Goal: Task Accomplishment & Management: Use online tool/utility

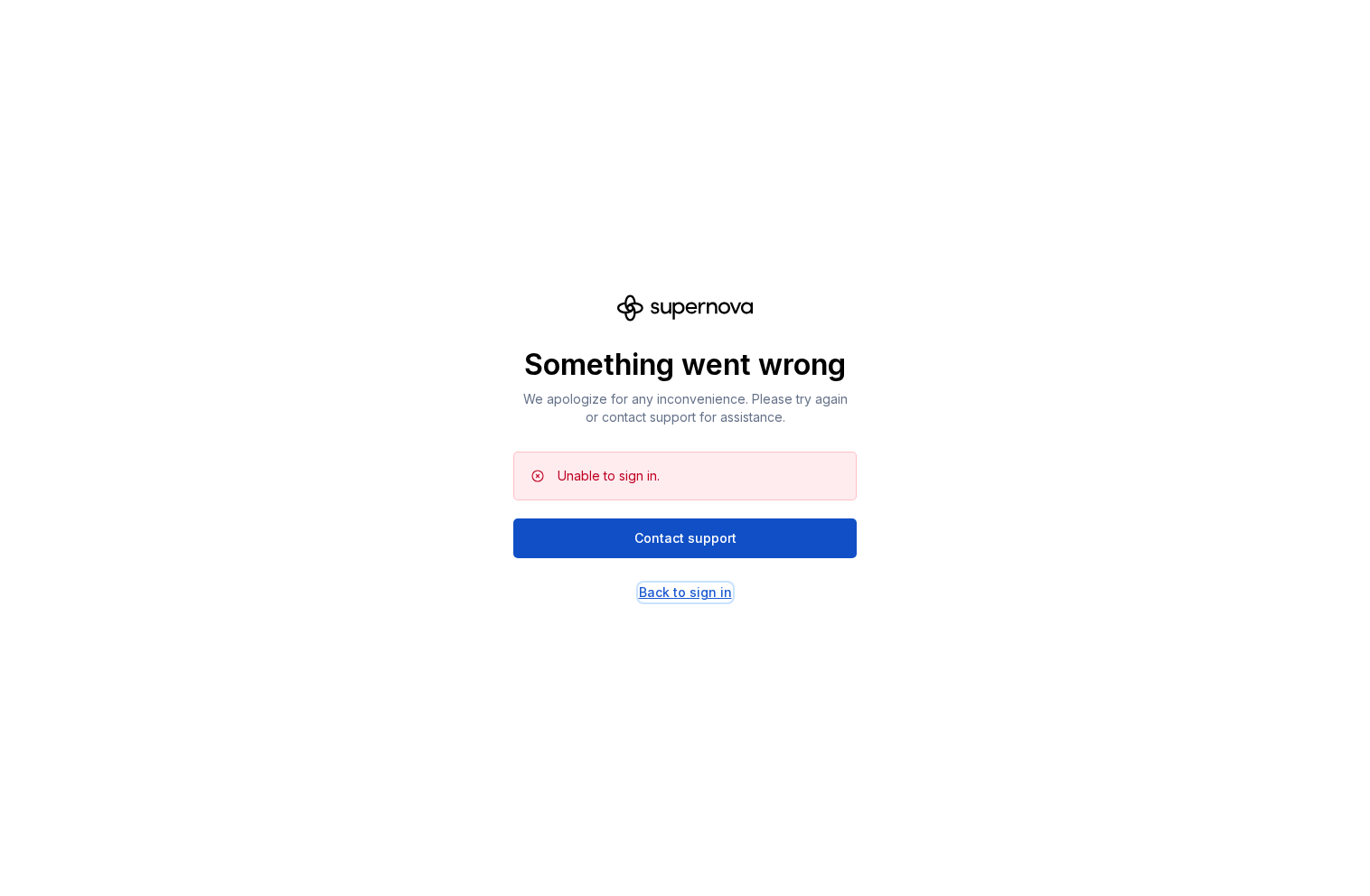
click at [687, 599] on div "Back to sign in" at bounding box center [685, 593] width 93 height 18
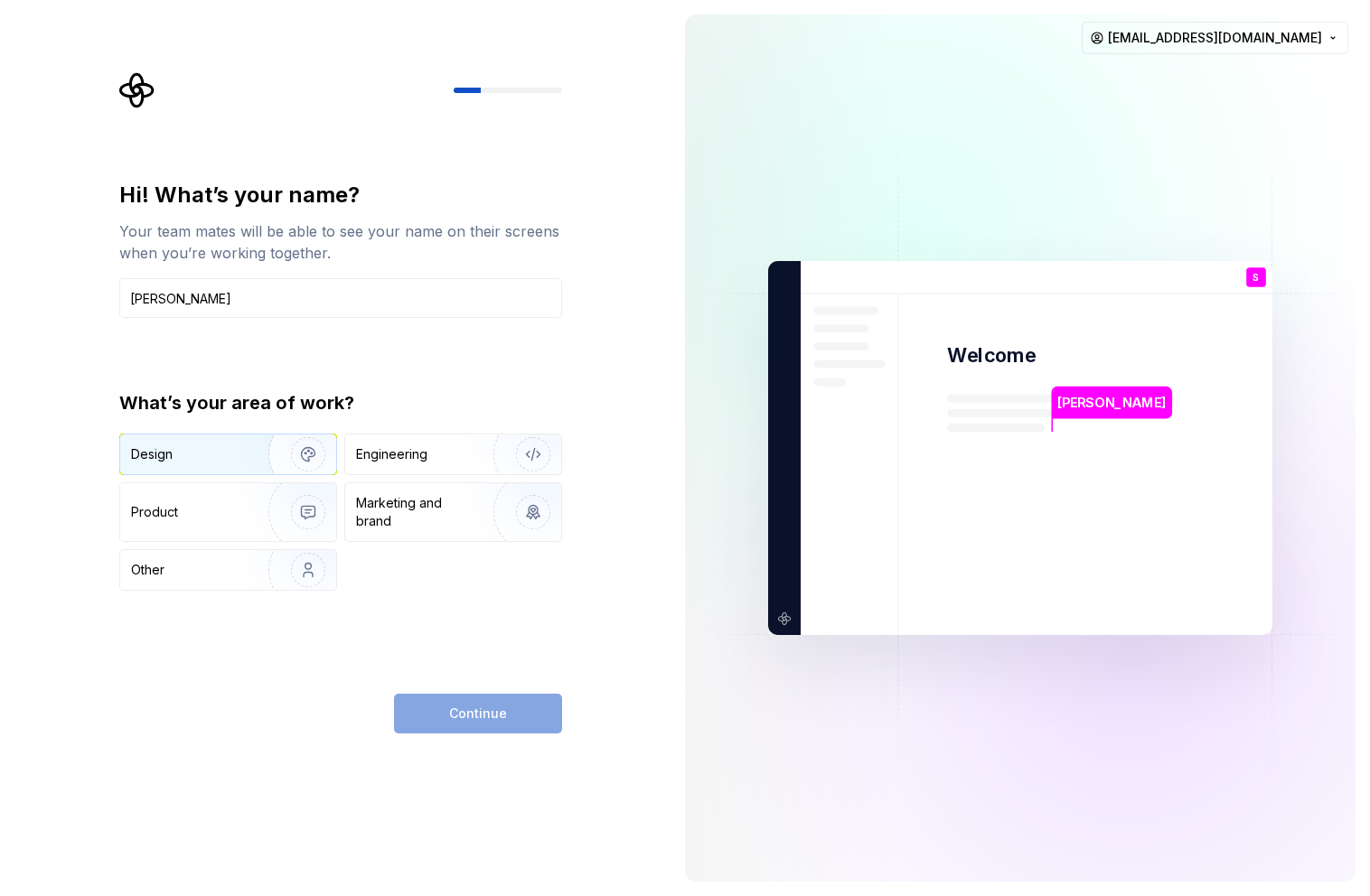
type input "[PERSON_NAME]"
click at [308, 448] on img "button" at bounding box center [296, 454] width 116 height 121
click at [499, 710] on span "Continue" at bounding box center [478, 714] width 58 height 18
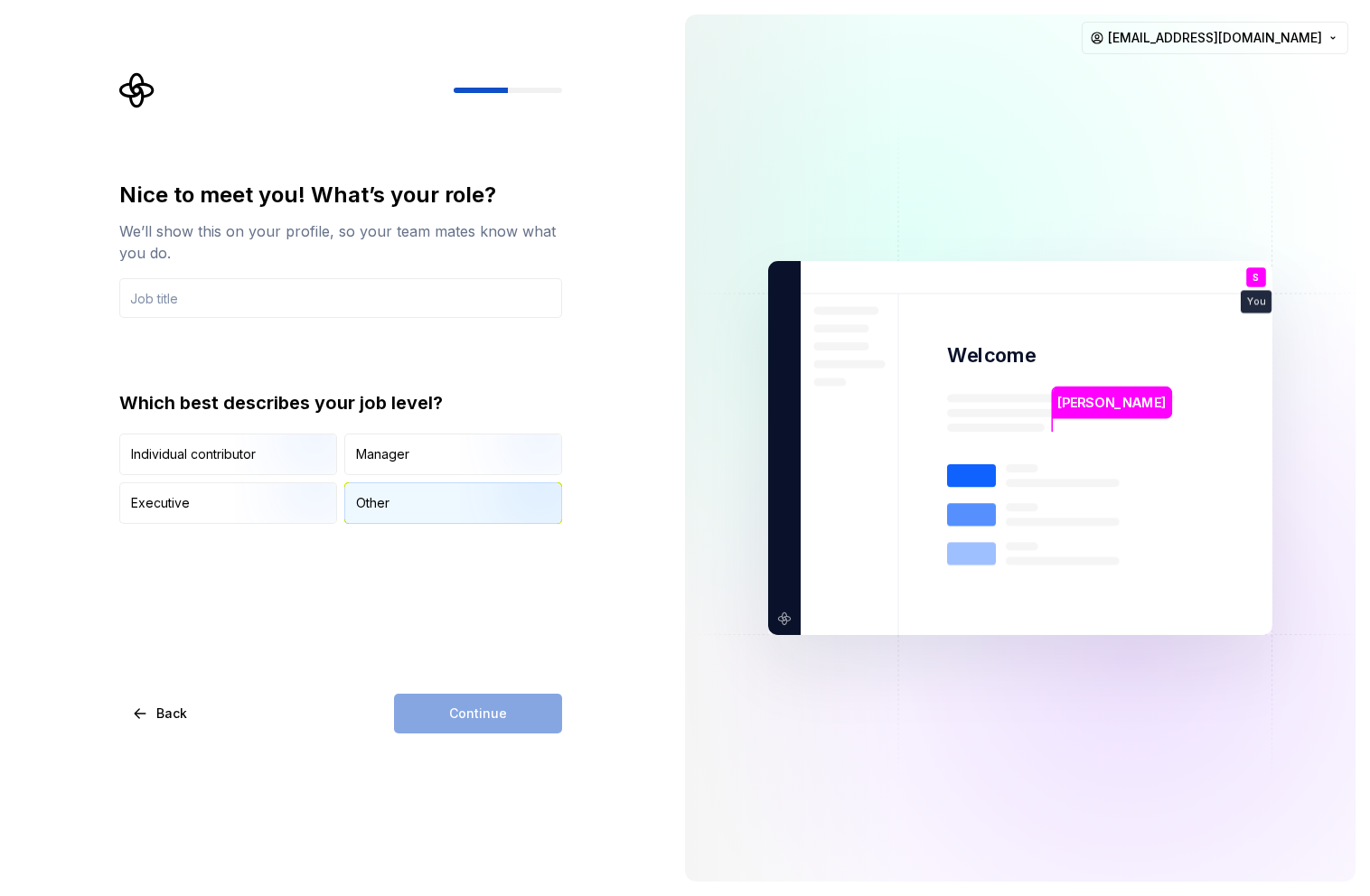
click at [389, 510] on div "Other" at bounding box center [373, 503] width 33 height 18
click at [476, 729] on div "Continue" at bounding box center [478, 713] width 168 height 40
click at [493, 721] on div "Continue" at bounding box center [478, 713] width 168 height 40
click at [244, 305] on input "text" at bounding box center [340, 298] width 443 height 40
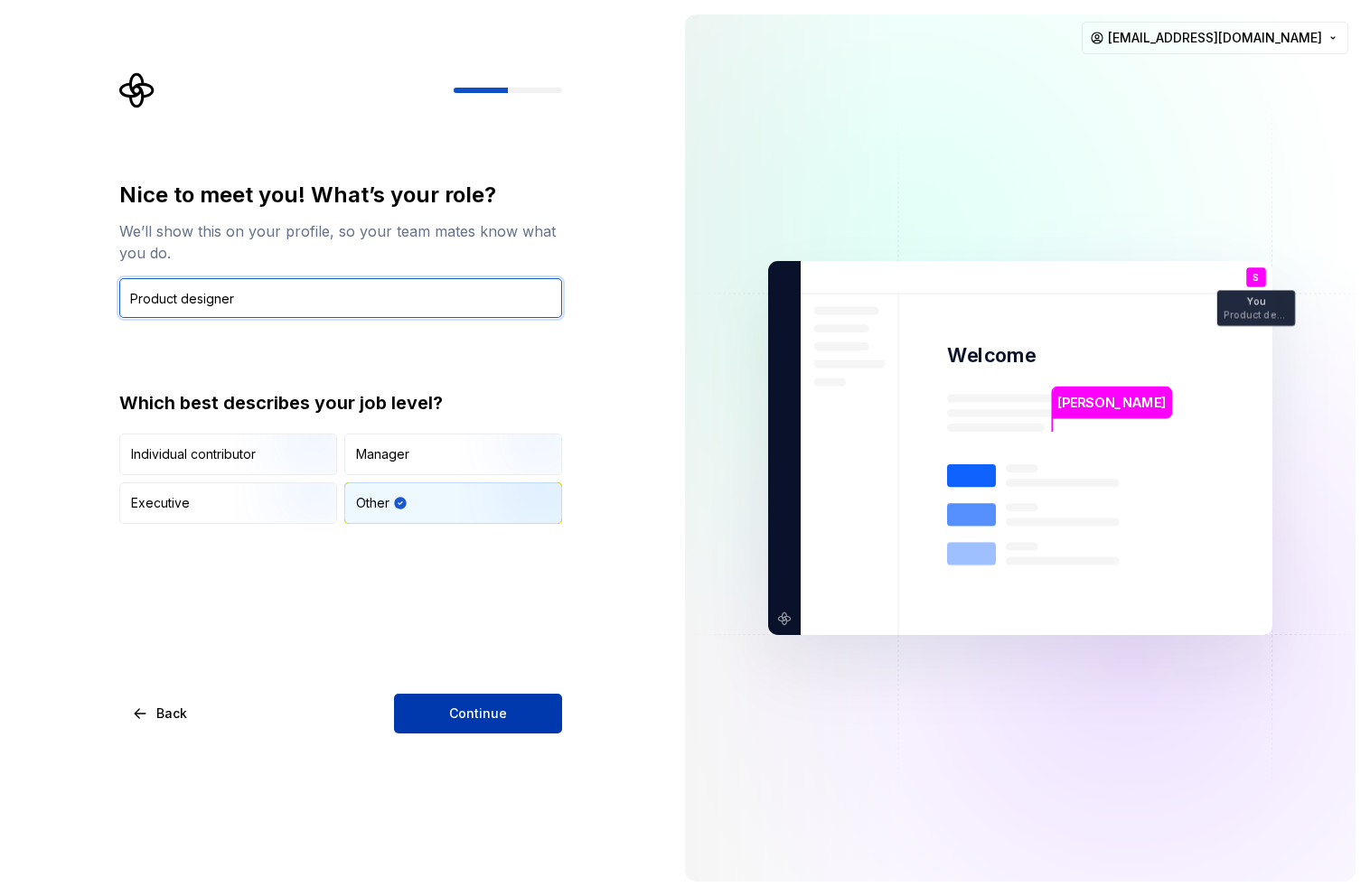
type input "Product designer"
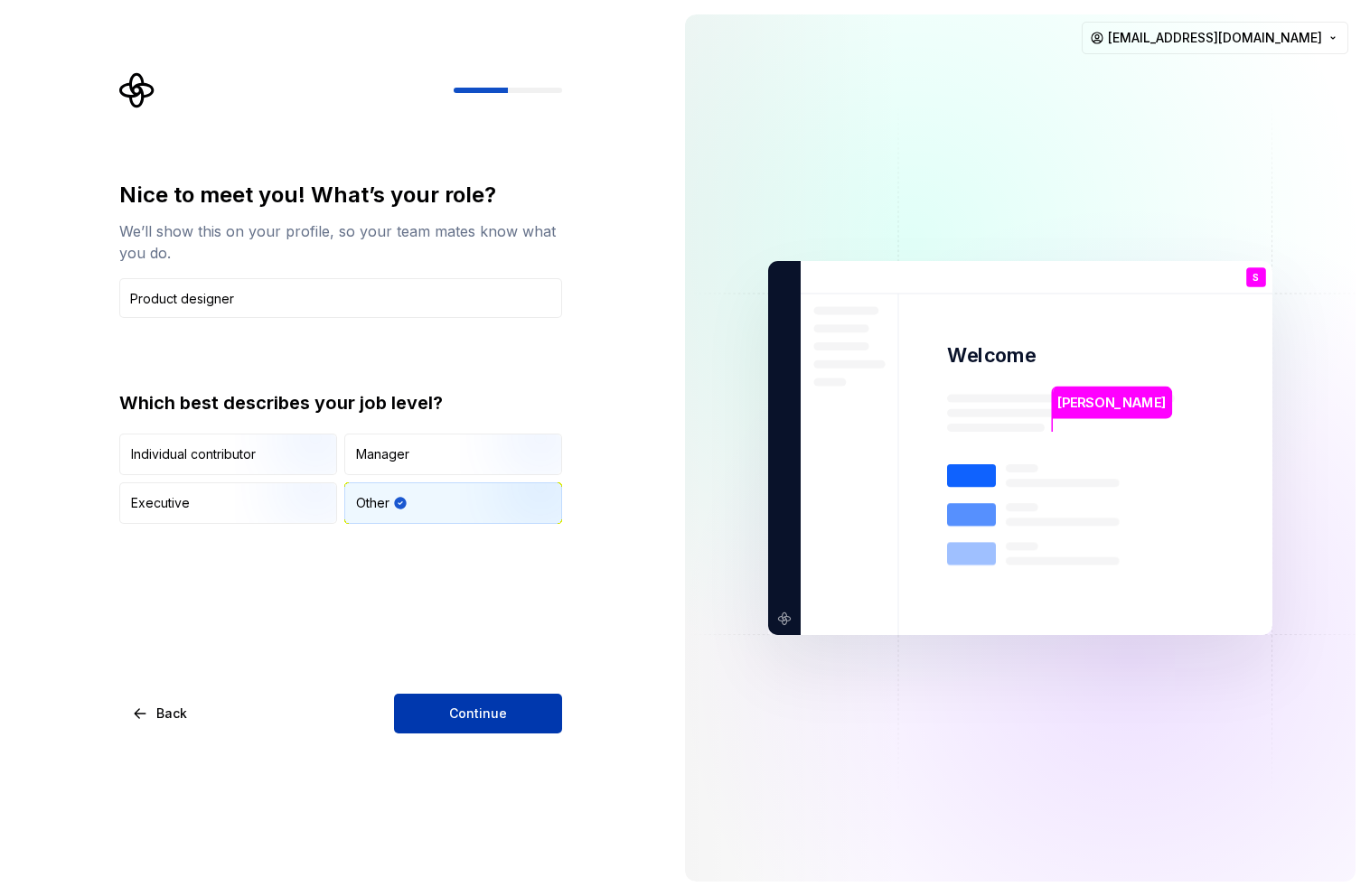
click at [499, 713] on span "Continue" at bounding box center [478, 714] width 58 height 18
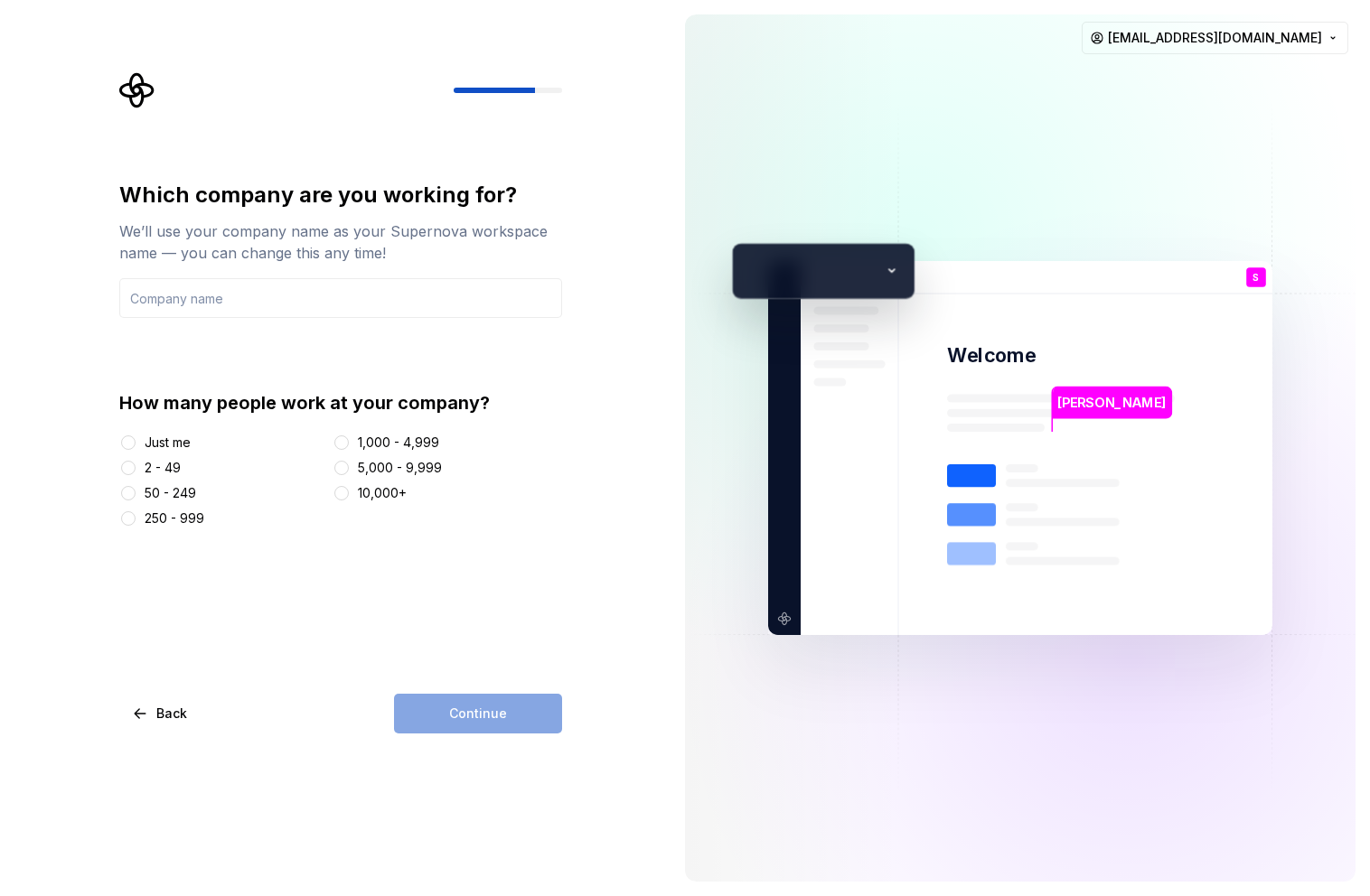
type input "Silhouette"
click at [471, 714] on div "Continue" at bounding box center [478, 713] width 168 height 40
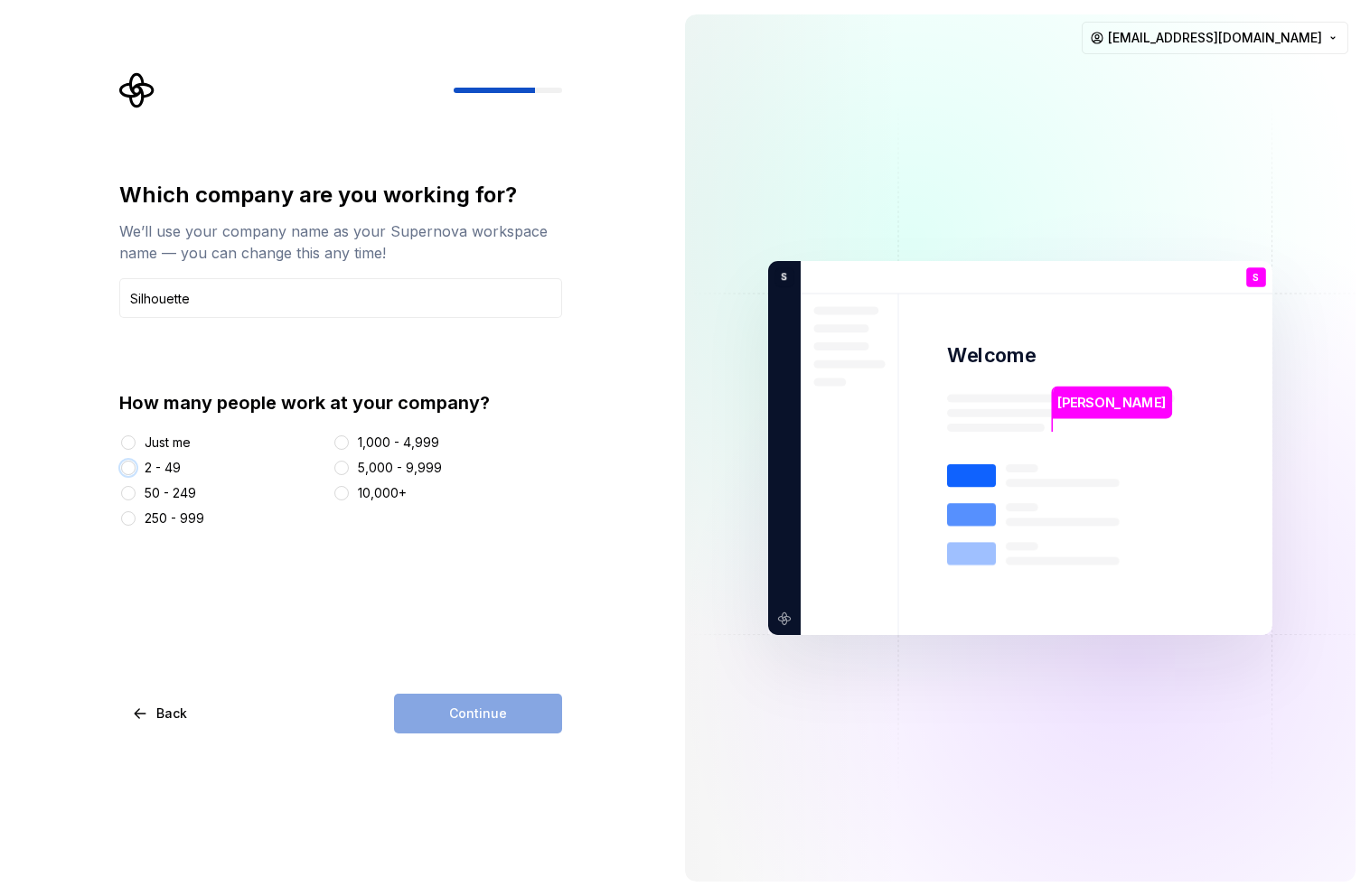
click at [129, 468] on button "2 - 49" at bounding box center [129, 468] width 15 height 15
click at [432, 713] on button "Continue" at bounding box center [478, 713] width 168 height 40
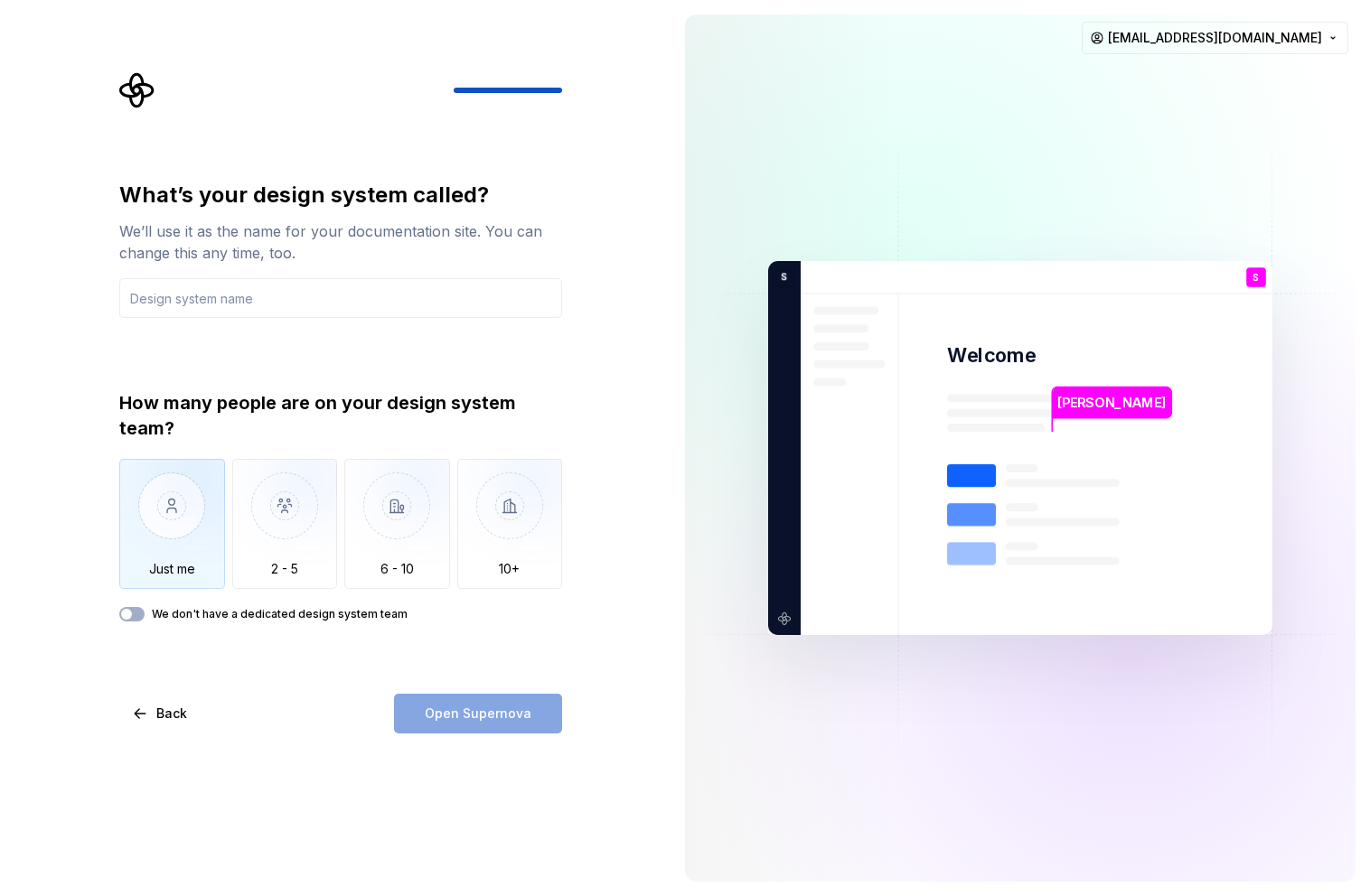
click at [162, 522] on img "button" at bounding box center [172, 519] width 105 height 121
click at [274, 300] on input "text" at bounding box center [340, 298] width 443 height 40
click at [320, 292] on input "text" at bounding box center [340, 298] width 443 height 40
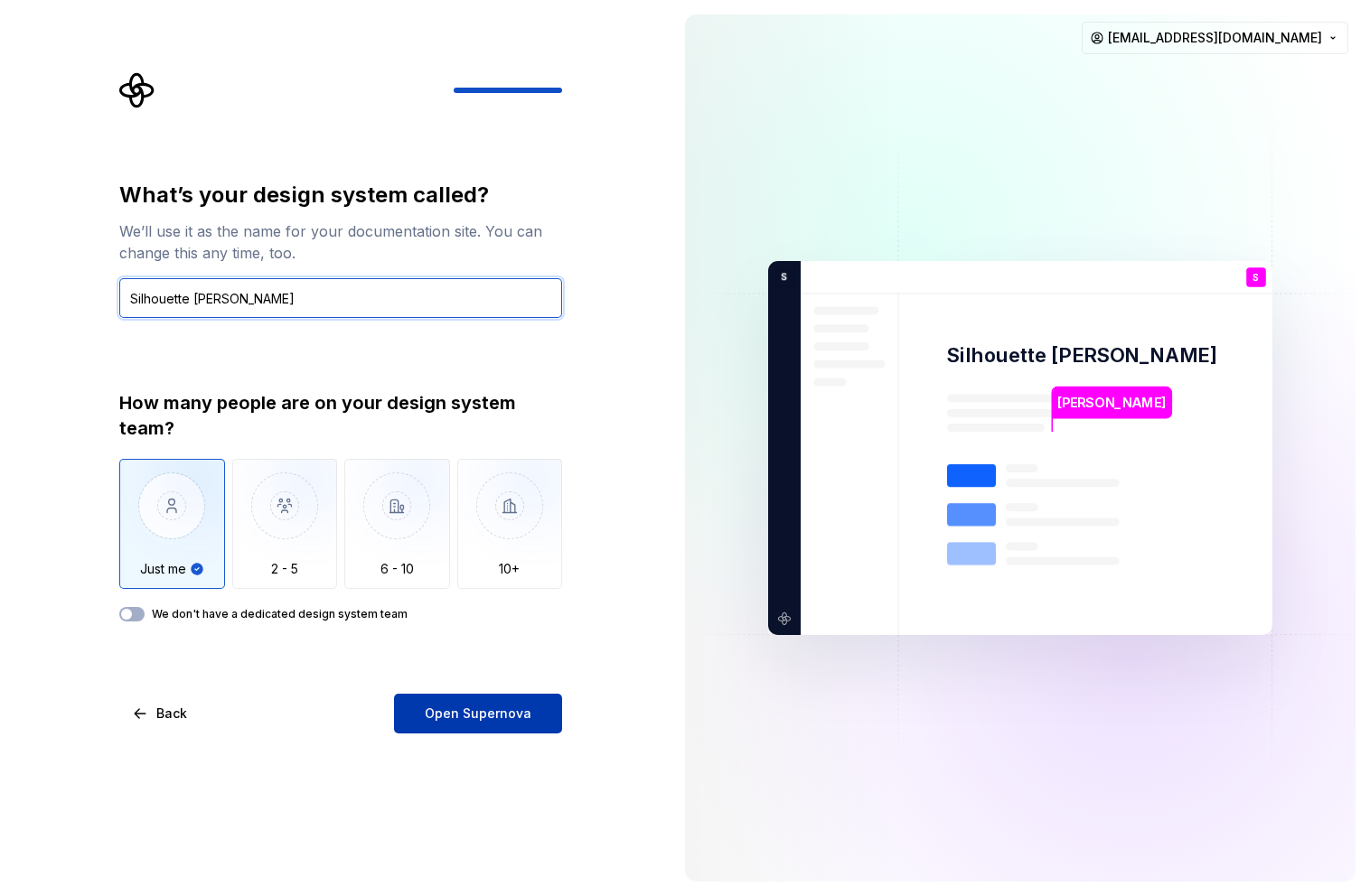
type input "Silhouette [PERSON_NAME]"
click at [471, 716] on span "Open Supernova" at bounding box center [477, 714] width 106 height 18
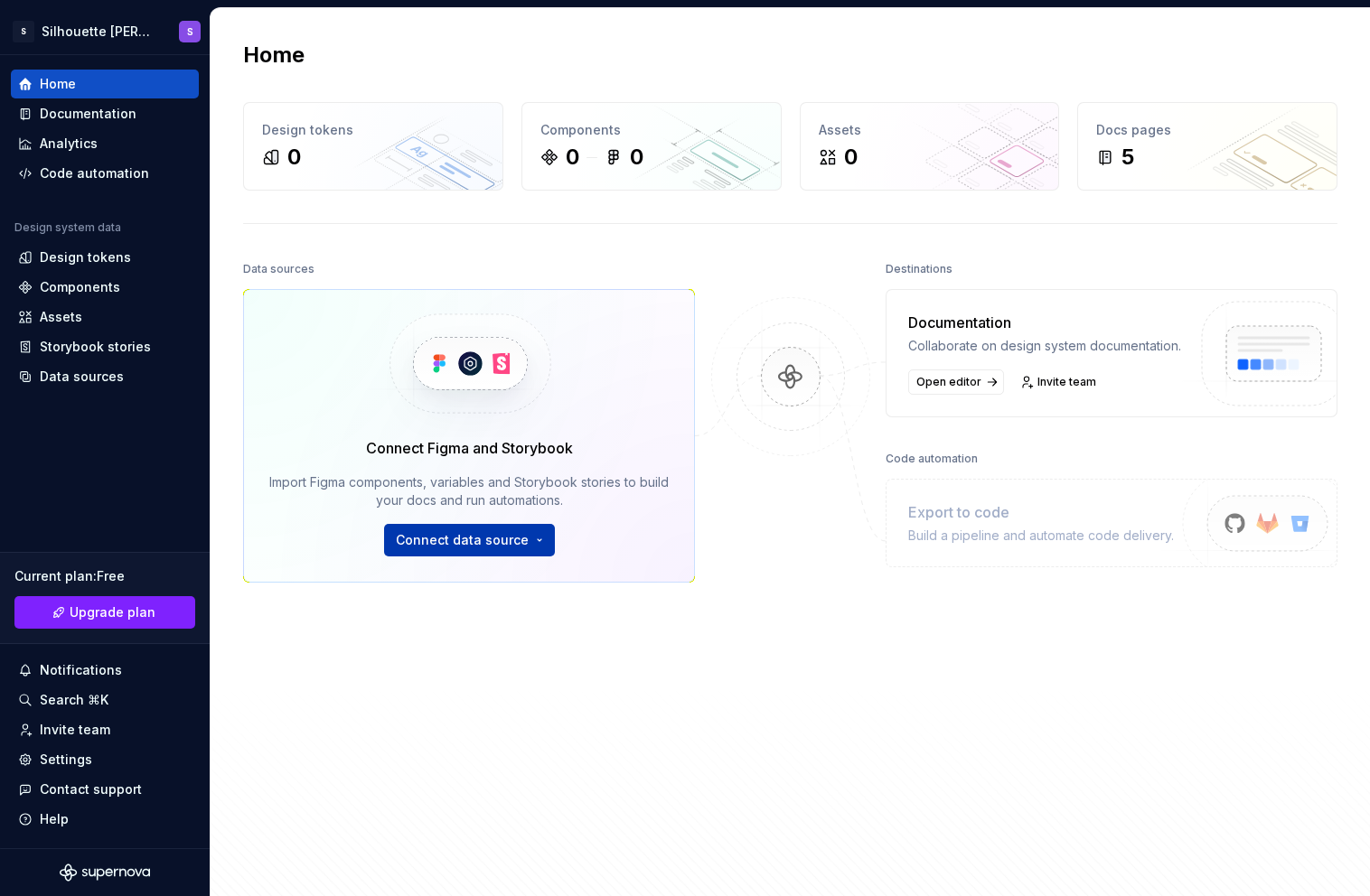
click at [514, 545] on html "S Silhouette Dapp S Home Documentation Analytics Code automation Design system …" at bounding box center [685, 448] width 1370 height 896
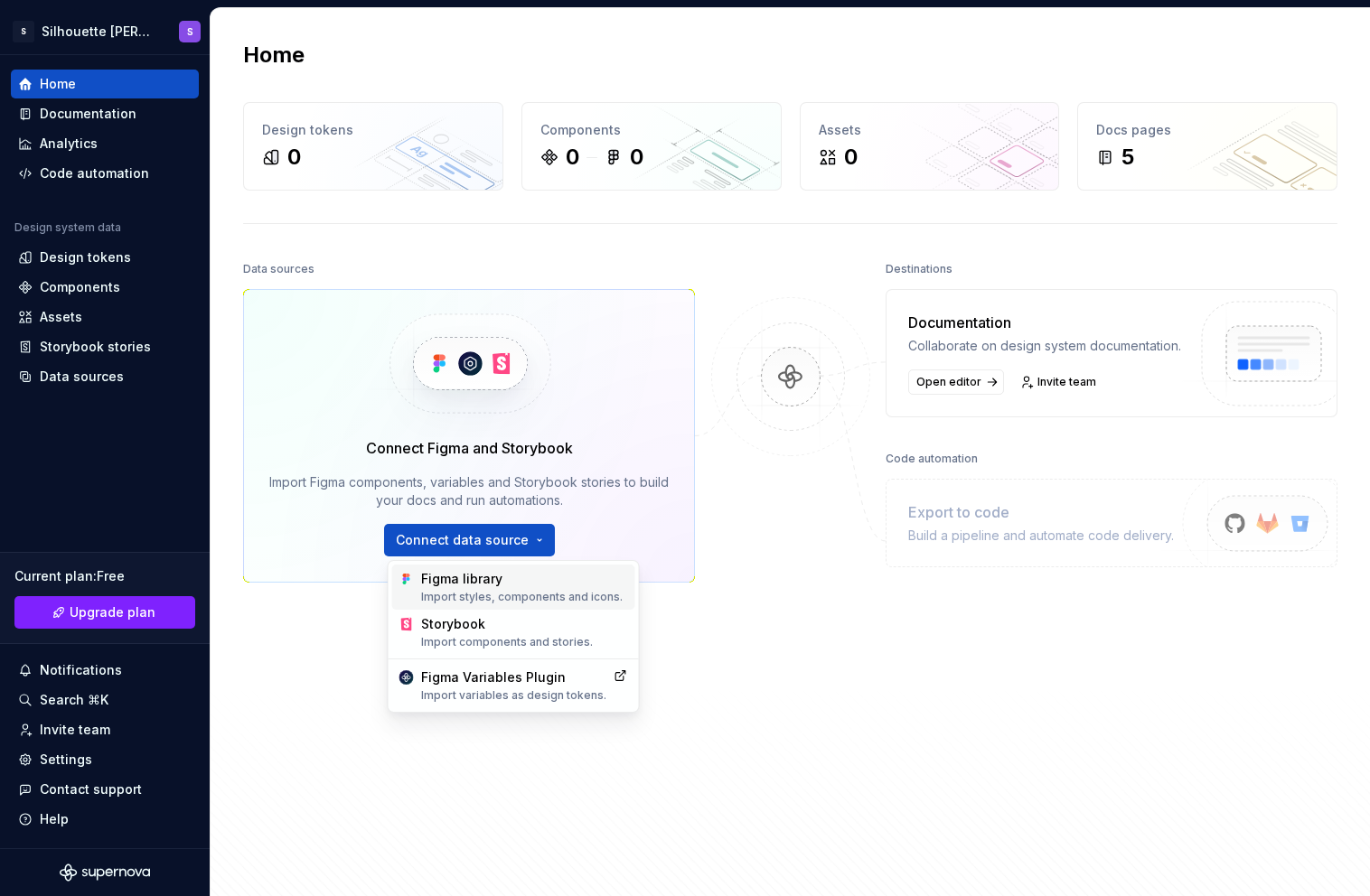
click at [510, 587] on div "Figma library Import styles, components and icons." at bounding box center [525, 587] width 207 height 34
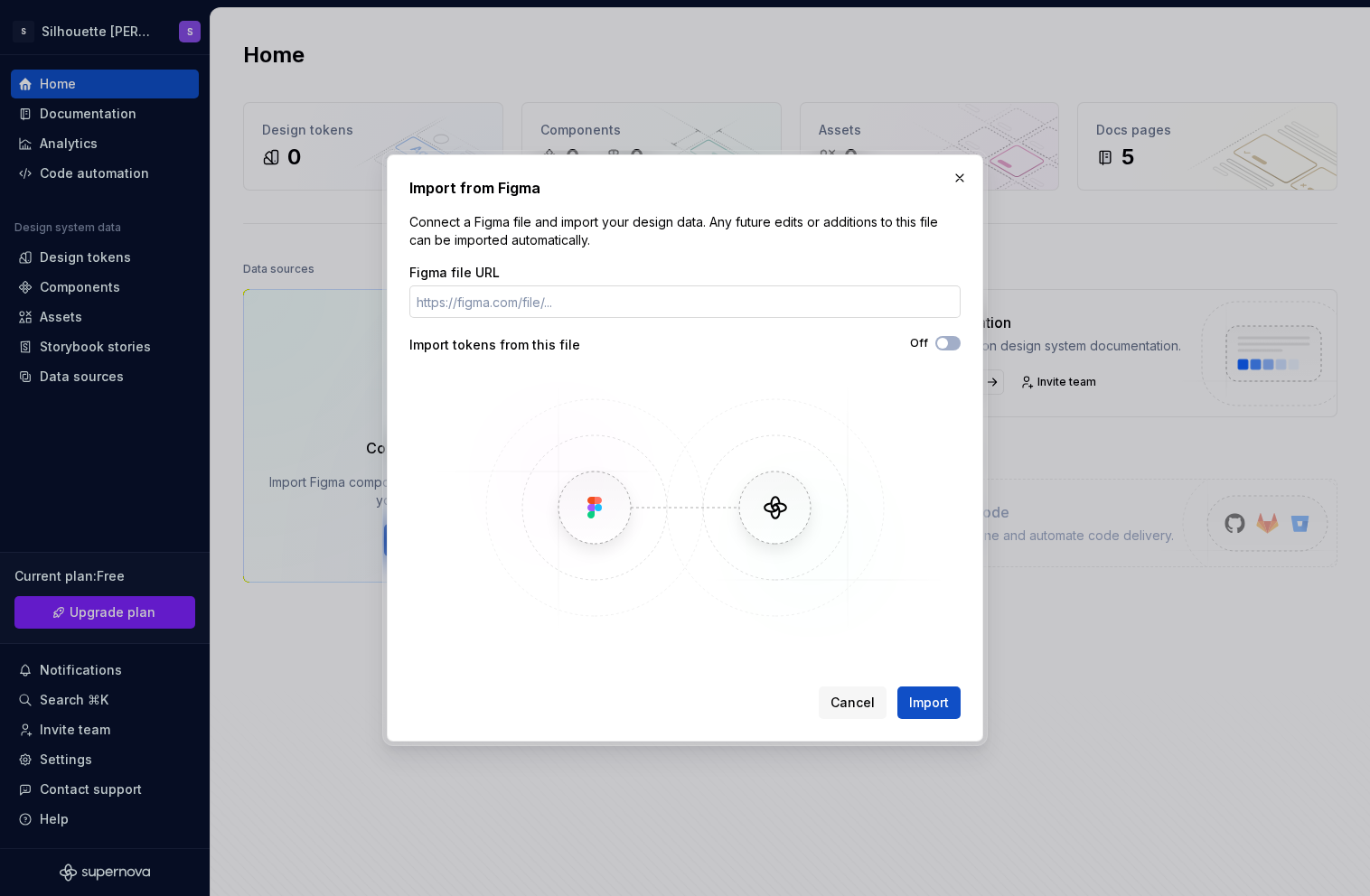
click at [652, 301] on input "Figma file URL" at bounding box center [685, 301] width 551 height 32
paste input "https://www.figma.com/design/xoWuxRnkQ0acNktEZvBN64/Dapp-BETA?node-id=85-5484&t…"
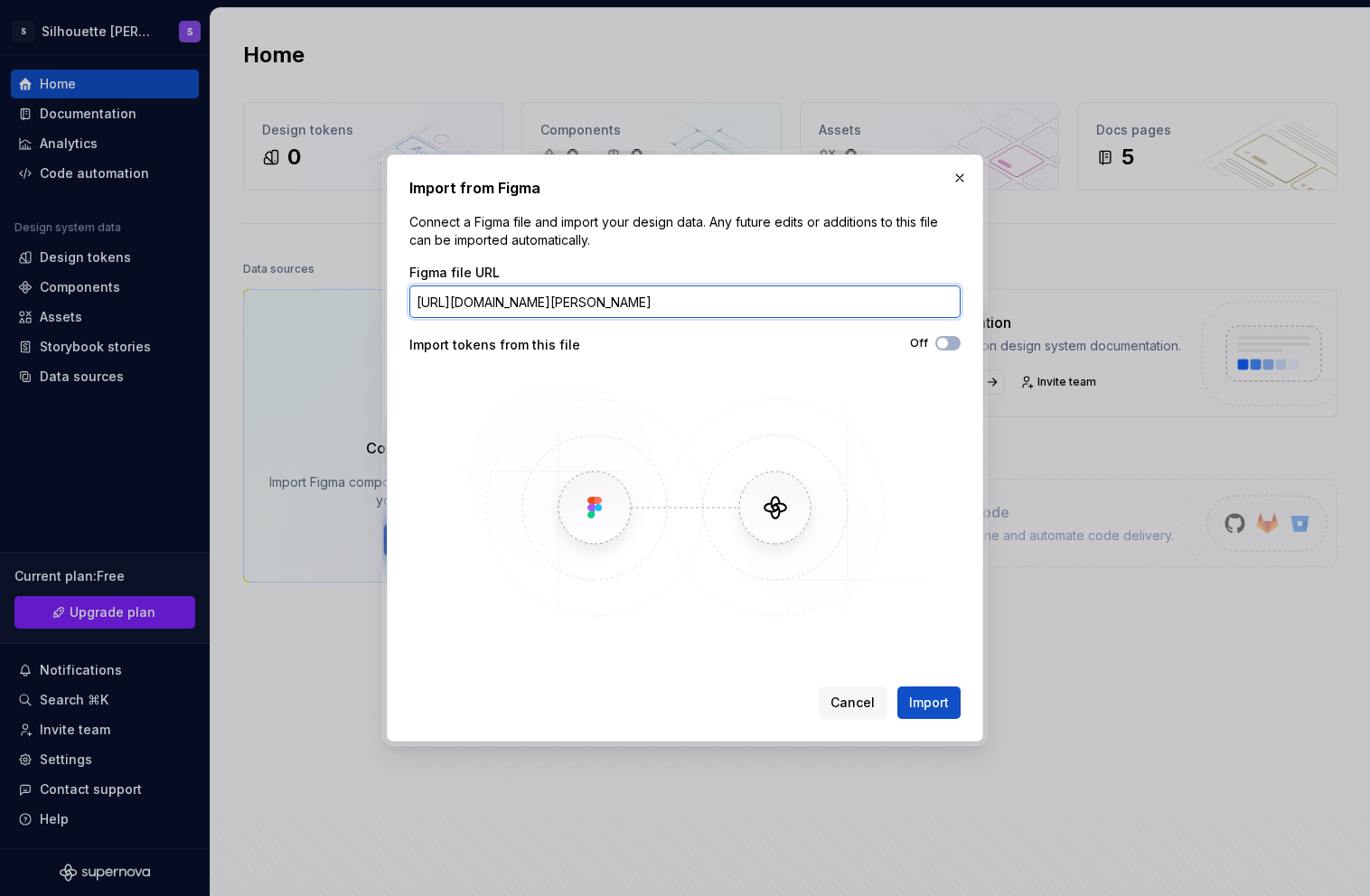
scroll to position [0, 171]
type input "https://www.figma.com/design/xoWuxRnkQ0acNktEZvBN64/Dapp-BETA?node-id=85-5484&t…"
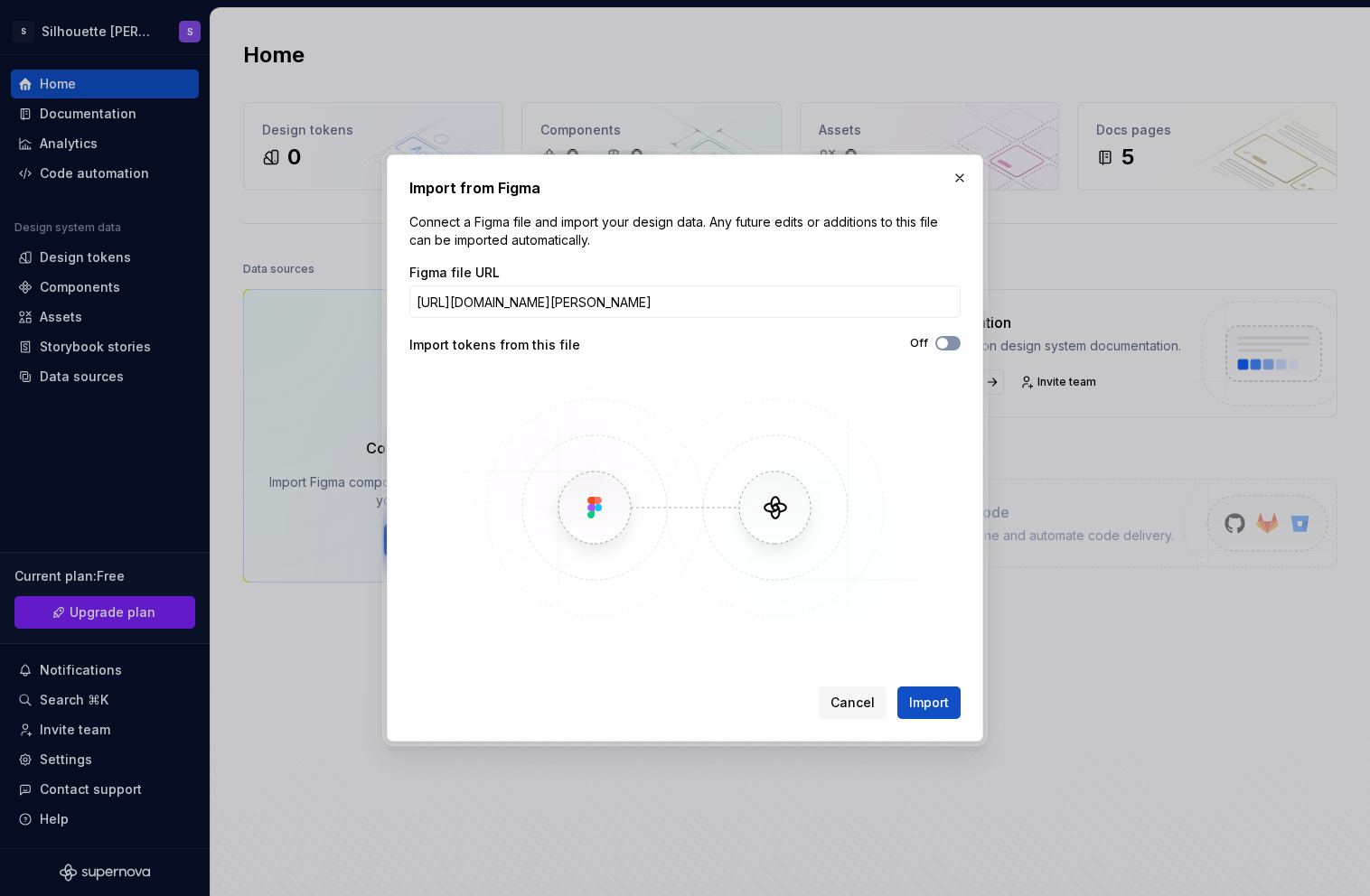
click at [950, 344] on button "Off" at bounding box center [947, 343] width 25 height 15
click at [941, 697] on span "Import" at bounding box center [929, 703] width 40 height 18
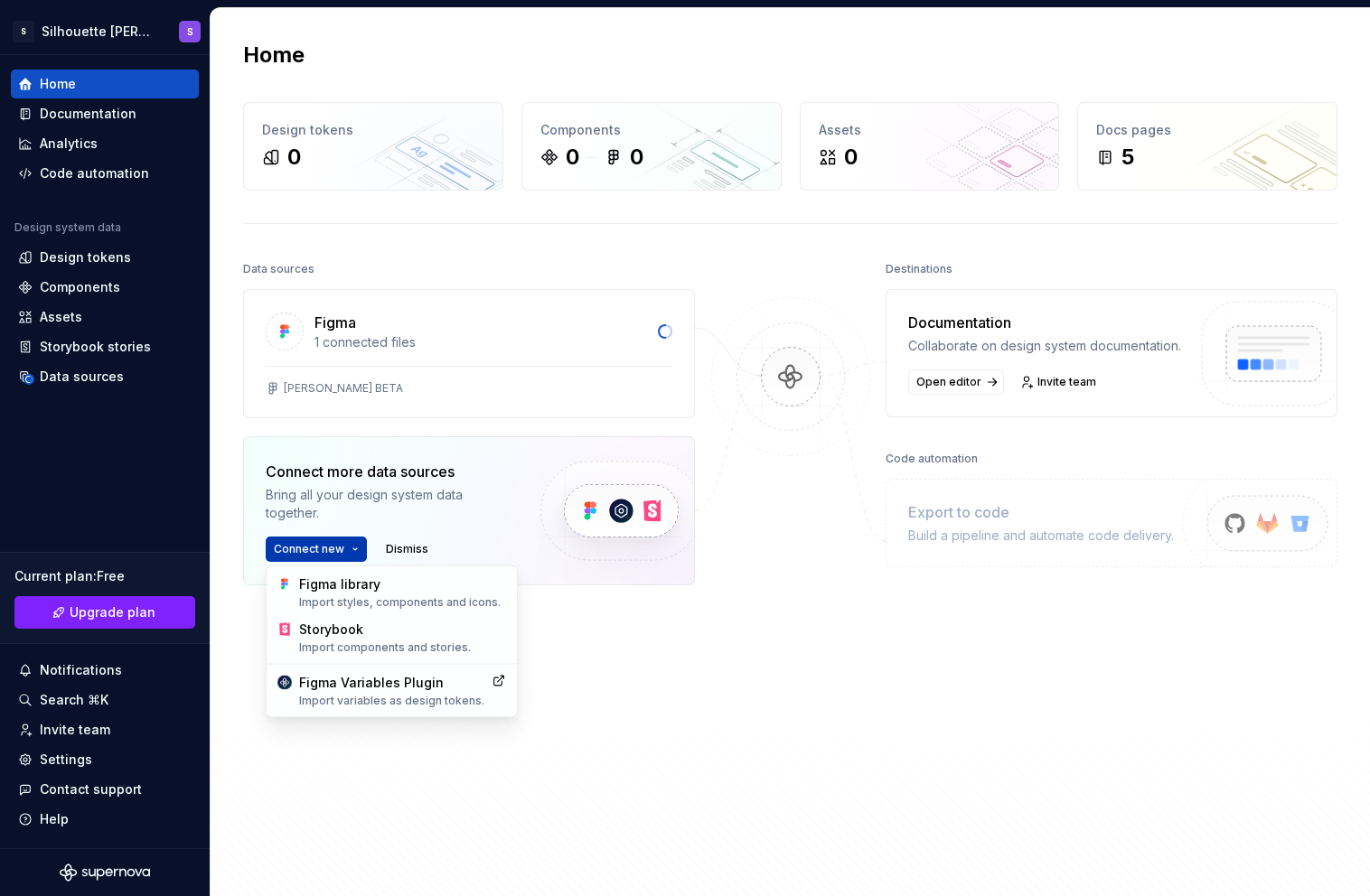
click at [351, 553] on html "S Silhouette Dapp S Home Documentation Analytics Code automation Design system …" at bounding box center [685, 448] width 1370 height 896
click at [406, 700] on div "Import variables as design tokens." at bounding box center [391, 701] width 185 height 15
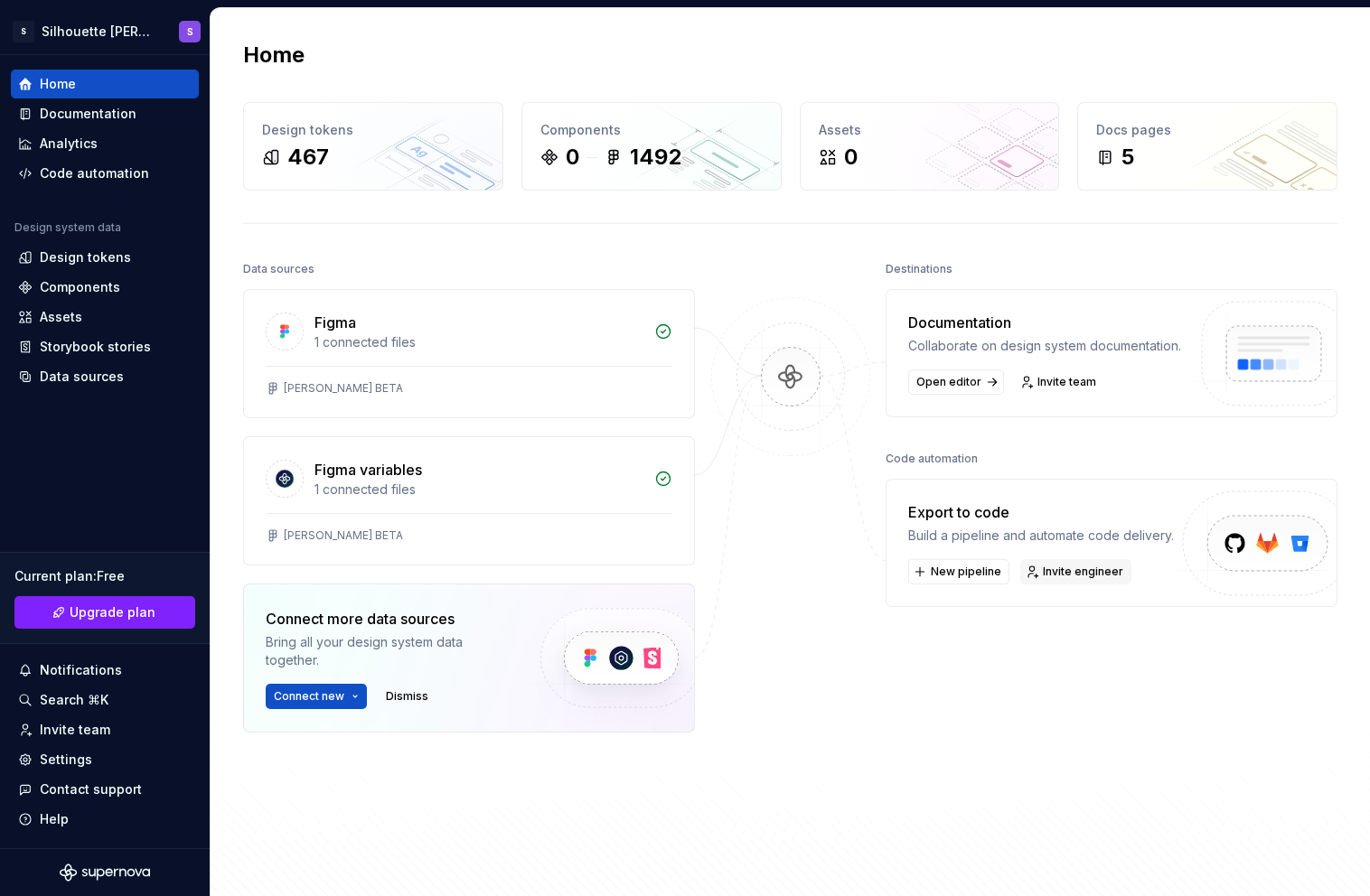
click at [1105, 579] on span "Invite engineer" at bounding box center [1083, 572] width 80 height 15
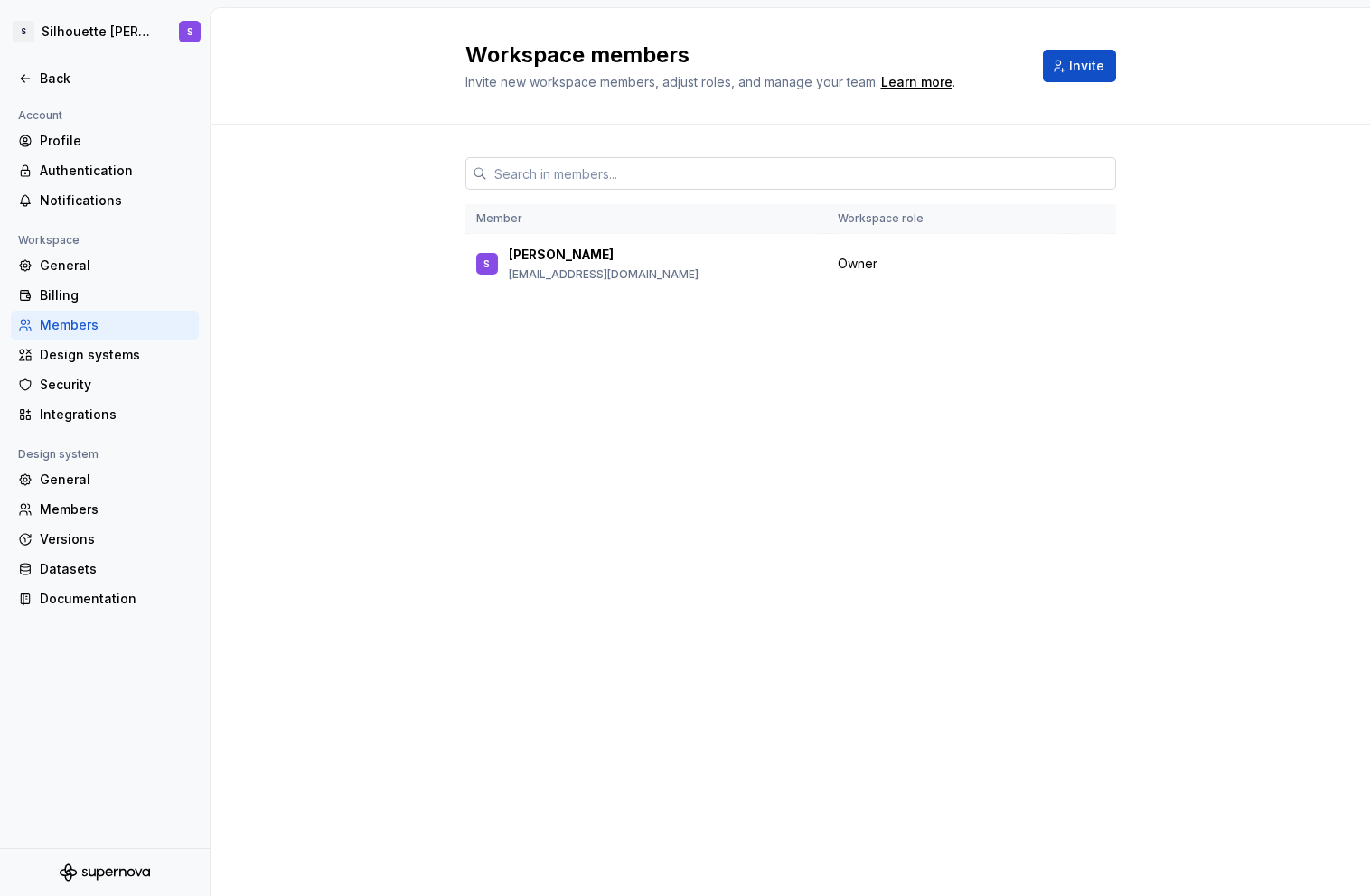
click at [542, 181] on input "text" at bounding box center [802, 173] width 629 height 32
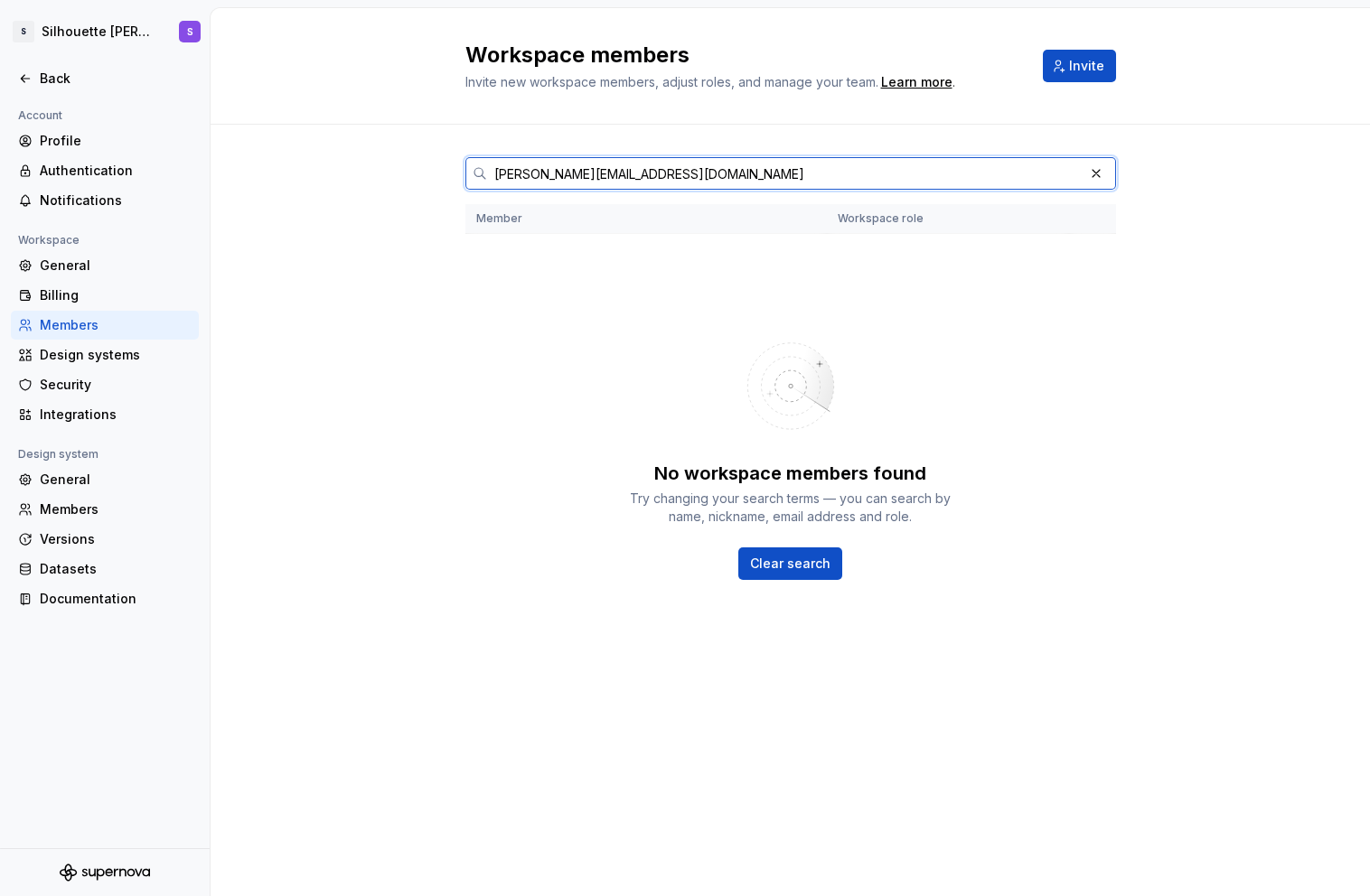
type input "[PERSON_NAME][EMAIL_ADDRESS][DOMAIN_NAME]"
click at [679, 172] on input "[PERSON_NAME][EMAIL_ADDRESS][DOMAIN_NAME]" at bounding box center [785, 173] width 597 height 32
drag, startPoint x: 706, startPoint y: 177, endPoint x: 406, endPoint y: 177, distance: 300.0
click at [406, 177] on div "[PERSON_NAME][EMAIL_ADDRESS][DOMAIN_NAME] Member Workspace role No workspace me…" at bounding box center [791, 430] width 1160 height 611
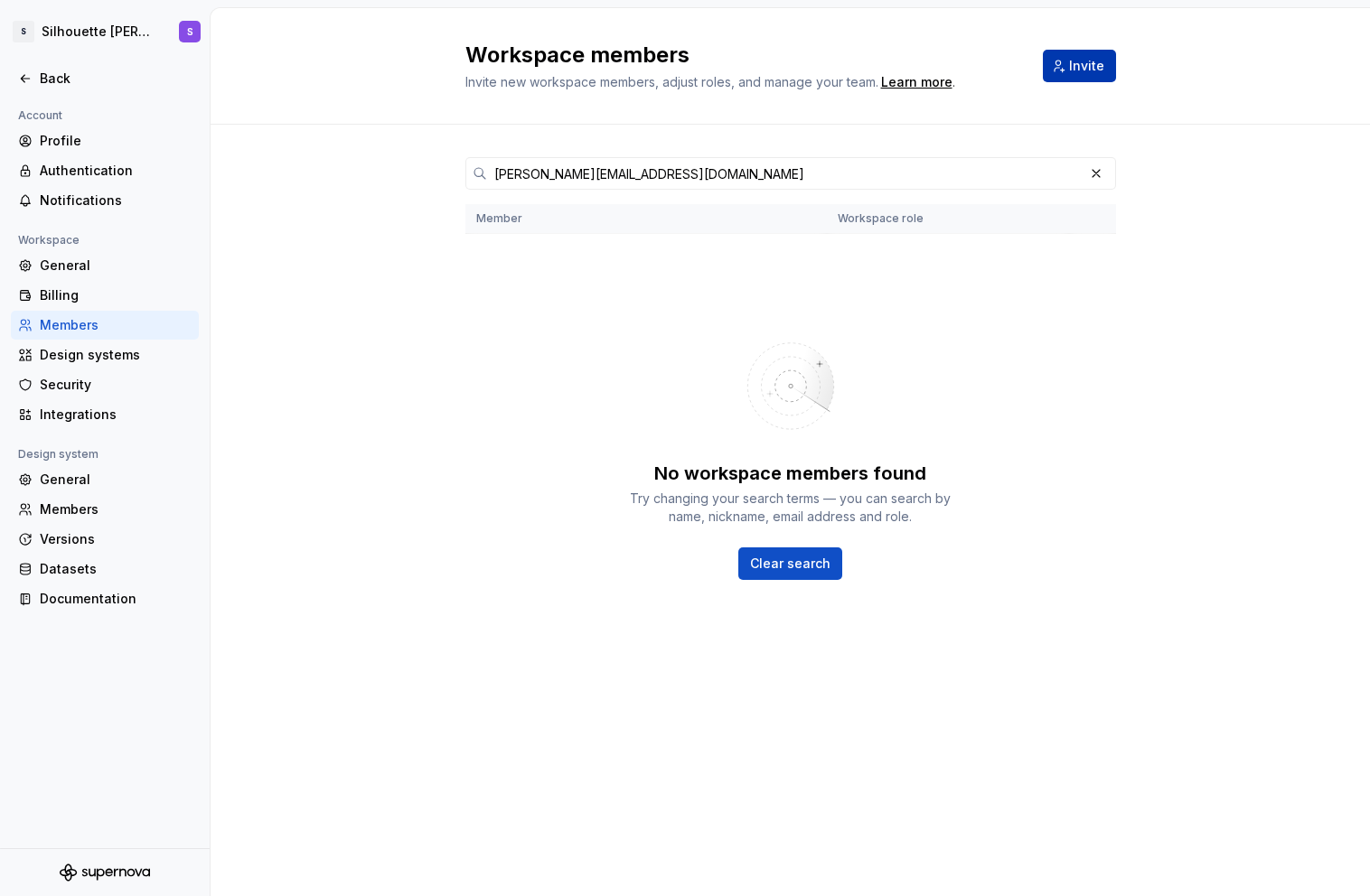
click at [1083, 71] on span "Invite" at bounding box center [1087, 67] width 35 height 18
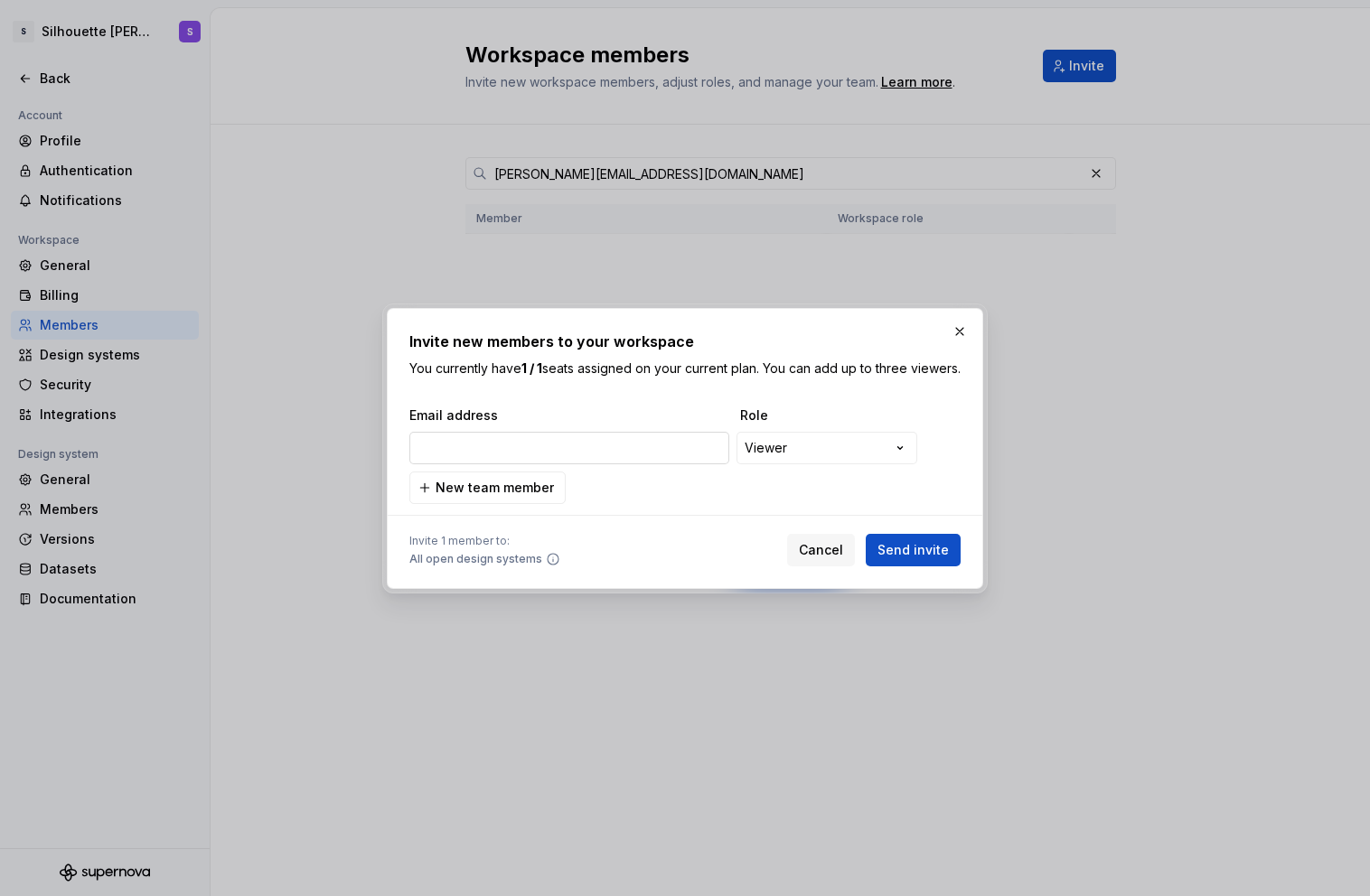
click at [524, 454] on input "email" at bounding box center [570, 448] width 320 height 32
type input "[PERSON_NAME][EMAIL_ADDRESS][DOMAIN_NAME]"
click at [847, 467] on div "**********" at bounding box center [685, 448] width 1370 height 896
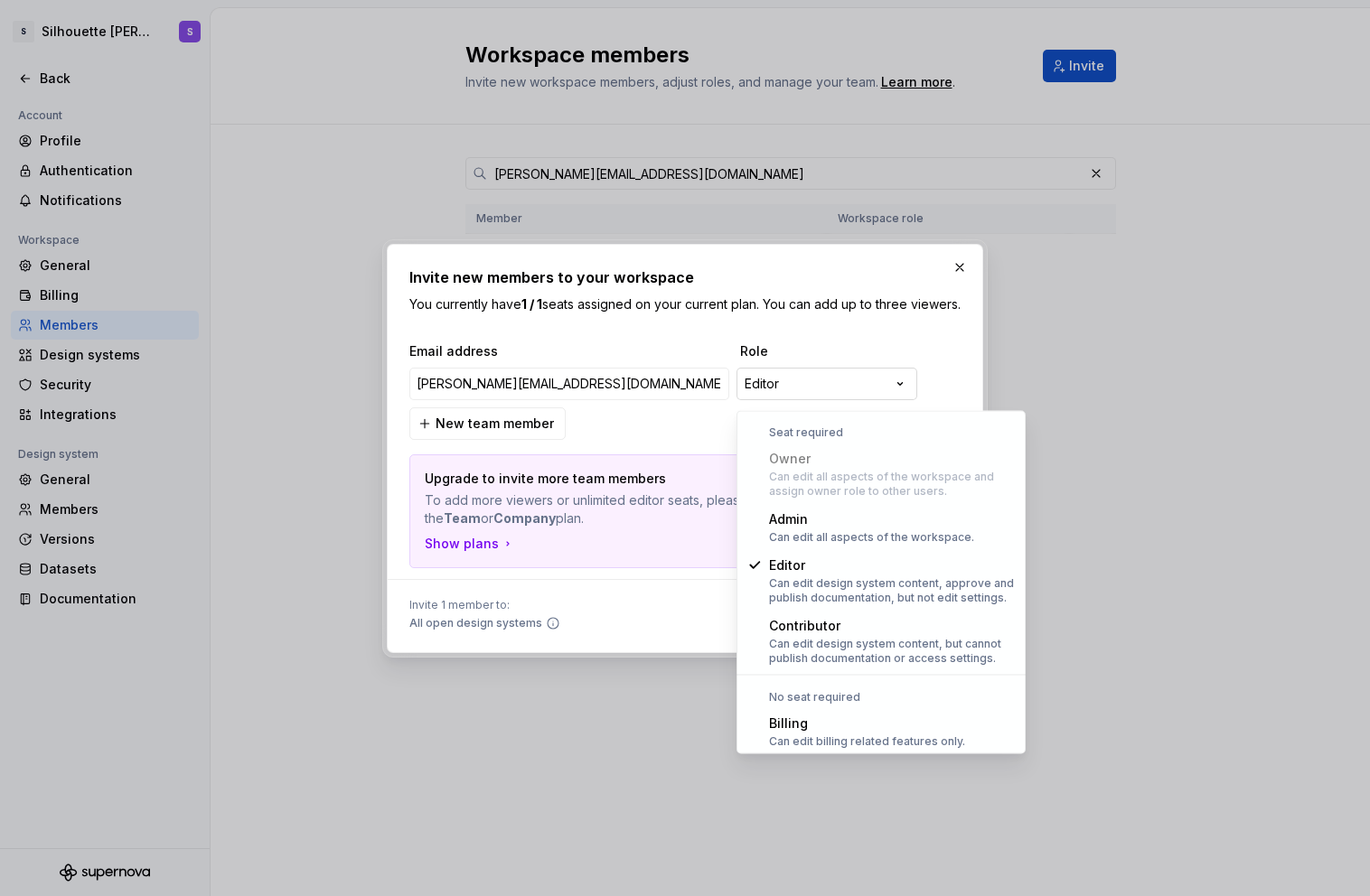
click at [884, 396] on div "**********" at bounding box center [685, 448] width 1370 height 896
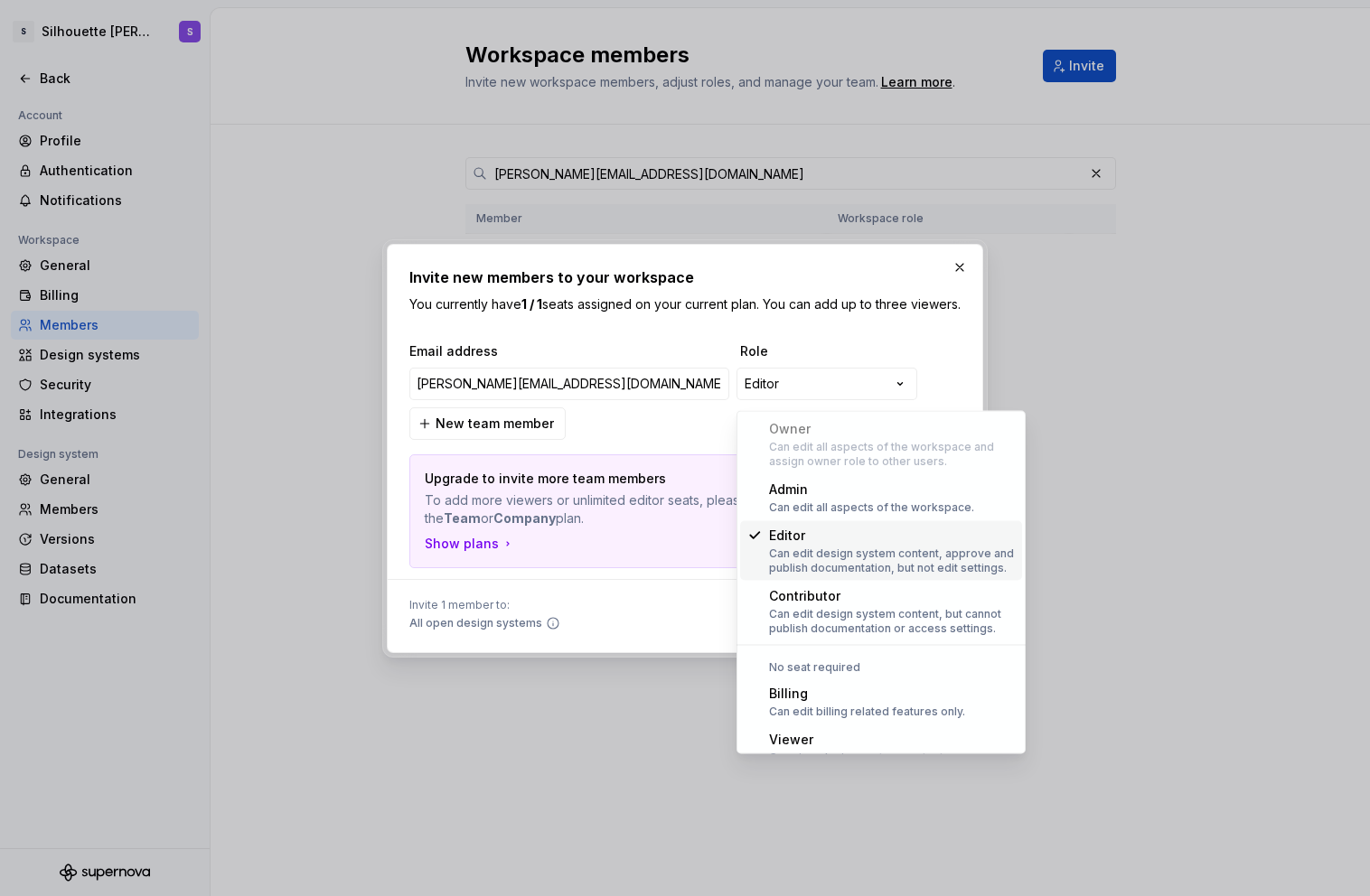
scroll to position [50, 0]
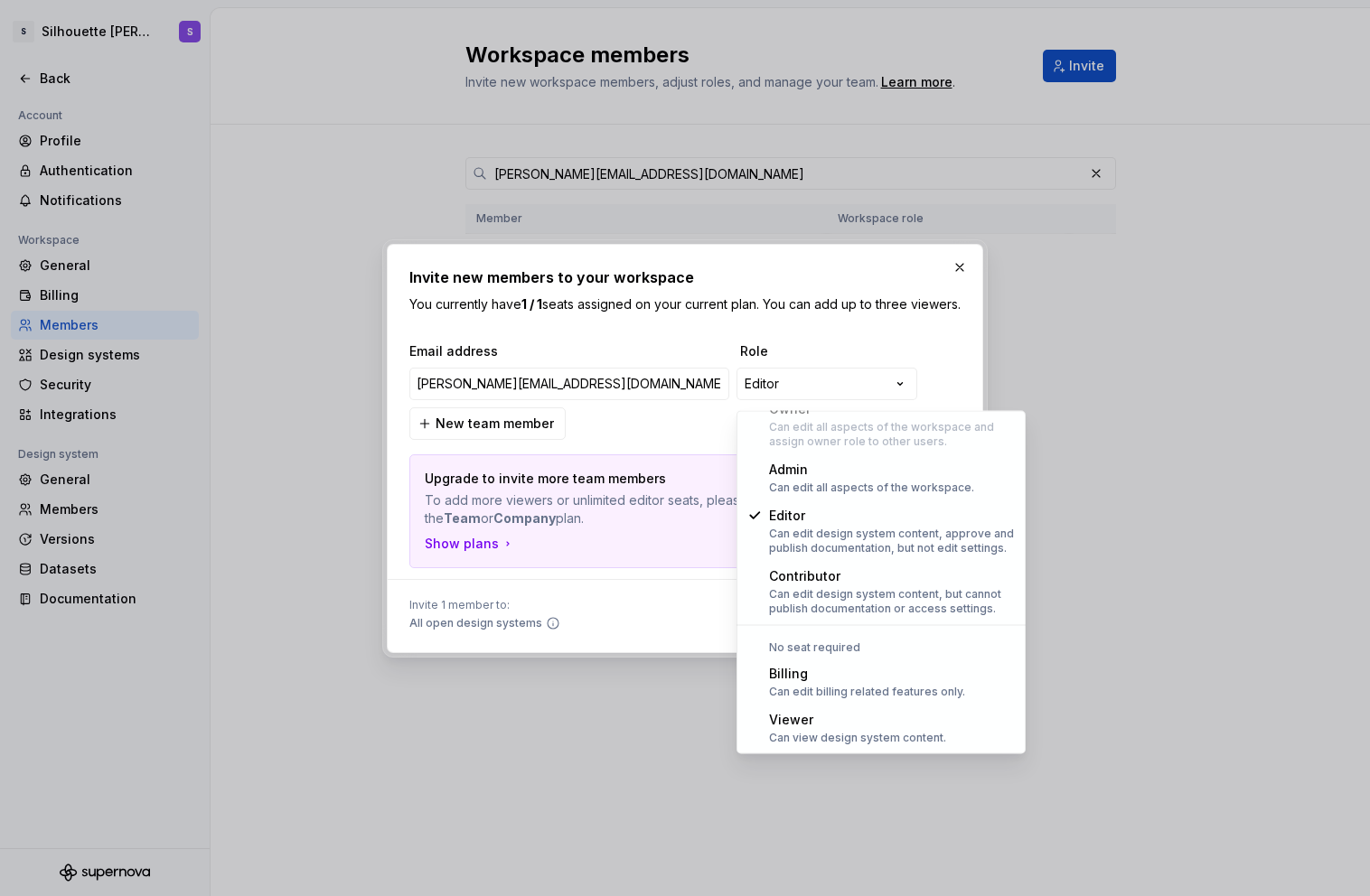
select select "******"
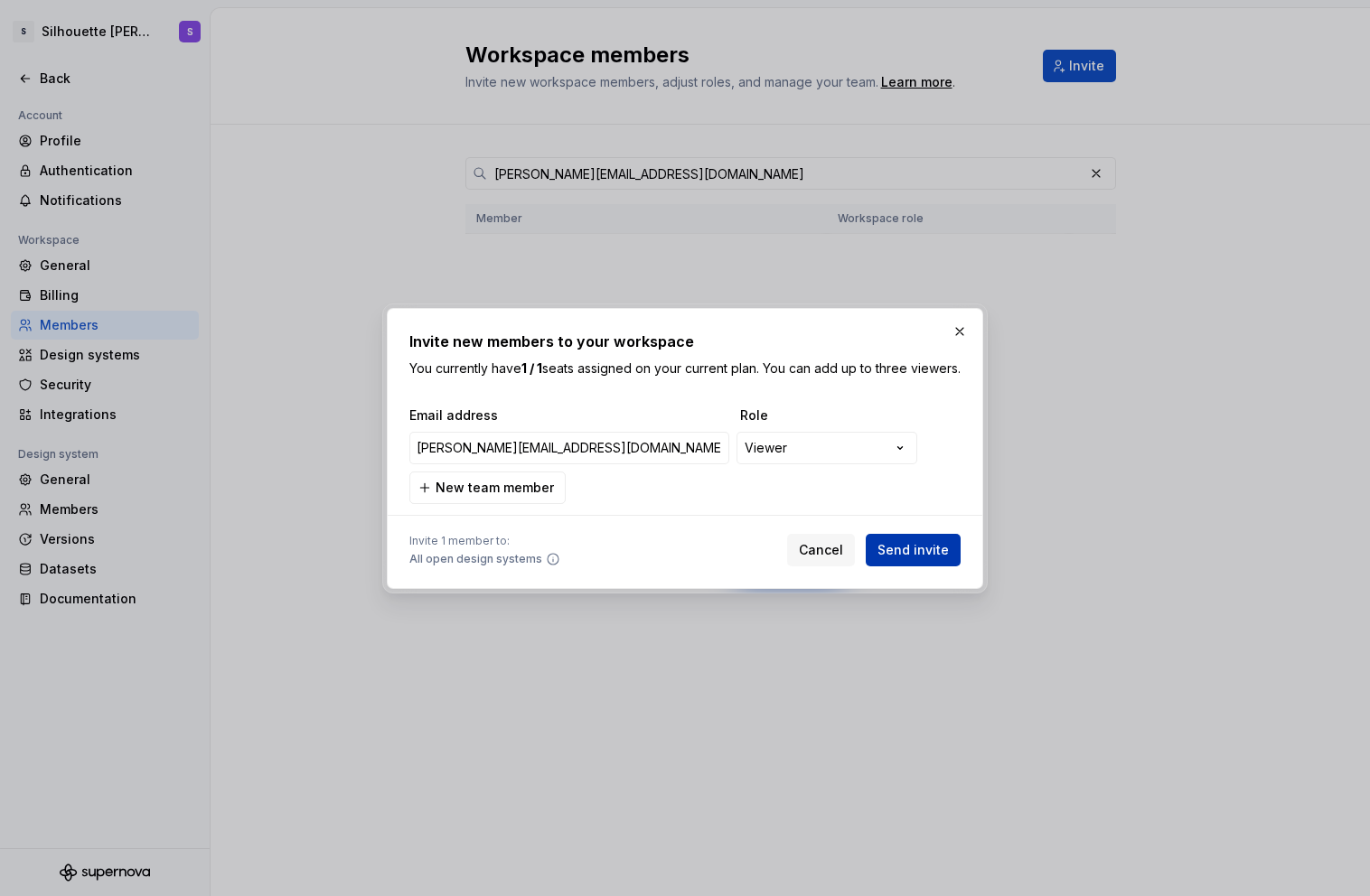
click at [935, 556] on span "Send invite" at bounding box center [913, 550] width 71 height 18
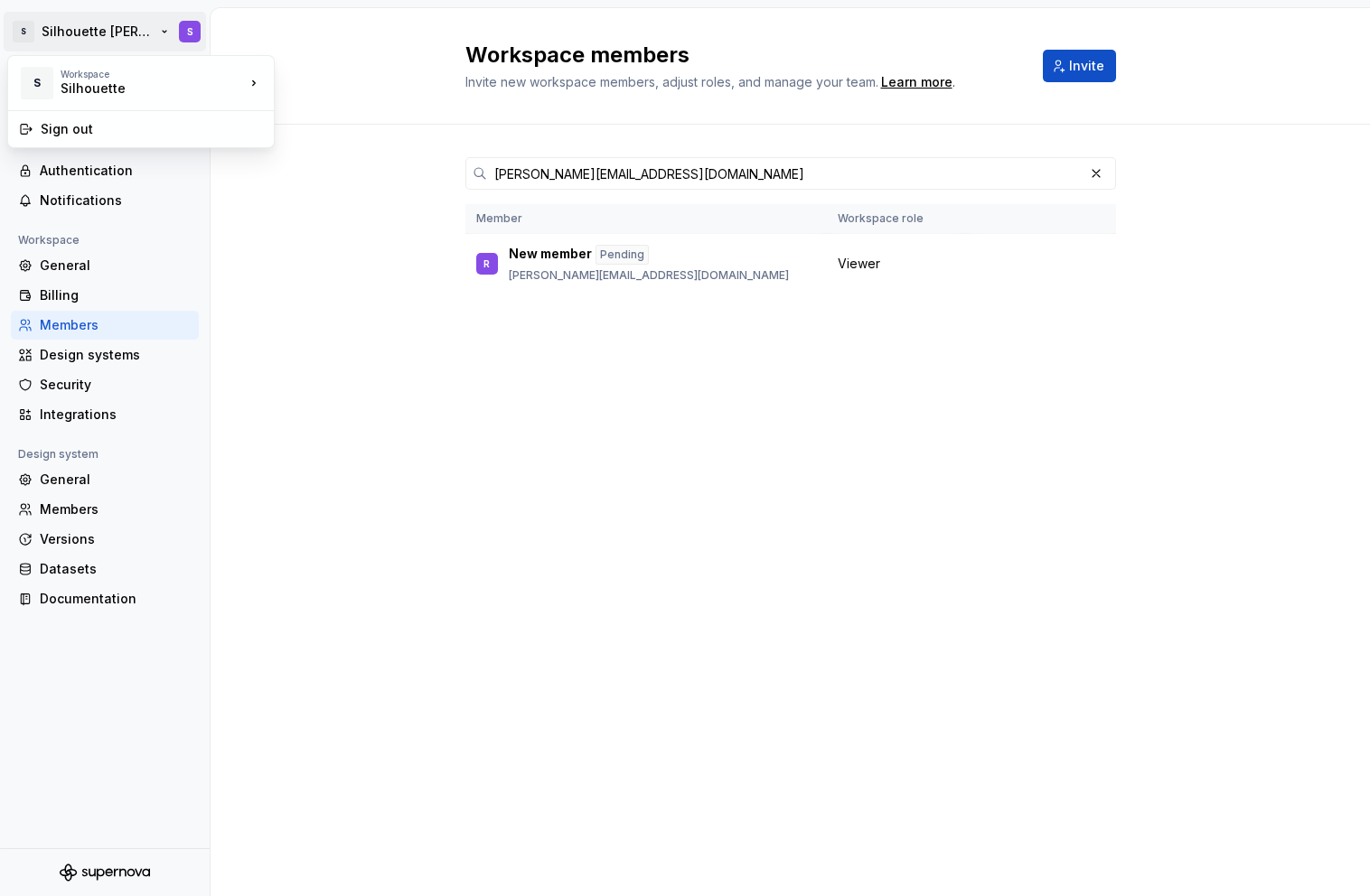
click at [94, 28] on html "S Silhouette [PERSON_NAME] S Back Account Profile Authentication Notifications …" at bounding box center [685, 448] width 1370 height 896
click at [95, 83] on div "Silhouette" at bounding box center [137, 89] width 154 height 18
click at [328, 78] on div "Silhouette" at bounding box center [362, 79] width 117 height 18
click at [94, 145] on div "Profile" at bounding box center [116, 141] width 152 height 18
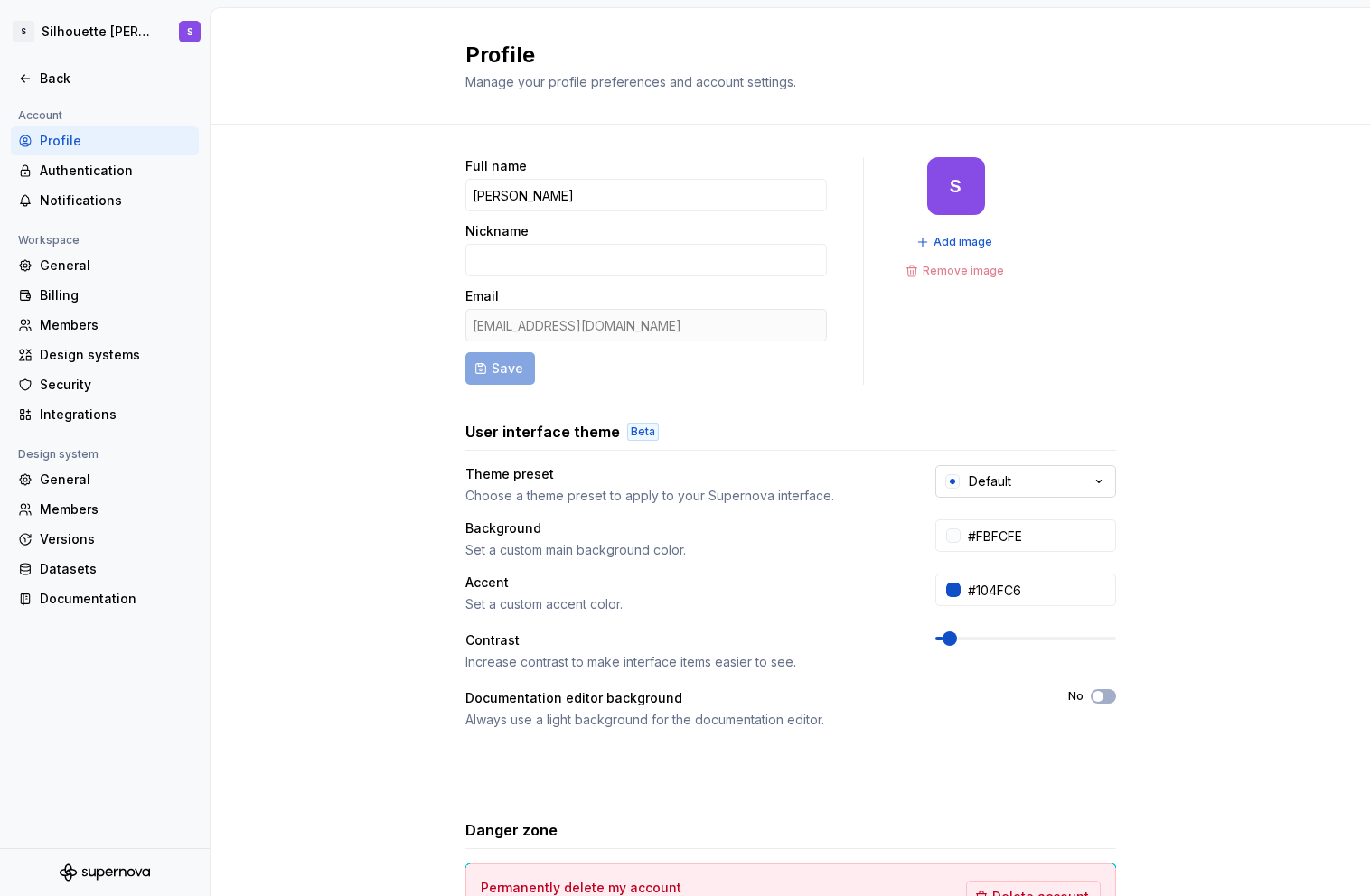
click at [1057, 479] on button "Default" at bounding box center [1025, 481] width 180 height 32
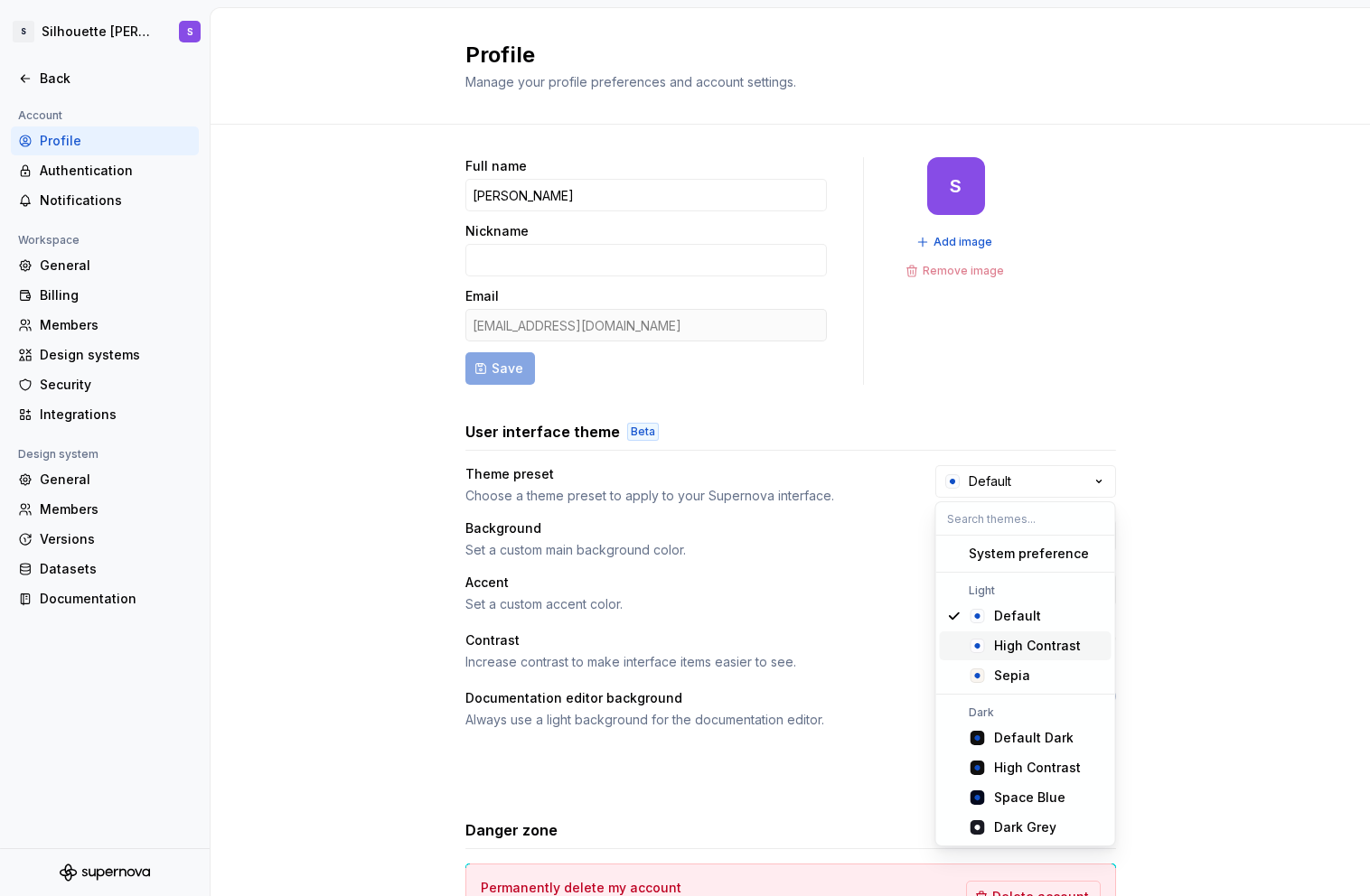
click at [1076, 651] on div "High Contrast" at bounding box center [1038, 646] width 87 height 18
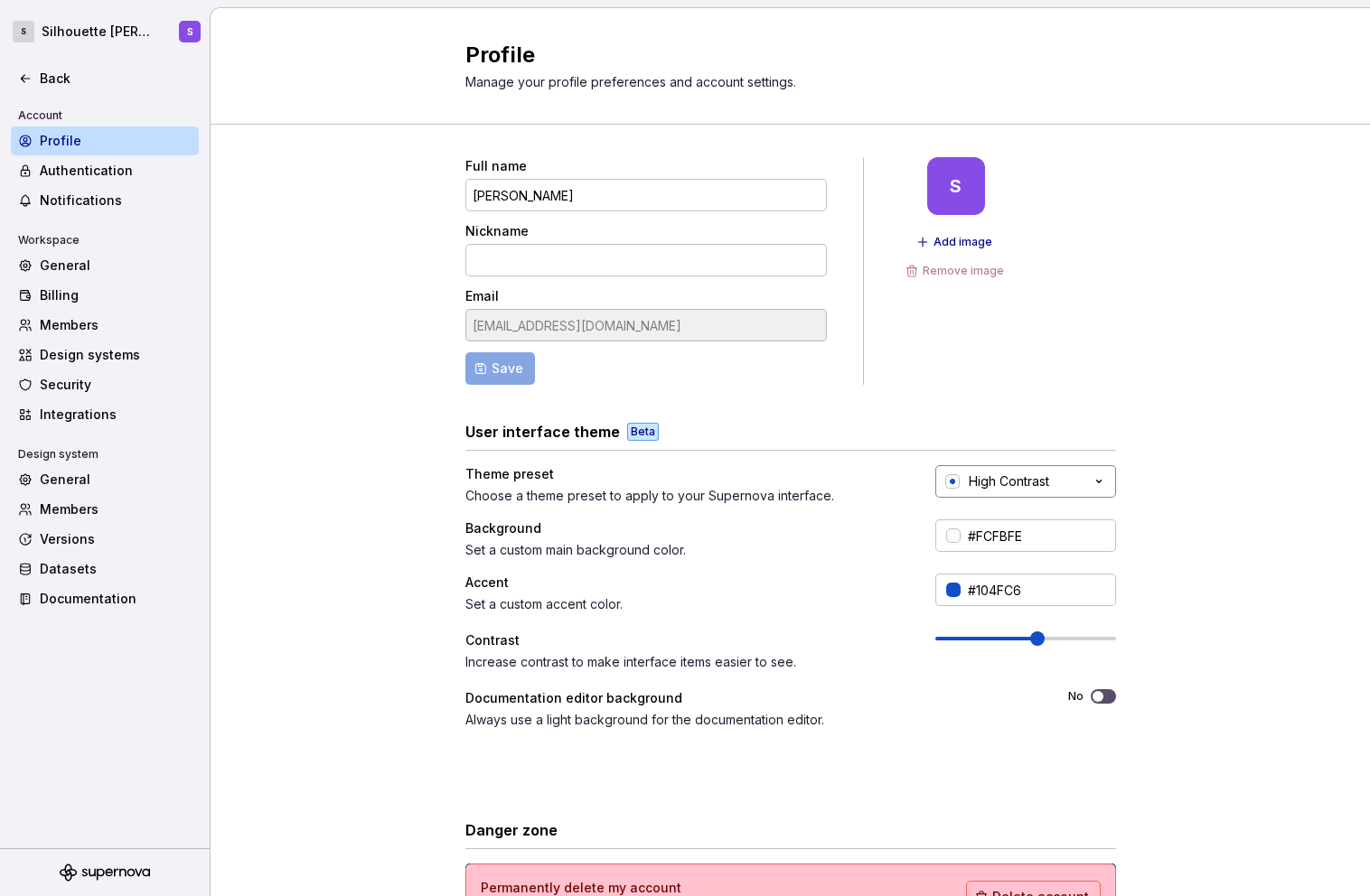
click at [1063, 489] on button "High Contrast" at bounding box center [1025, 481] width 180 height 32
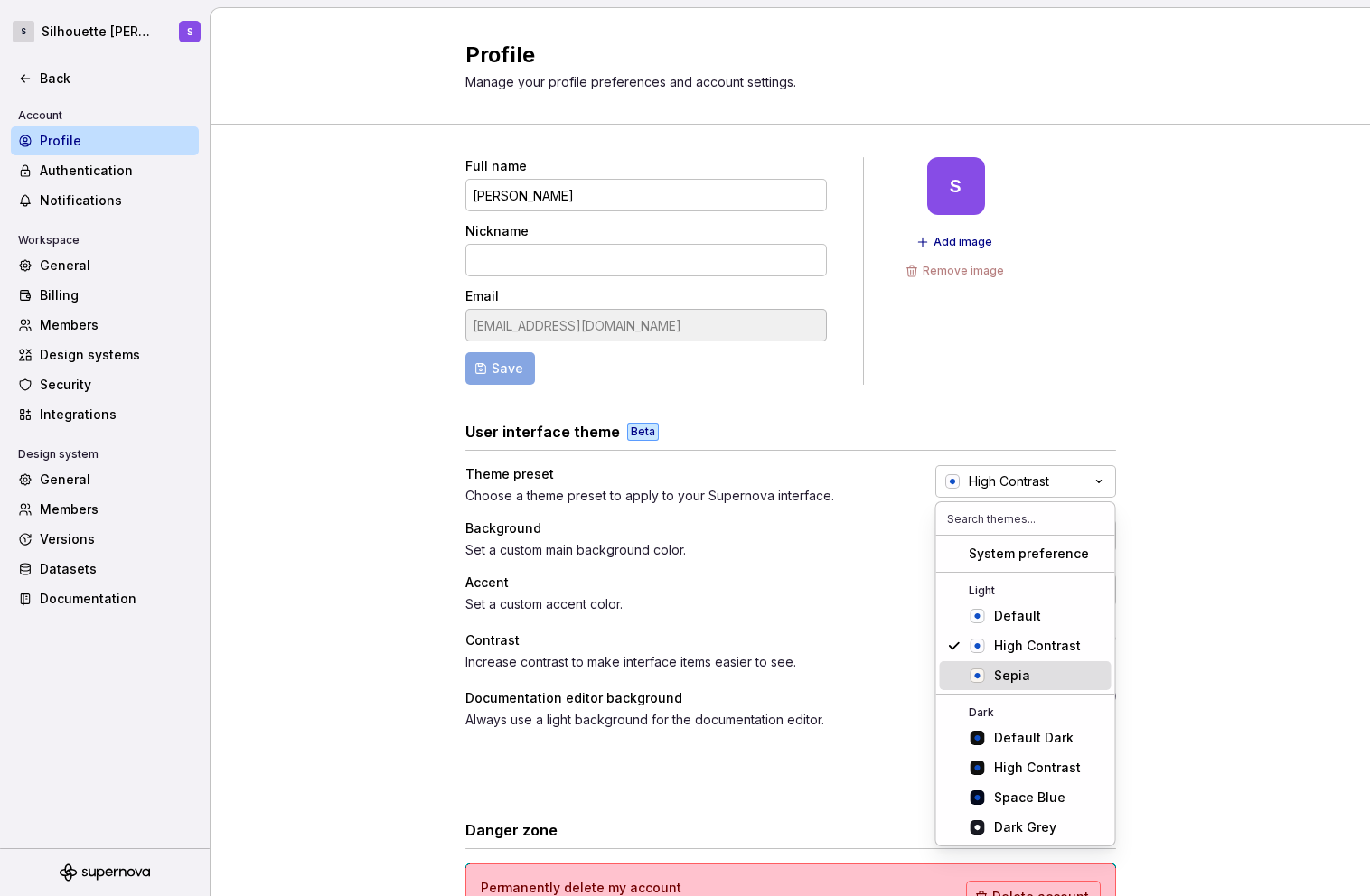
click at [1051, 673] on div "Sepia" at bounding box center [1049, 676] width 110 height 18
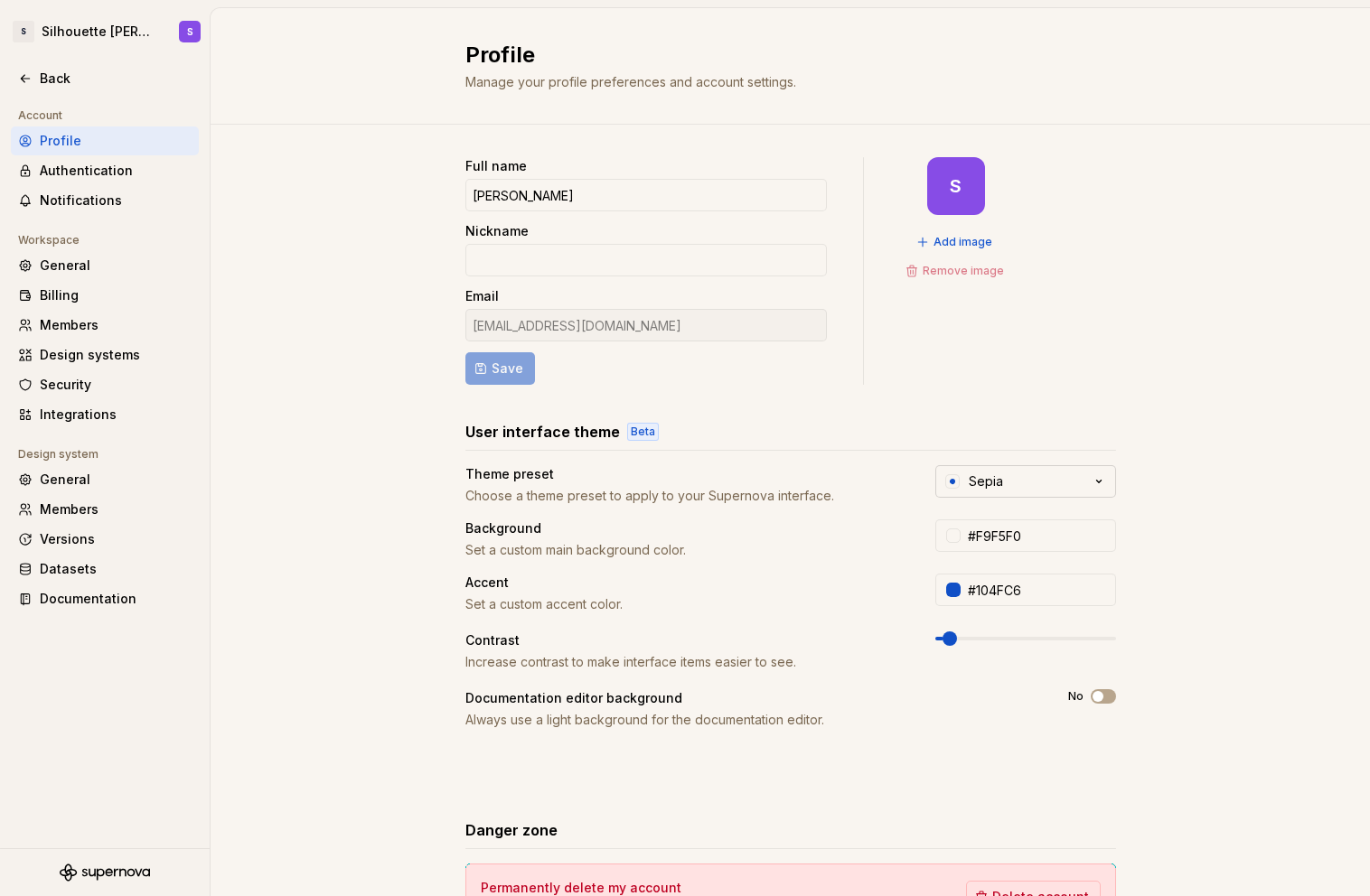
click at [1053, 491] on button "Sepia" at bounding box center [1025, 481] width 180 height 32
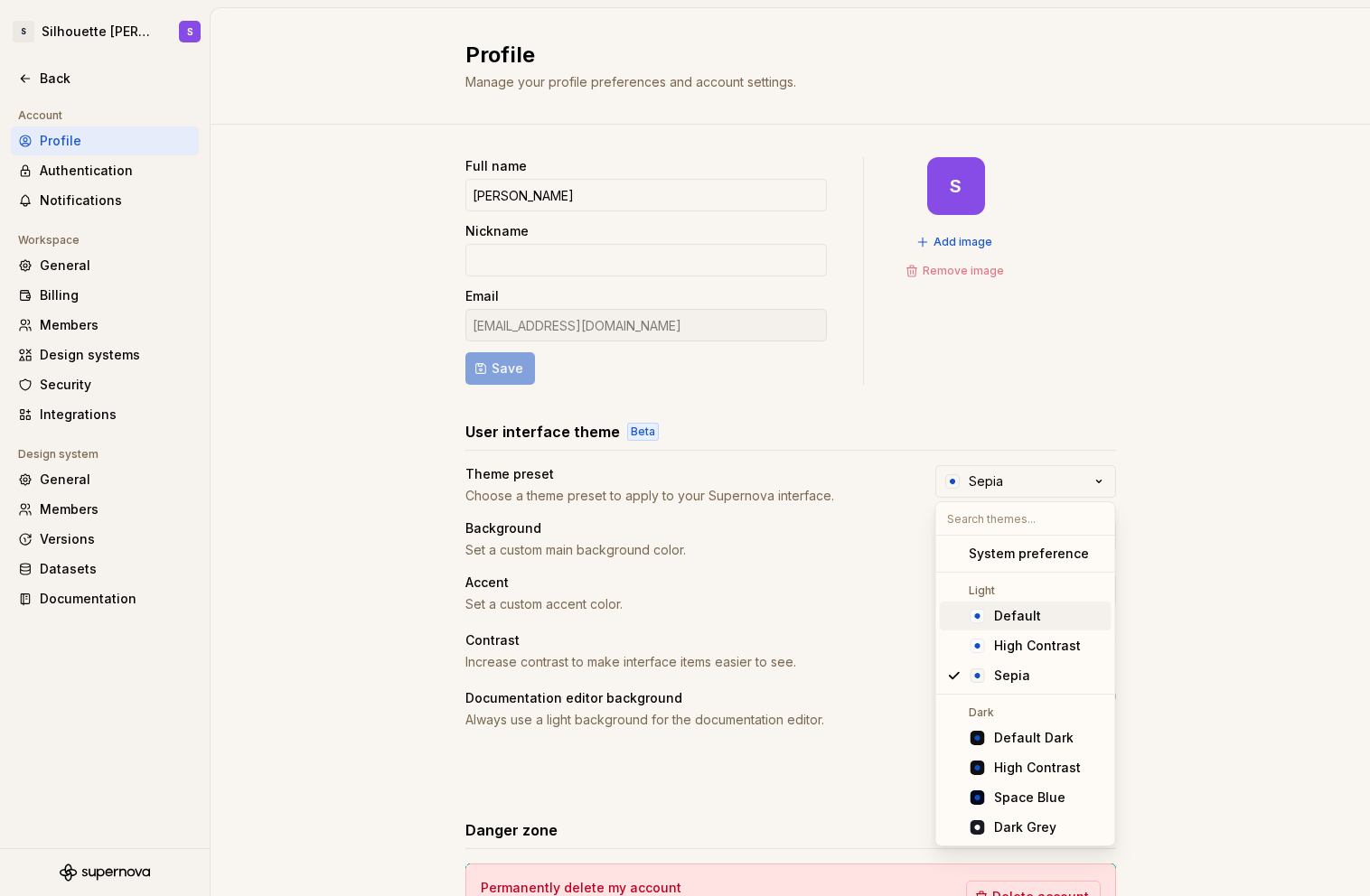
click at [1026, 613] on div "Default" at bounding box center [1018, 617] width 47 height 18
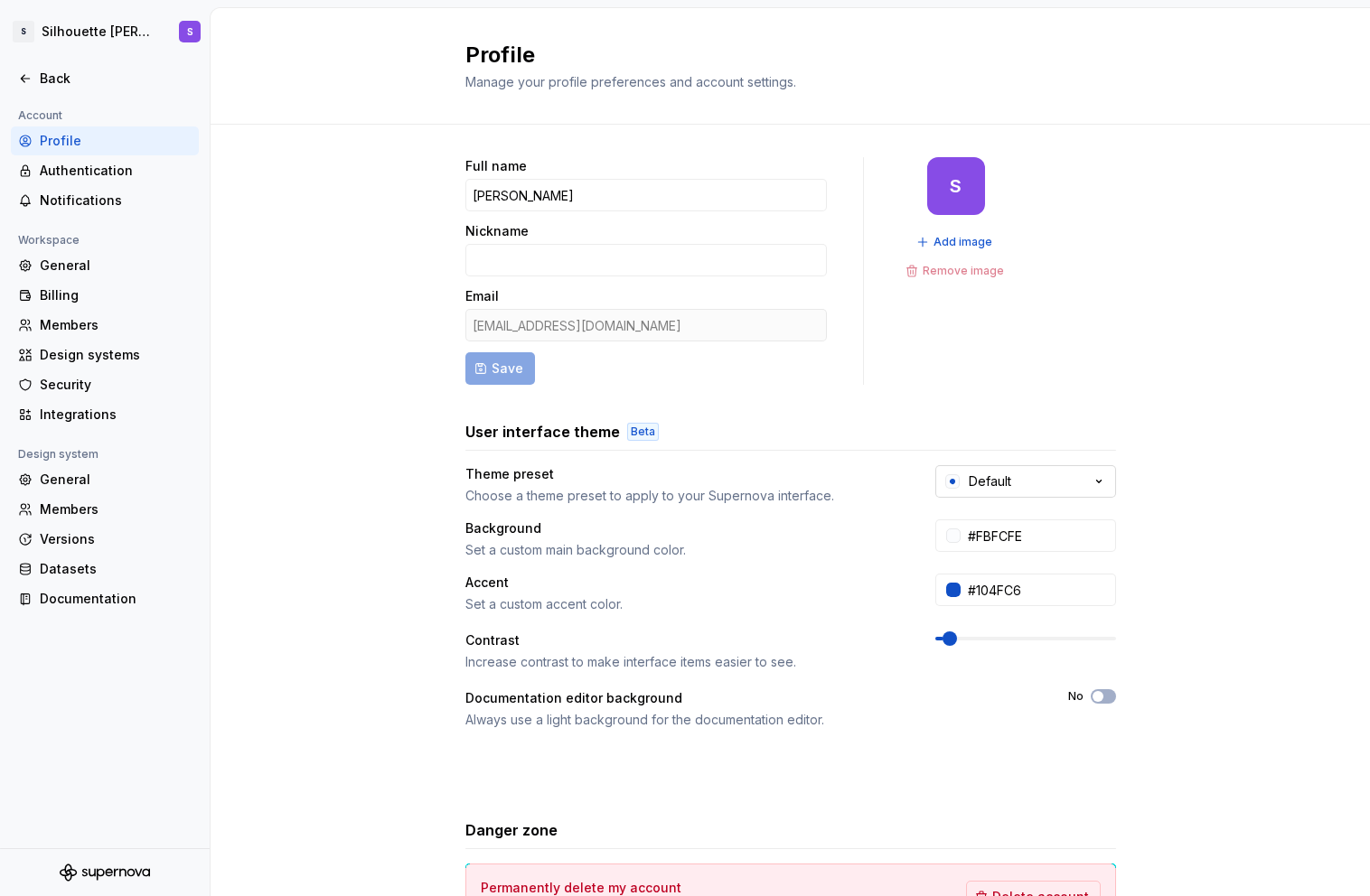
click at [1040, 482] on button "Default" at bounding box center [1025, 481] width 180 height 32
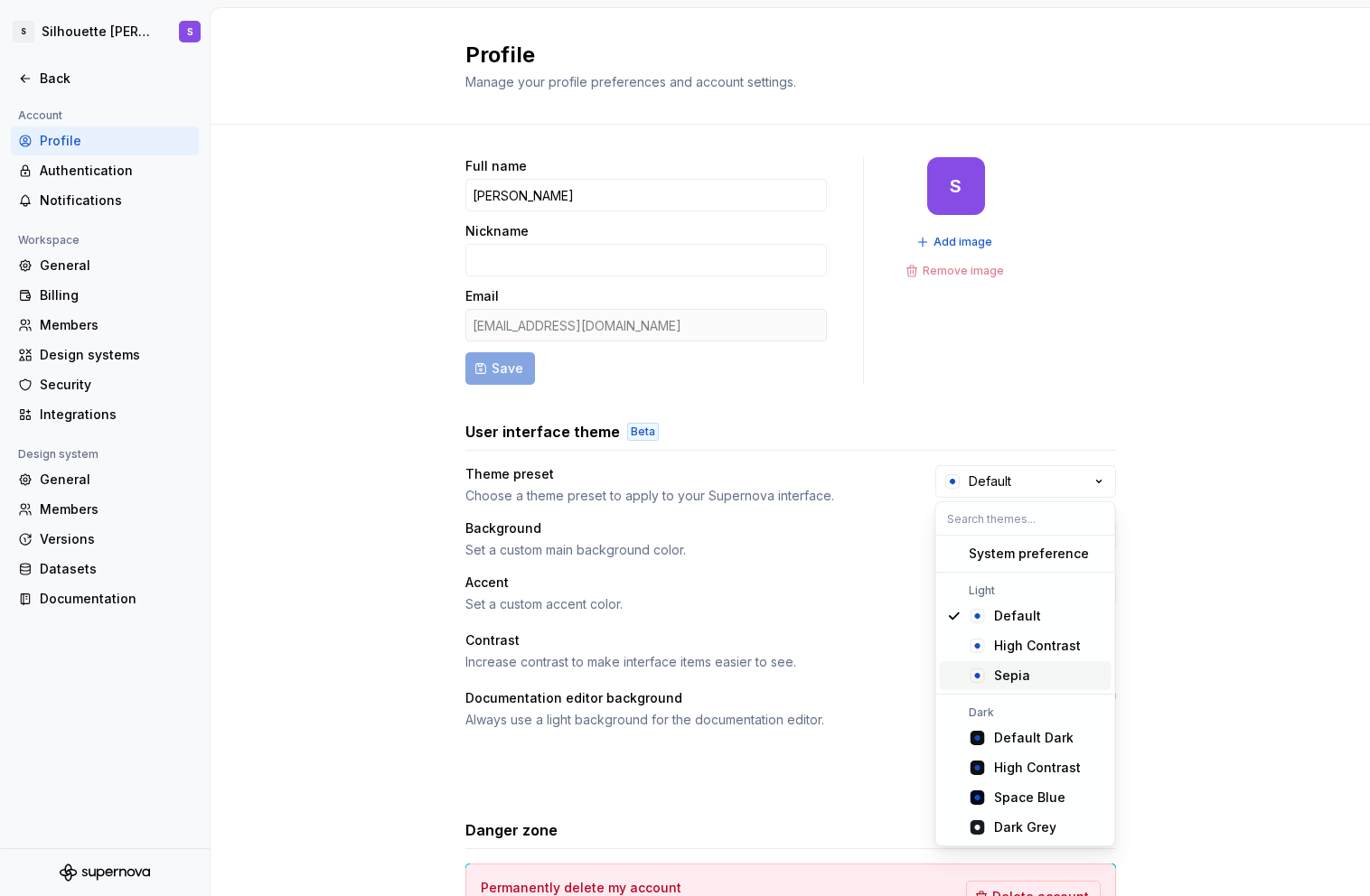
click at [1069, 687] on span "Sepia" at bounding box center [1026, 675] width 172 height 29
type input "#F9F5F0"
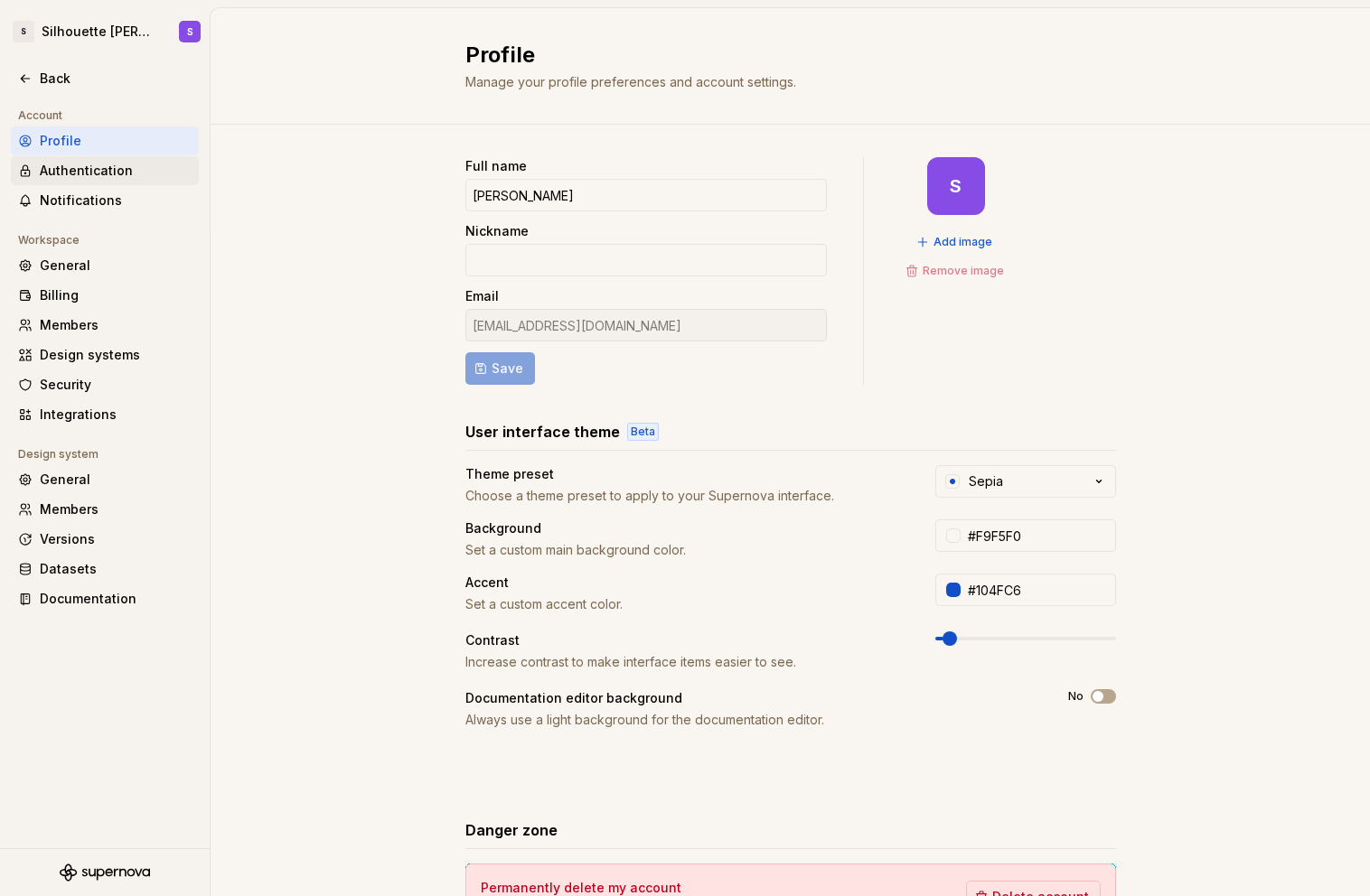
click at [75, 161] on div "Authentication" at bounding box center [105, 170] width 188 height 29
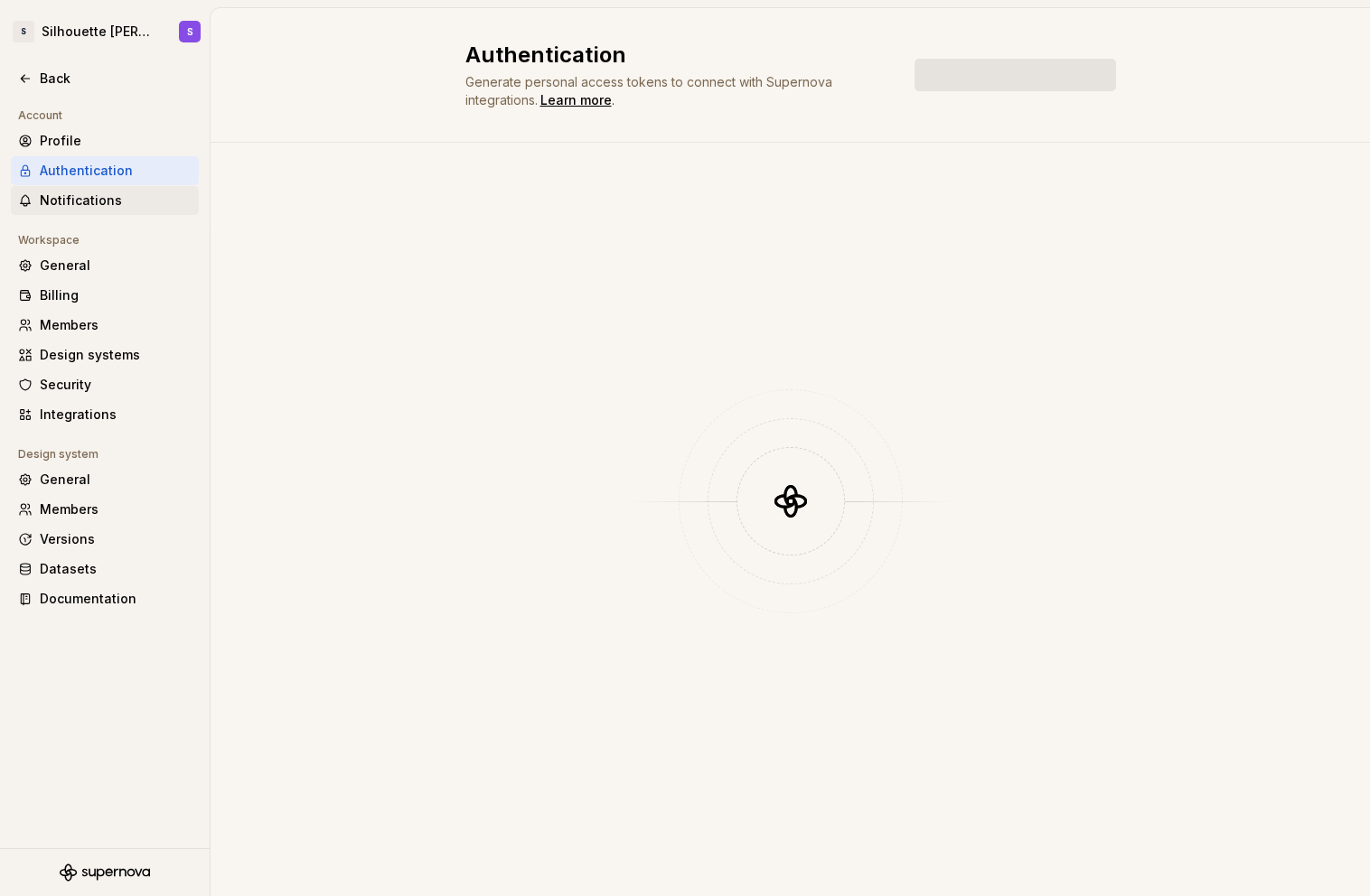
click at [117, 209] on div "Notifications" at bounding box center [116, 201] width 152 height 18
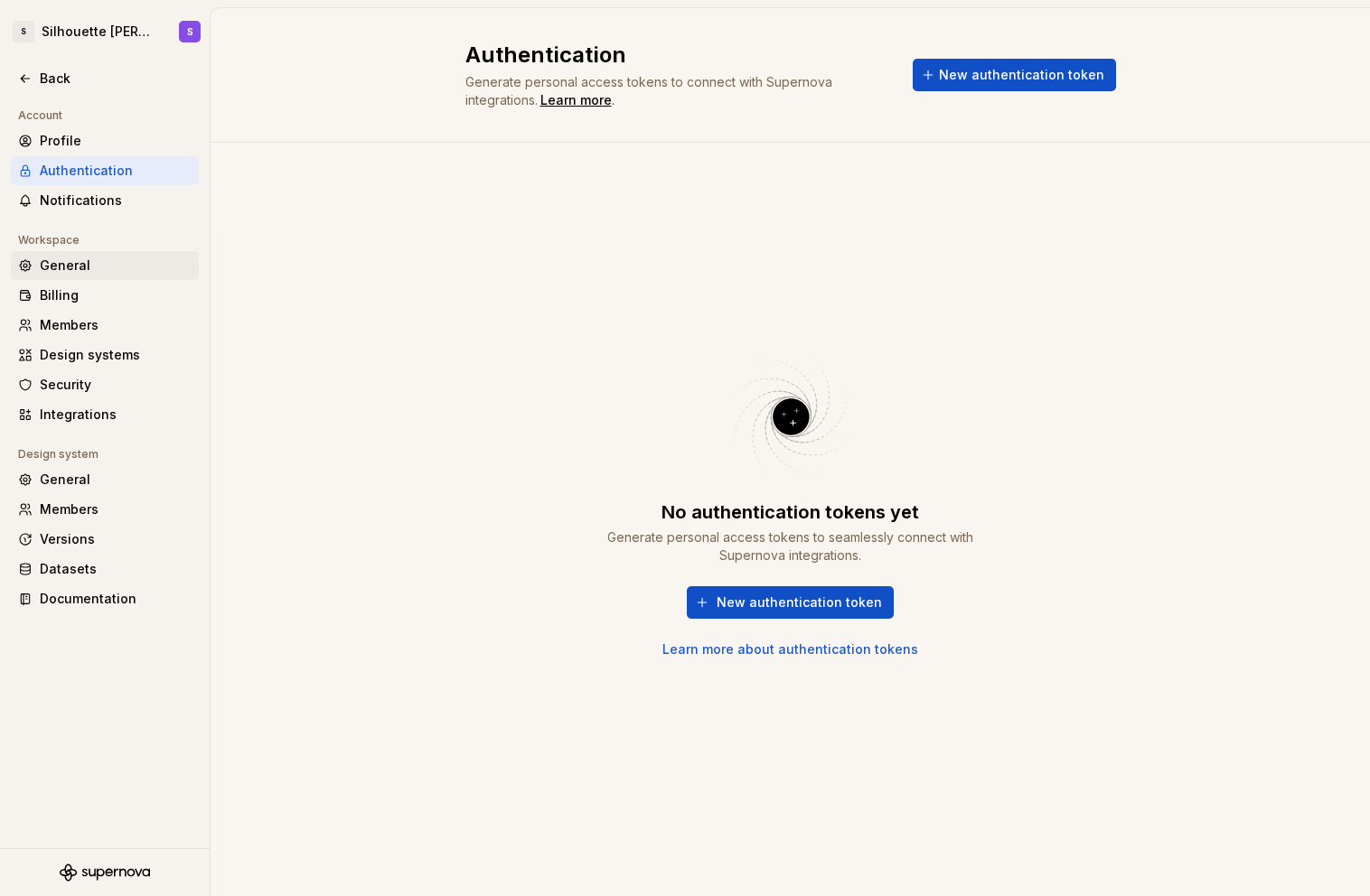
click at [107, 263] on div "General" at bounding box center [116, 265] width 152 height 18
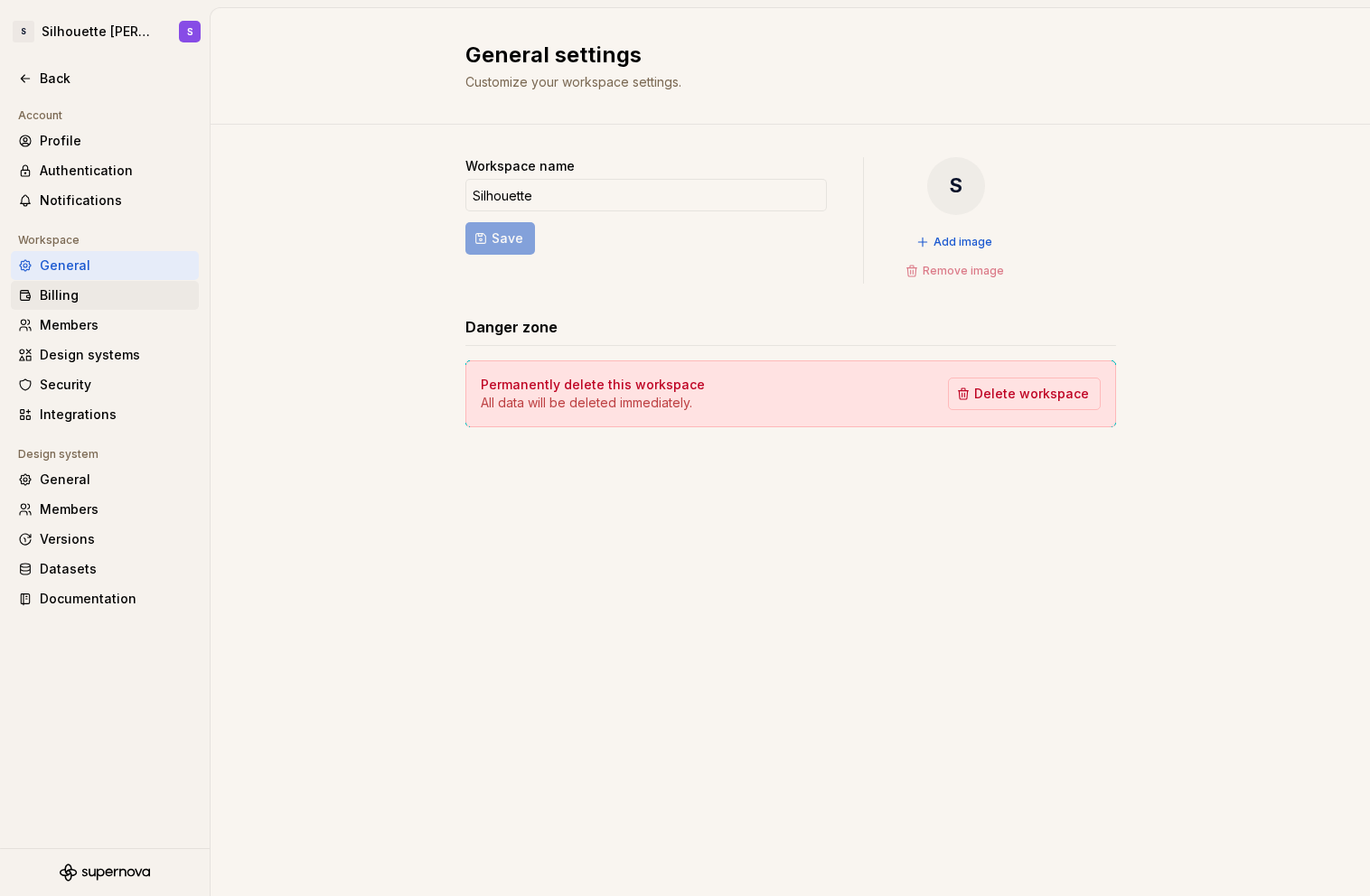
click at [86, 292] on div "Billing" at bounding box center [116, 296] width 152 height 18
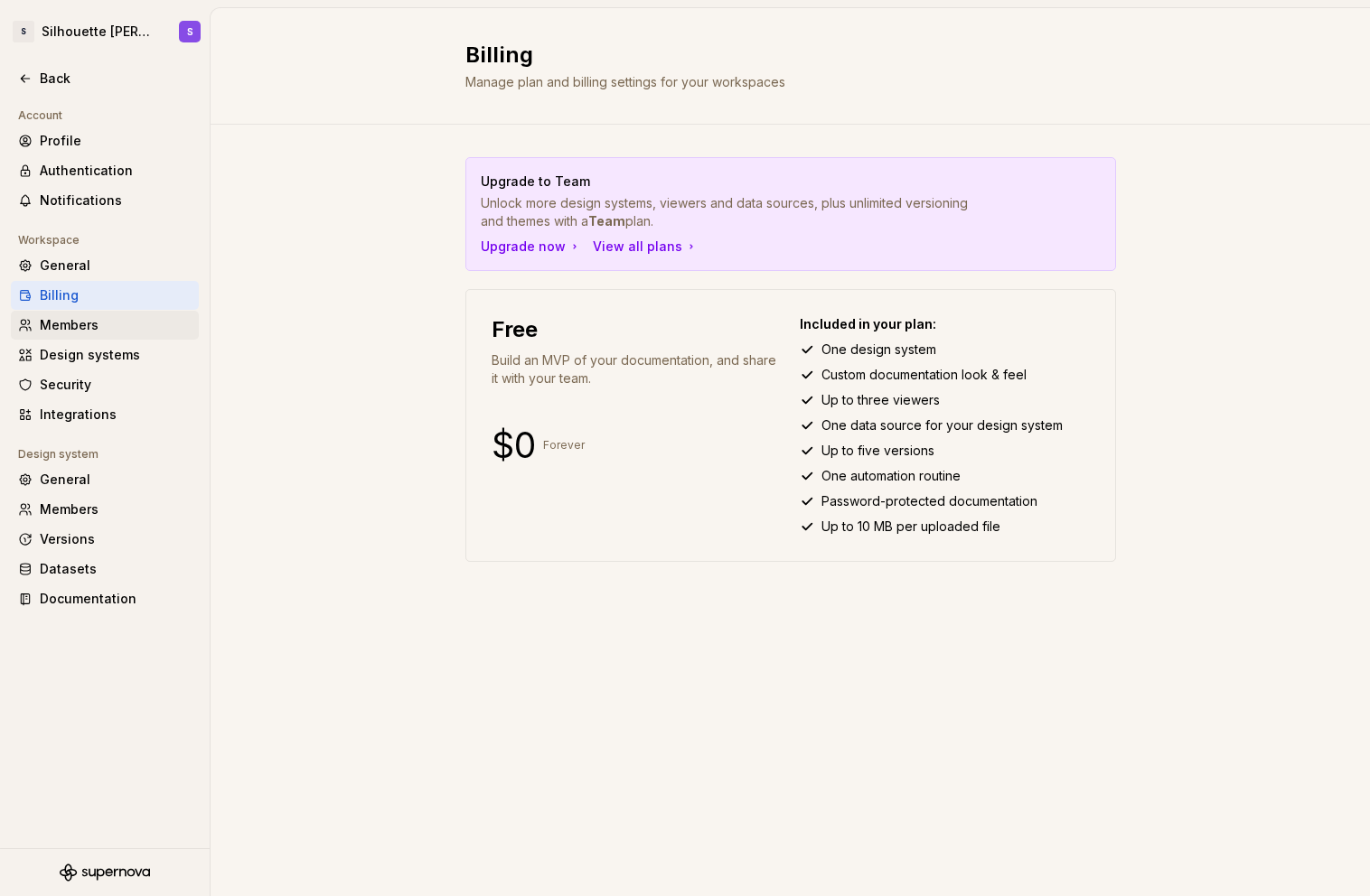
click at [88, 324] on div "Members" at bounding box center [116, 325] width 152 height 18
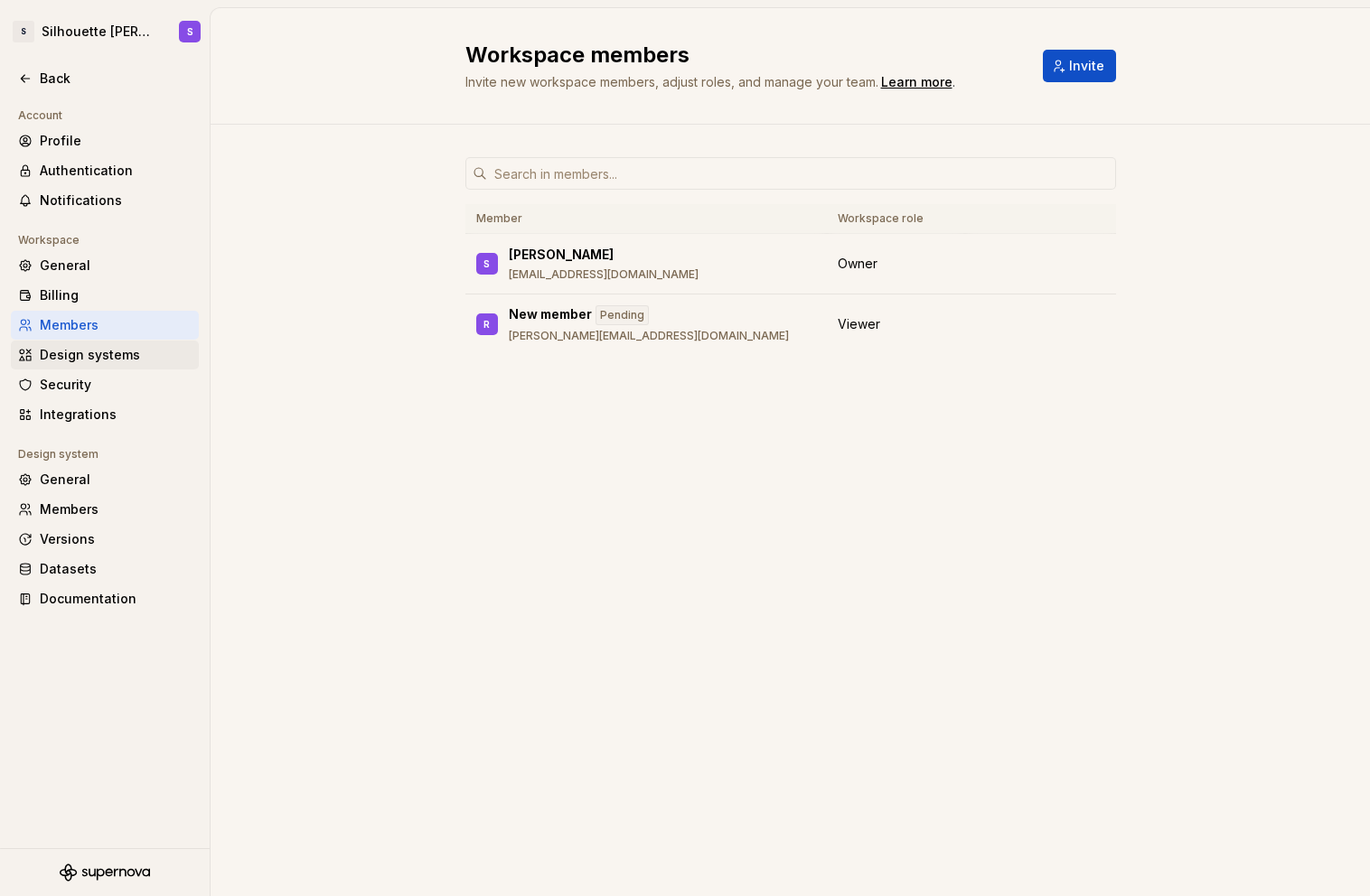
click at [123, 361] on div "Design systems" at bounding box center [116, 355] width 152 height 18
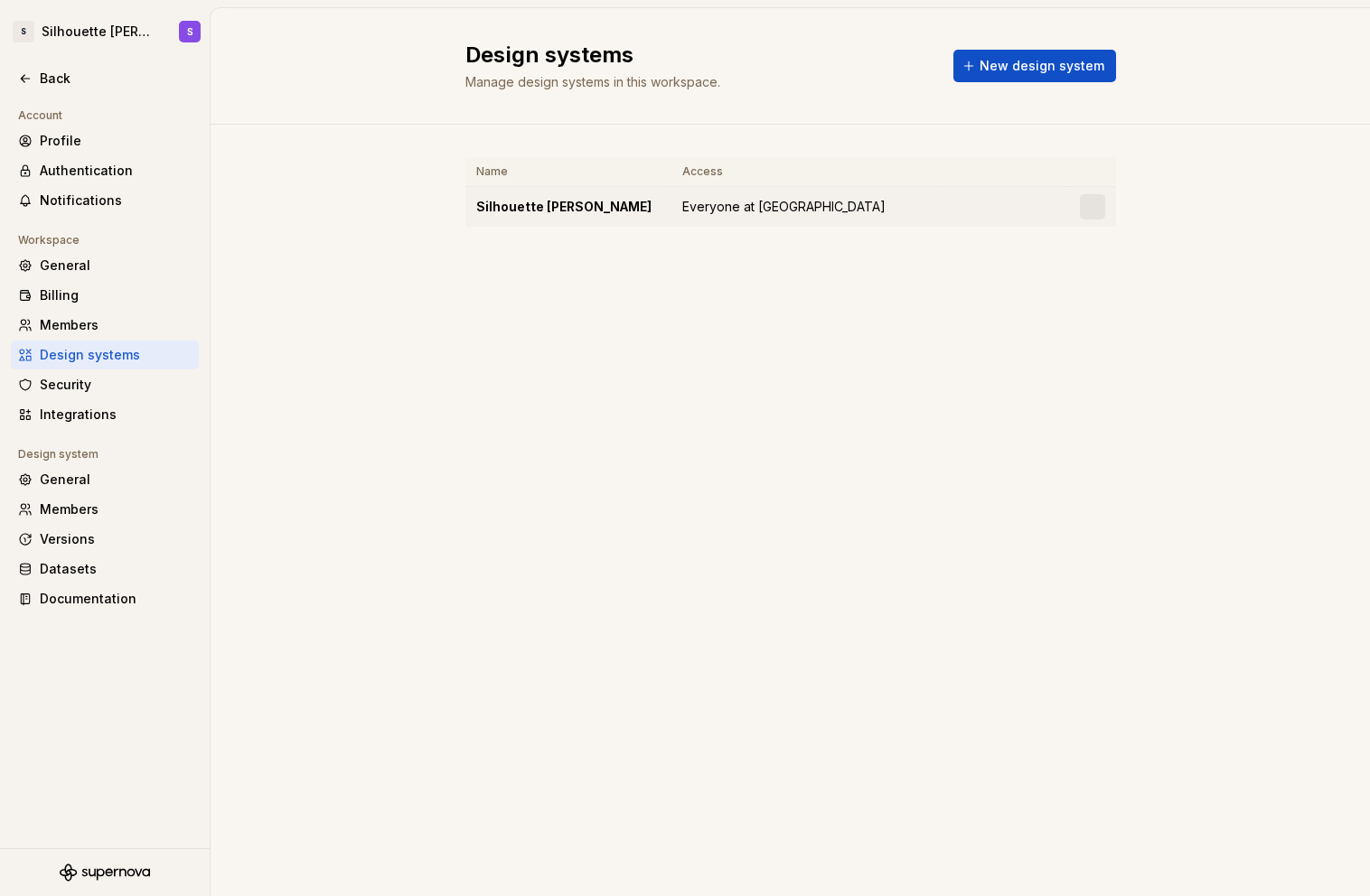
click at [568, 216] on td "Silhouette [PERSON_NAME]" at bounding box center [568, 207] width 206 height 41
click at [93, 475] on div "General" at bounding box center [116, 480] width 152 height 18
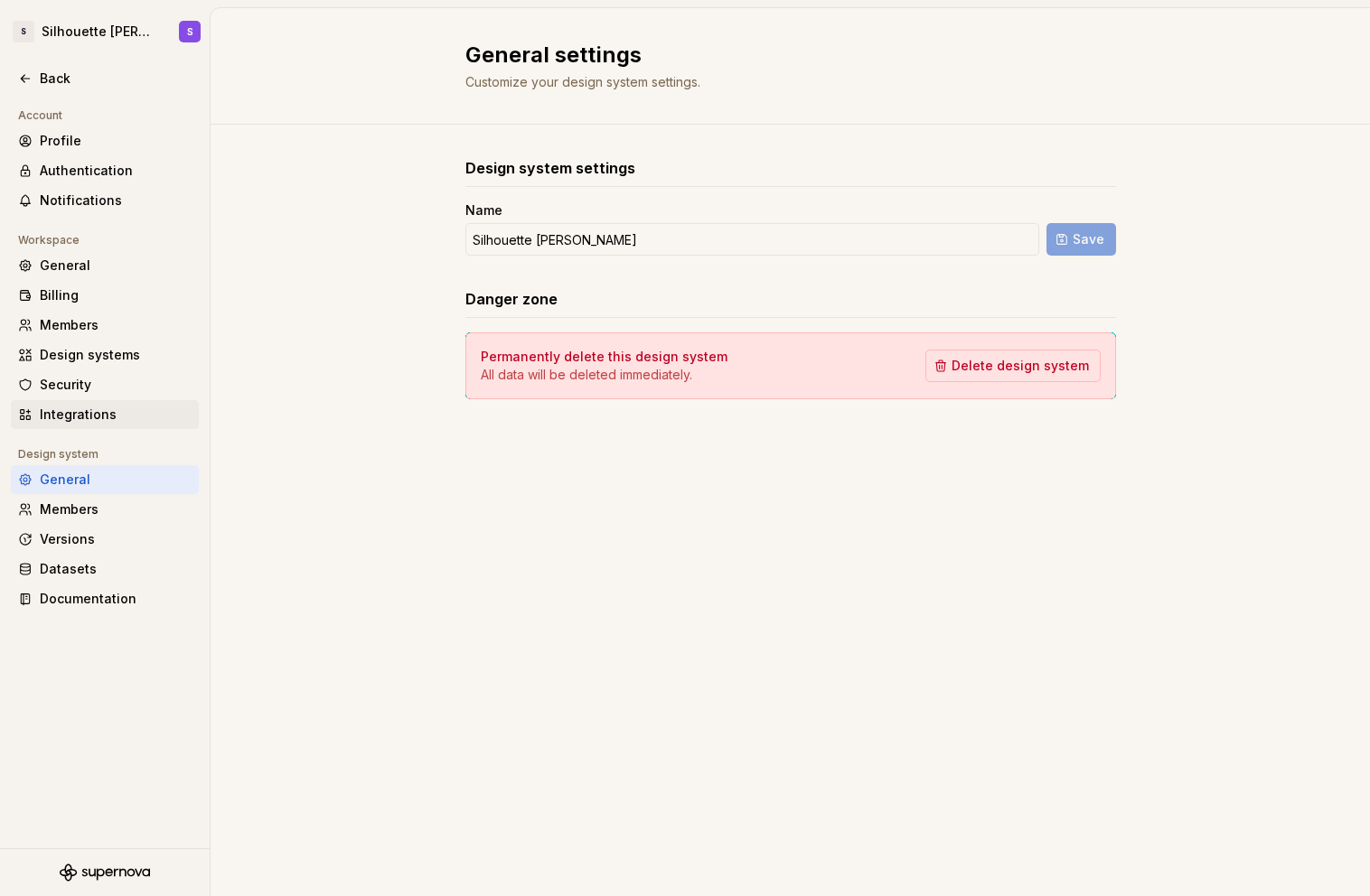
click at [86, 410] on div "Integrations" at bounding box center [116, 415] width 152 height 18
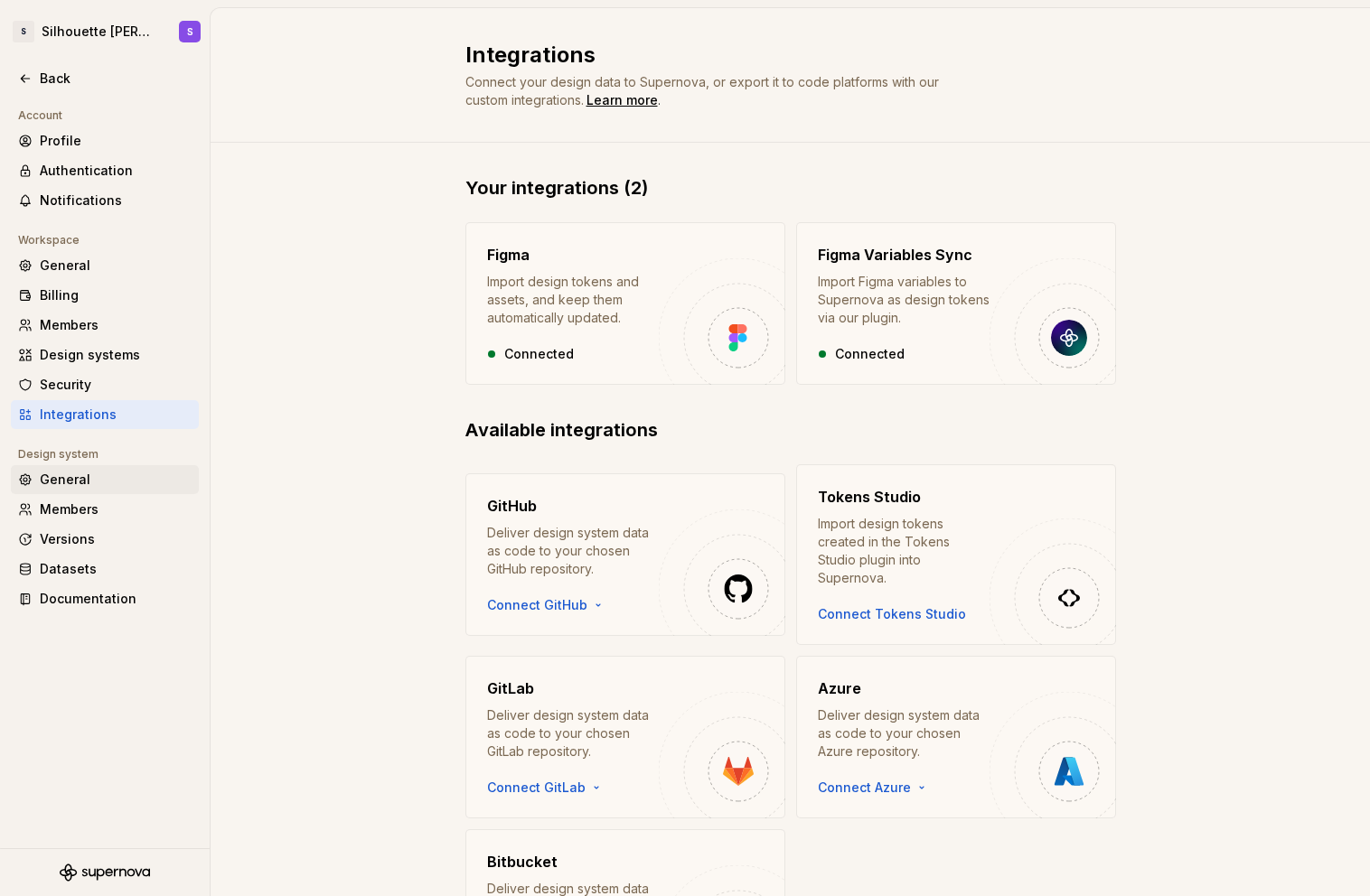
click at [73, 493] on div "General" at bounding box center [105, 479] width 188 height 29
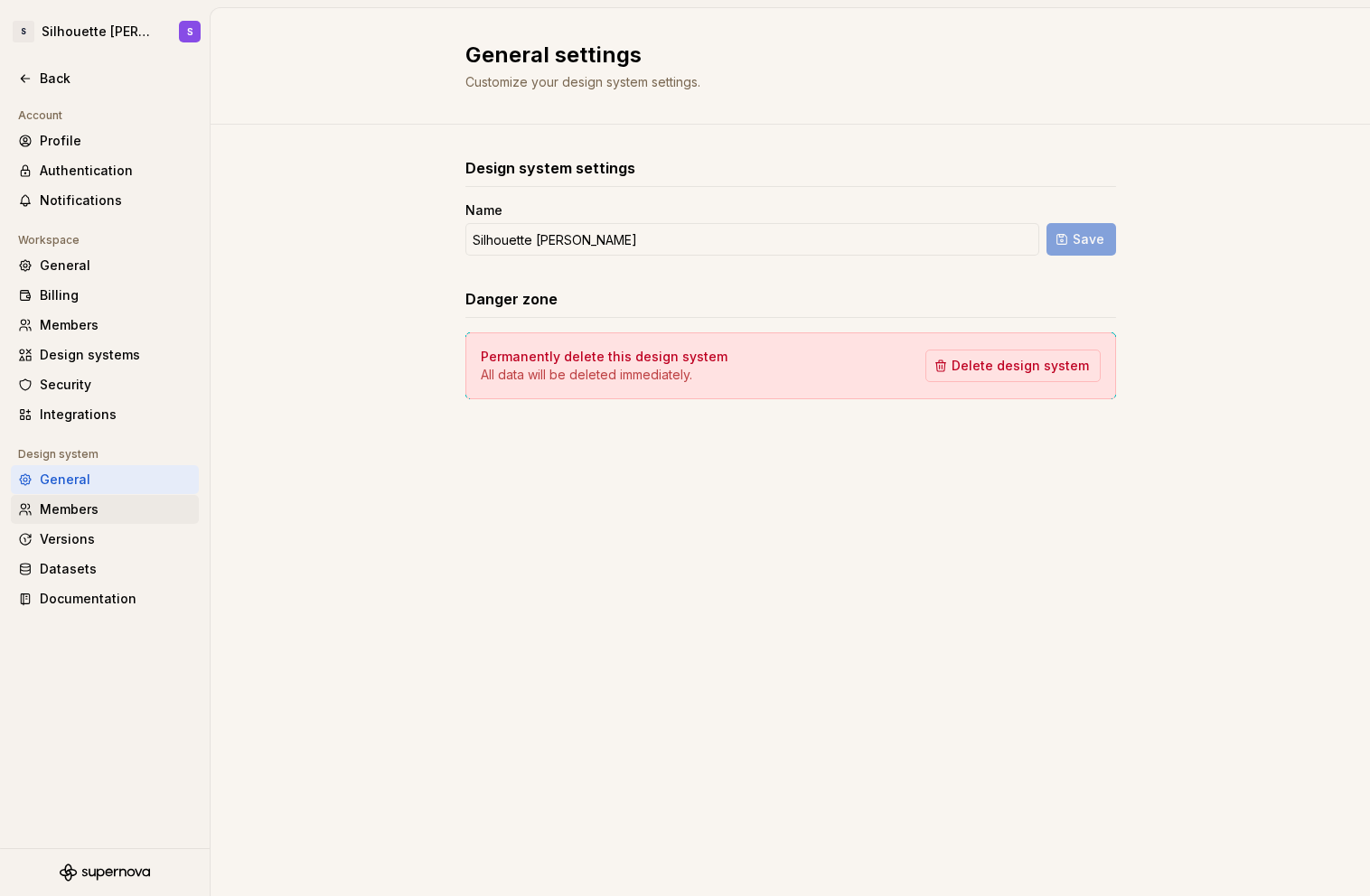
click at [112, 521] on div "Members" at bounding box center [105, 509] width 188 height 29
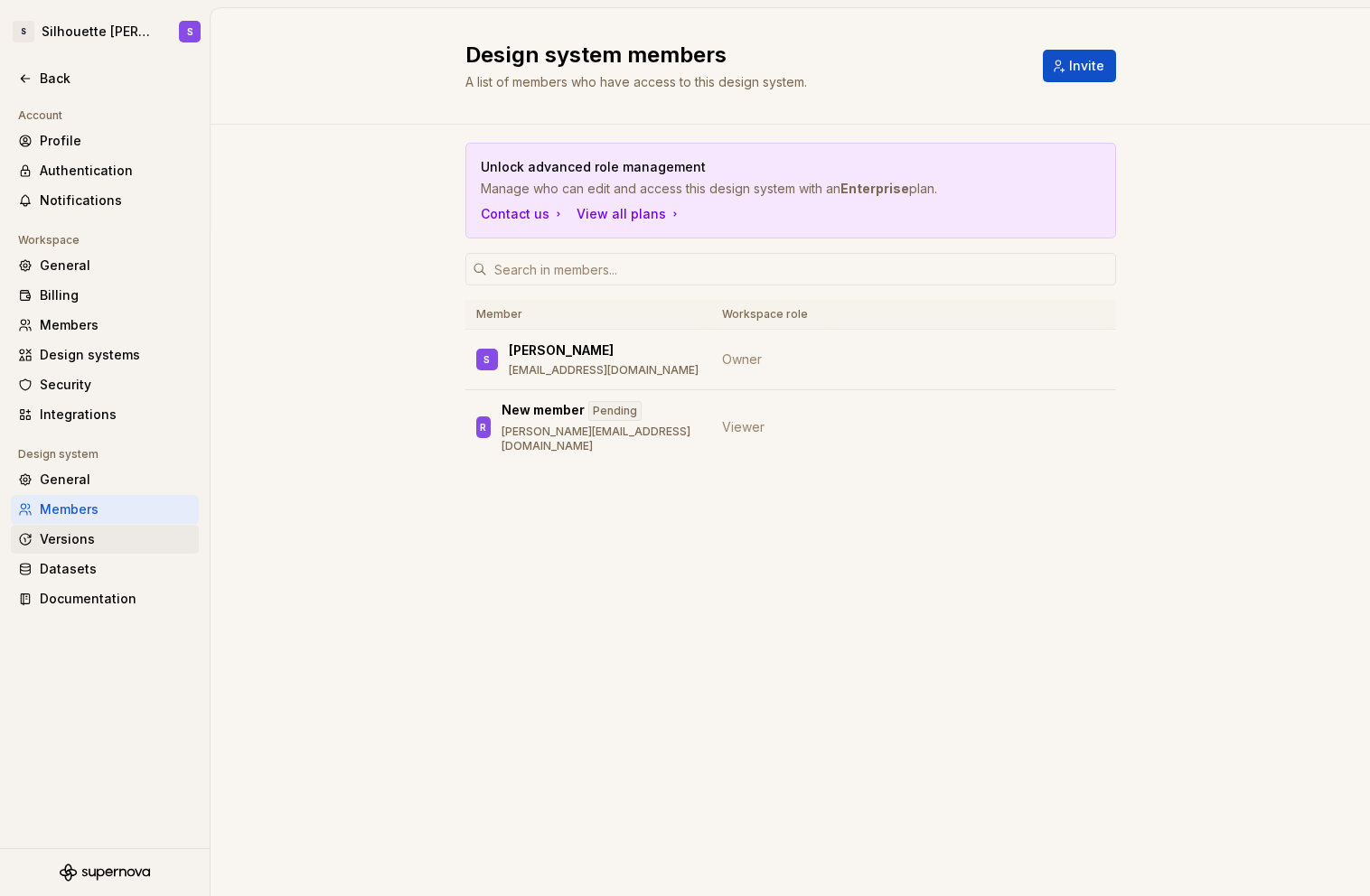
click at [119, 553] on div "Versions" at bounding box center [105, 539] width 188 height 29
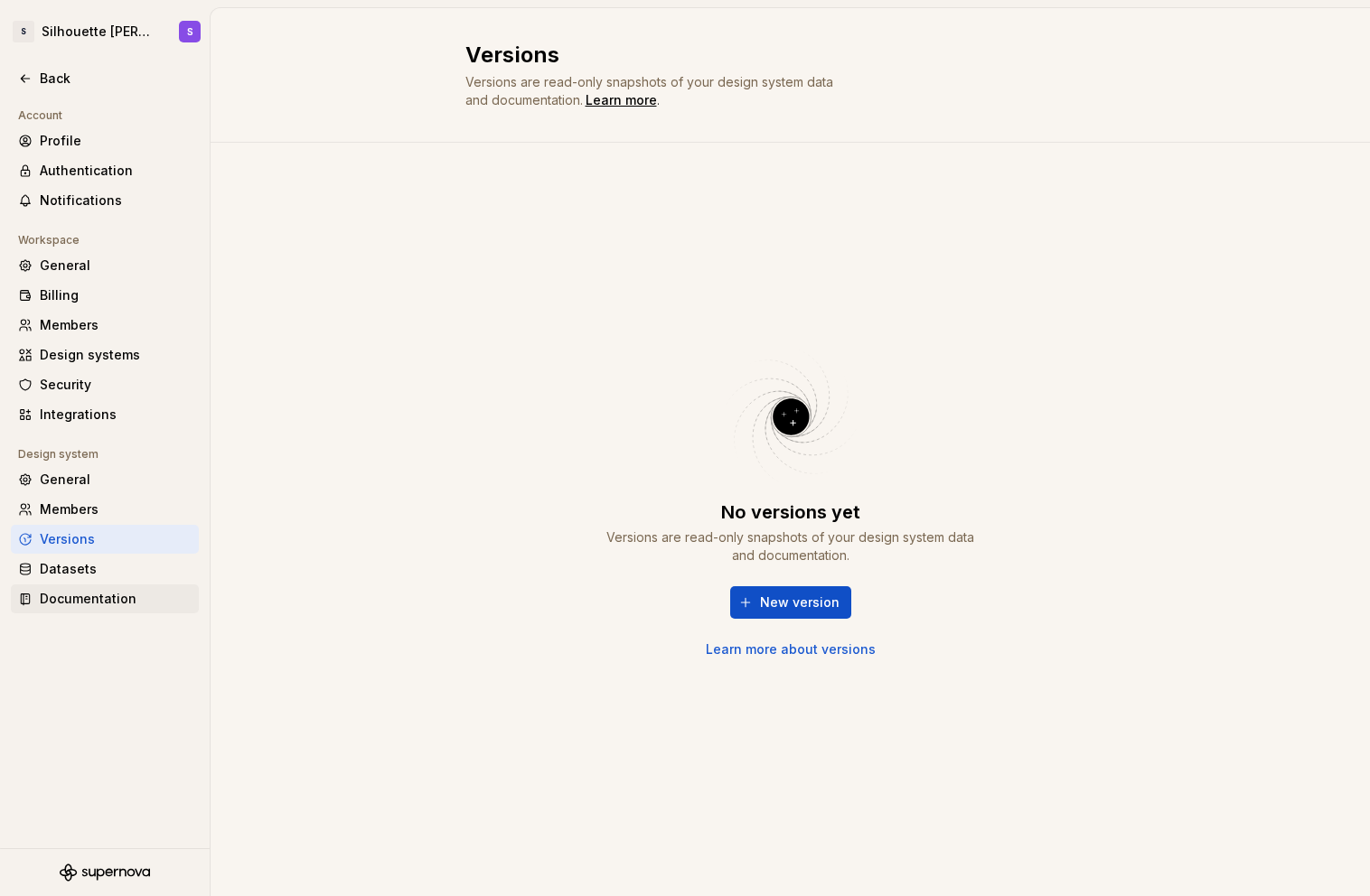
click at [115, 595] on div "Documentation" at bounding box center [116, 599] width 152 height 18
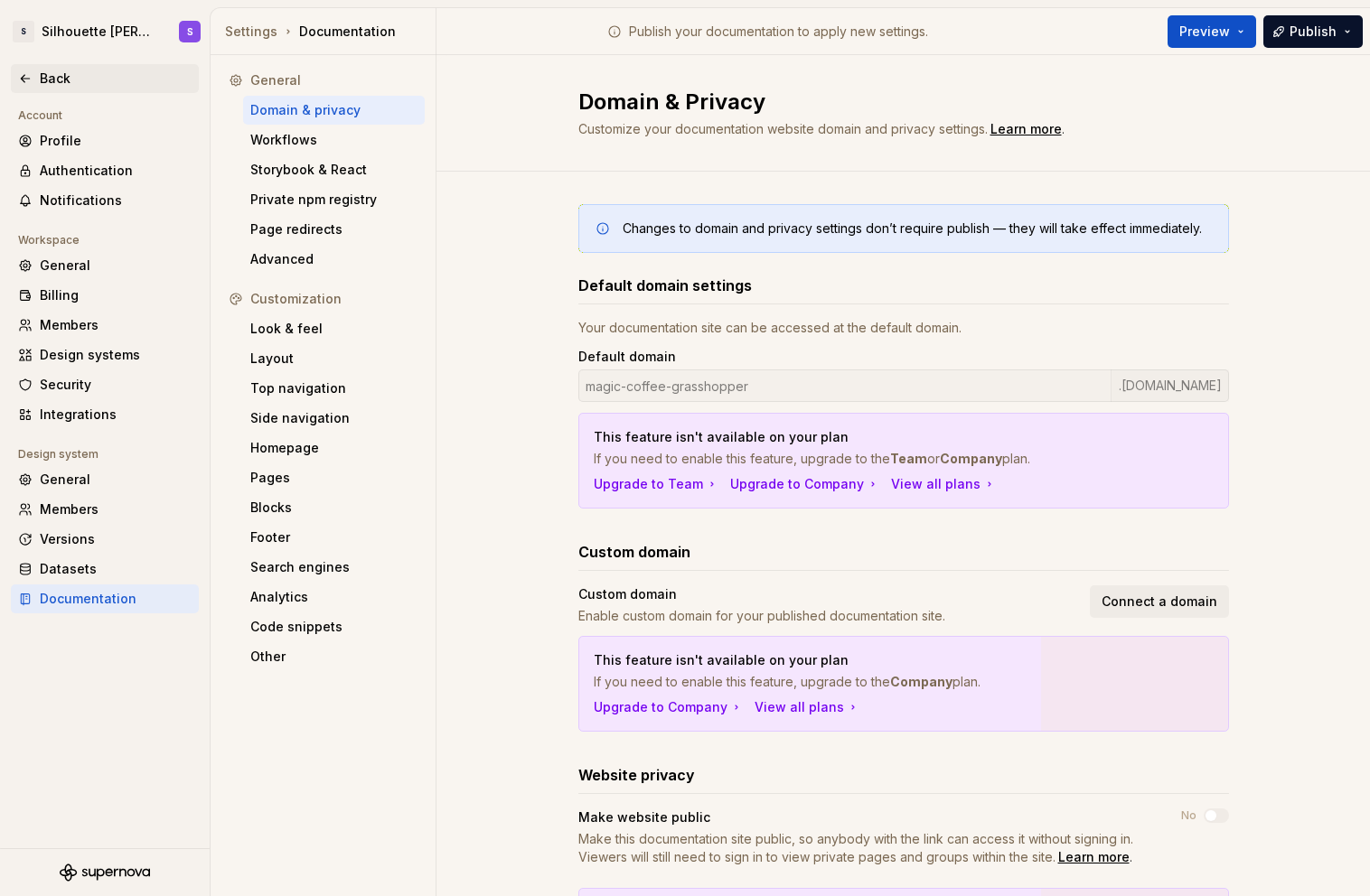
click at [101, 69] on div "Back" at bounding box center [116, 79] width 152 height 18
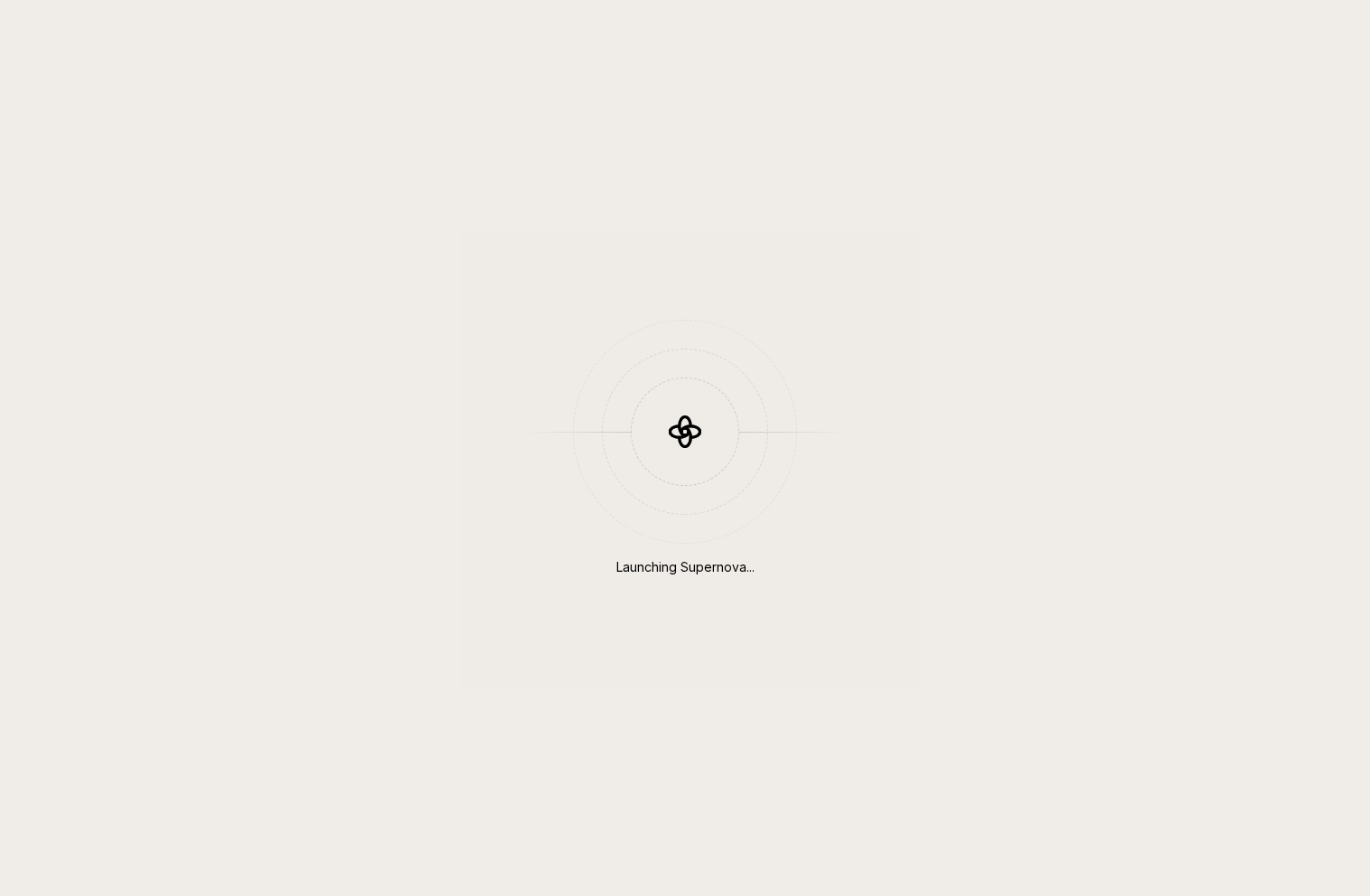
click at [109, 27] on div "Launching Supernova..." at bounding box center [685, 448] width 1370 height 896
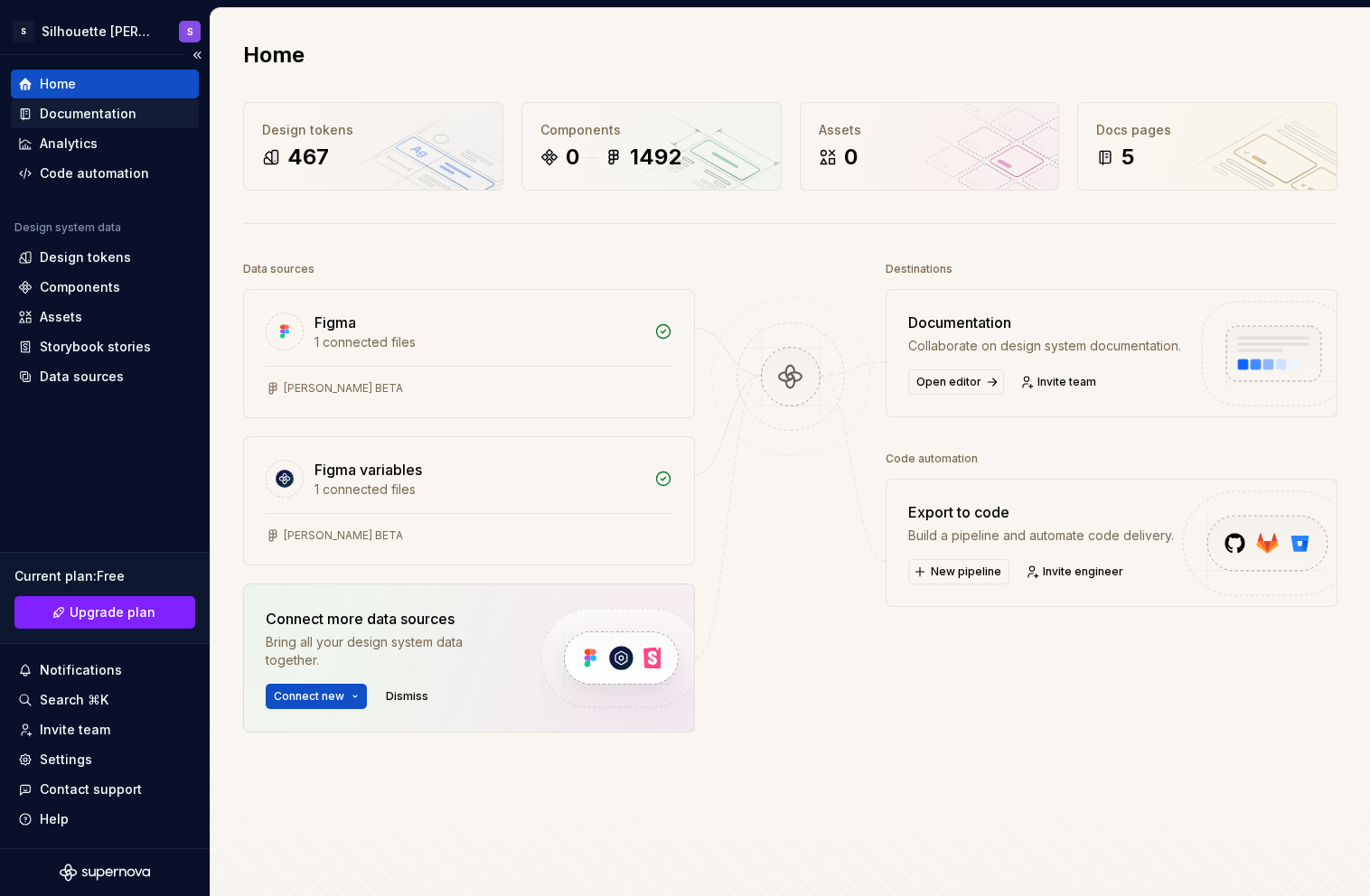
click at [99, 114] on div "Documentation" at bounding box center [88, 114] width 97 height 18
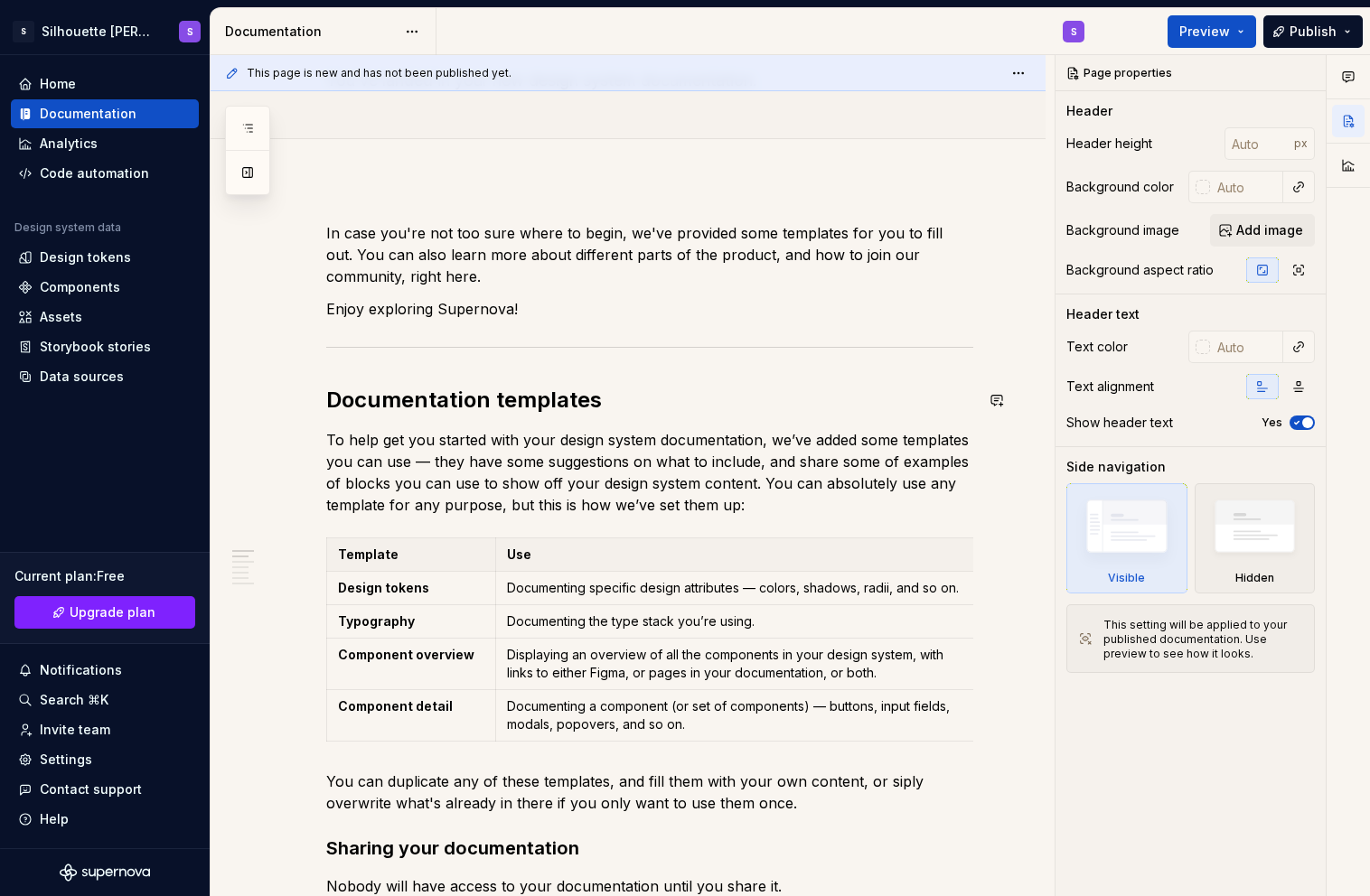
scroll to position [136, 0]
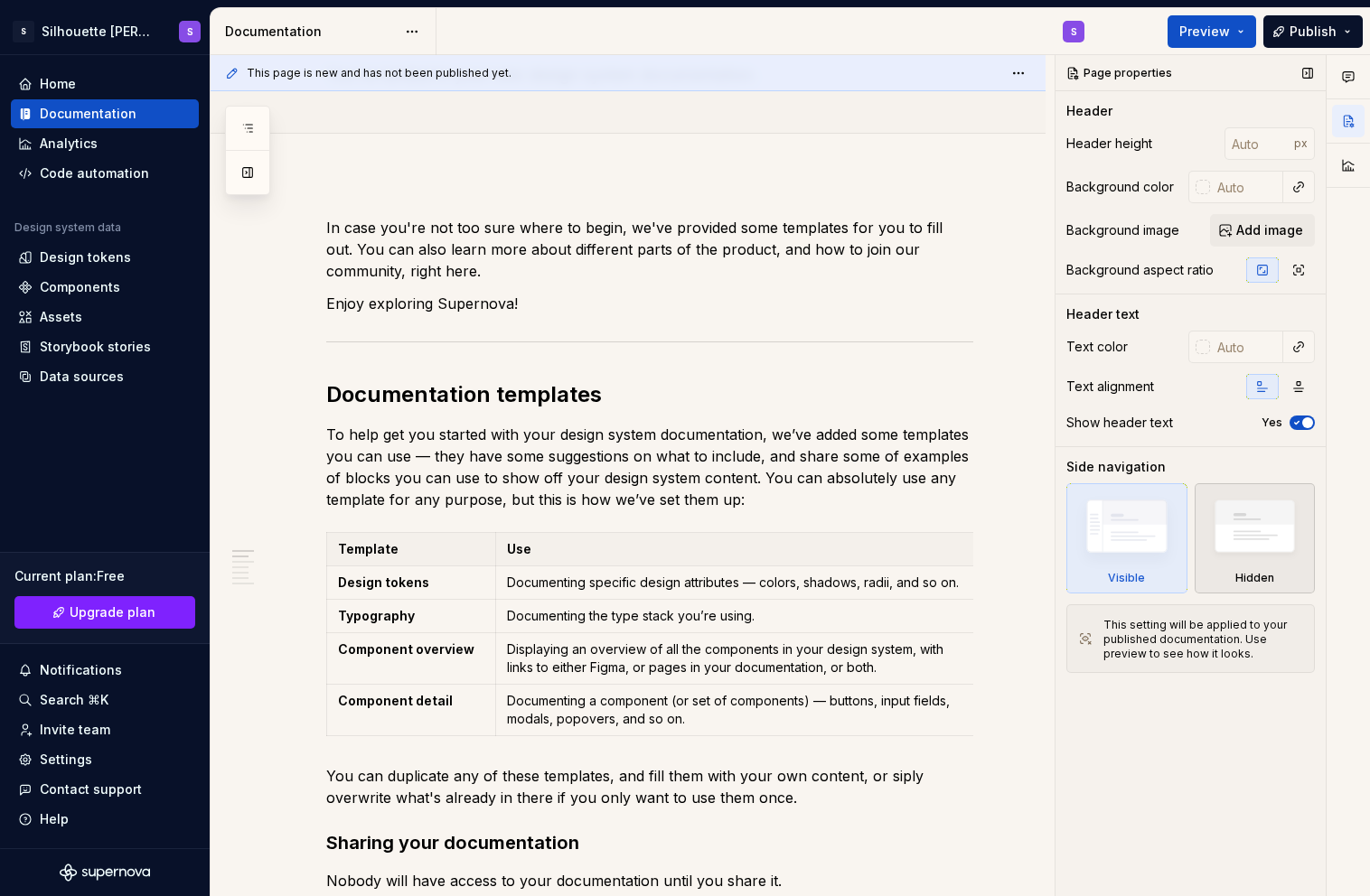
click at [1277, 544] on img at bounding box center [1255, 532] width 105 height 80
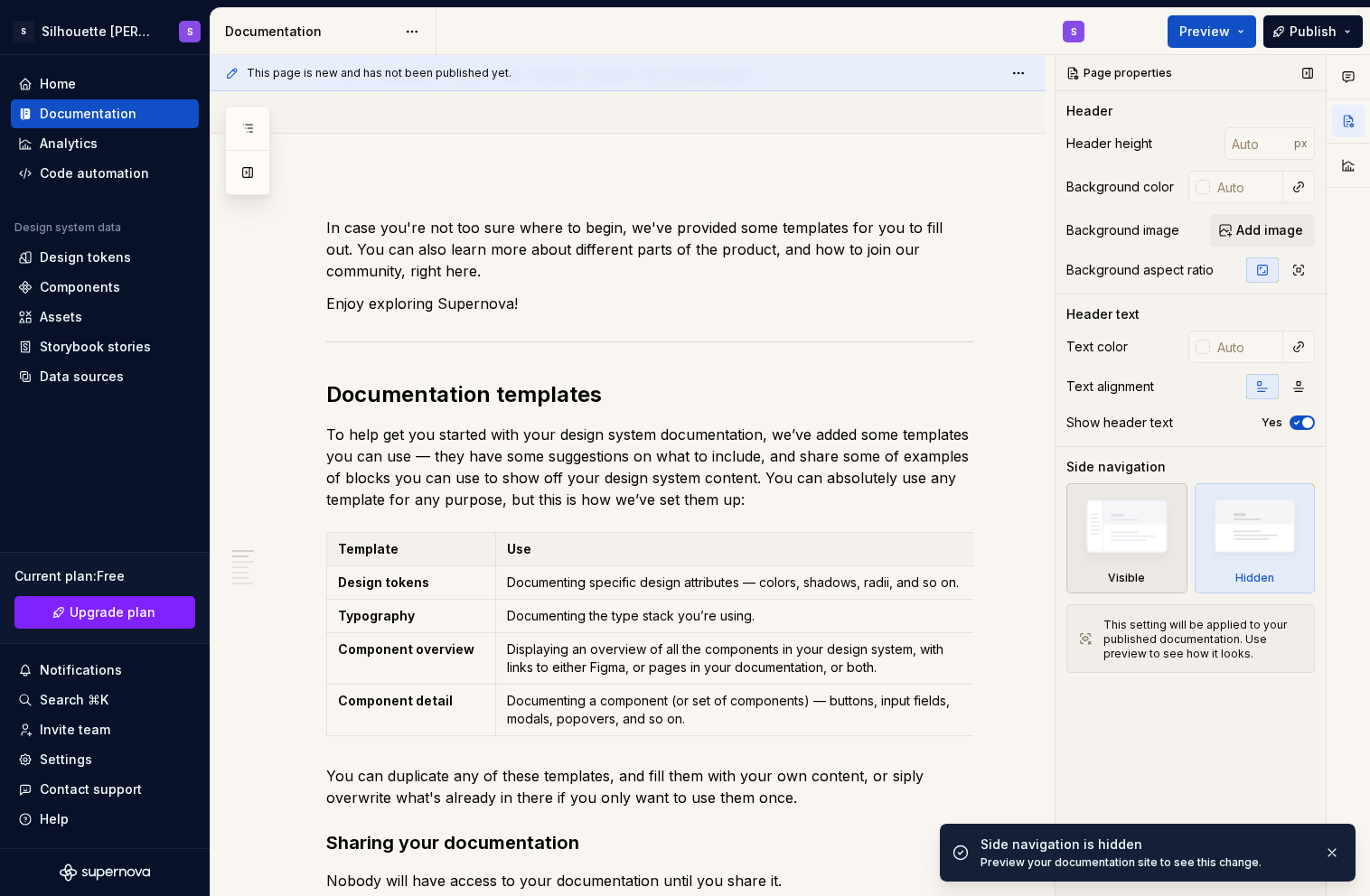
click at [1142, 534] on img at bounding box center [1127, 531] width 105 height 79
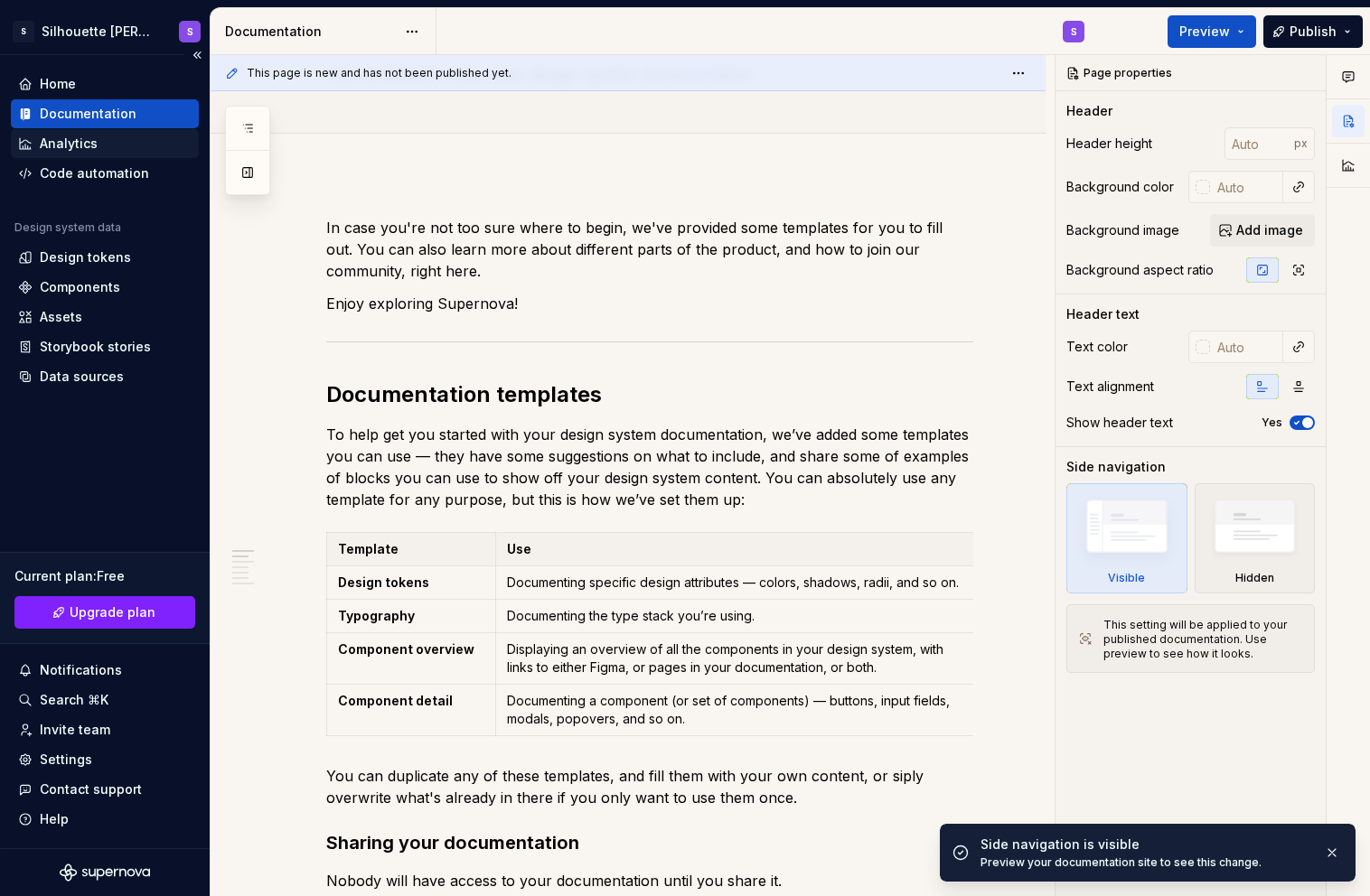
click at [99, 149] on div "Analytics" at bounding box center [105, 144] width 174 height 18
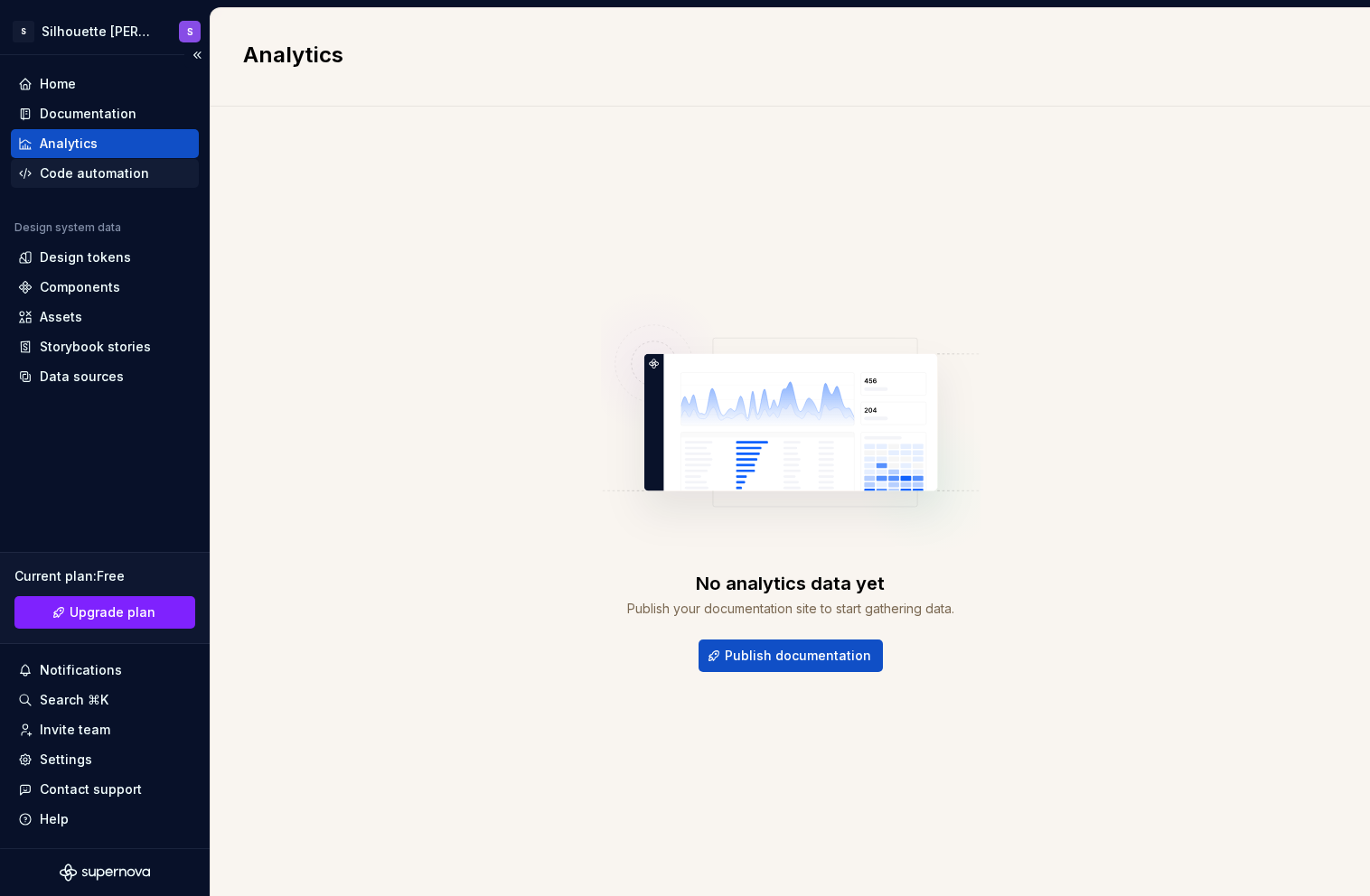
click at [104, 178] on div "Code automation" at bounding box center [94, 174] width 109 height 18
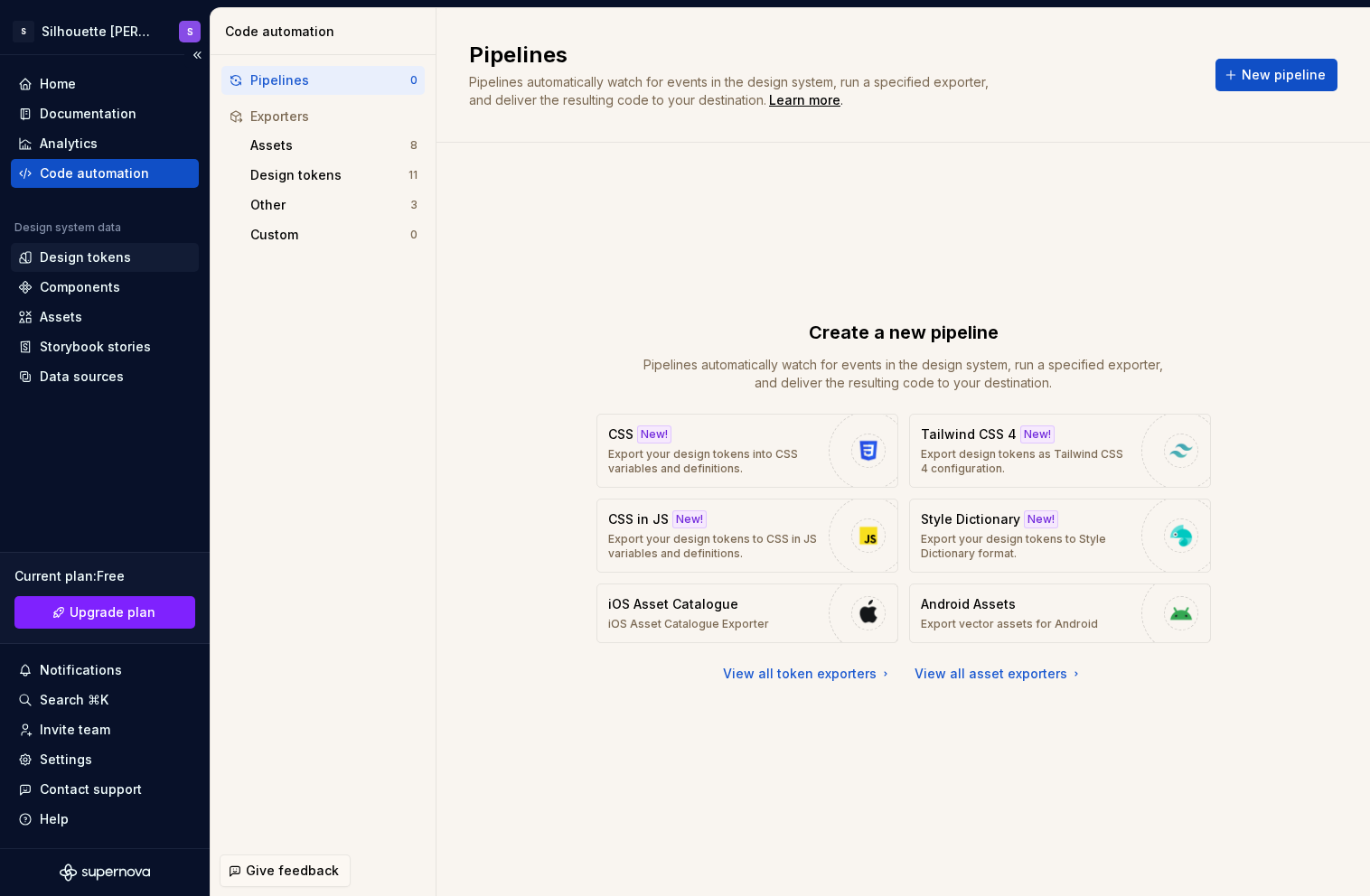
click at [112, 264] on div "Design tokens" at bounding box center [85, 258] width 92 height 18
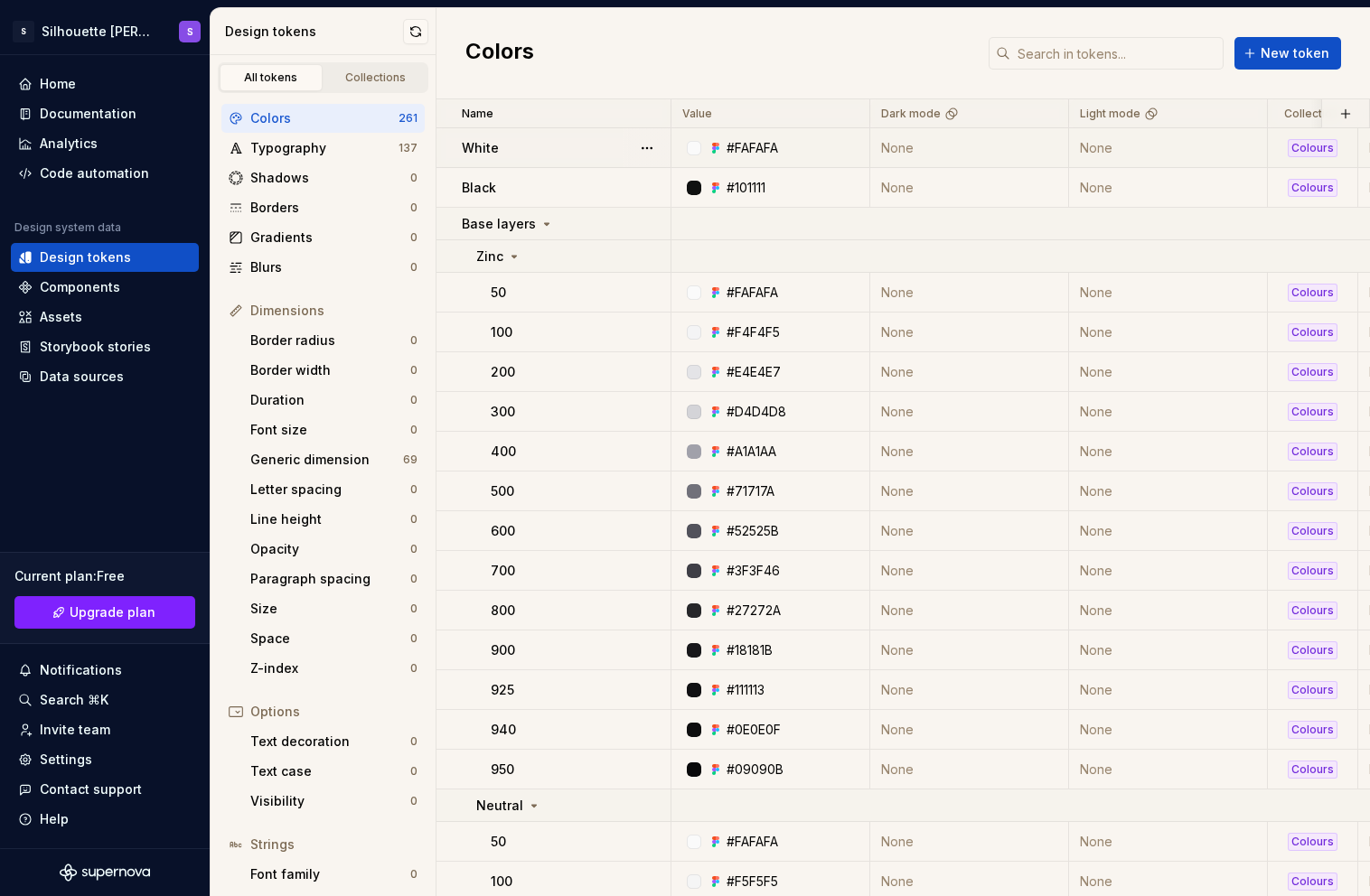
click at [950, 154] on td "None" at bounding box center [969, 148] width 199 height 40
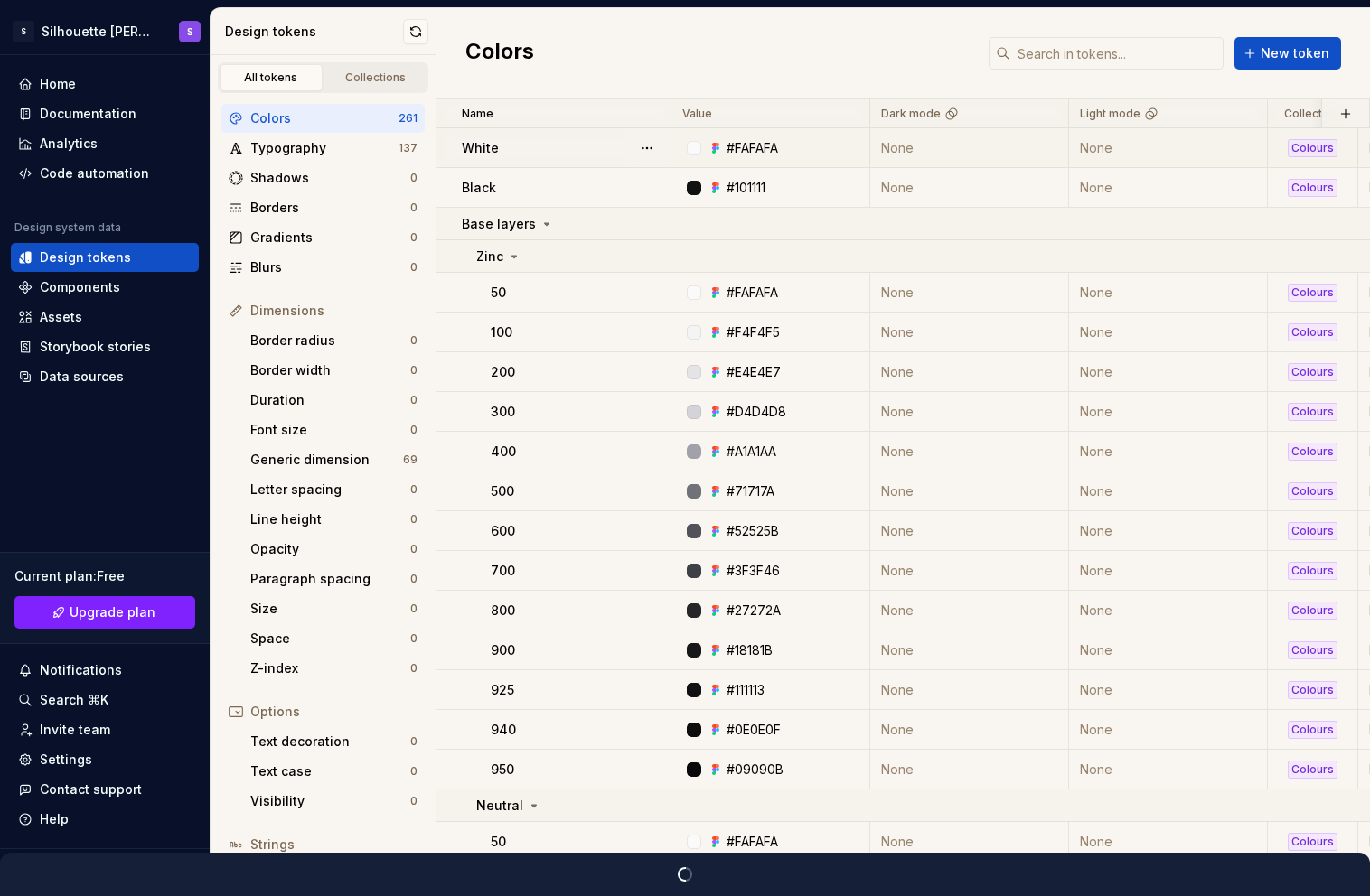
click at [904, 145] on td "None" at bounding box center [969, 148] width 199 height 40
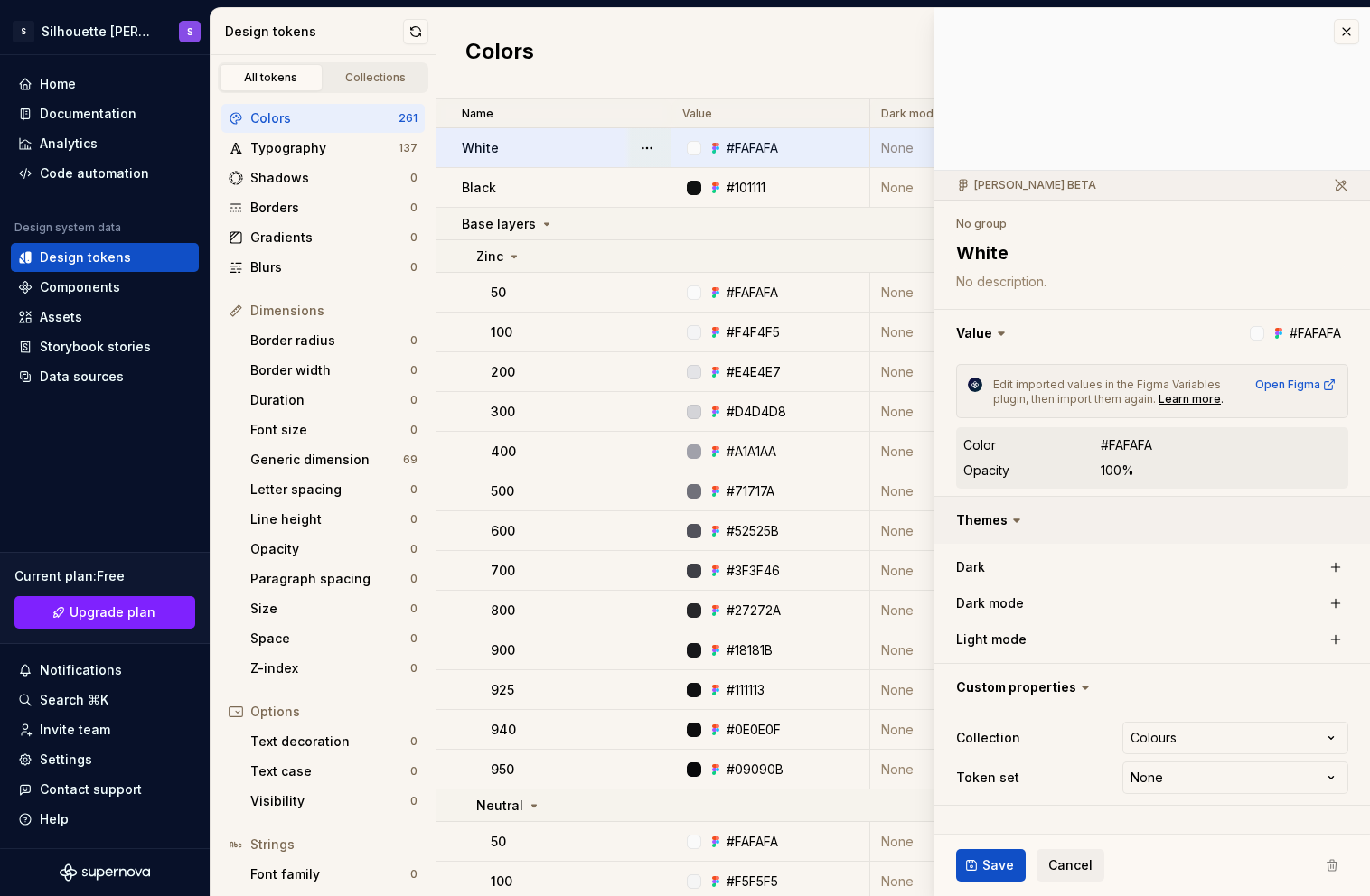
type textarea "*"
click at [1342, 36] on button "button" at bounding box center [1346, 31] width 25 height 25
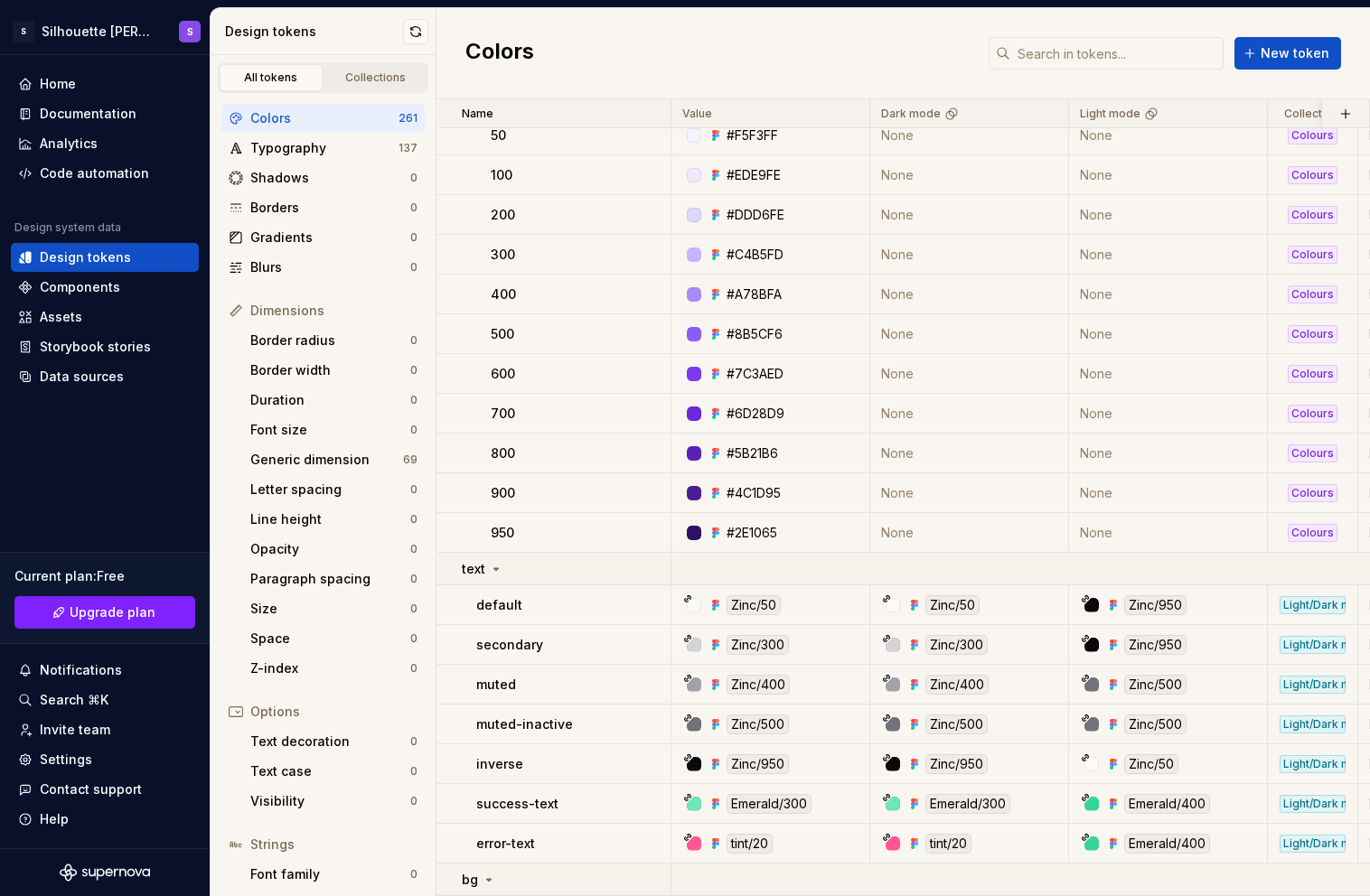
scroll to position [8066, 0]
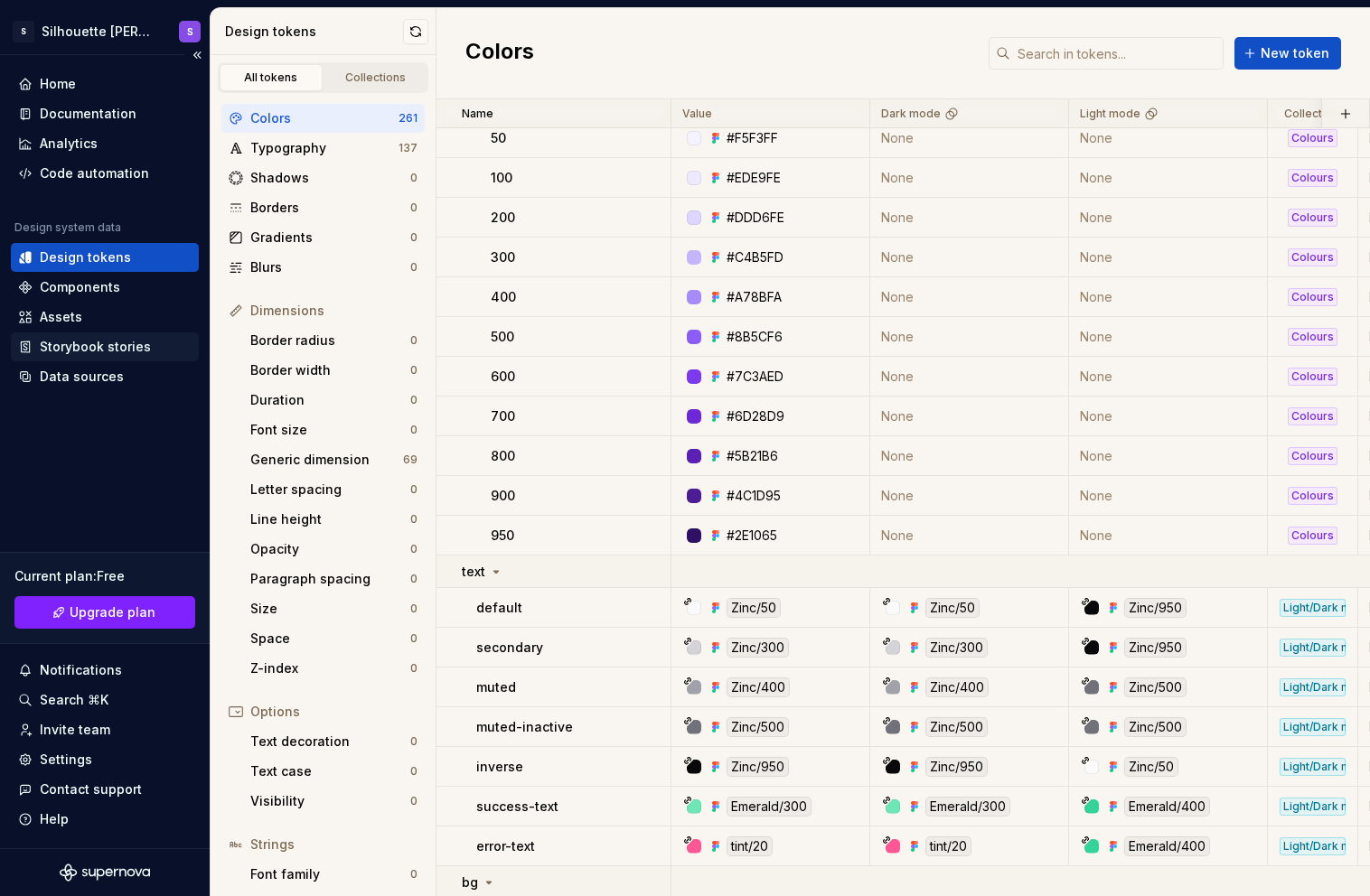
click at [99, 351] on div "Storybook stories" at bounding box center [95, 347] width 111 height 18
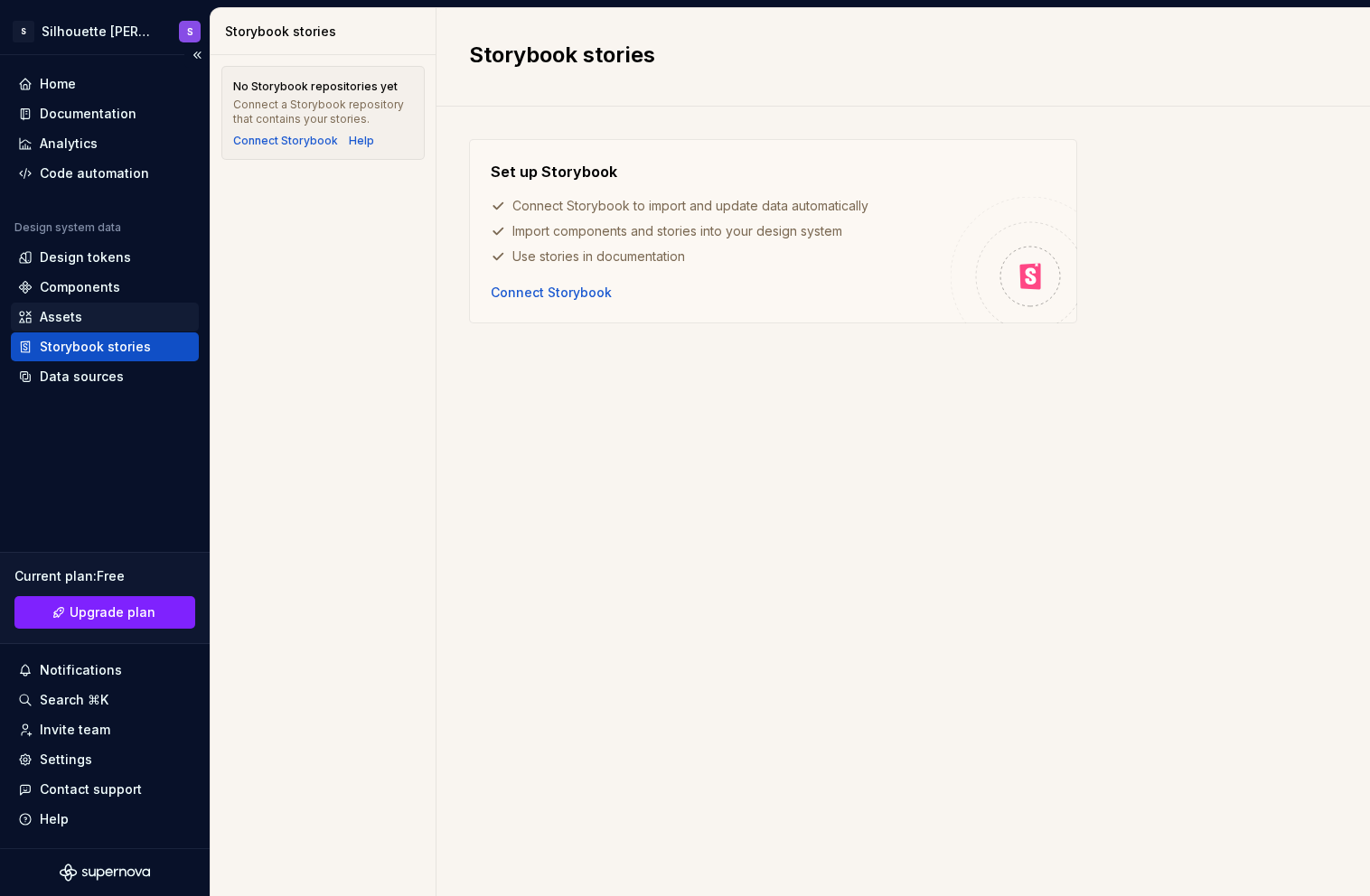
click at [52, 309] on div "Assets" at bounding box center [61, 317] width 43 height 18
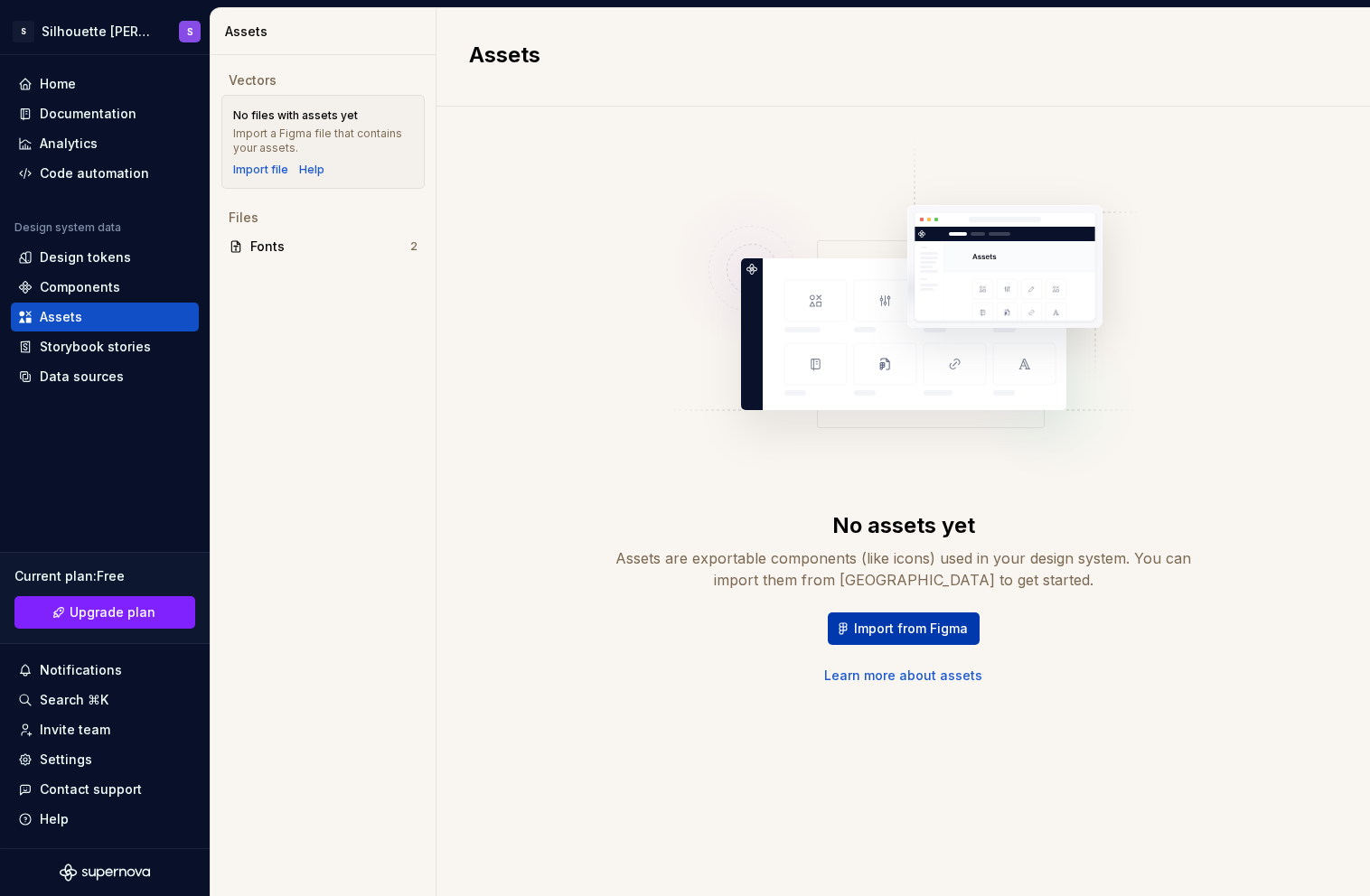
click at [876, 635] on span "Import from Figma" at bounding box center [910, 629] width 114 height 18
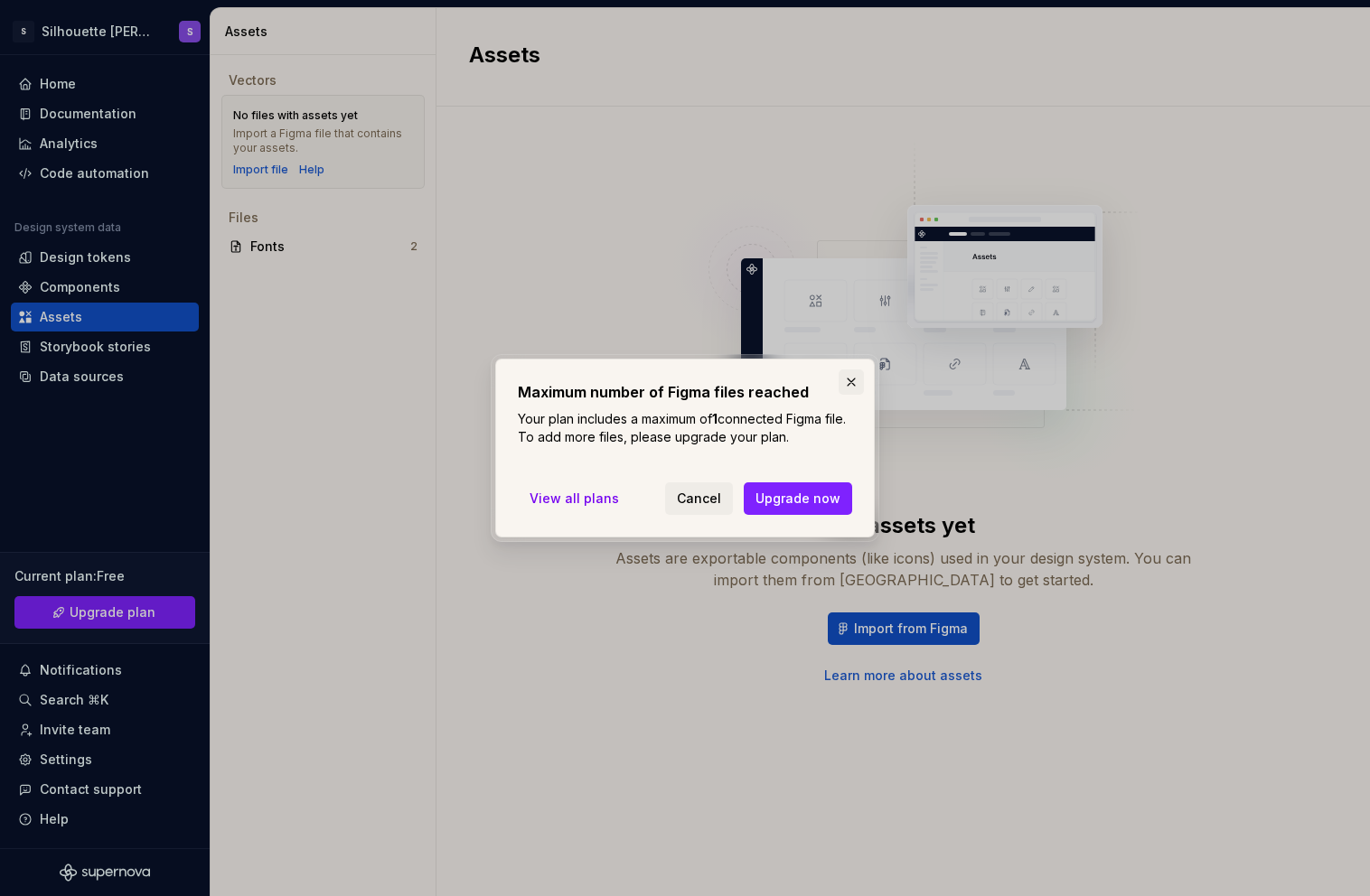
click at [858, 384] on button "button" at bounding box center [851, 382] width 25 height 25
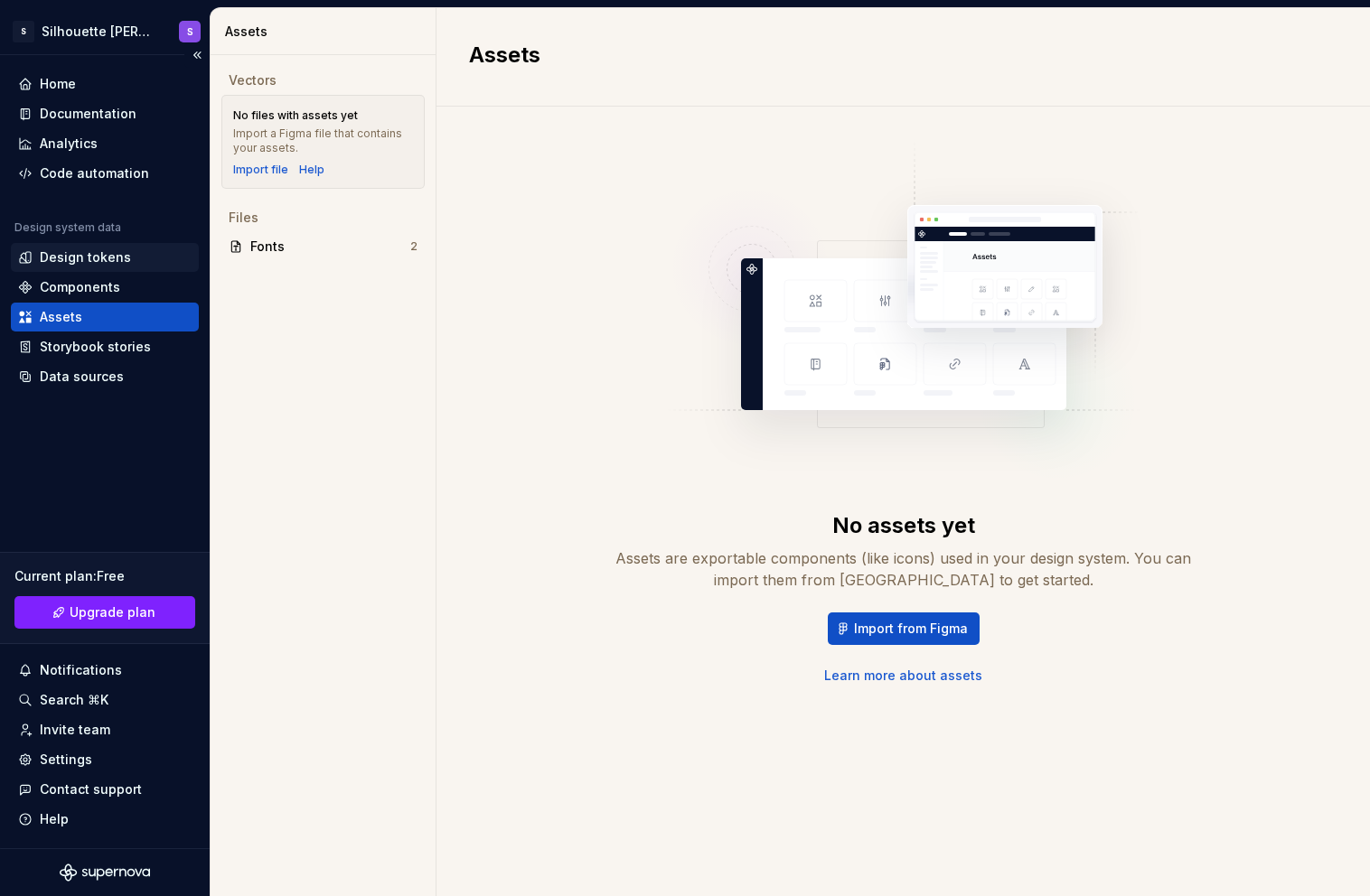
click at [94, 259] on div "Design tokens" at bounding box center [85, 258] width 92 height 18
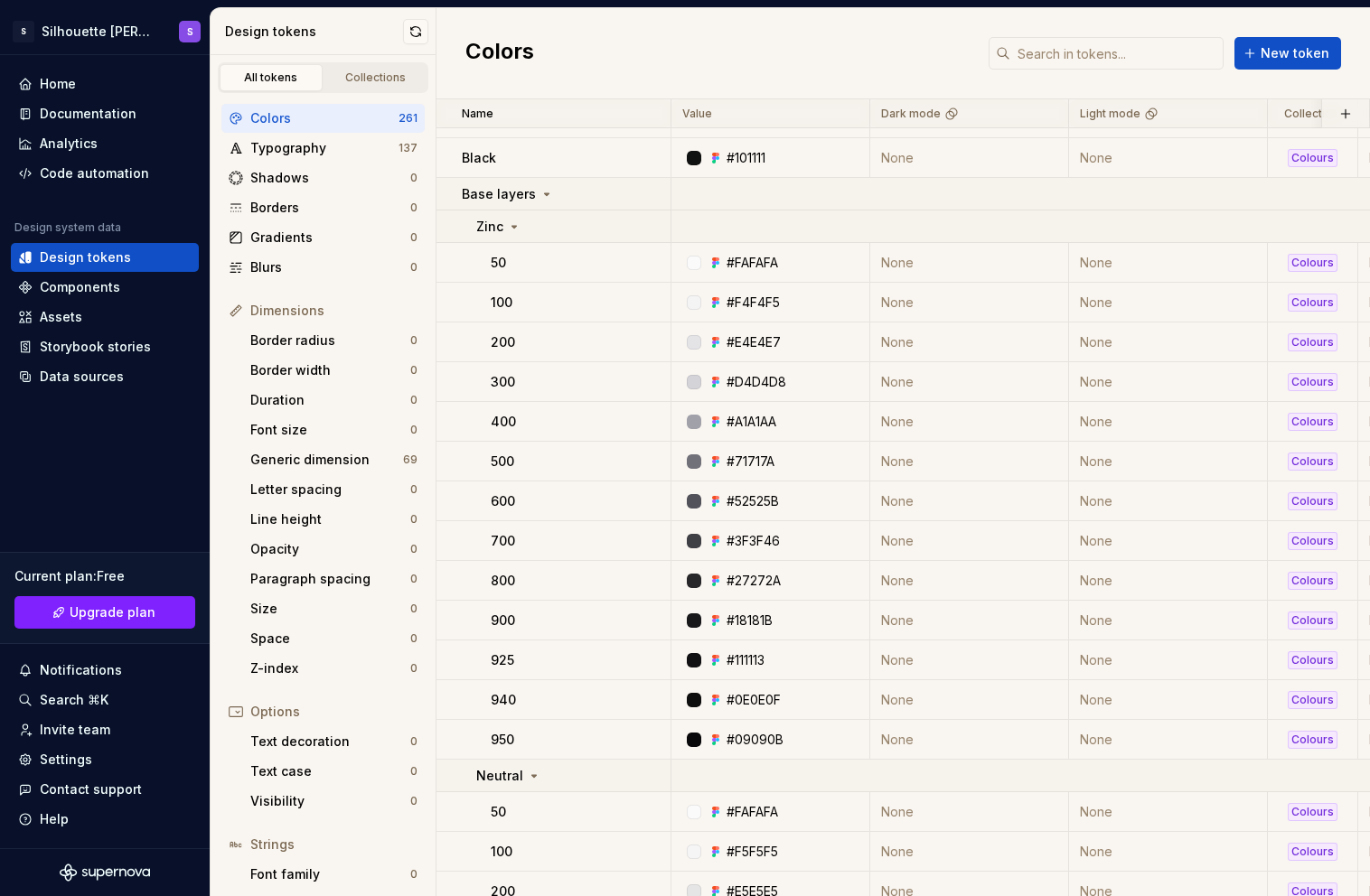
scroll to position [33, 0]
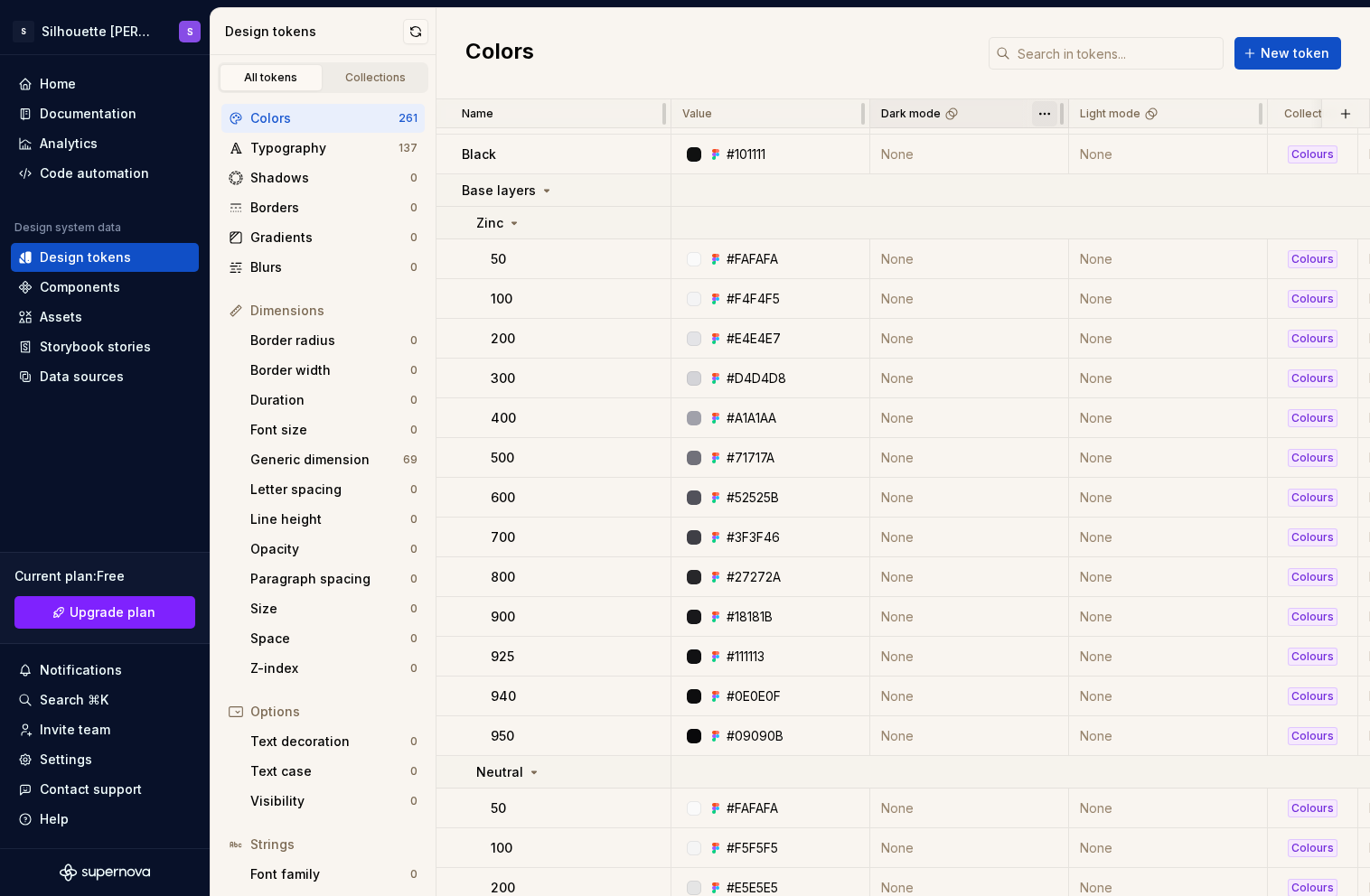
click at [1046, 112] on html "S Silhouette [PERSON_NAME] S Home Documentation Analytics Code automation Desig…" at bounding box center [685, 448] width 1370 height 896
click at [849, 47] on html "S Silhouette [PERSON_NAME] S Home Documentation Analytics Code automation Desig…" at bounding box center [685, 448] width 1370 height 896
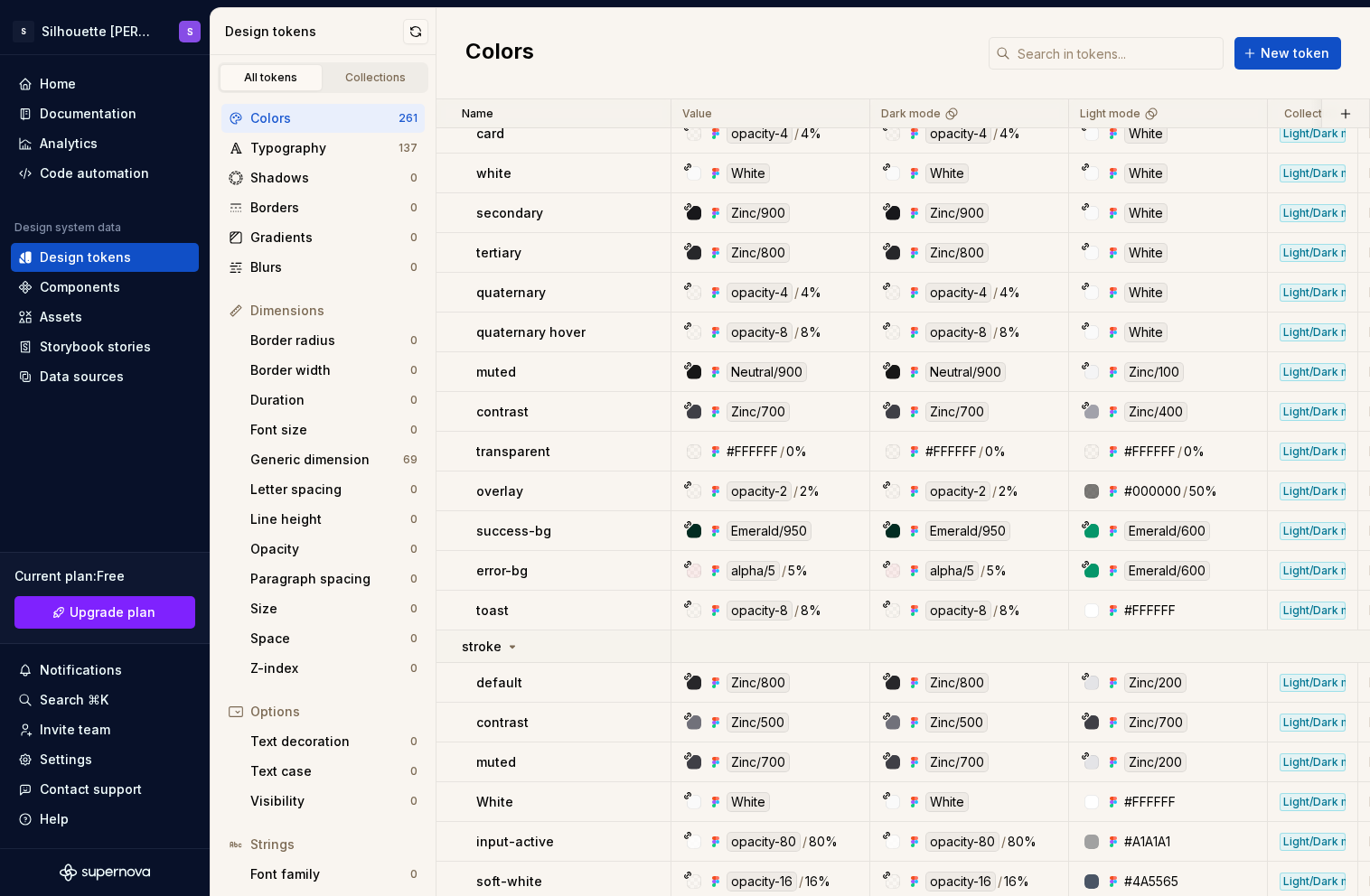
scroll to position [9220, 0]
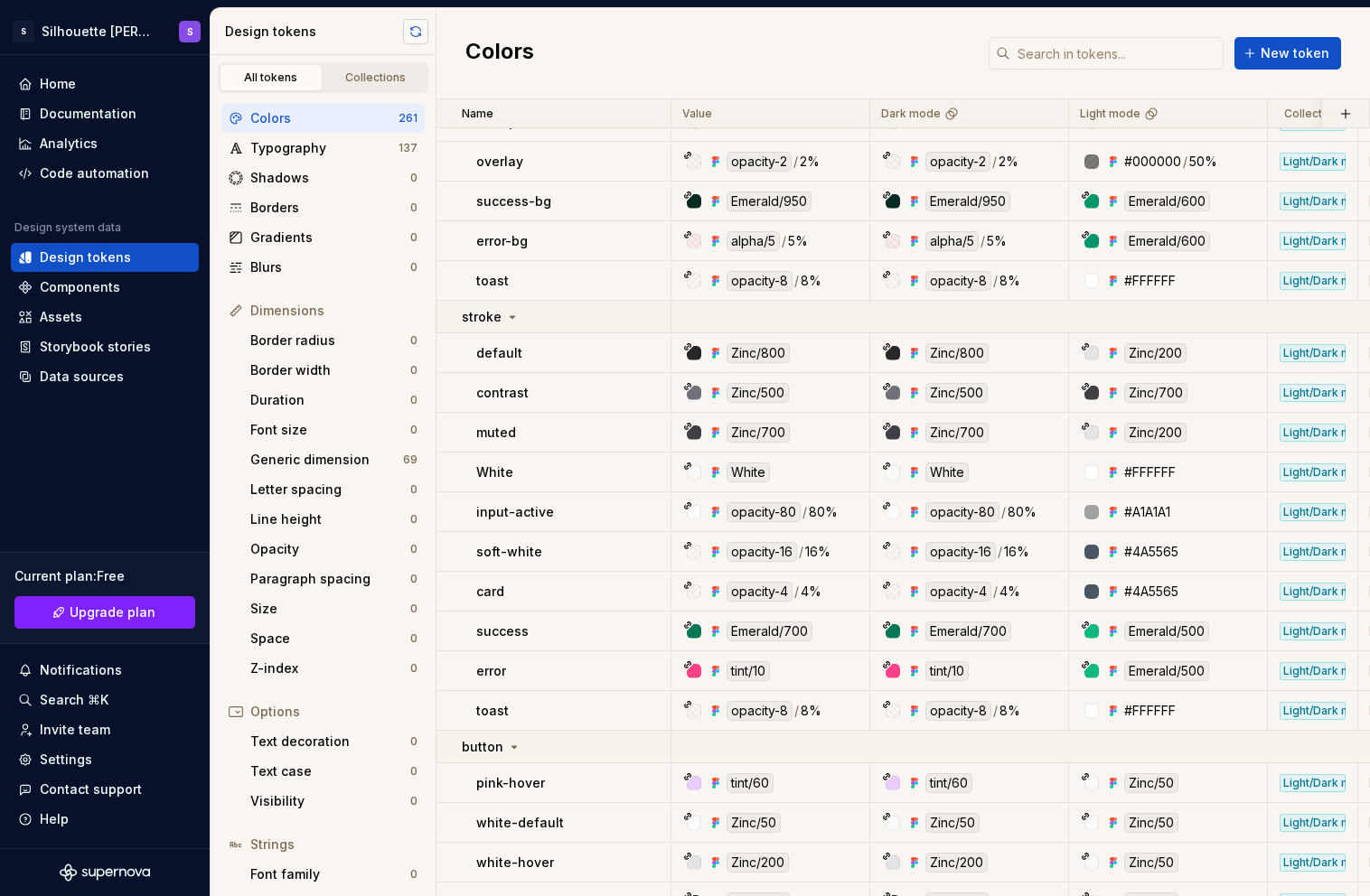
click at [415, 27] on button "button" at bounding box center [415, 31] width 25 height 25
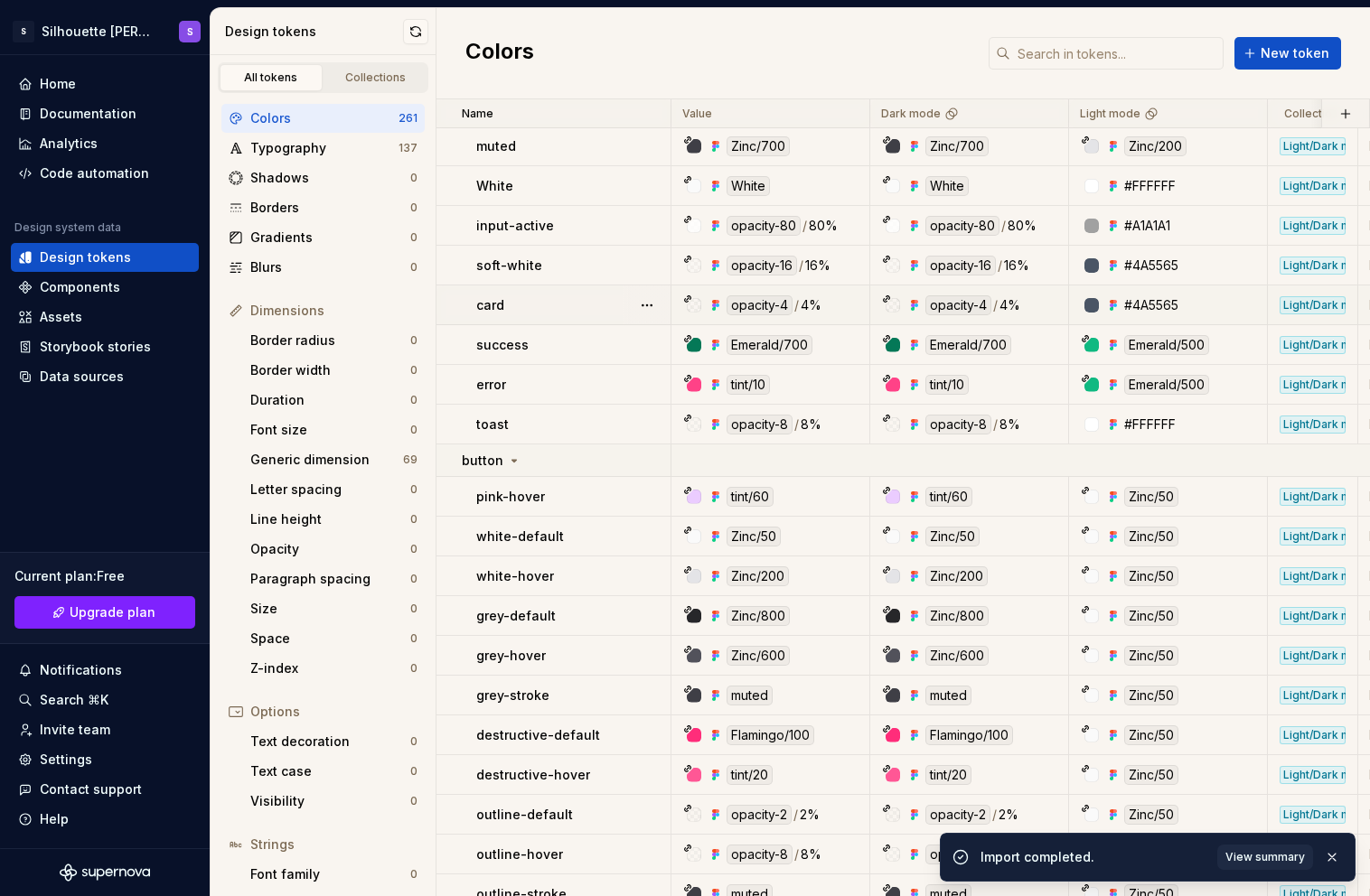
scroll to position [8996, 0]
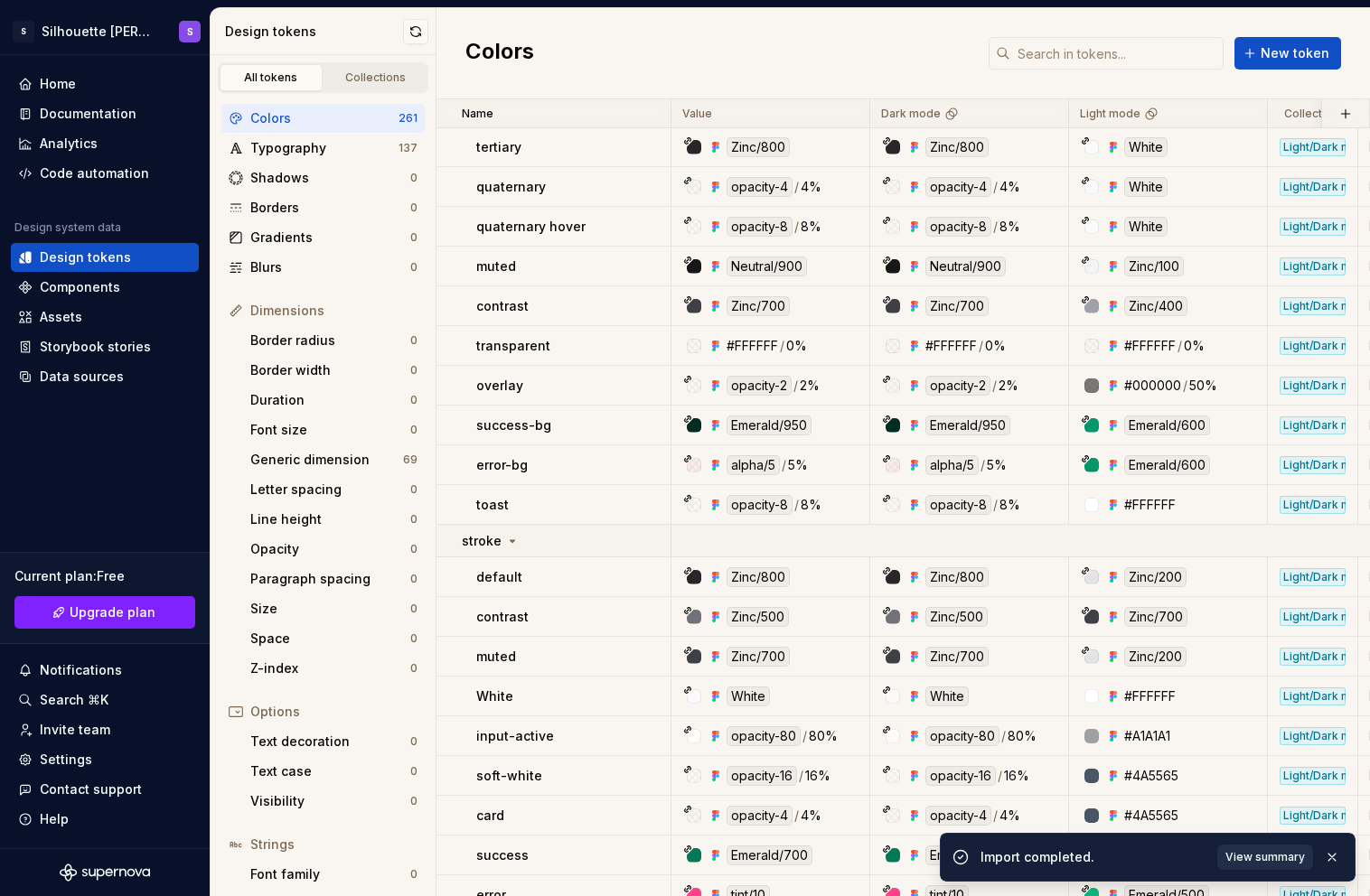
click at [1274, 860] on span "View summary" at bounding box center [1265, 857] width 80 height 15
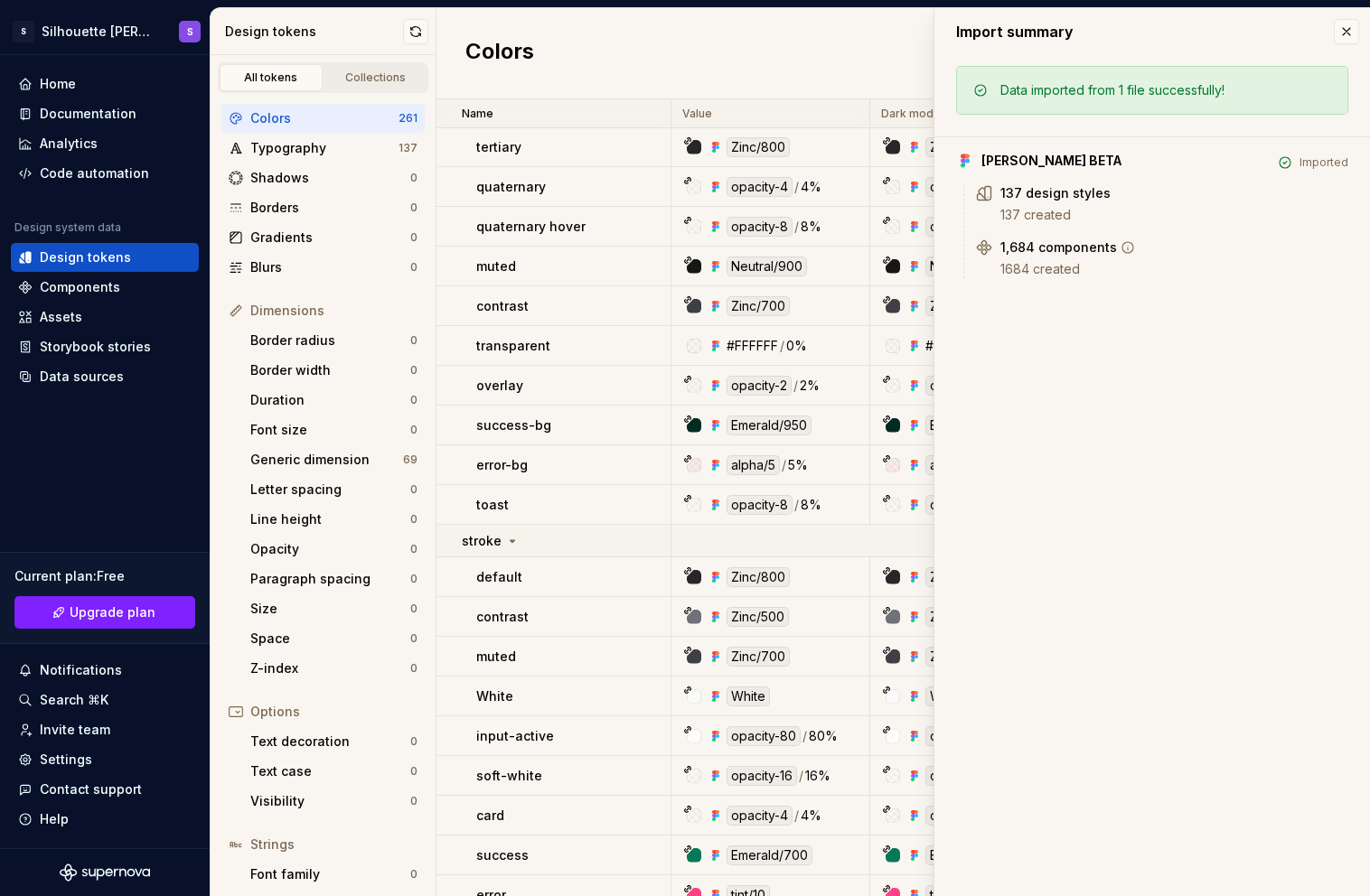
click at [1159, 253] on div "1,684 components" at bounding box center [1175, 248] width 348 height 18
click at [1054, 247] on div "1,684 components" at bounding box center [1059, 248] width 117 height 18
click at [1125, 245] on icon at bounding box center [1129, 248] width 15 height 15
click at [587, 45] on div "Colors New token" at bounding box center [903, 54] width 933 height 92
click at [73, 292] on div "Components" at bounding box center [80, 288] width 80 height 18
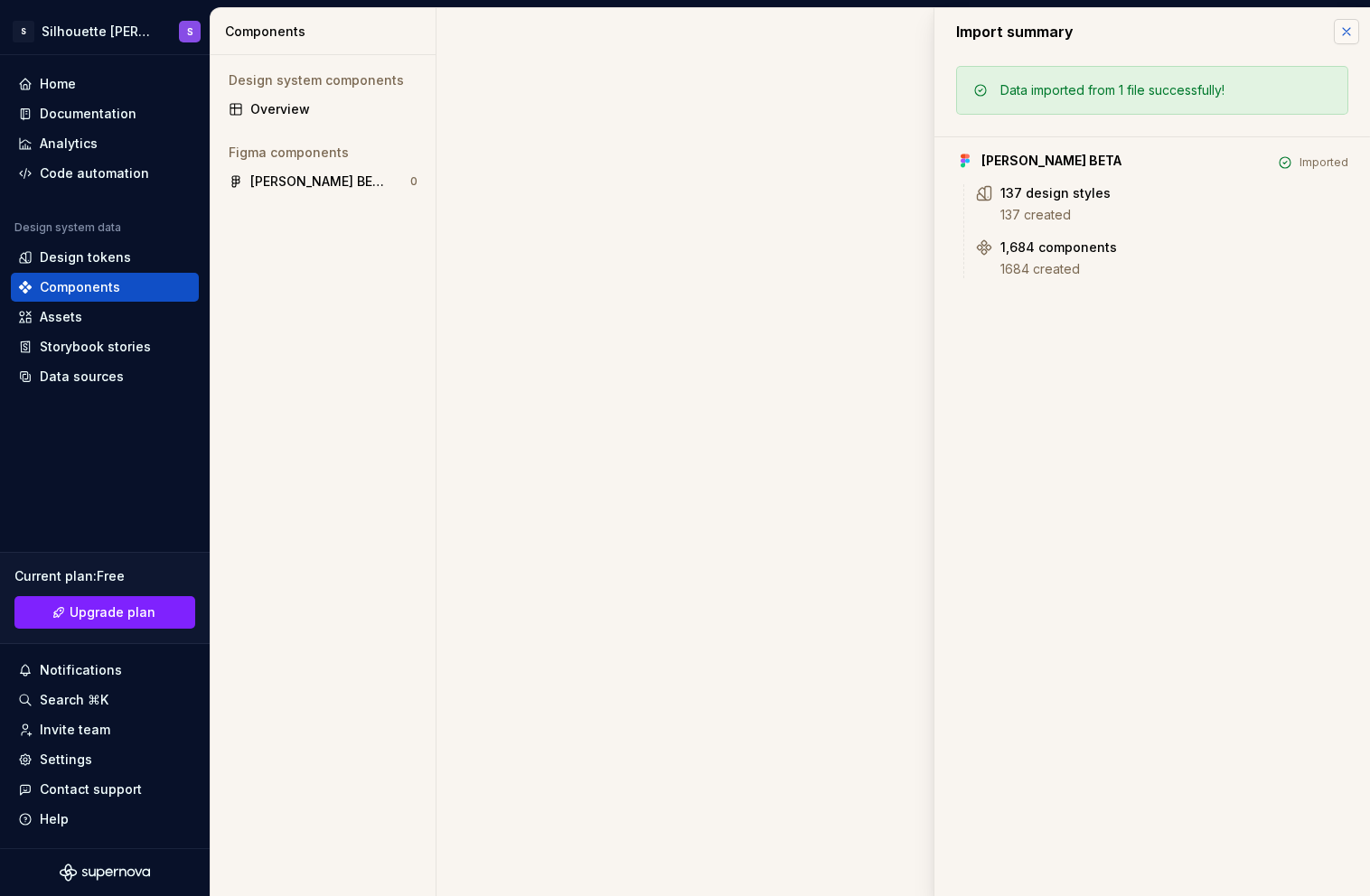
click at [1348, 29] on button "button" at bounding box center [1346, 31] width 25 height 25
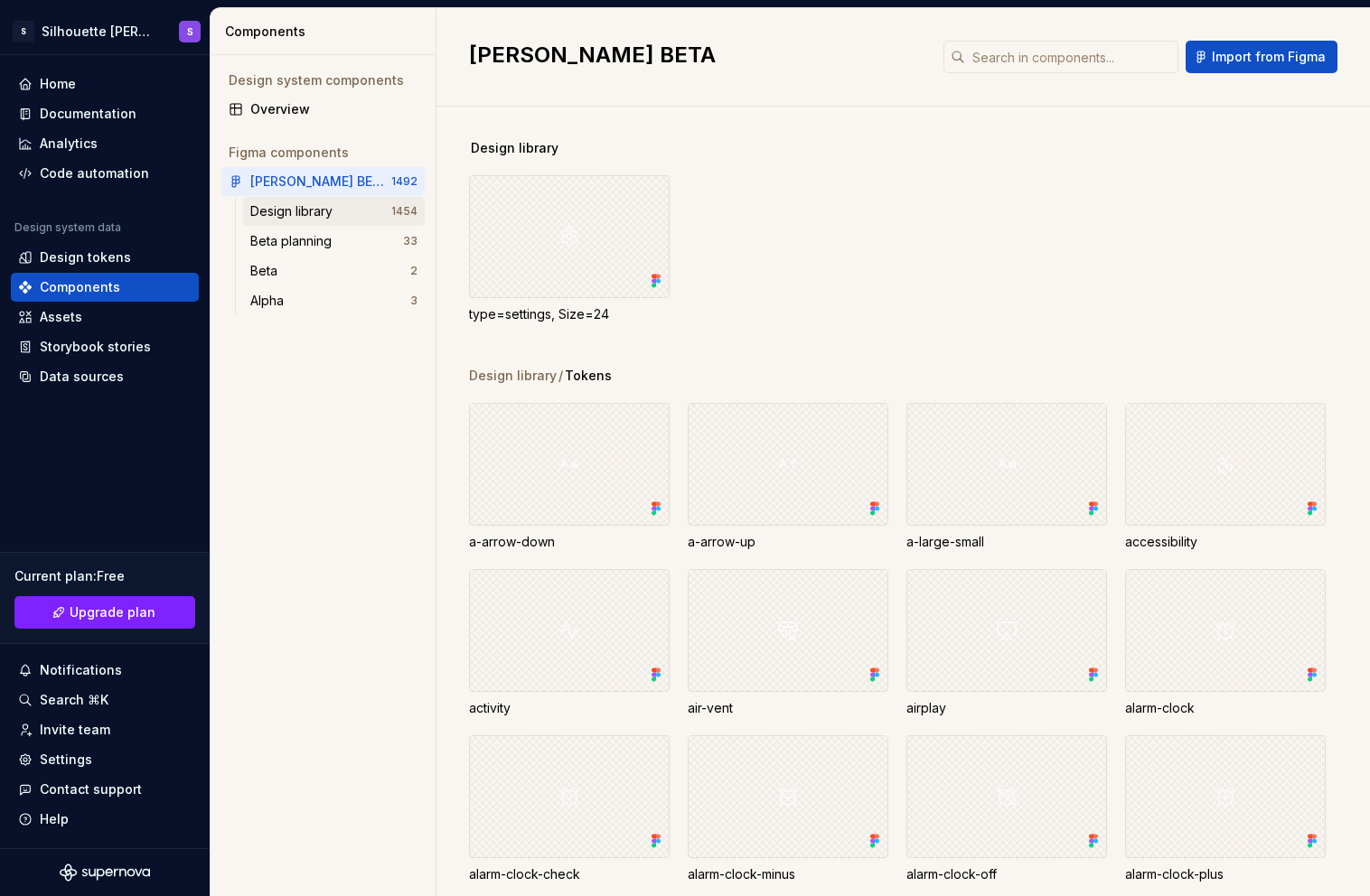
click at [354, 212] on div "Design library" at bounding box center [321, 212] width 141 height 18
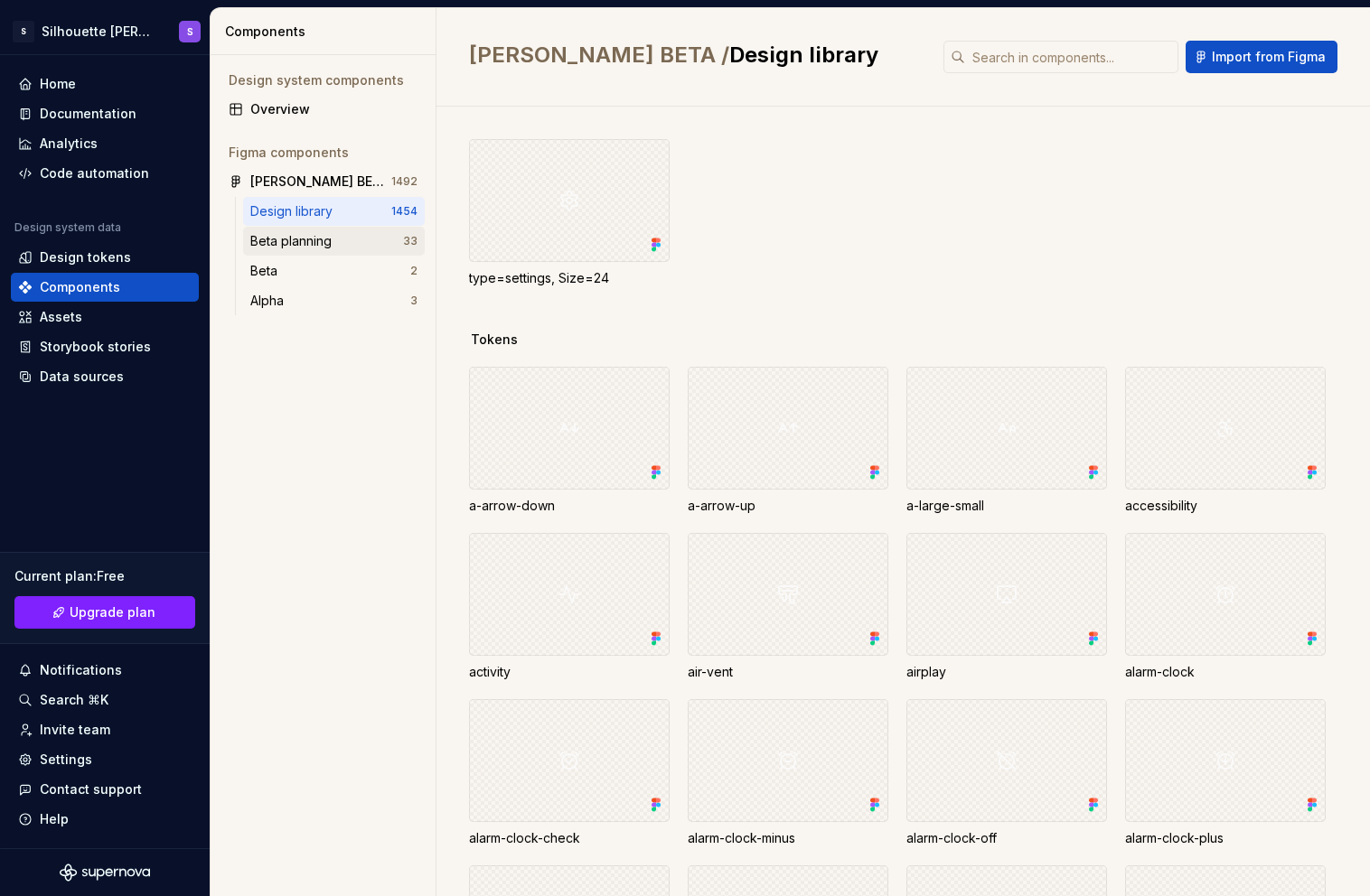
click at [363, 242] on div "Beta planning" at bounding box center [327, 241] width 153 height 18
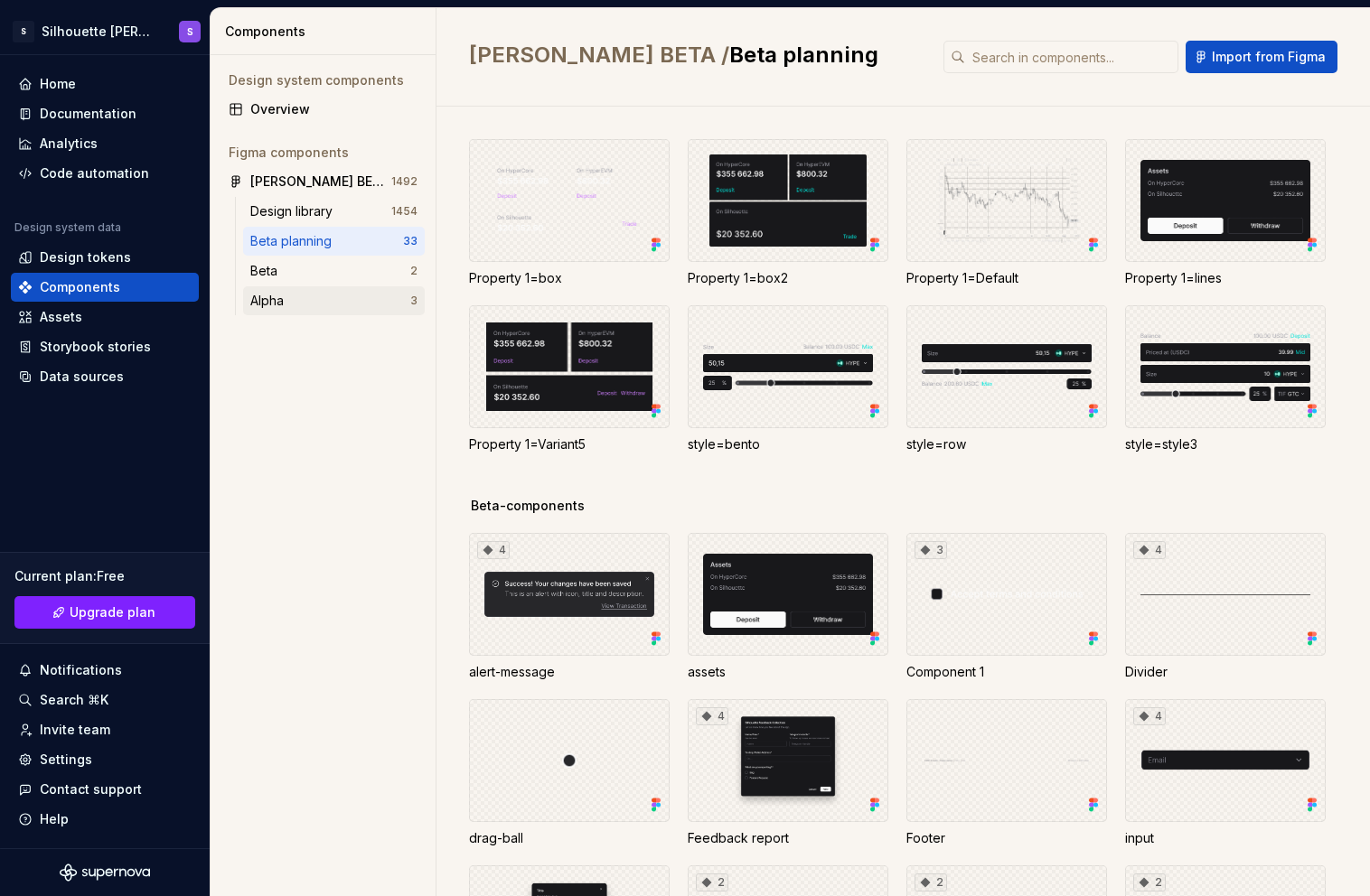
click at [327, 306] on div "Alpha" at bounding box center [330, 301] width 160 height 18
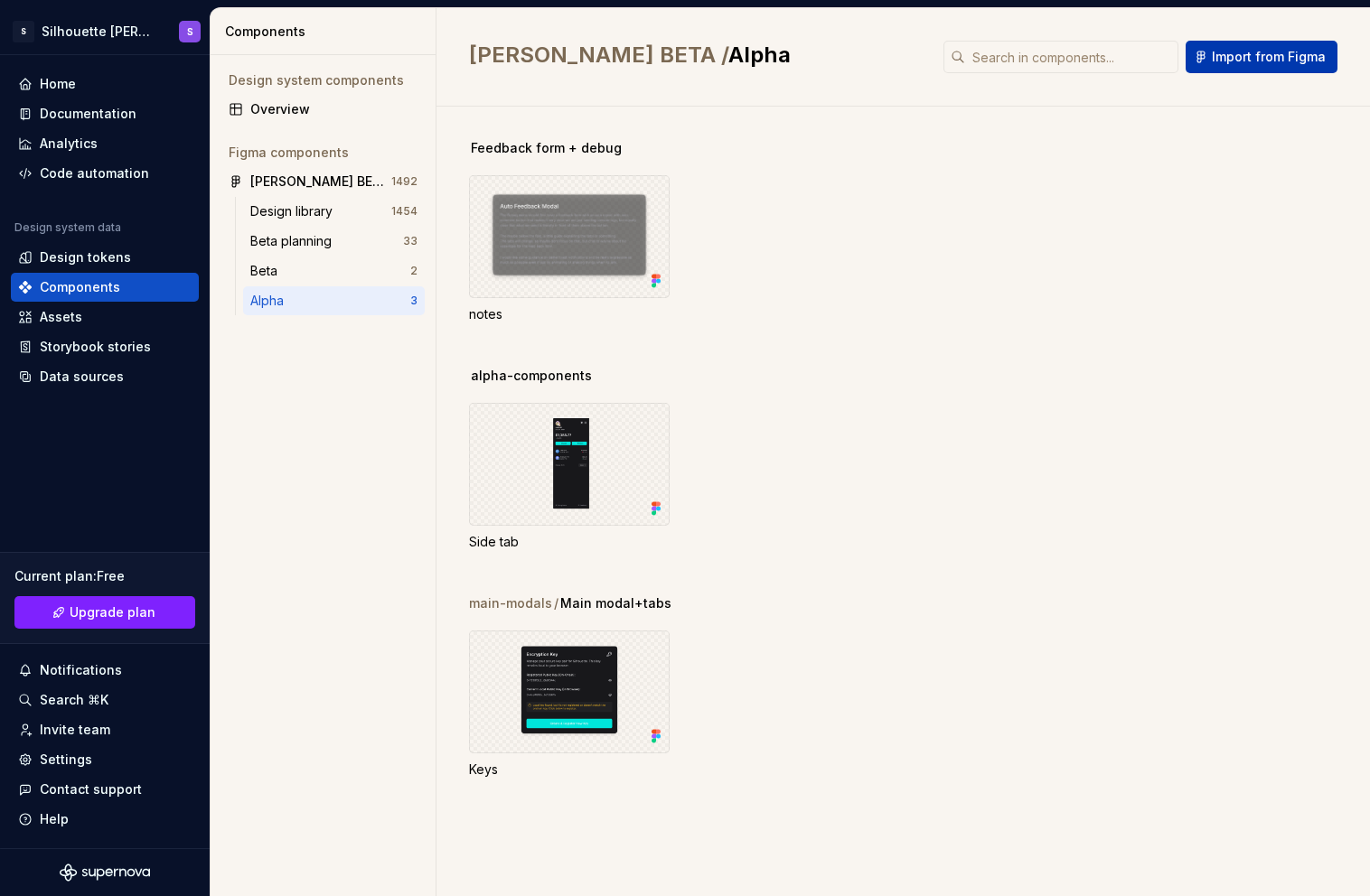
click at [1306, 55] on span "Import from Figma" at bounding box center [1268, 57] width 114 height 18
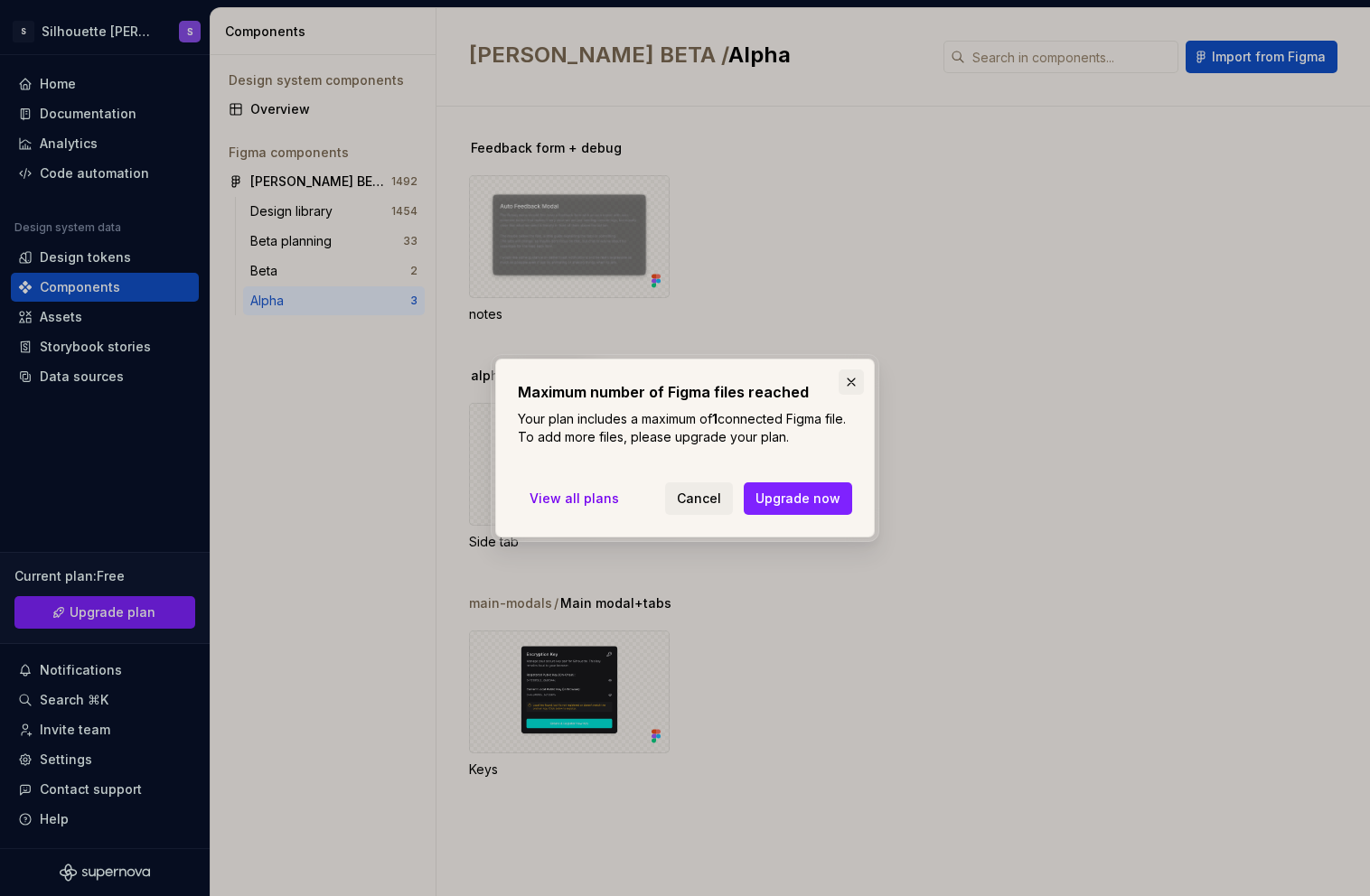
click at [851, 377] on button "button" at bounding box center [851, 382] width 25 height 25
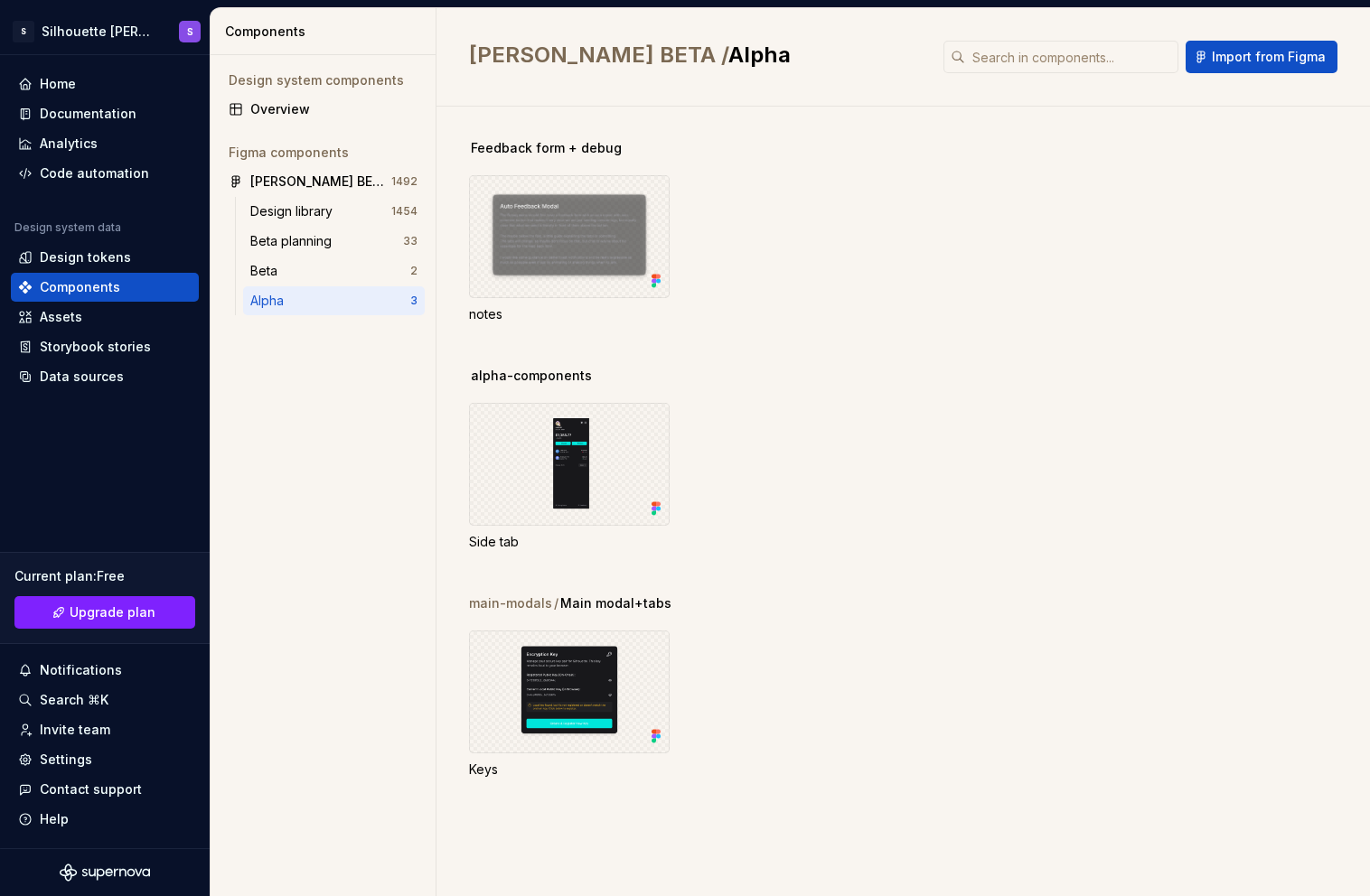
click at [1006, 359] on div "Feedback form + debug notes" at bounding box center [920, 252] width 901 height 227
click at [66, 322] on div "Assets" at bounding box center [61, 317] width 43 height 18
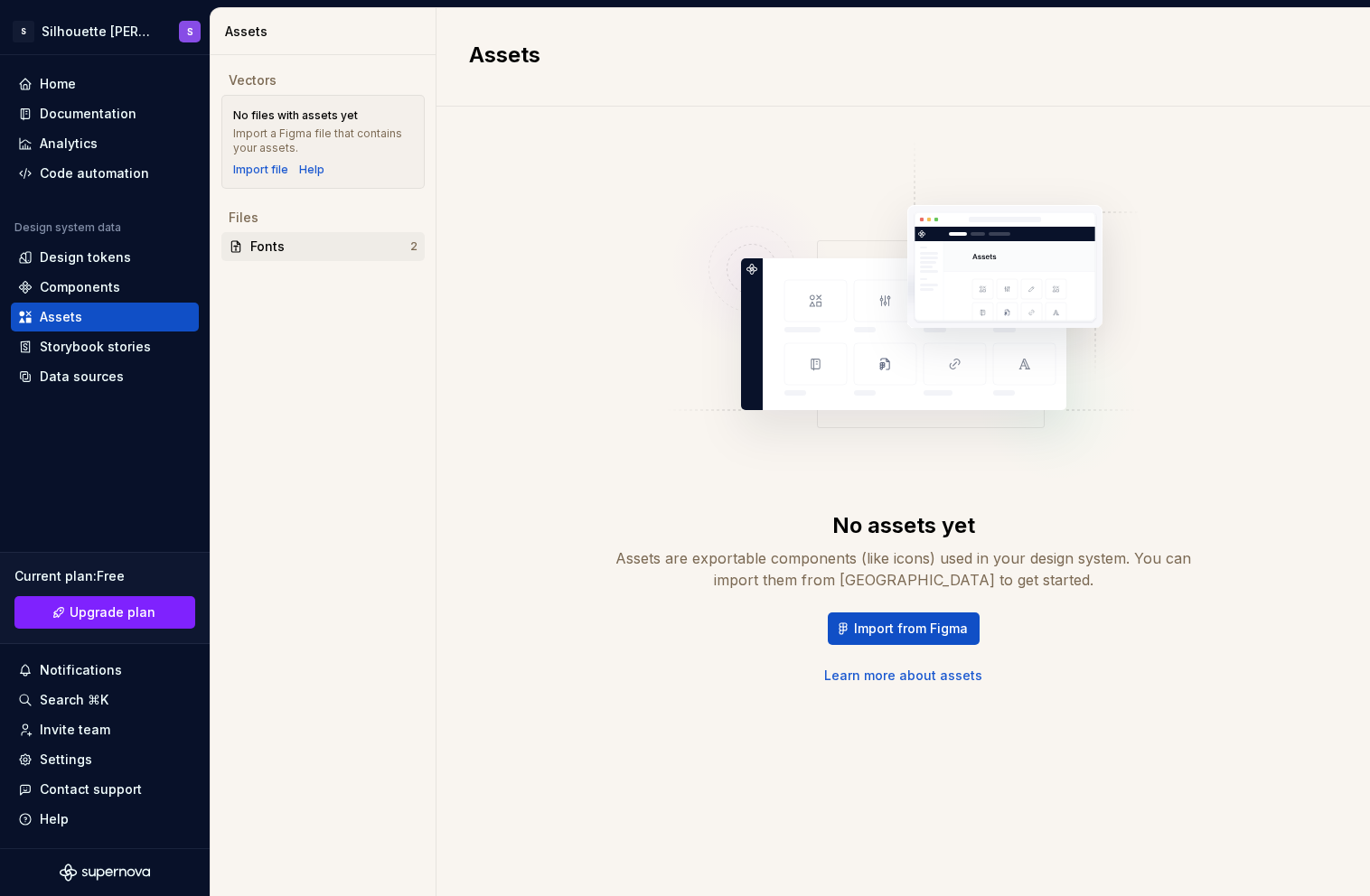
click at [284, 255] on div "Fonts" at bounding box center [330, 247] width 160 height 18
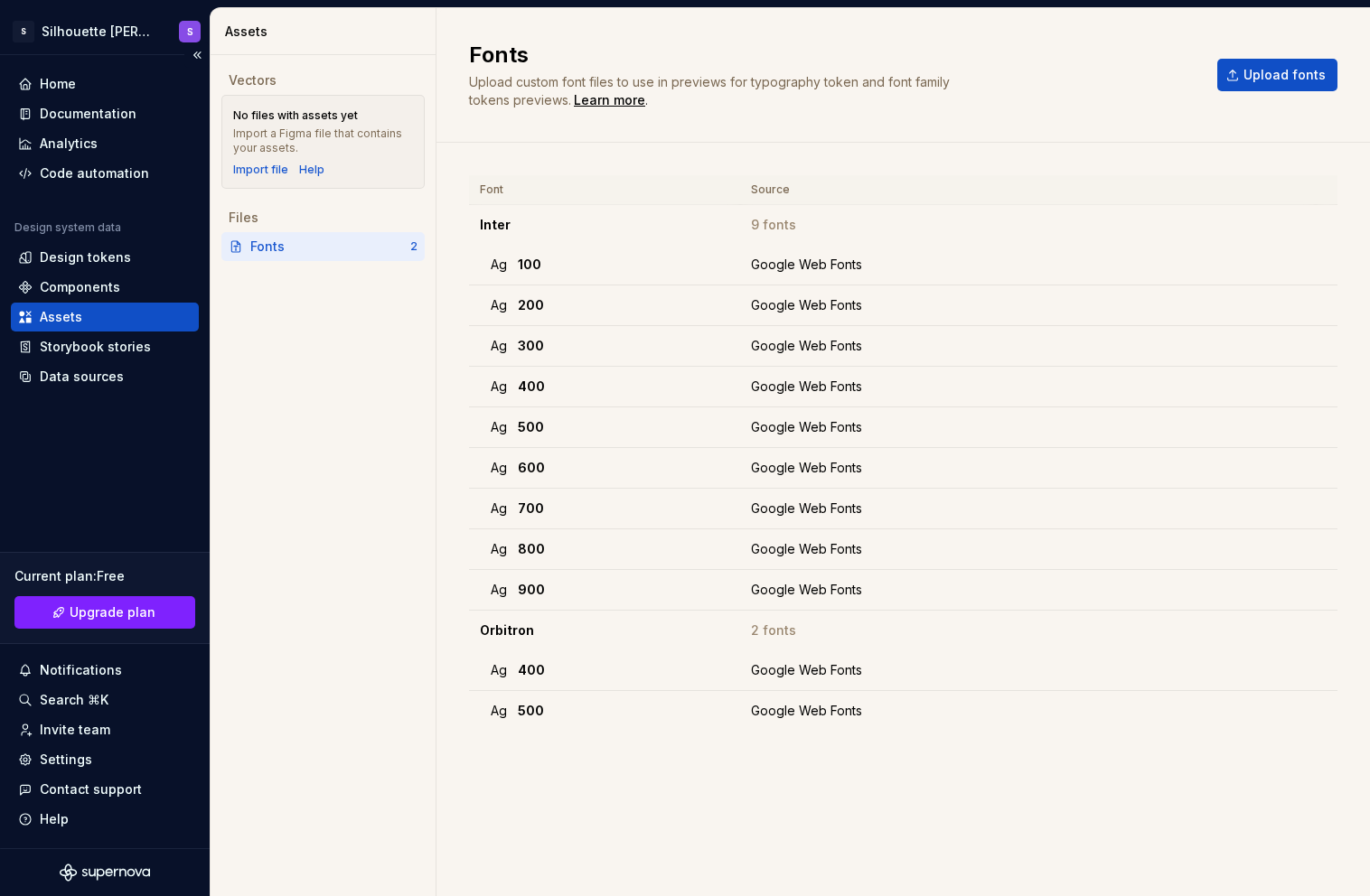
click at [95, 226] on div "Design system data" at bounding box center [68, 227] width 106 height 15
click at [80, 81] on div "Home" at bounding box center [105, 84] width 174 height 18
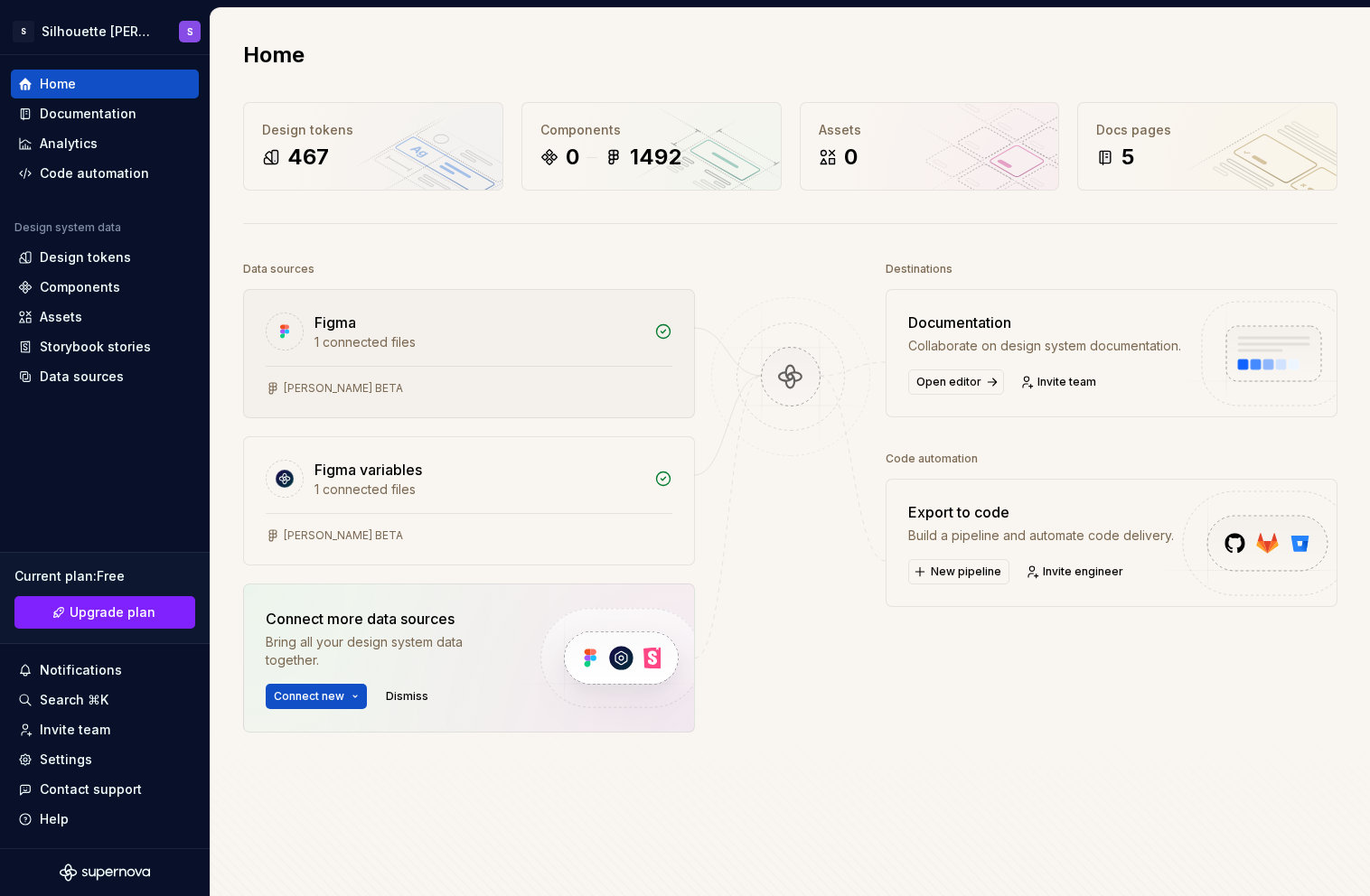
click at [492, 341] on div "1 connected files" at bounding box center [479, 343] width 329 height 18
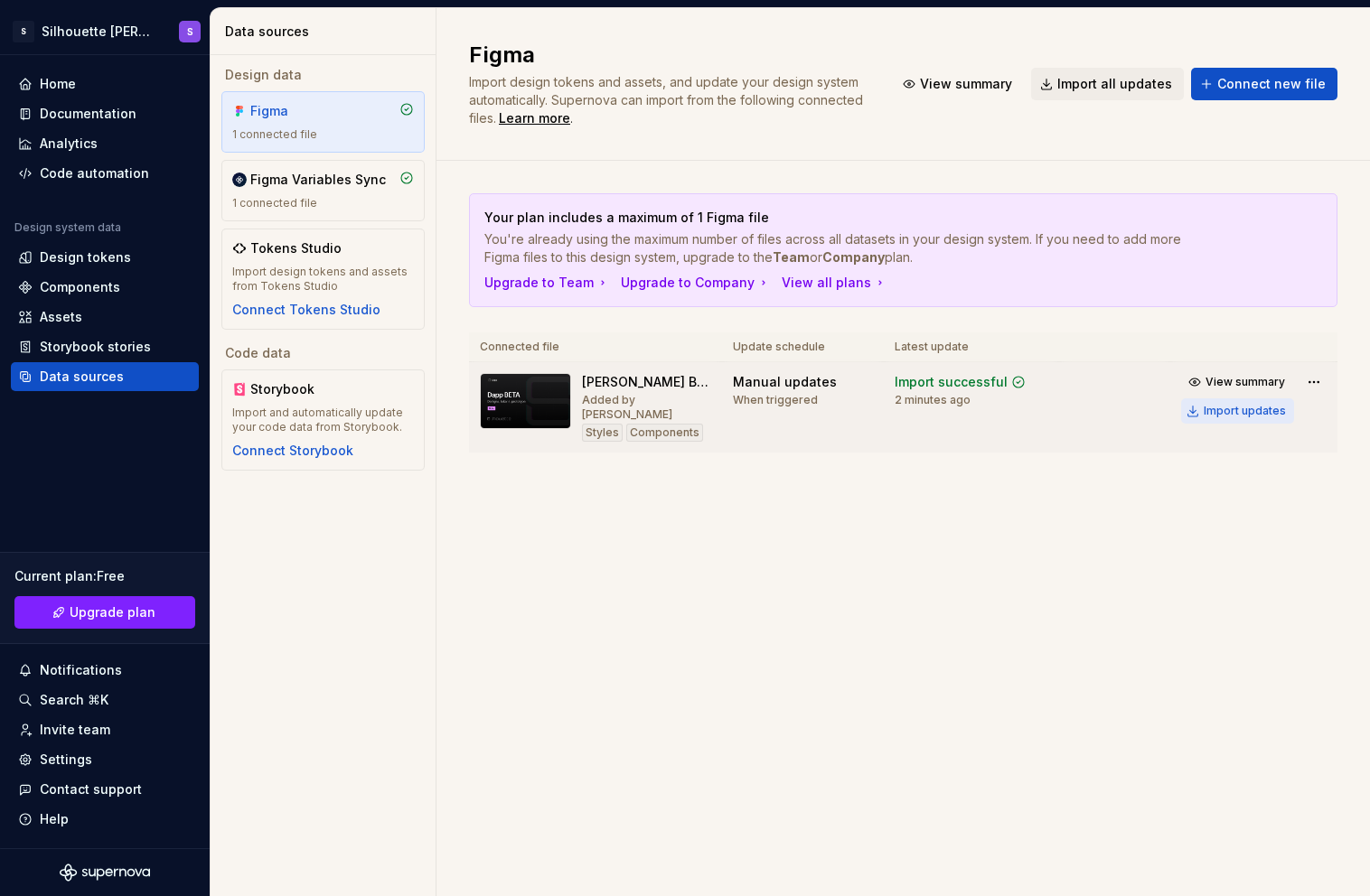
click at [1247, 411] on div "Import updates" at bounding box center [1244, 411] width 82 height 15
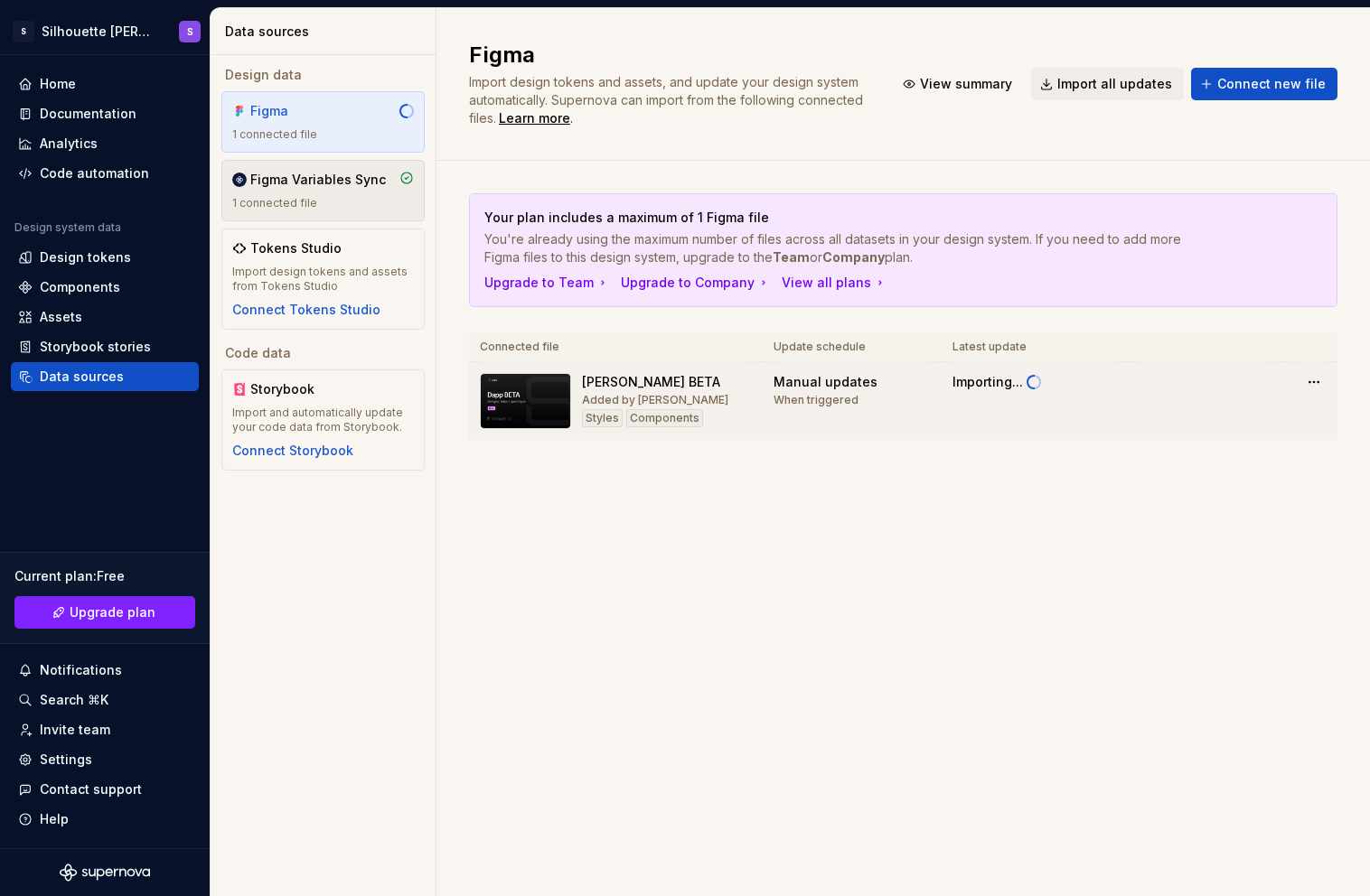
click at [343, 201] on div "1 connected file" at bounding box center [323, 203] width 181 height 15
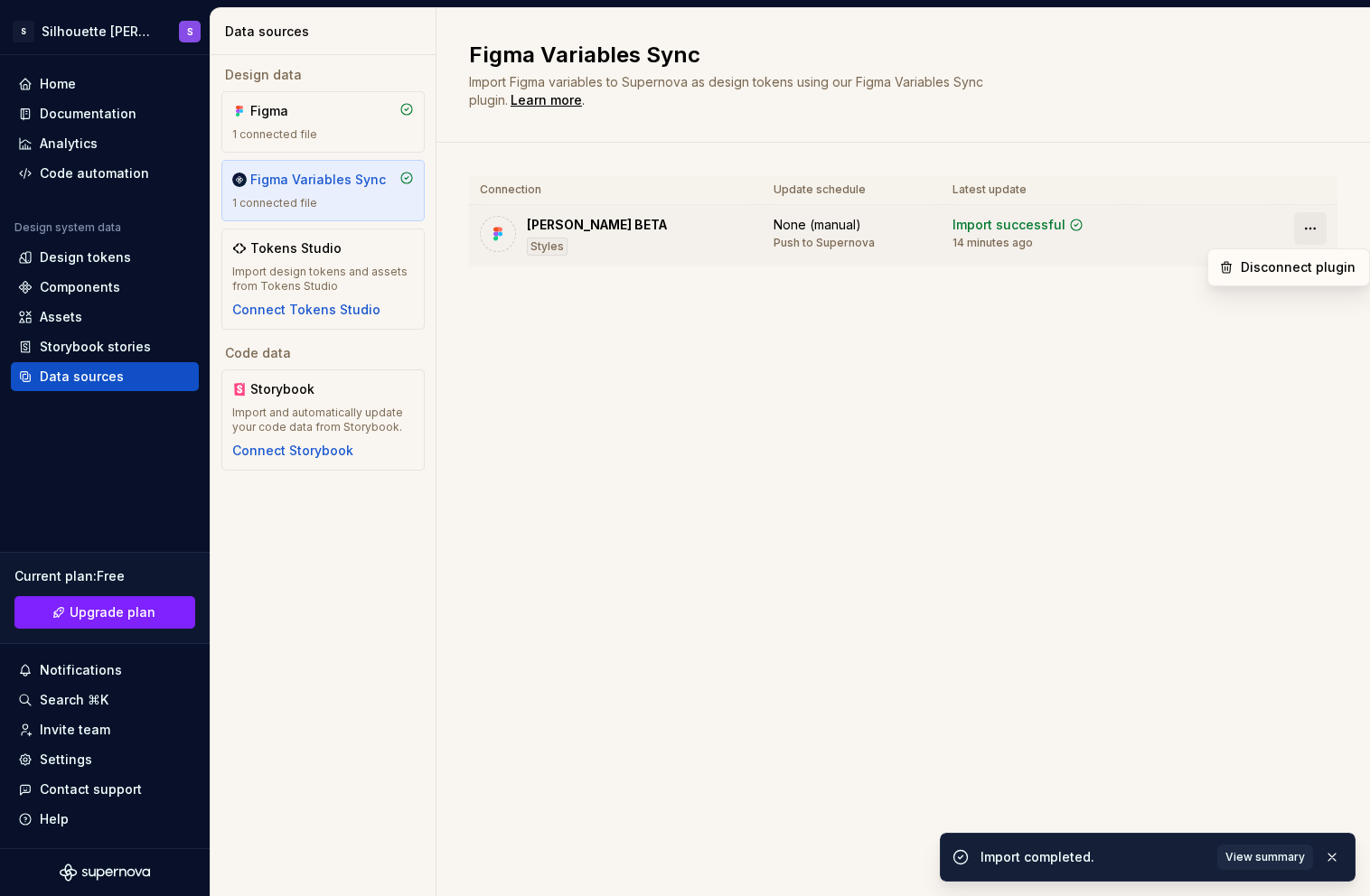
click at [1315, 233] on html "S Silhouette [PERSON_NAME] S Home Documentation Analytics Code automation Desig…" at bounding box center [685, 448] width 1370 height 896
click at [1132, 274] on html "S Silhouette [PERSON_NAME] S Home Documentation Analytics Code automation Desig…" at bounding box center [685, 448] width 1370 height 896
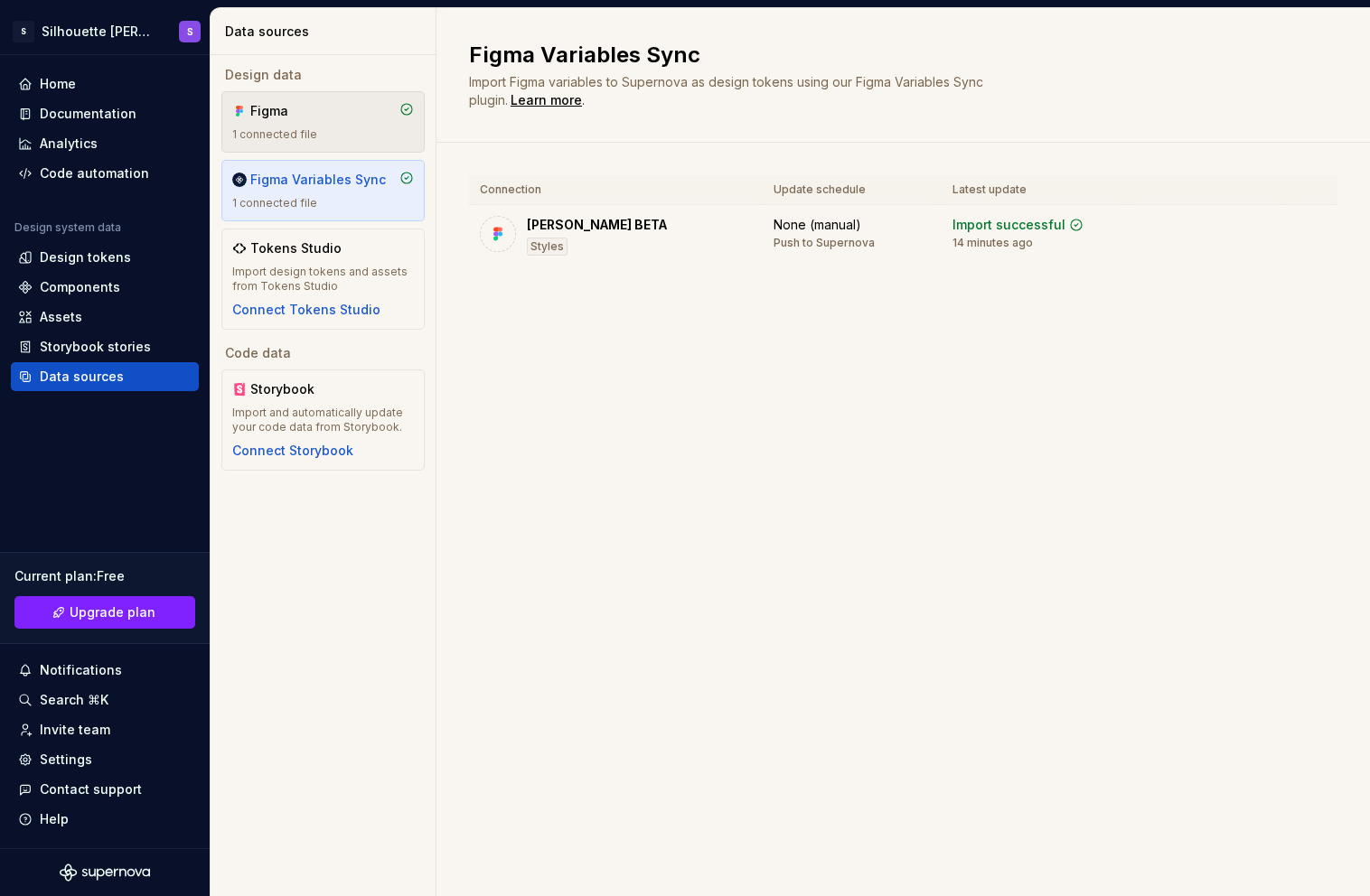
click at [325, 104] on div "Figma" at bounding box center [294, 111] width 87 height 18
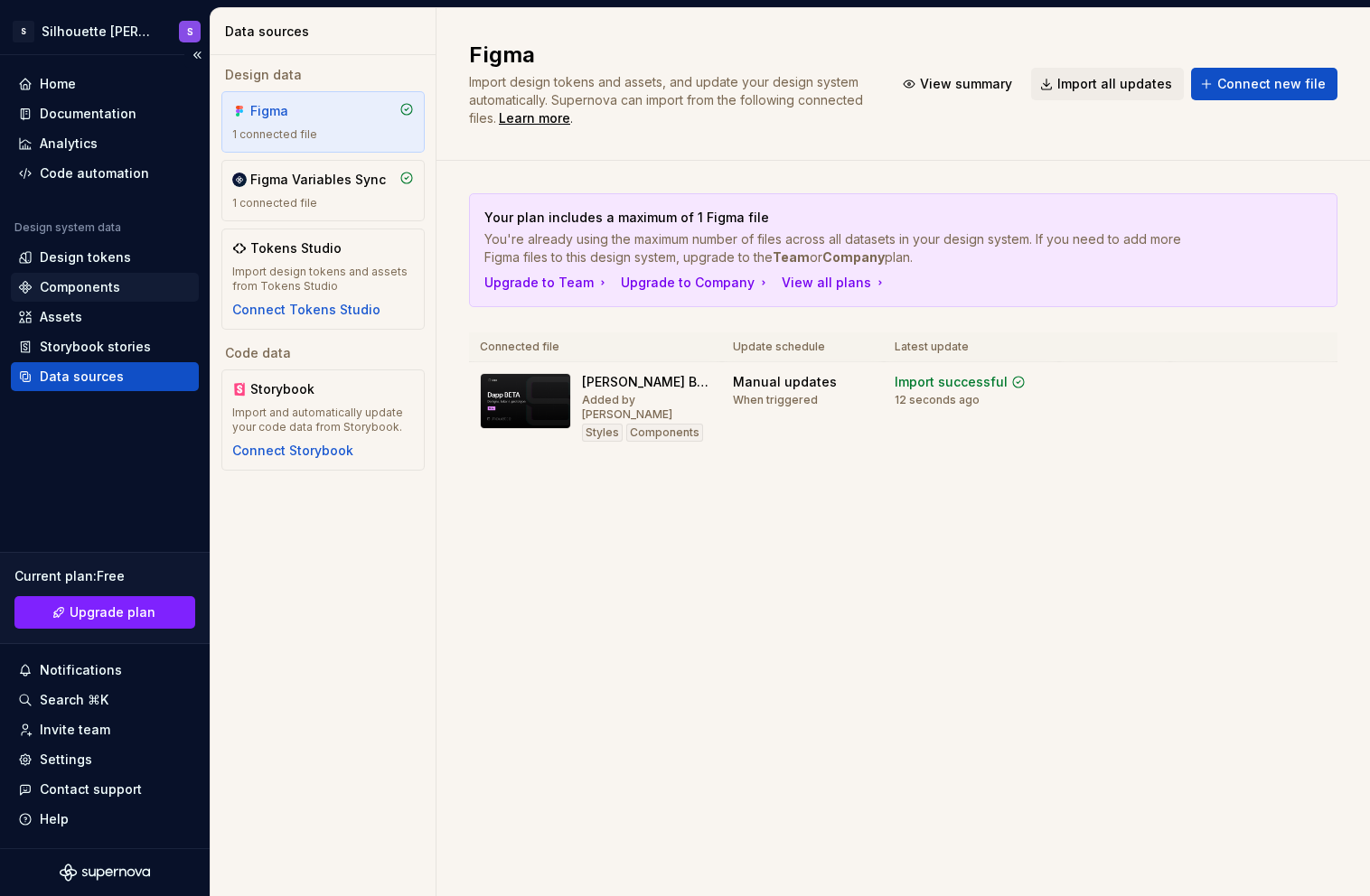
click at [99, 280] on div "Components" at bounding box center [80, 288] width 80 height 18
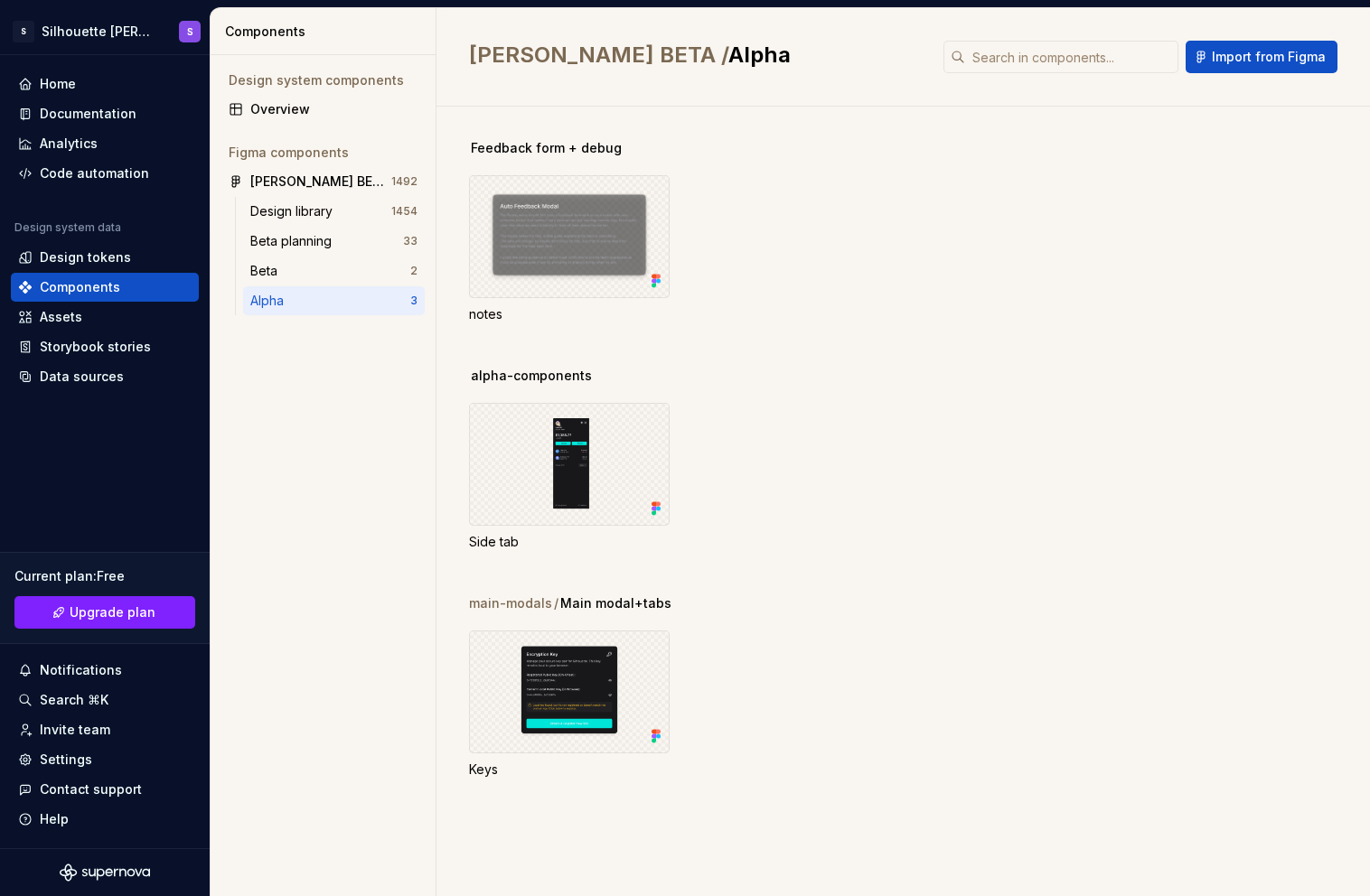
click at [265, 301] on div "Alpha" at bounding box center [271, 301] width 41 height 18
click at [411, 296] on div "3" at bounding box center [414, 301] width 7 height 15
click at [685, 154] on div "Feedback form + debug" at bounding box center [920, 148] width 901 height 18
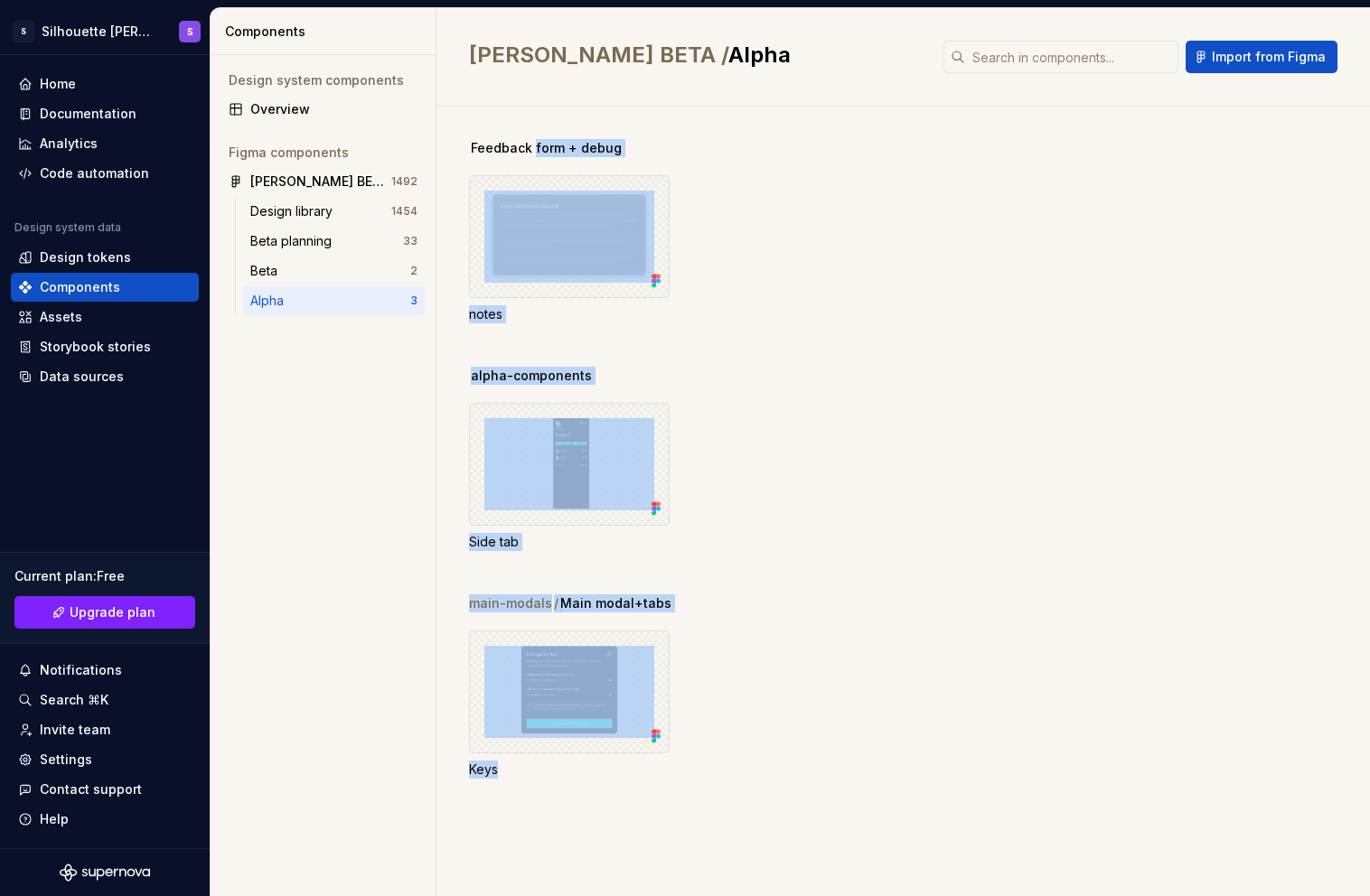
drag, startPoint x: 674, startPoint y: 799, endPoint x: 535, endPoint y: 139, distance: 674.5
click at [535, 139] on div "Feedback form + debug notes alpha-components Side tab main-modals / Main modal+…" at bounding box center [920, 501] width 901 height 790
click at [312, 271] on div "Beta" at bounding box center [330, 271] width 160 height 18
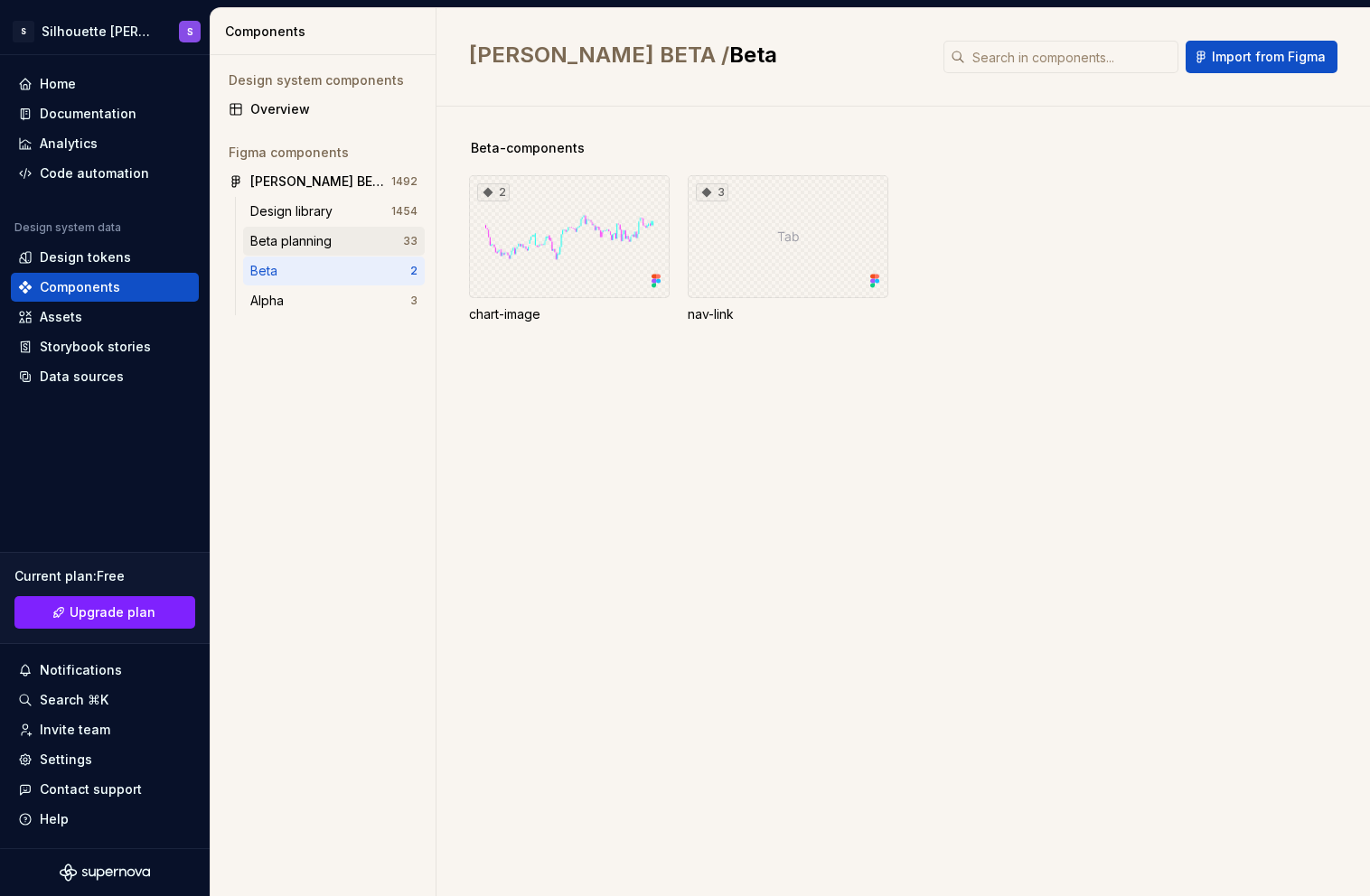
click at [315, 241] on div "Beta planning" at bounding box center [295, 241] width 89 height 18
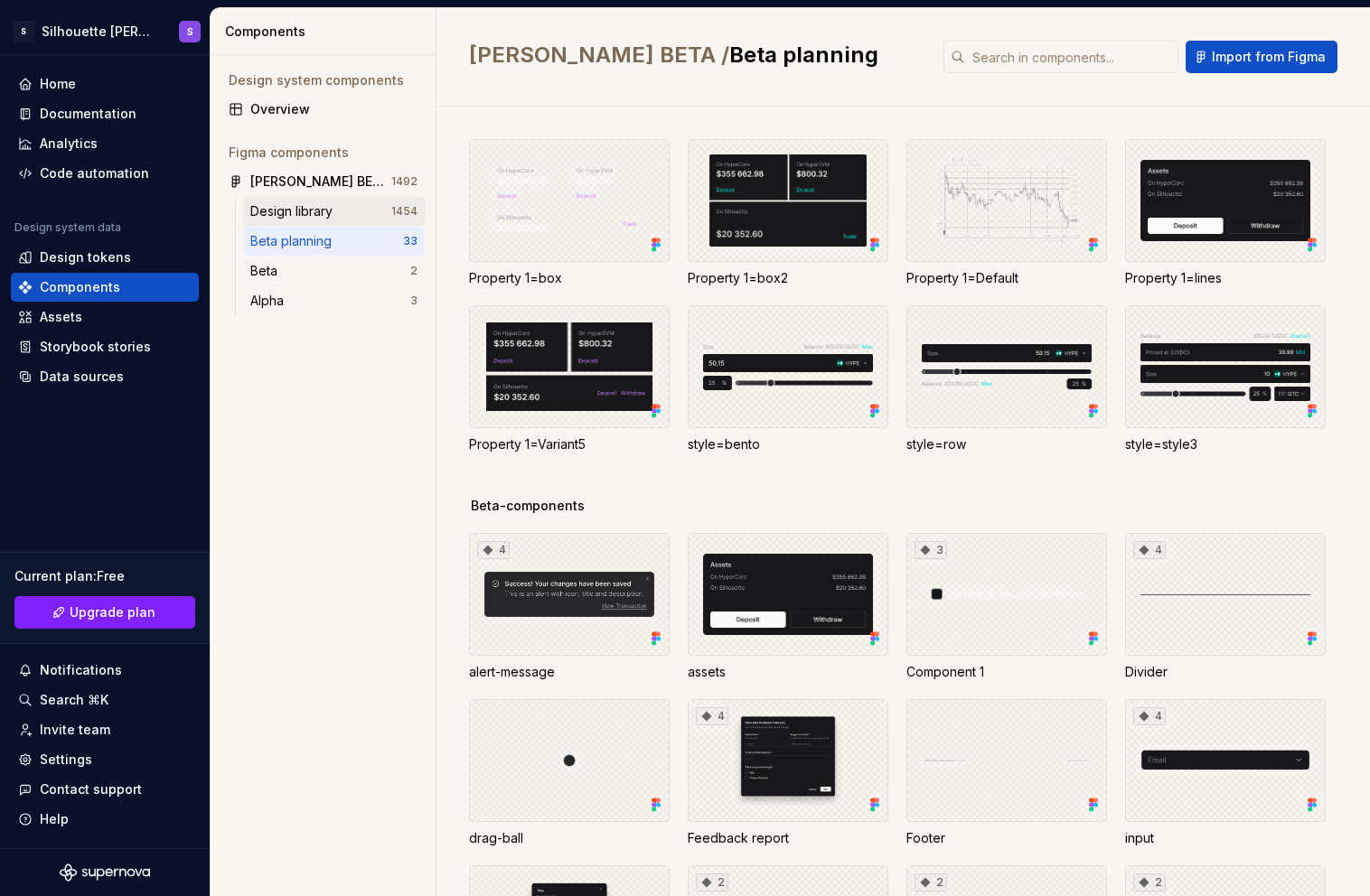
click at [315, 216] on div "Design library" at bounding box center [295, 212] width 90 height 18
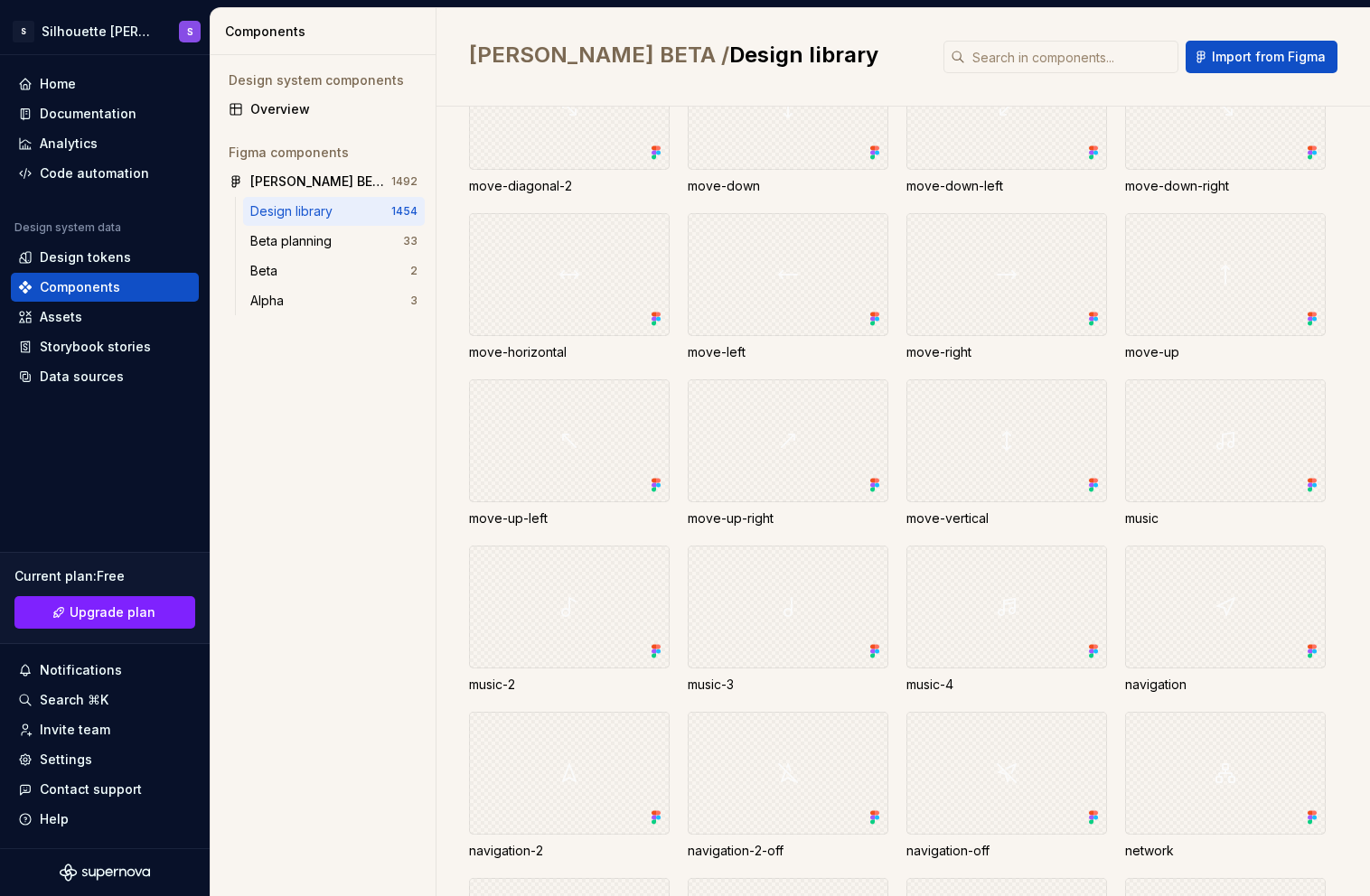
scroll to position [37601, 0]
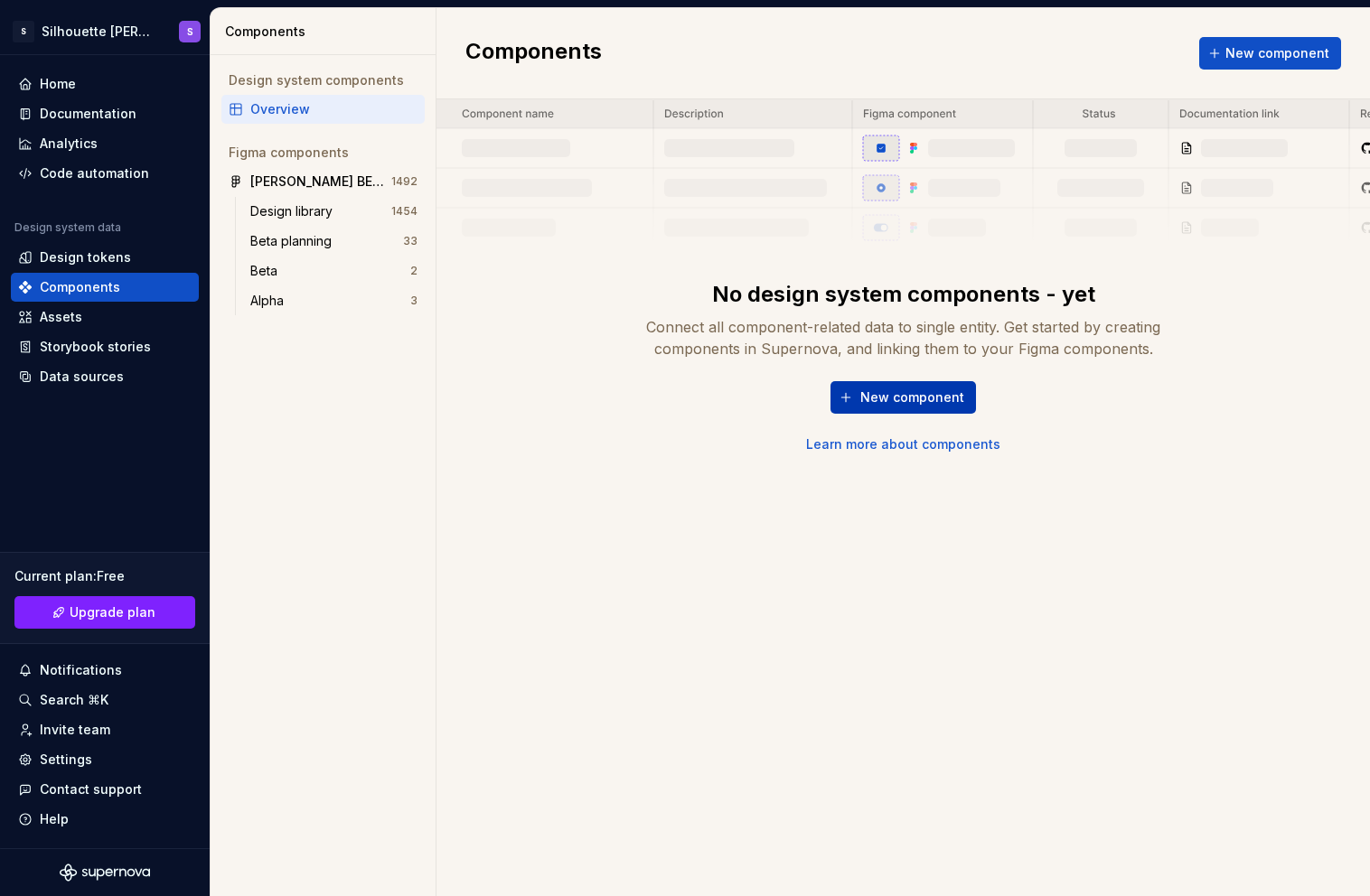
click at [927, 396] on span "New component" at bounding box center [912, 398] width 104 height 18
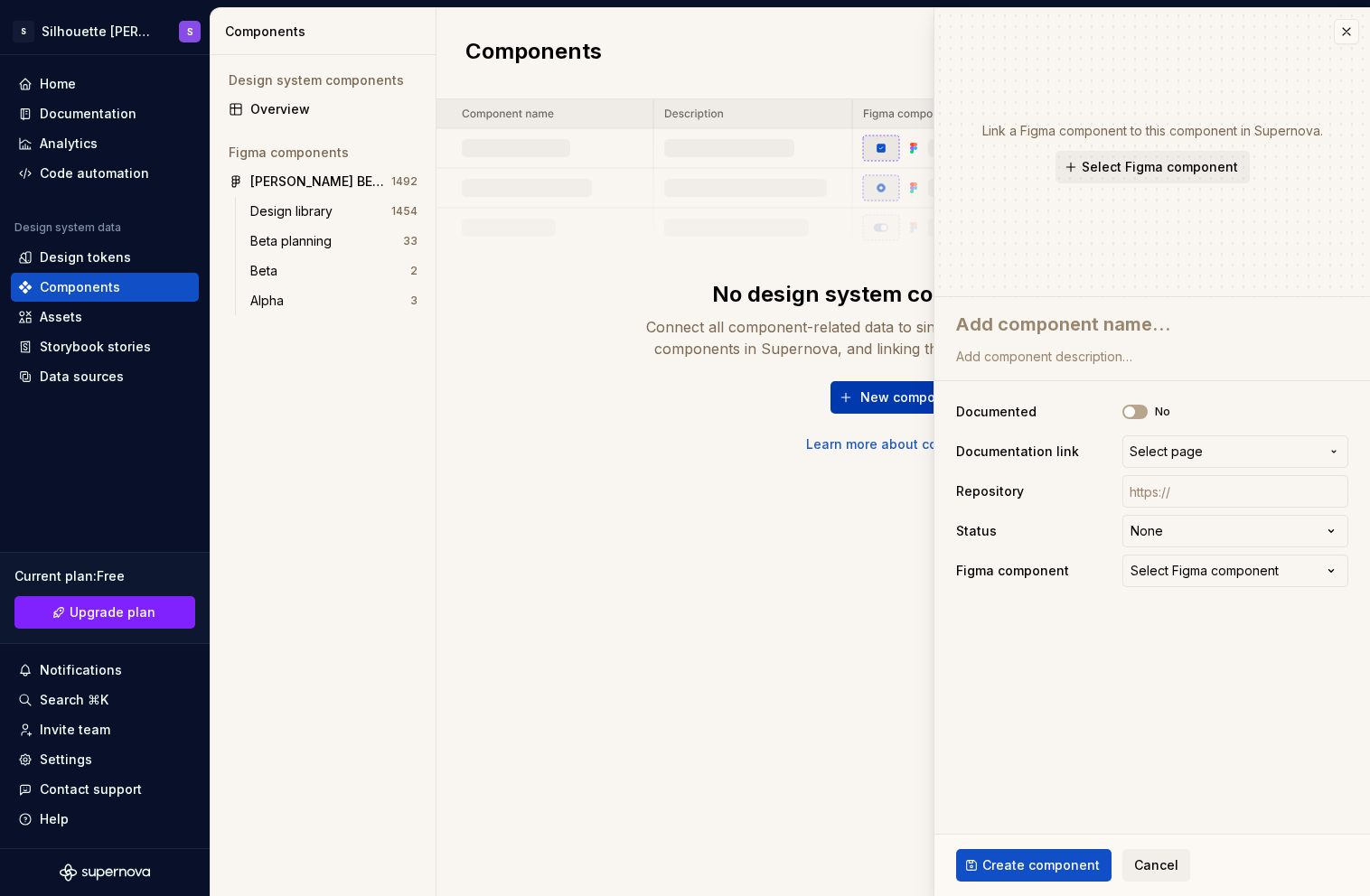
type textarea "*"
click at [1187, 578] on div "Select Figma component" at bounding box center [1204, 571] width 148 height 18
click at [1196, 633] on html "**********" at bounding box center [685, 448] width 1370 height 896
click at [1214, 530] on html "**********" at bounding box center [685, 448] width 1370 height 896
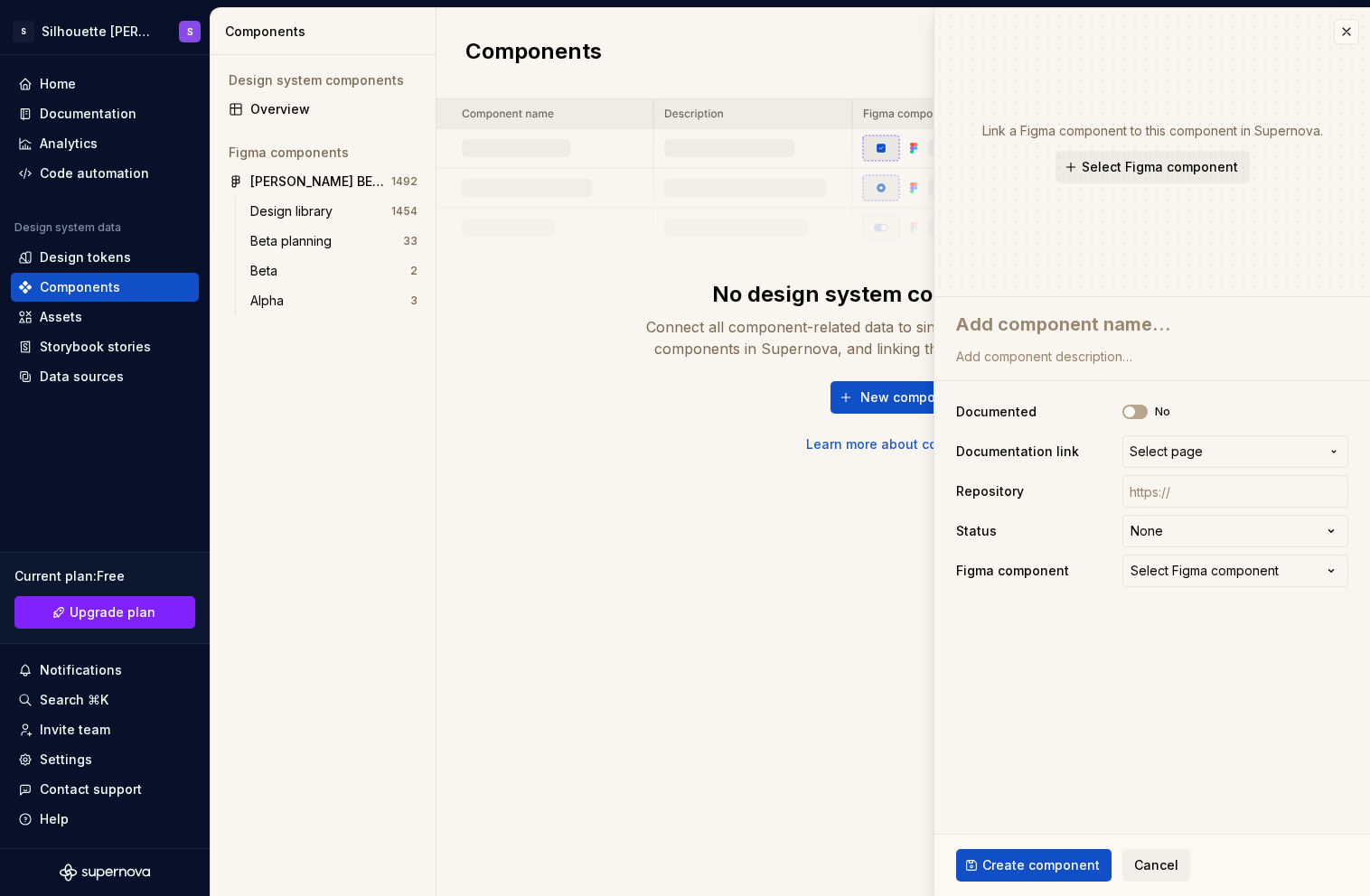
click at [726, 482] on div "Components New component No design system components - yet Connect all componen…" at bounding box center [903, 452] width 933 height 888
click at [58, 256] on div "Design tokens" at bounding box center [85, 258] width 92 height 18
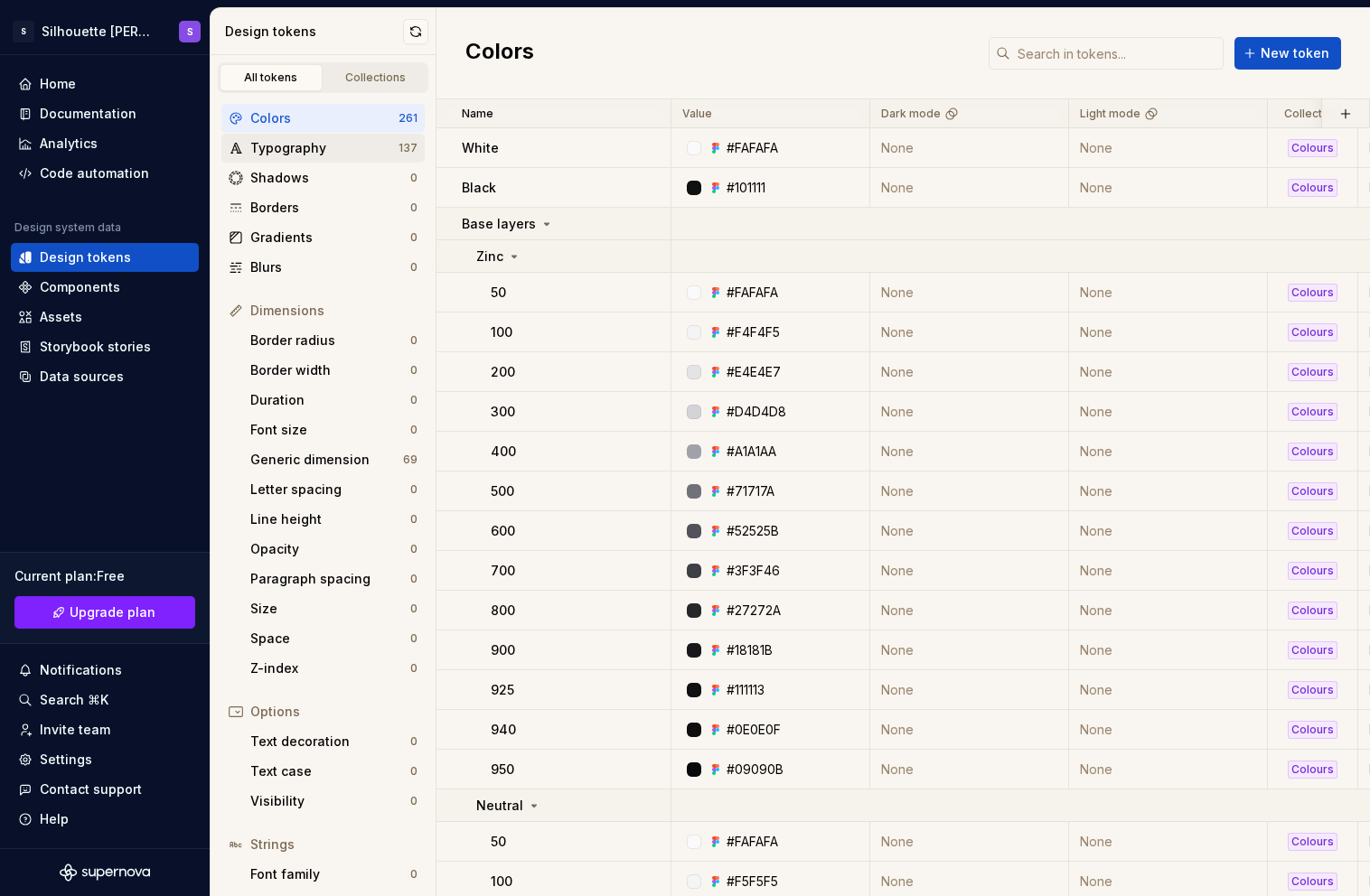
click at [328, 161] on div "Typography 137" at bounding box center [323, 148] width 204 height 29
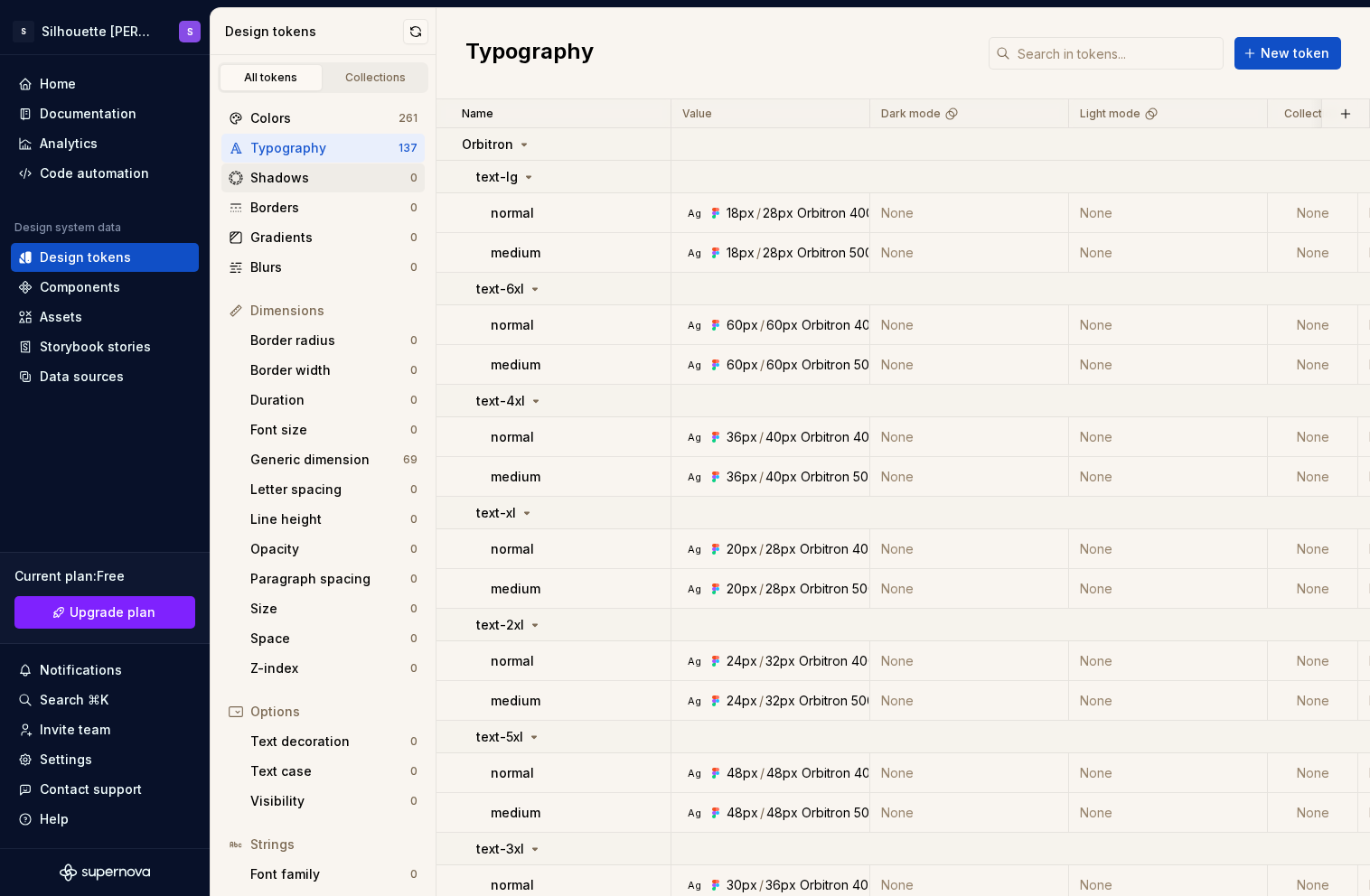
click at [322, 177] on div "Shadows" at bounding box center [330, 178] width 160 height 18
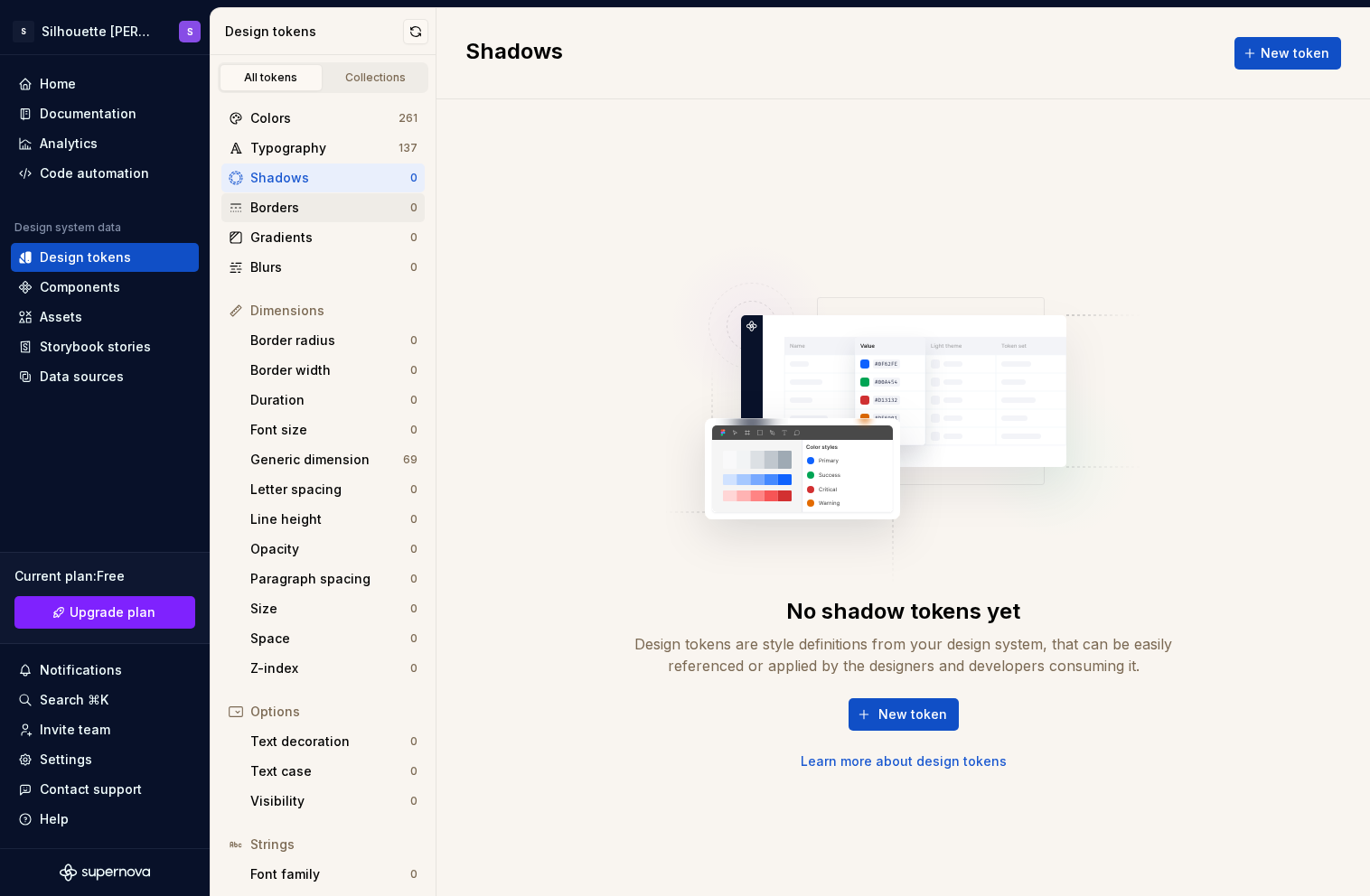
click at [317, 212] on div "Borders" at bounding box center [330, 208] width 160 height 18
click at [331, 245] on div "Gradients" at bounding box center [330, 238] width 160 height 18
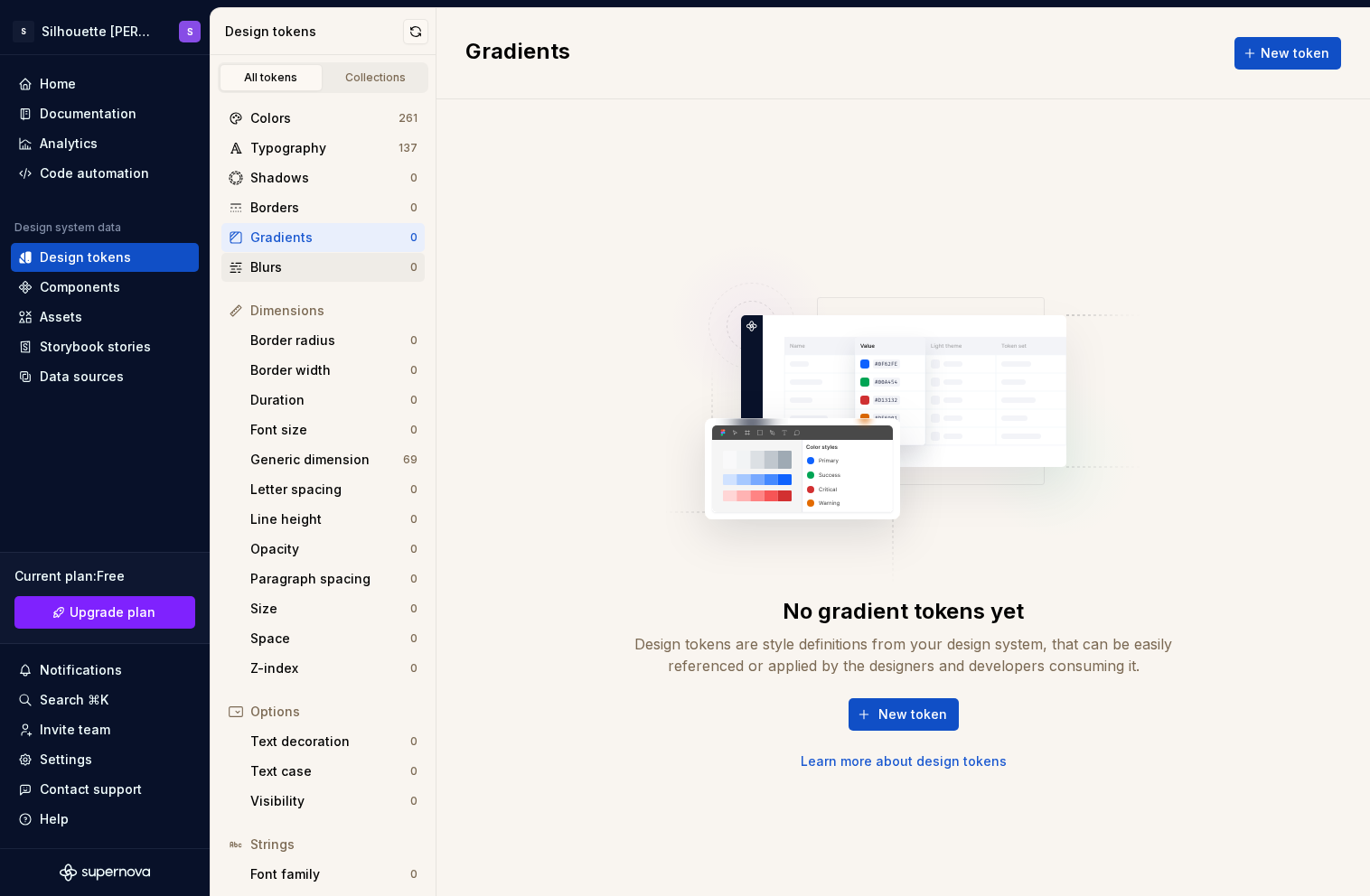
click at [311, 258] on div "Blurs" at bounding box center [330, 267] width 160 height 18
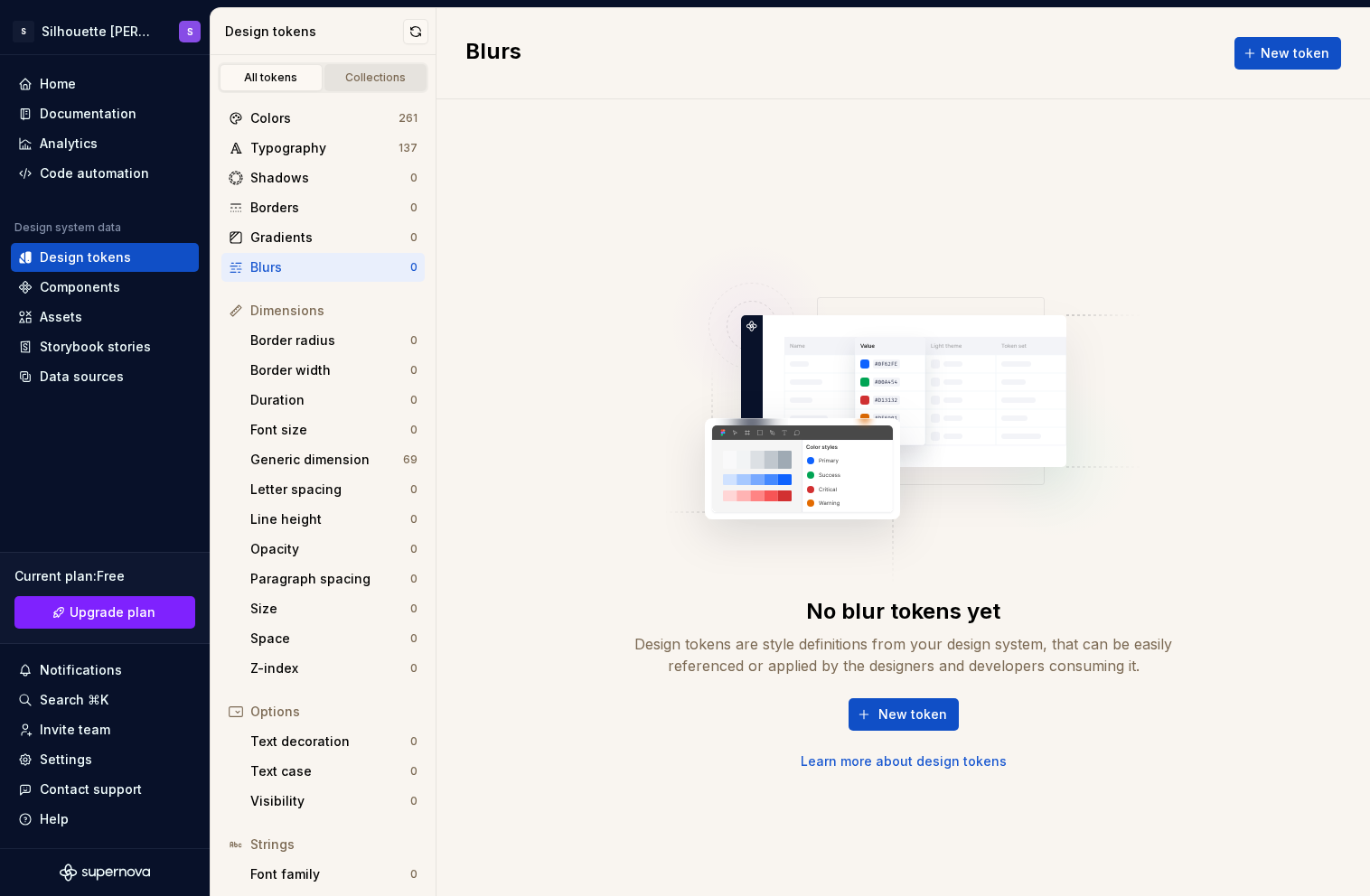
click at [377, 82] on div "Collections" at bounding box center [376, 78] width 91 height 15
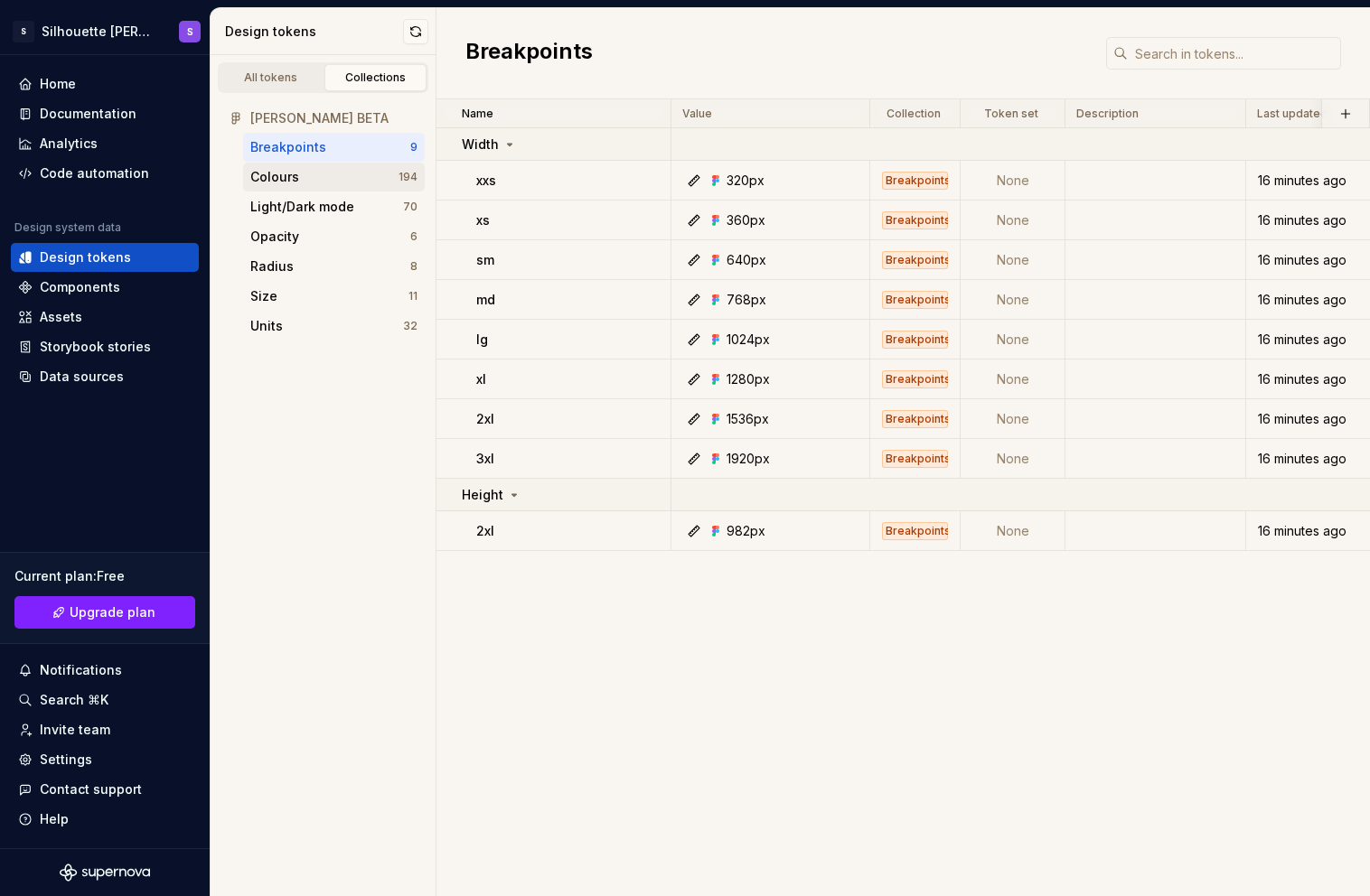
click at [296, 177] on div "Colours" at bounding box center [275, 178] width 49 height 18
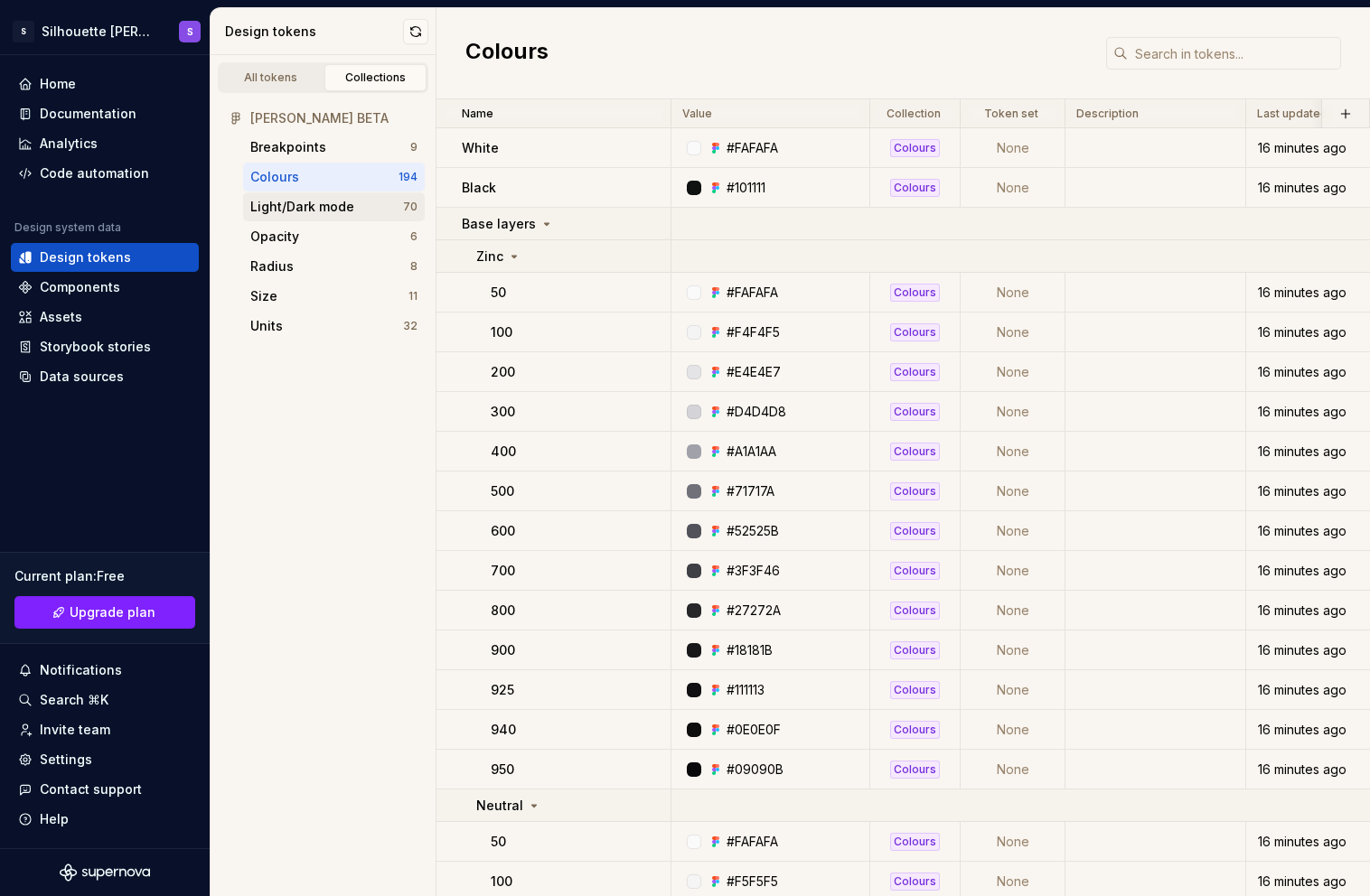
click at [312, 206] on div "Light/Dark mode" at bounding box center [302, 207] width 104 height 18
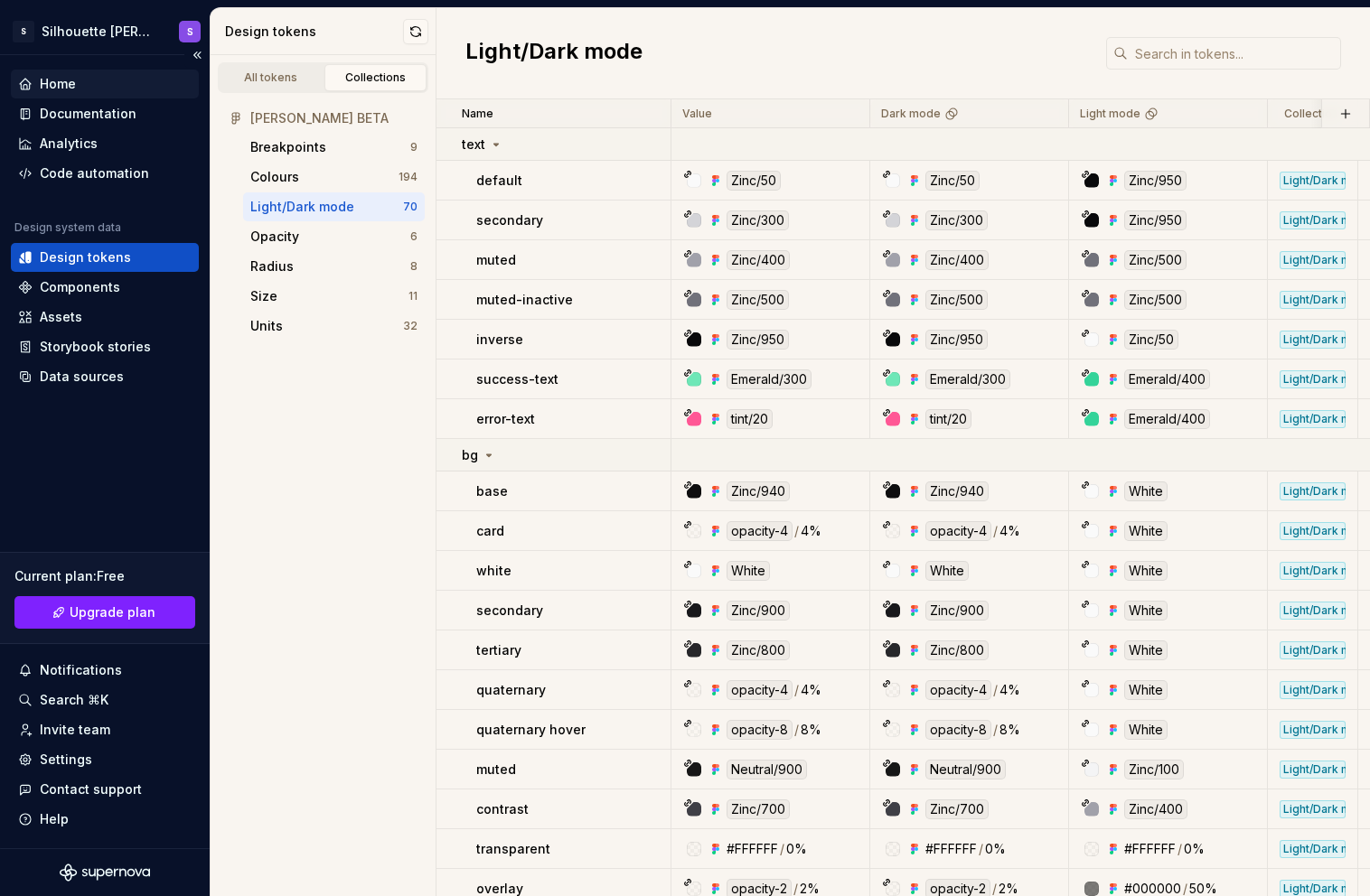
click at [84, 80] on div "Home" at bounding box center [105, 84] width 174 height 18
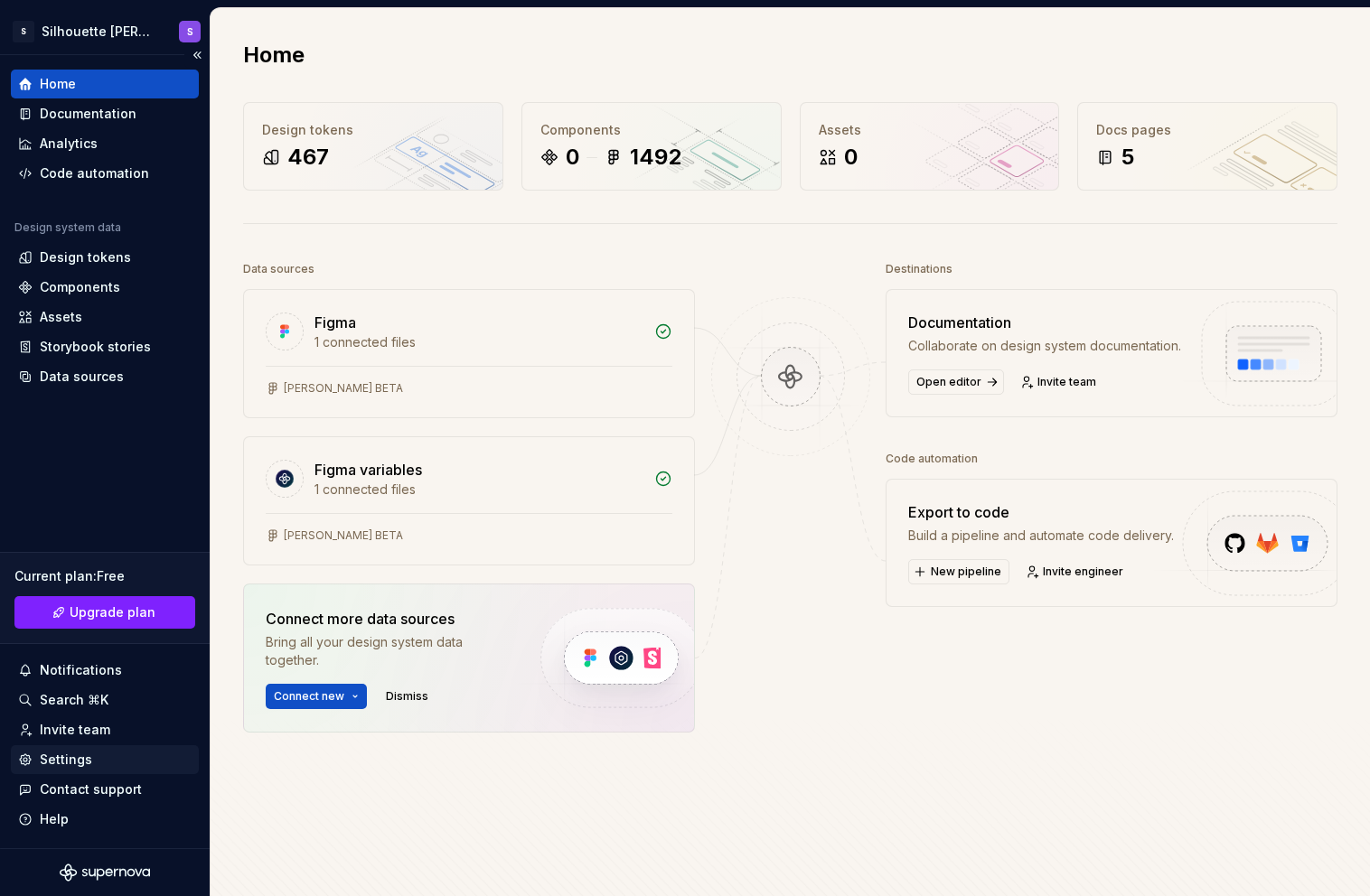
click at [87, 756] on div "Settings" at bounding box center [66, 760] width 53 height 18
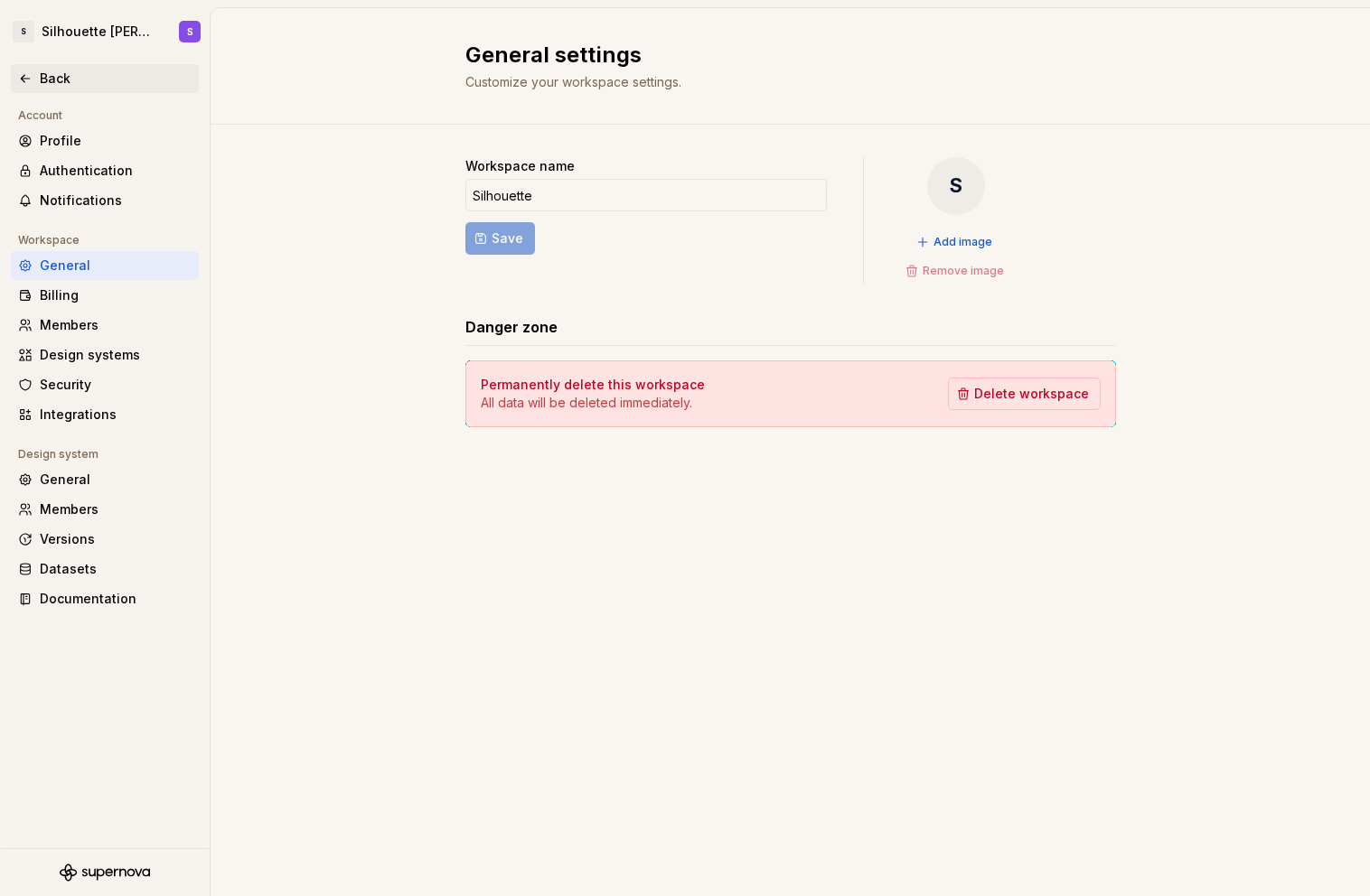
click at [74, 81] on div "Back" at bounding box center [116, 79] width 152 height 18
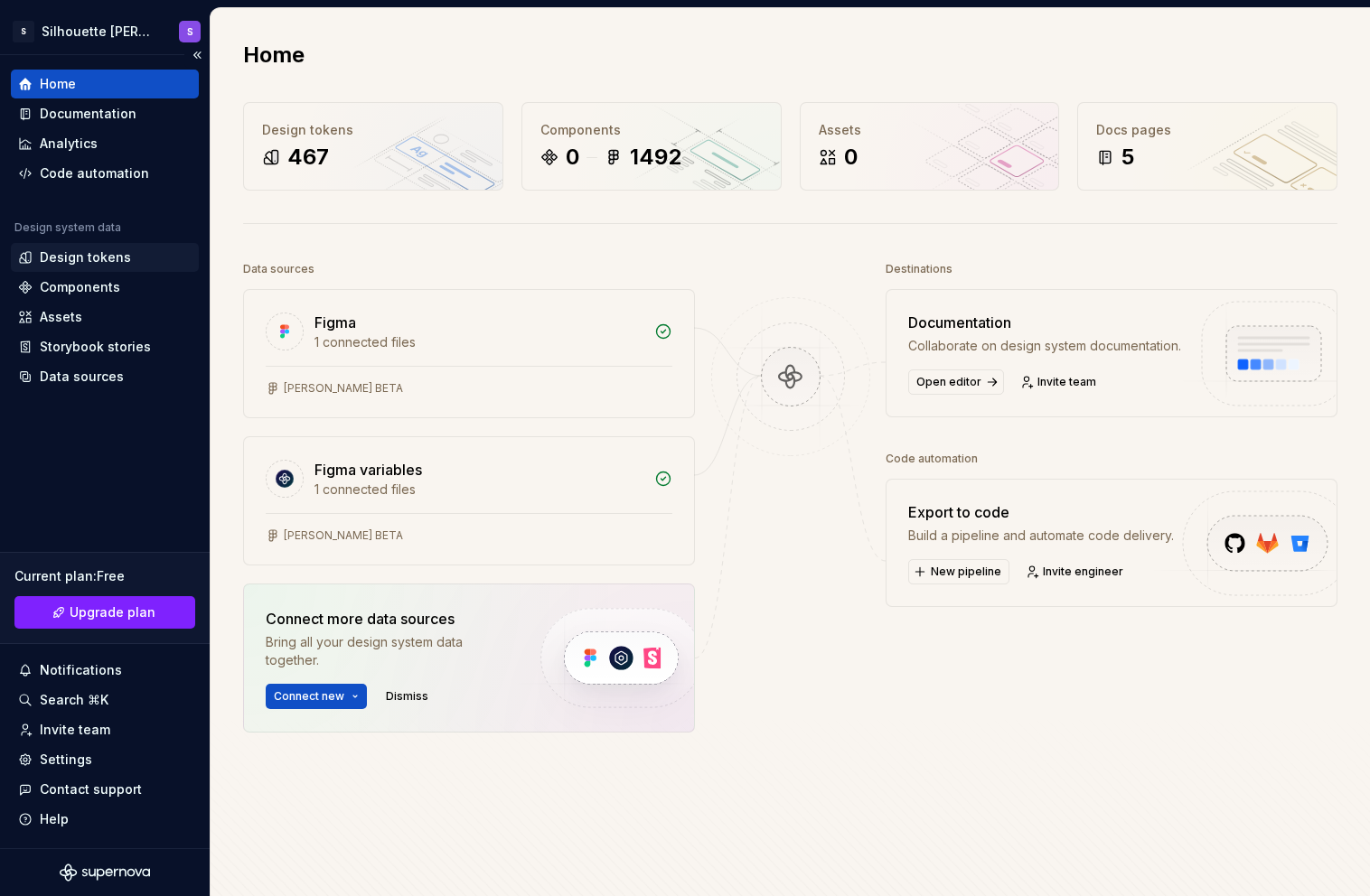
click at [112, 256] on div "Design tokens" at bounding box center [85, 258] width 92 height 18
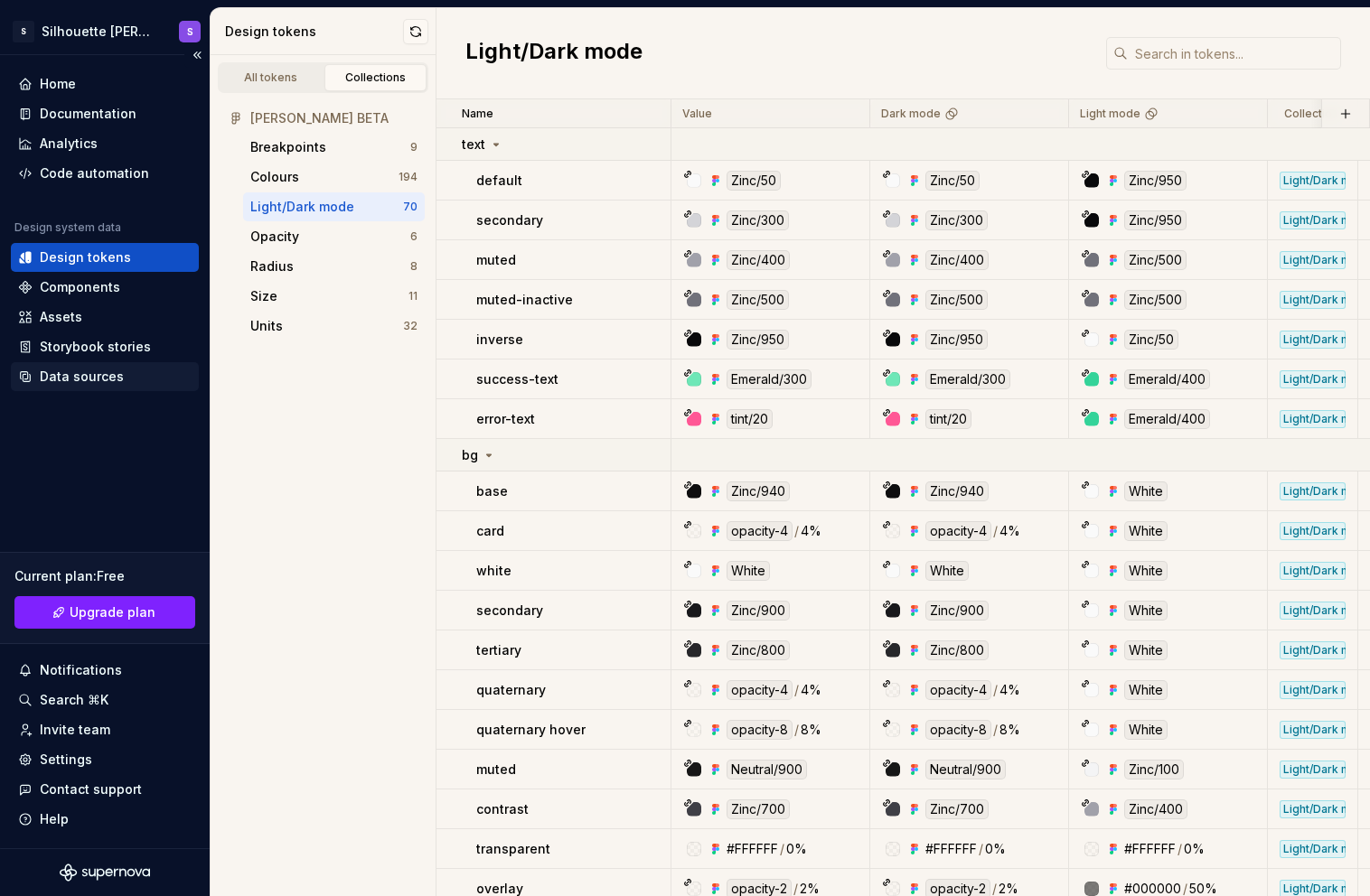
click at [73, 390] on div "Data sources" at bounding box center [105, 376] width 188 height 29
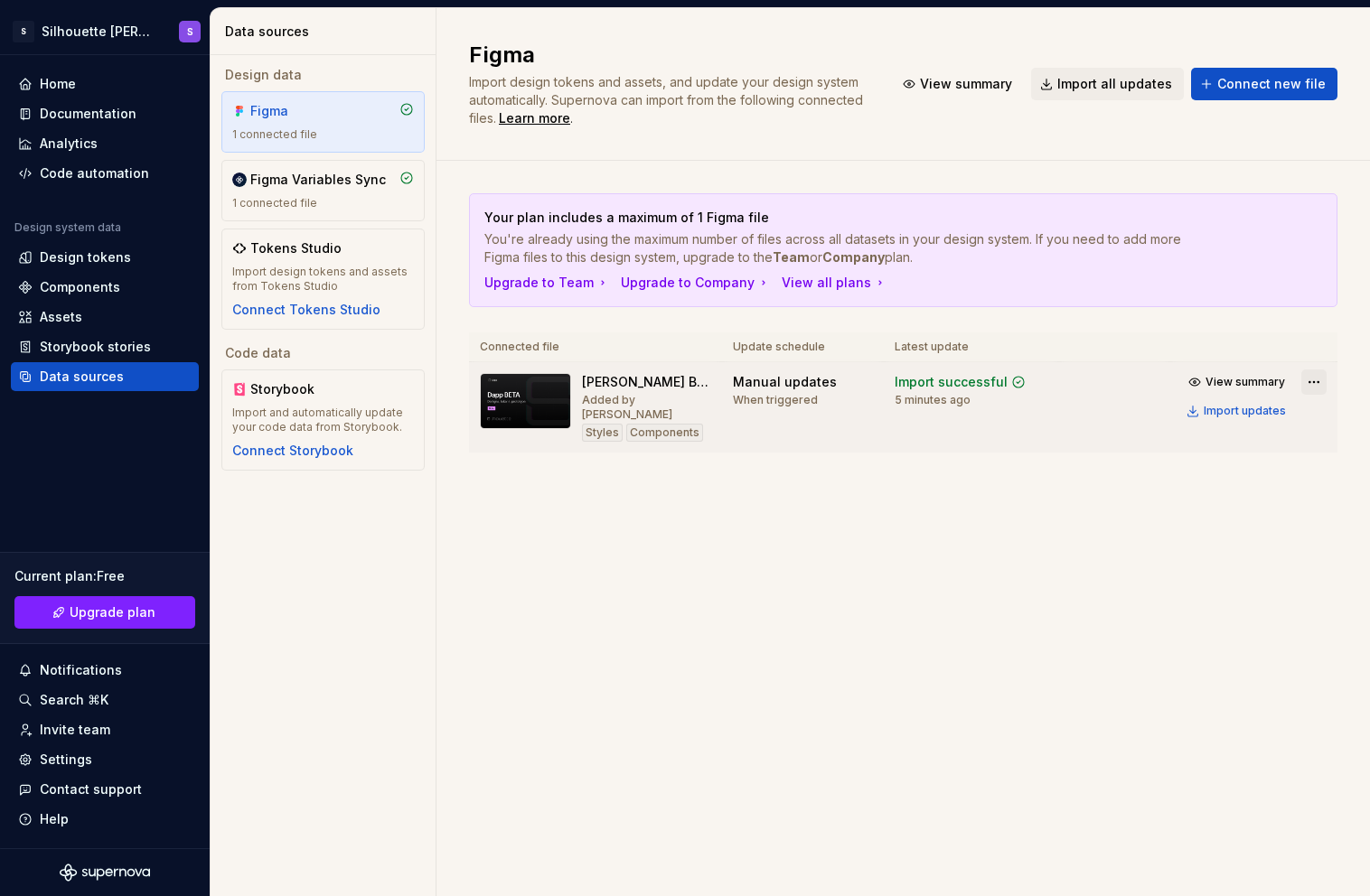
click at [1315, 383] on html "S Silhouette Dapp S Home Documentation Analytics Code automation Design system …" at bounding box center [685, 448] width 1370 height 896
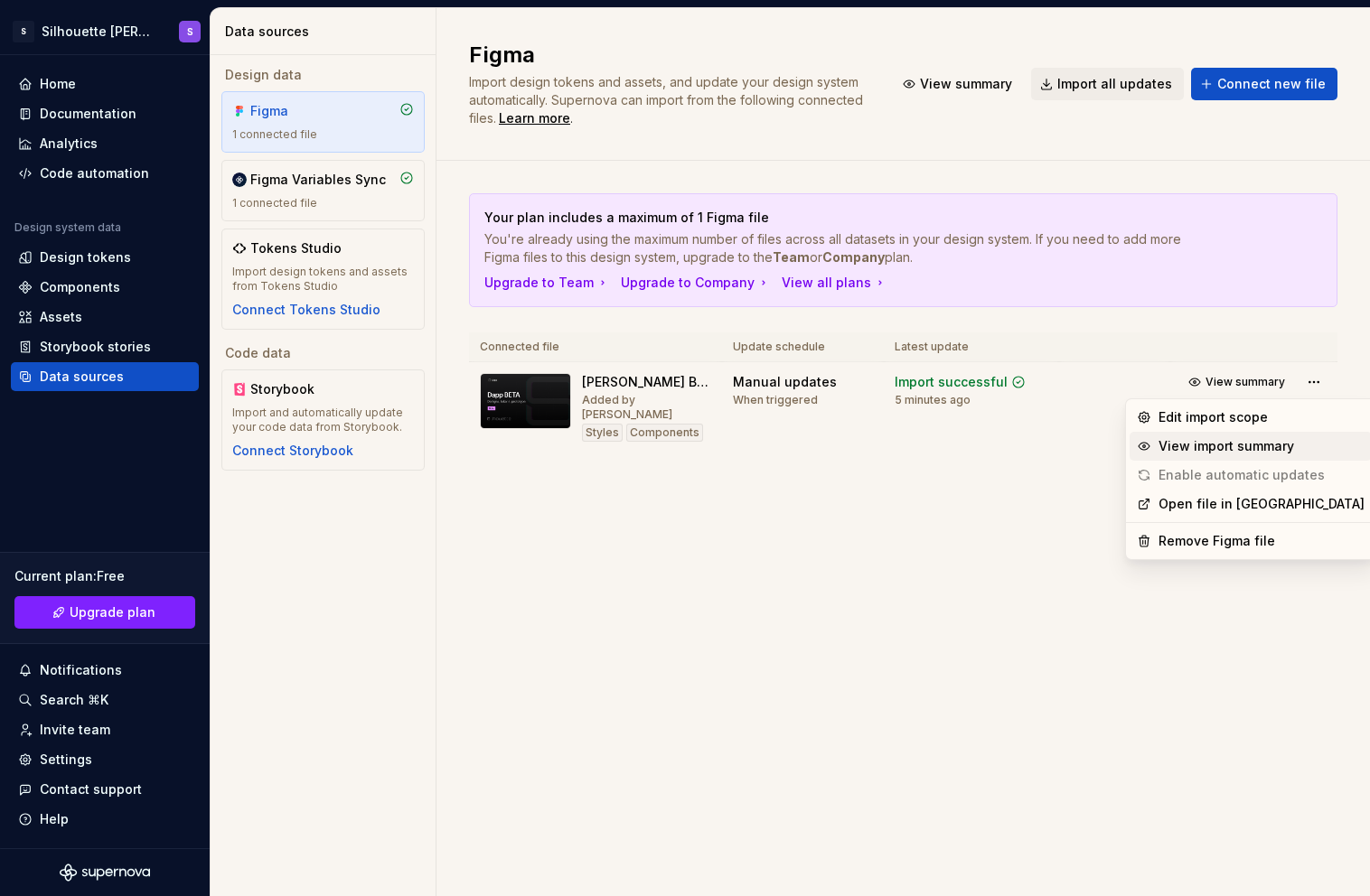
click at [1251, 453] on div "View import summary" at bounding box center [1262, 447] width 206 height 18
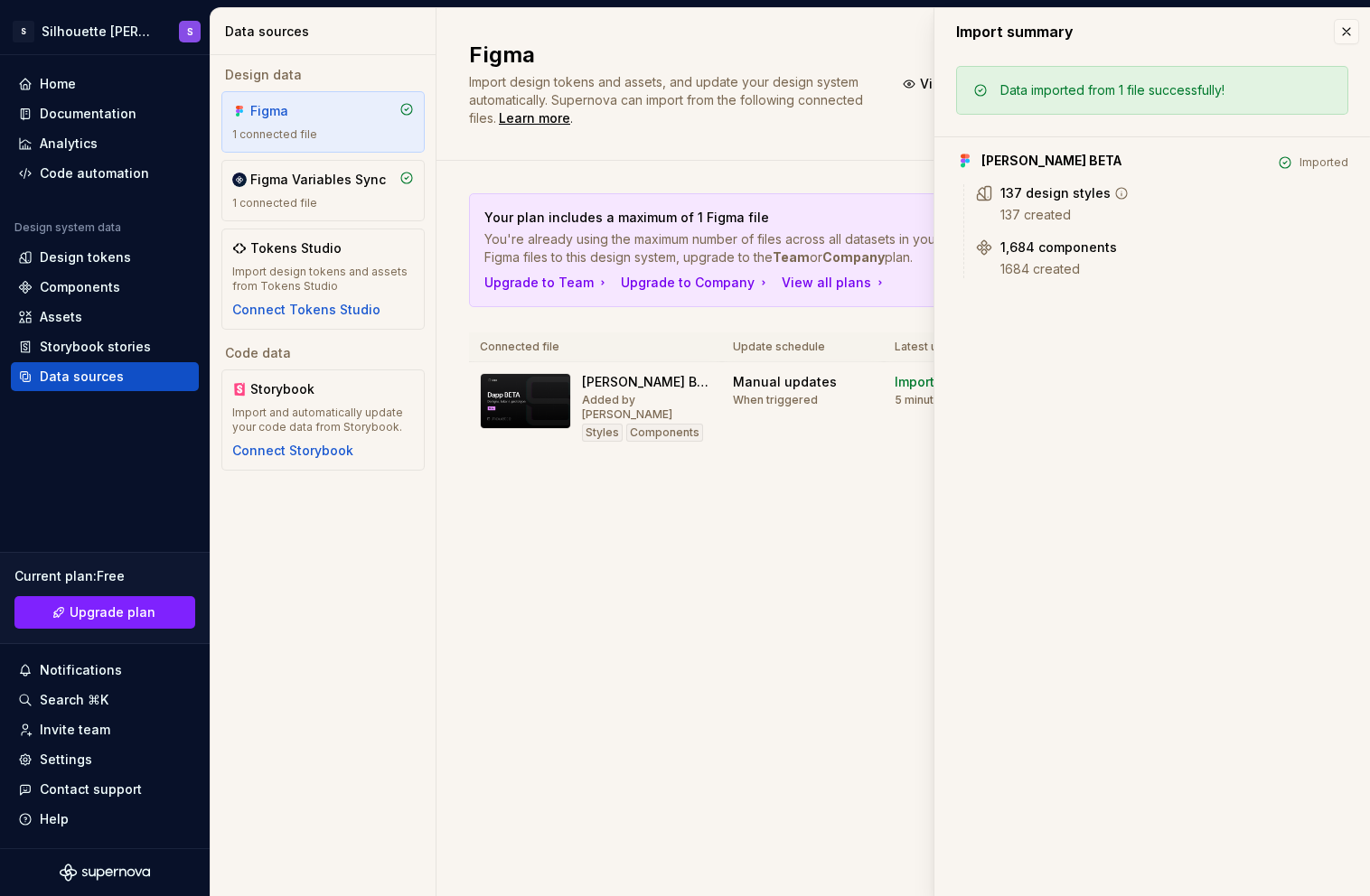
click at [1044, 201] on div "137 design styles" at bounding box center [1055, 193] width 110 height 18
click at [1116, 193] on icon at bounding box center [1122, 193] width 15 height 15
click at [1346, 28] on button "button" at bounding box center [1346, 31] width 25 height 25
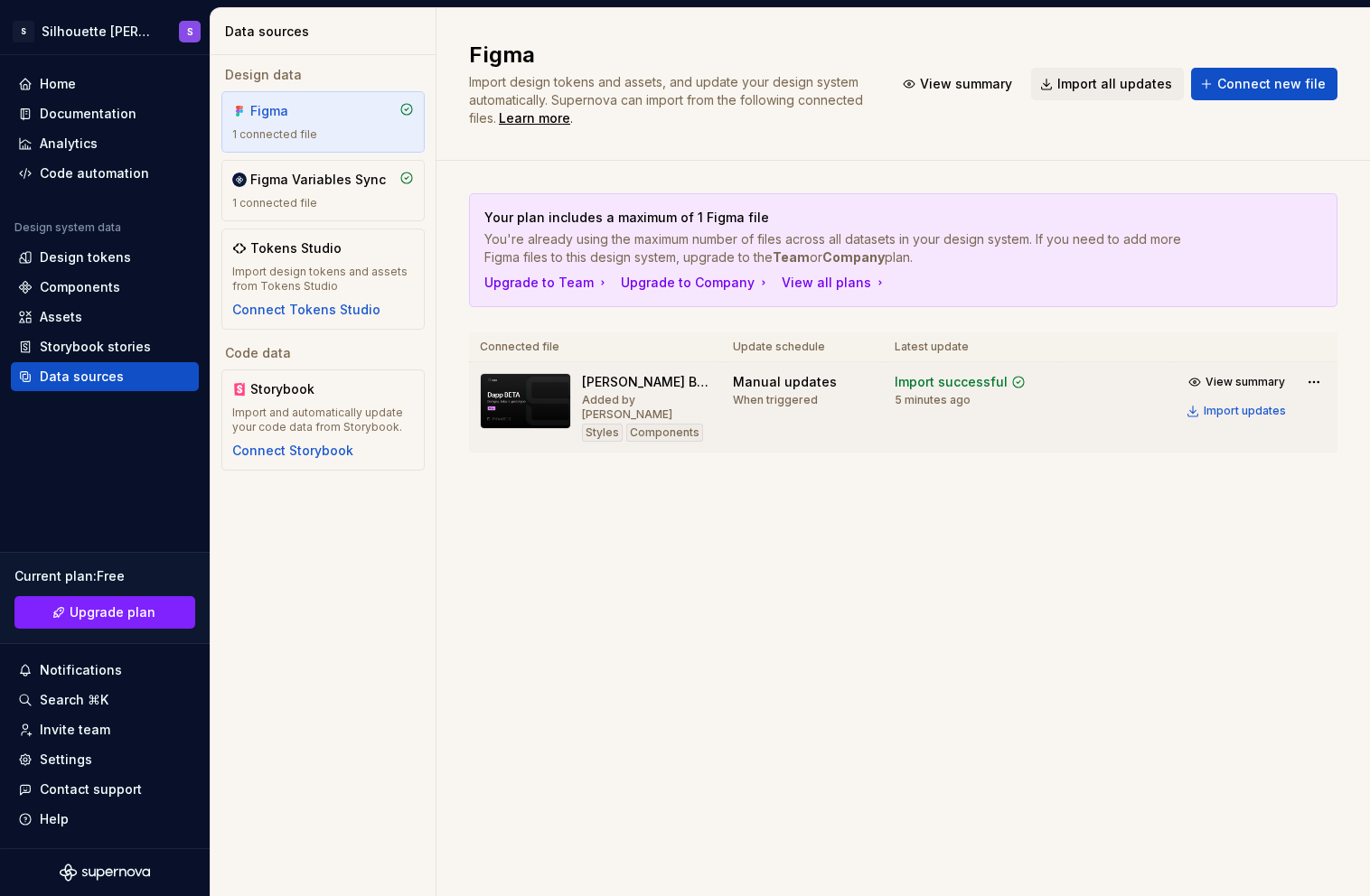
click at [660, 400] on div "Dapp BETA Added by Syd Styles Components" at bounding box center [647, 408] width 130 height 68
click at [87, 324] on div "Assets" at bounding box center [105, 317] width 174 height 18
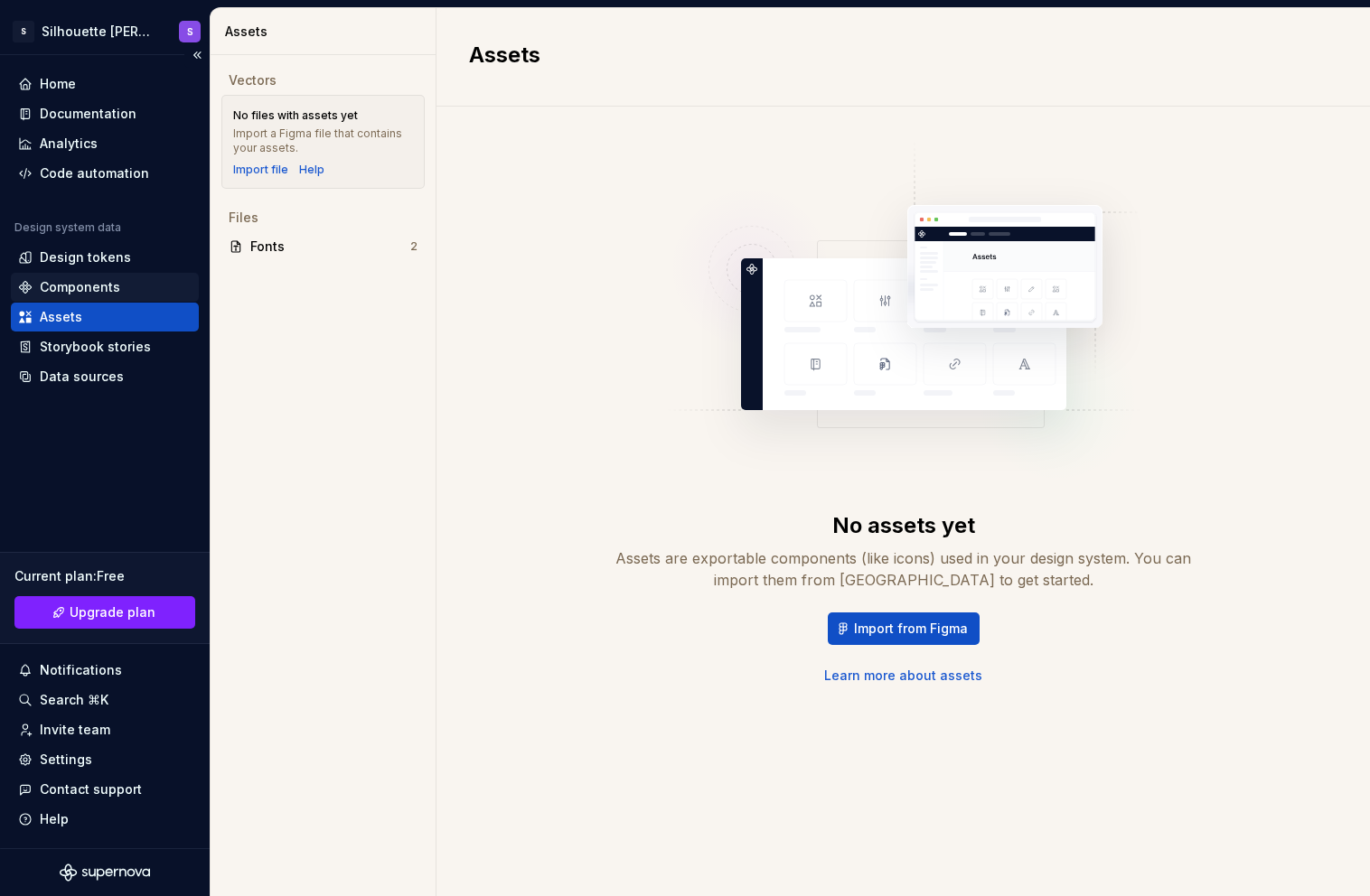
click at [93, 290] on div "Components" at bounding box center [80, 288] width 80 height 18
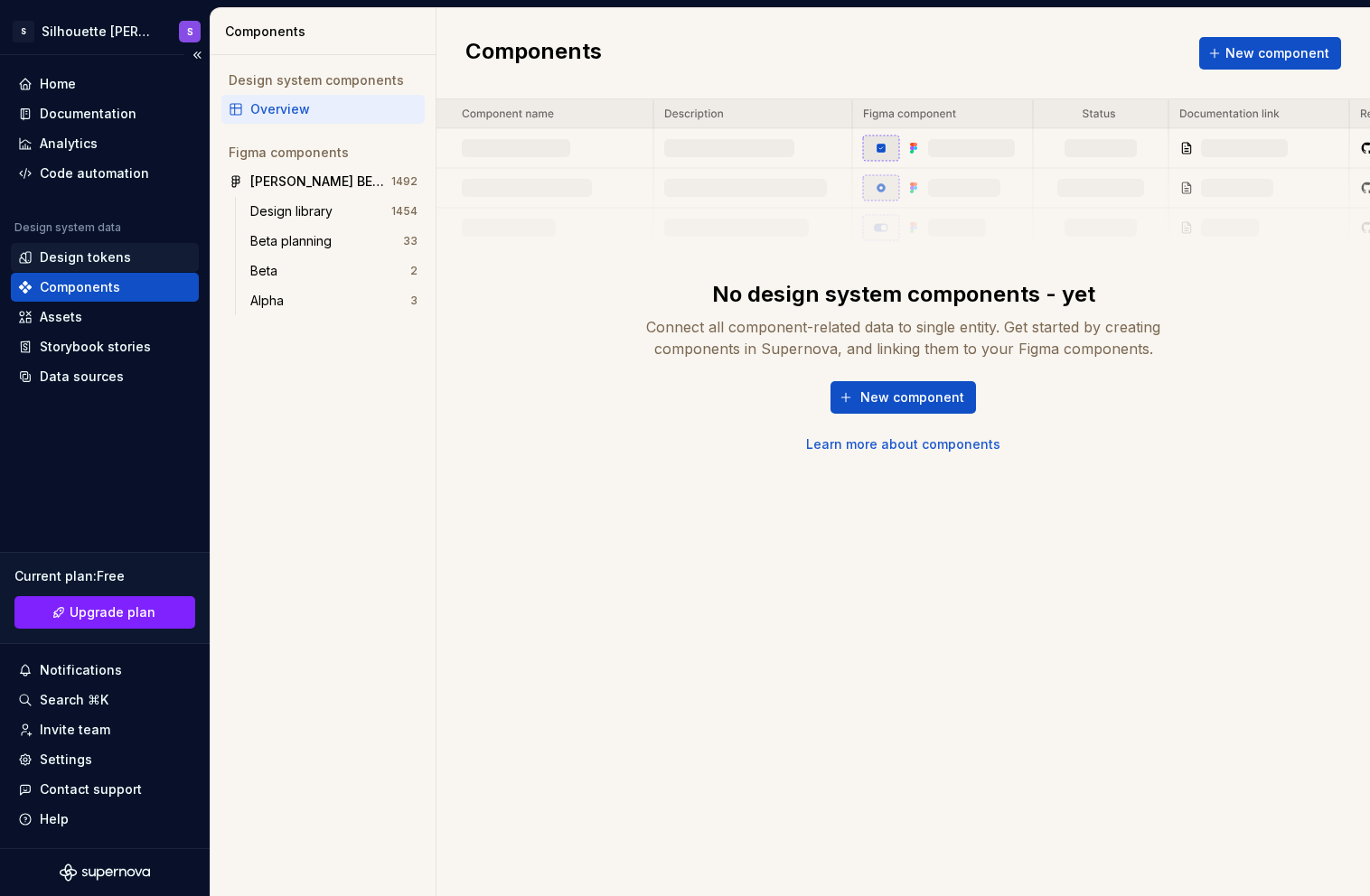
click at [95, 258] on div "Design tokens" at bounding box center [85, 258] width 92 height 18
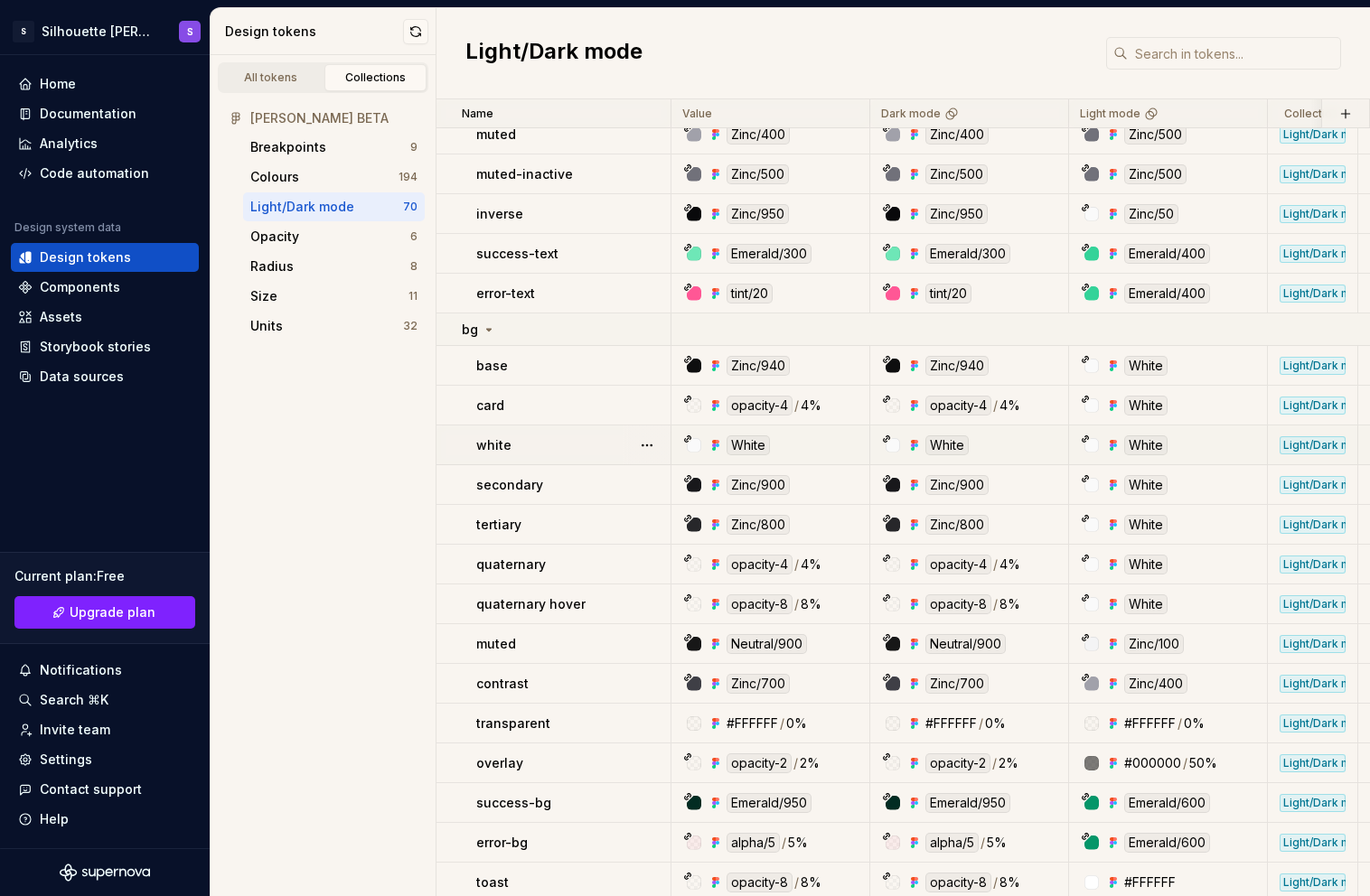
scroll to position [127, 0]
click at [1250, 115] on html "S Silhouette Dapp S Home Documentation Analytics Code automation Design system …" at bounding box center [685, 448] width 1370 height 896
click at [1277, 155] on span "Edit theme" at bounding box center [1300, 149] width 117 height 18
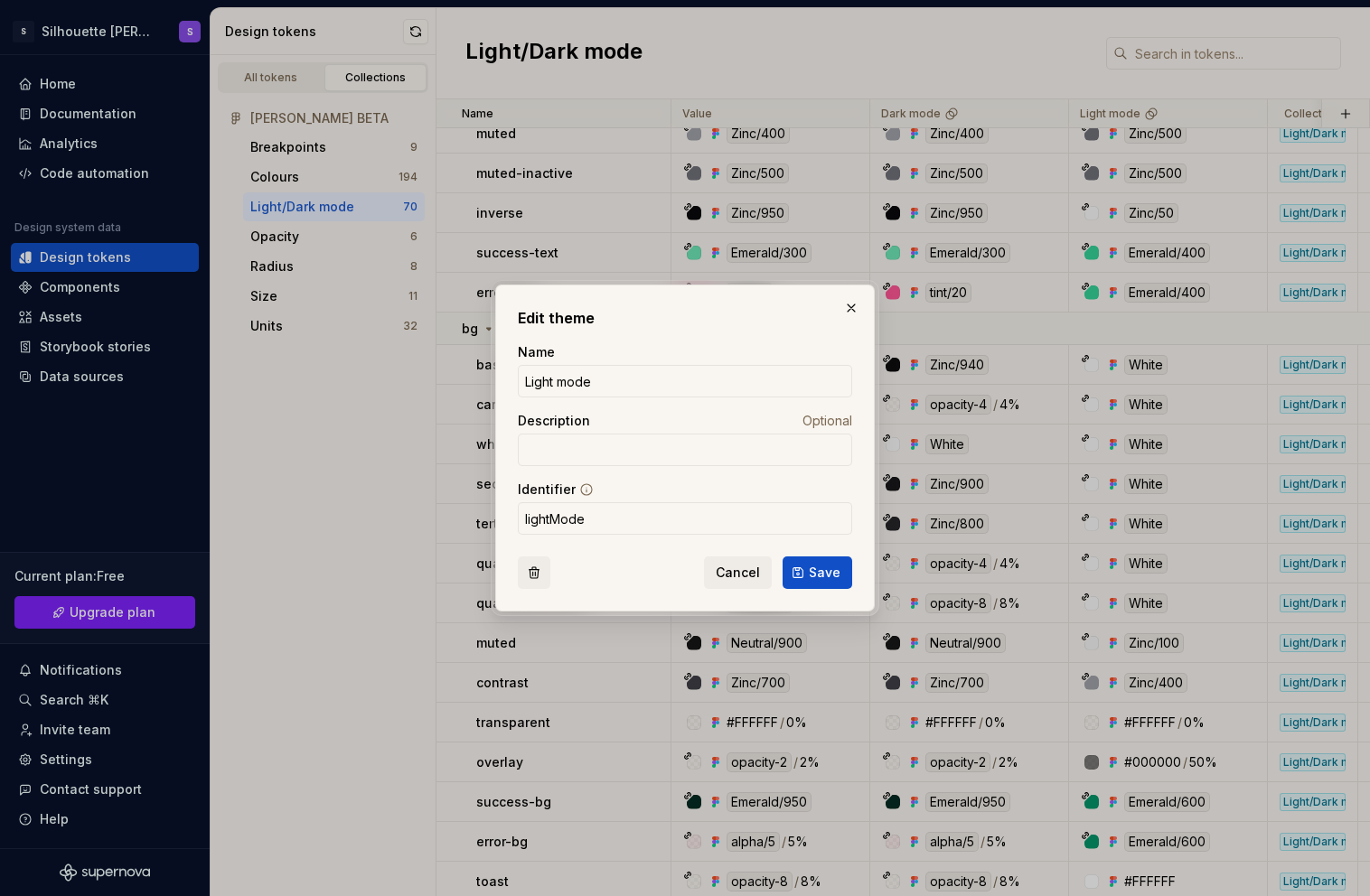
click at [533, 565] on button "button" at bounding box center [534, 572] width 32 height 32
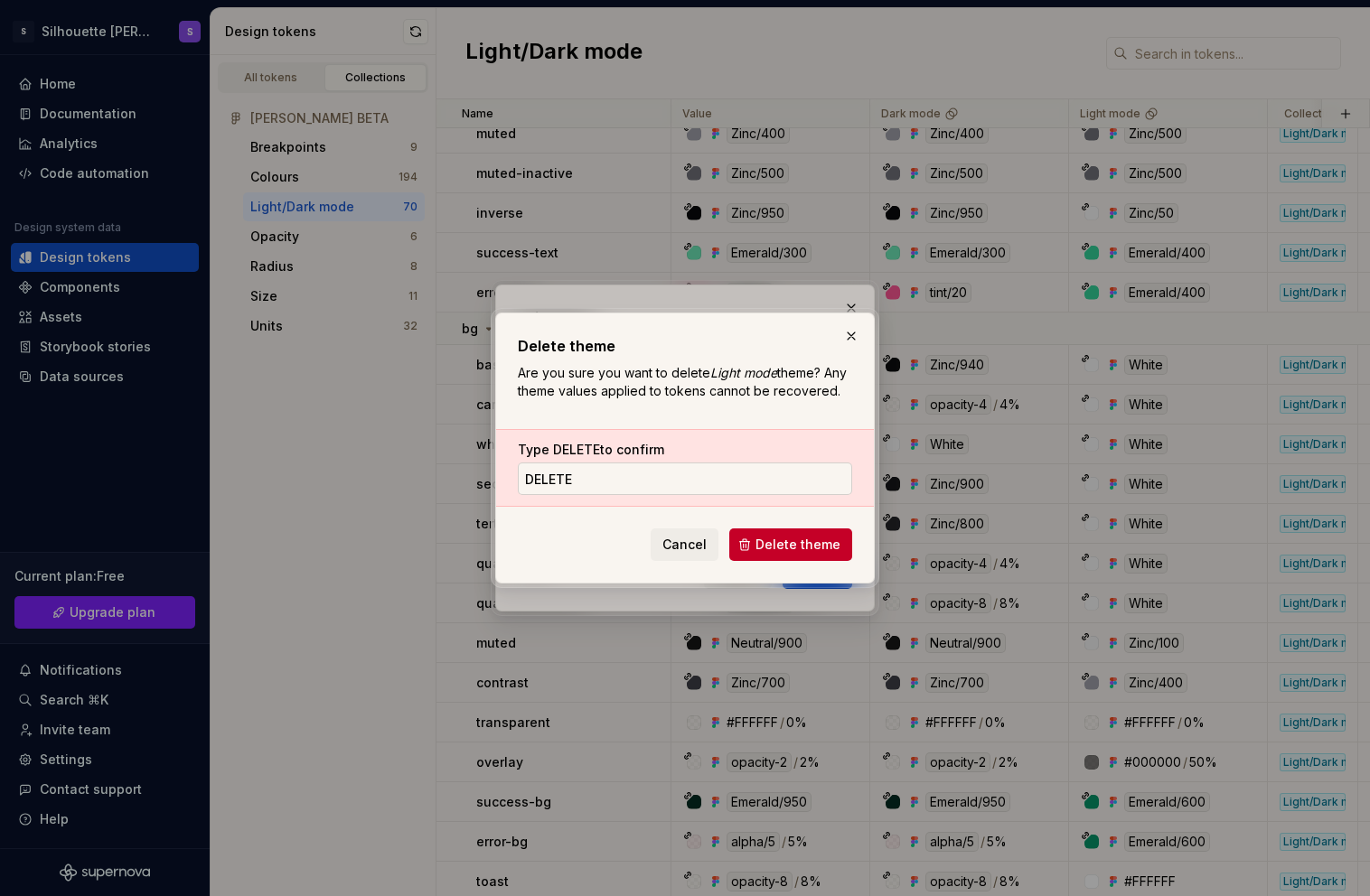
type input "Delete"
click at [782, 534] on button "Delete theme" at bounding box center [791, 545] width 123 height 32
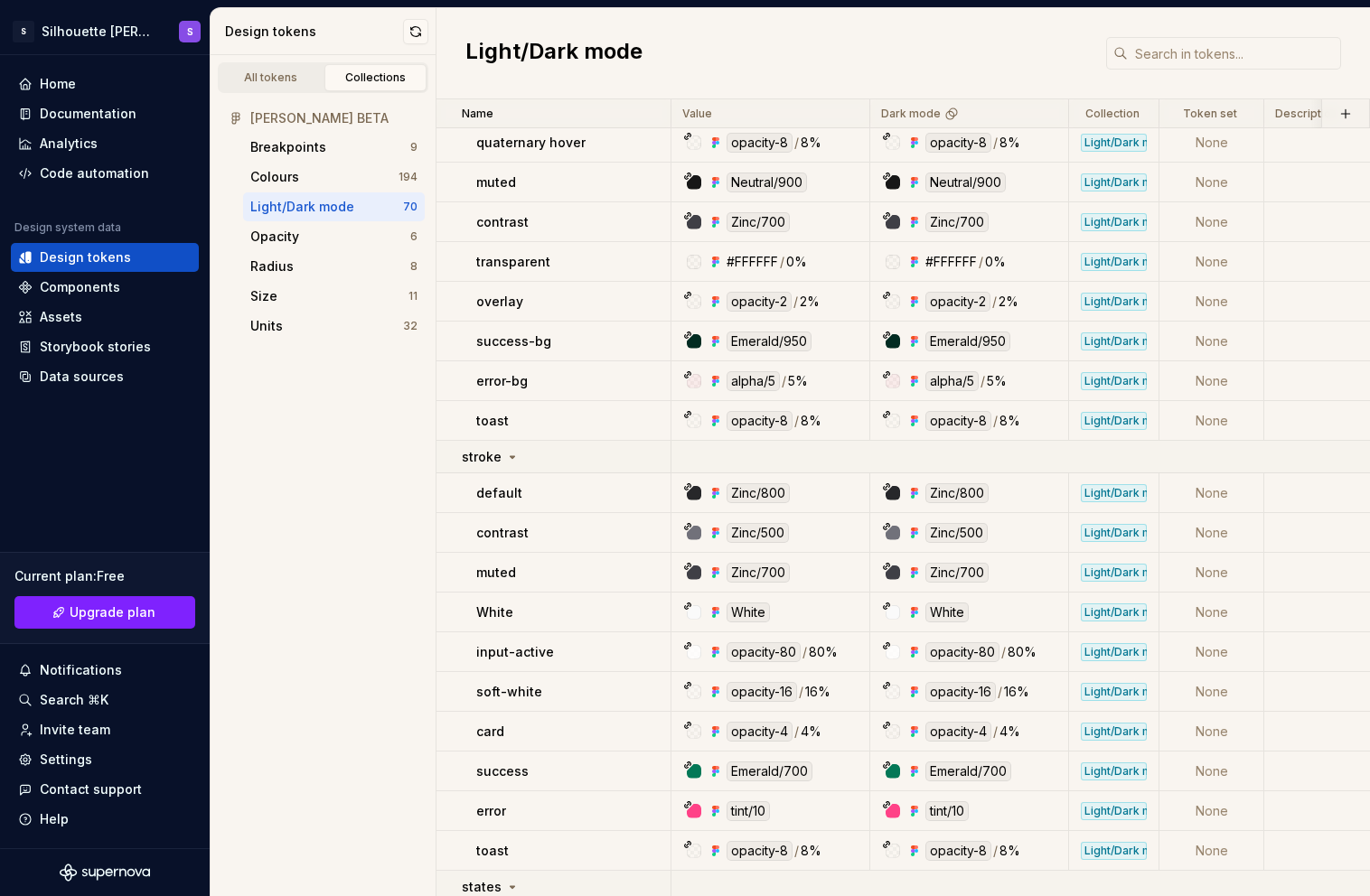
scroll to position [14, 0]
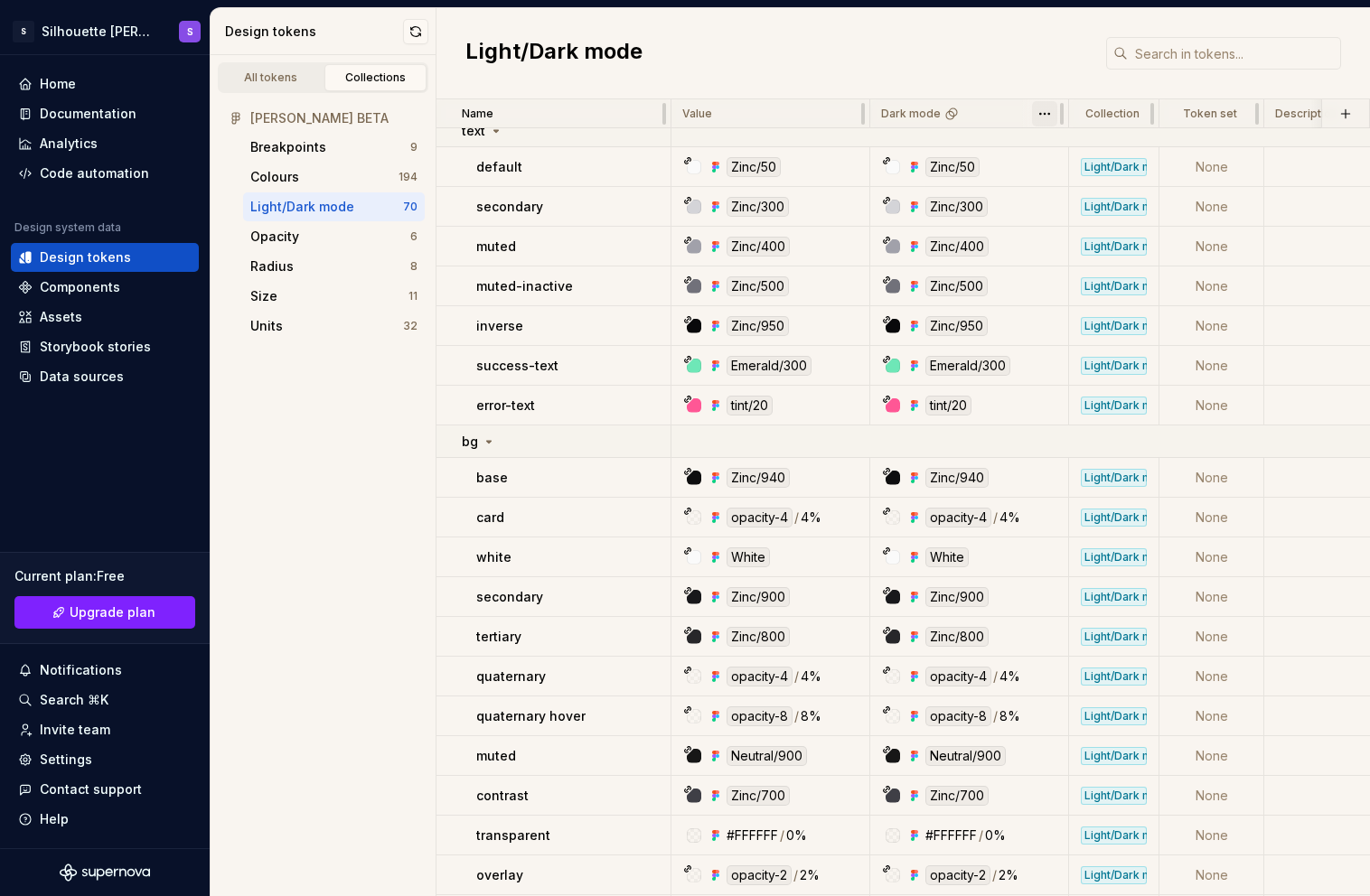
click at [1050, 117] on html "S Silhouette Dapp S Home Documentation Analytics Code automation Design system …" at bounding box center [685, 448] width 1370 height 896
click at [1081, 154] on span "Edit theme" at bounding box center [1124, 149] width 117 height 18
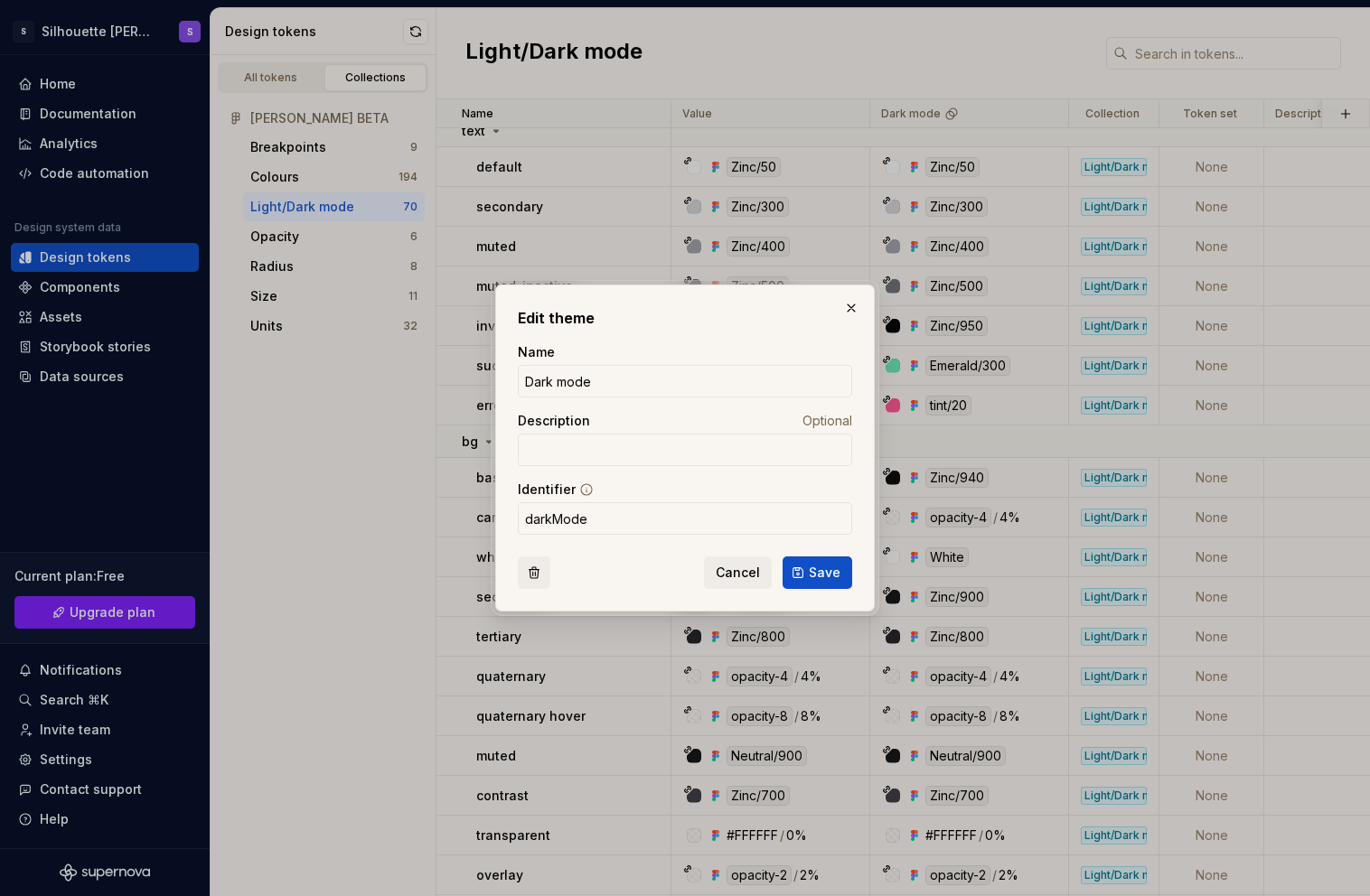
click at [531, 572] on button "button" at bounding box center [534, 572] width 32 height 32
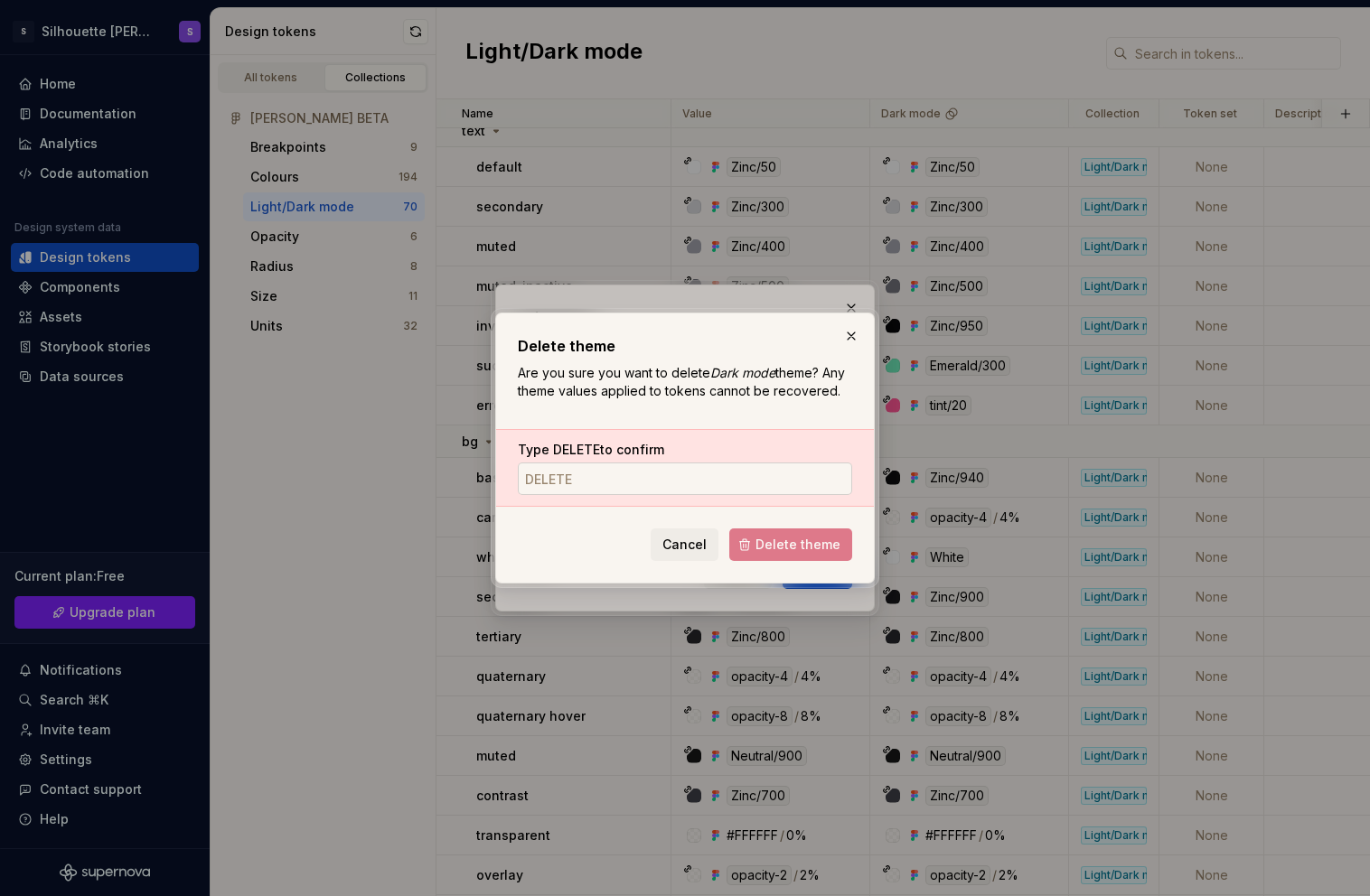
type input "Delete"
click at [783, 546] on span "Delete theme" at bounding box center [798, 545] width 85 height 18
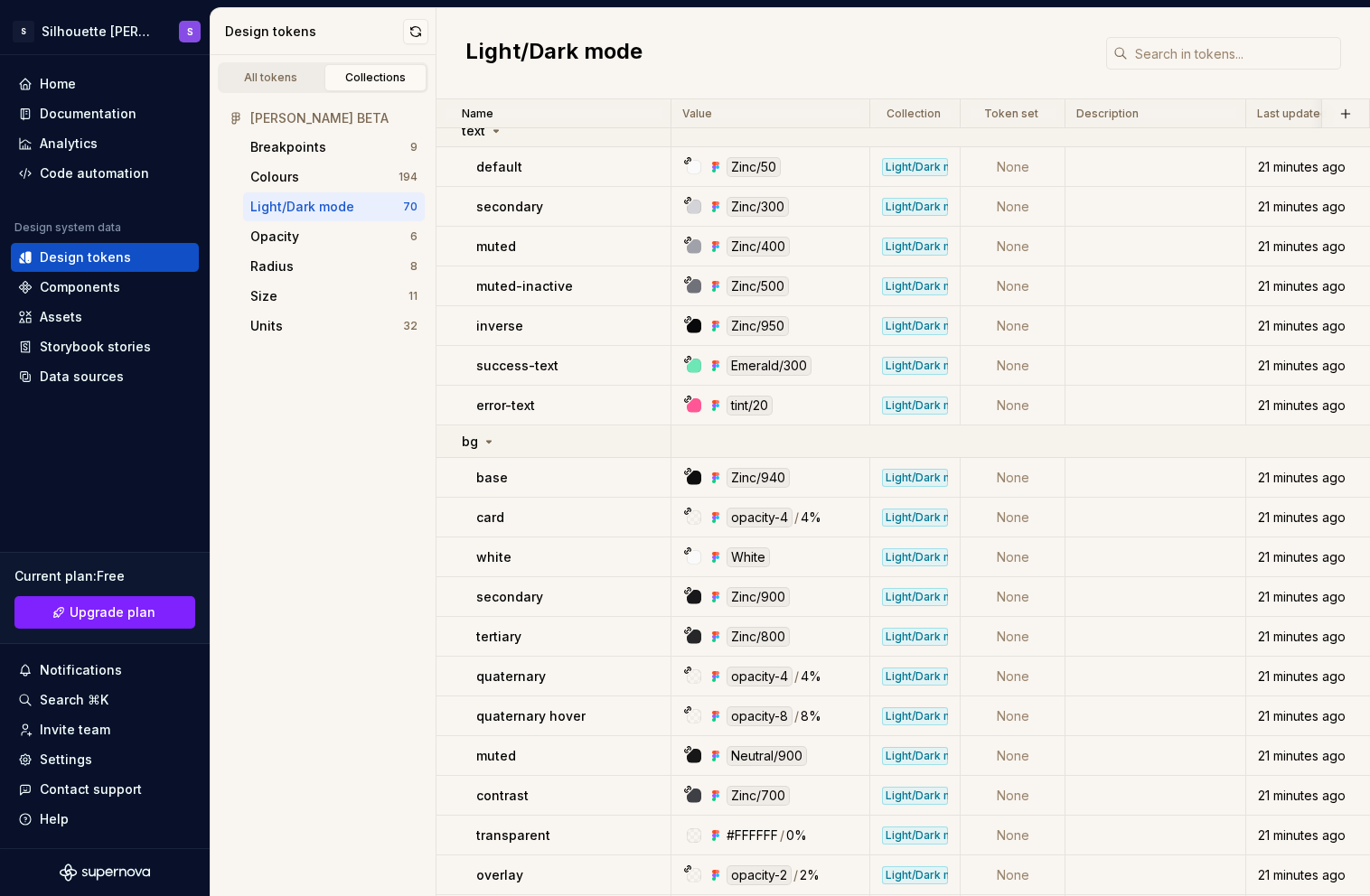
click at [301, 201] on div "Light/Dark mode" at bounding box center [302, 207] width 104 height 18
click at [418, 43] on button "button" at bounding box center [415, 31] width 25 height 25
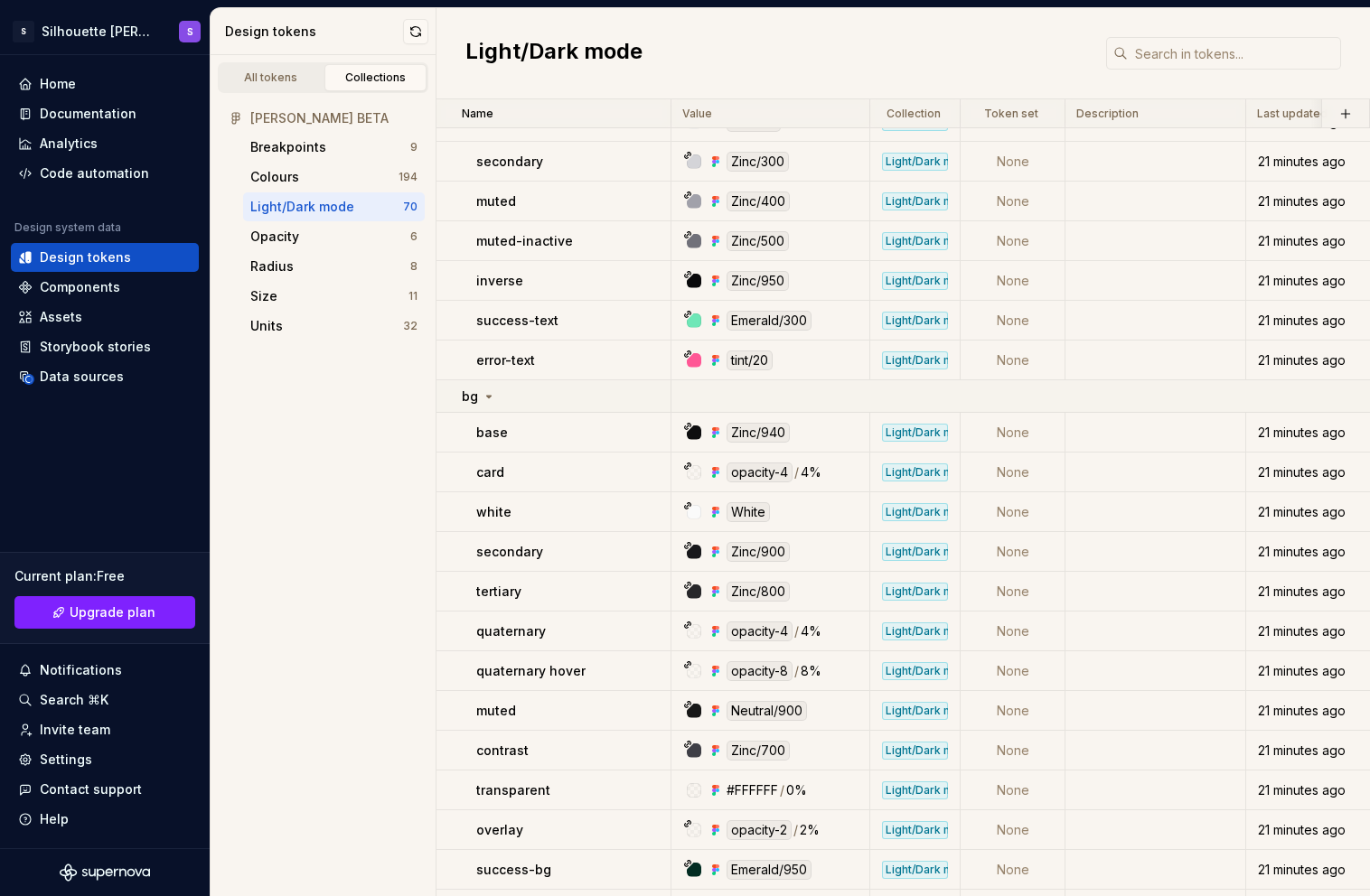
scroll to position [0, 0]
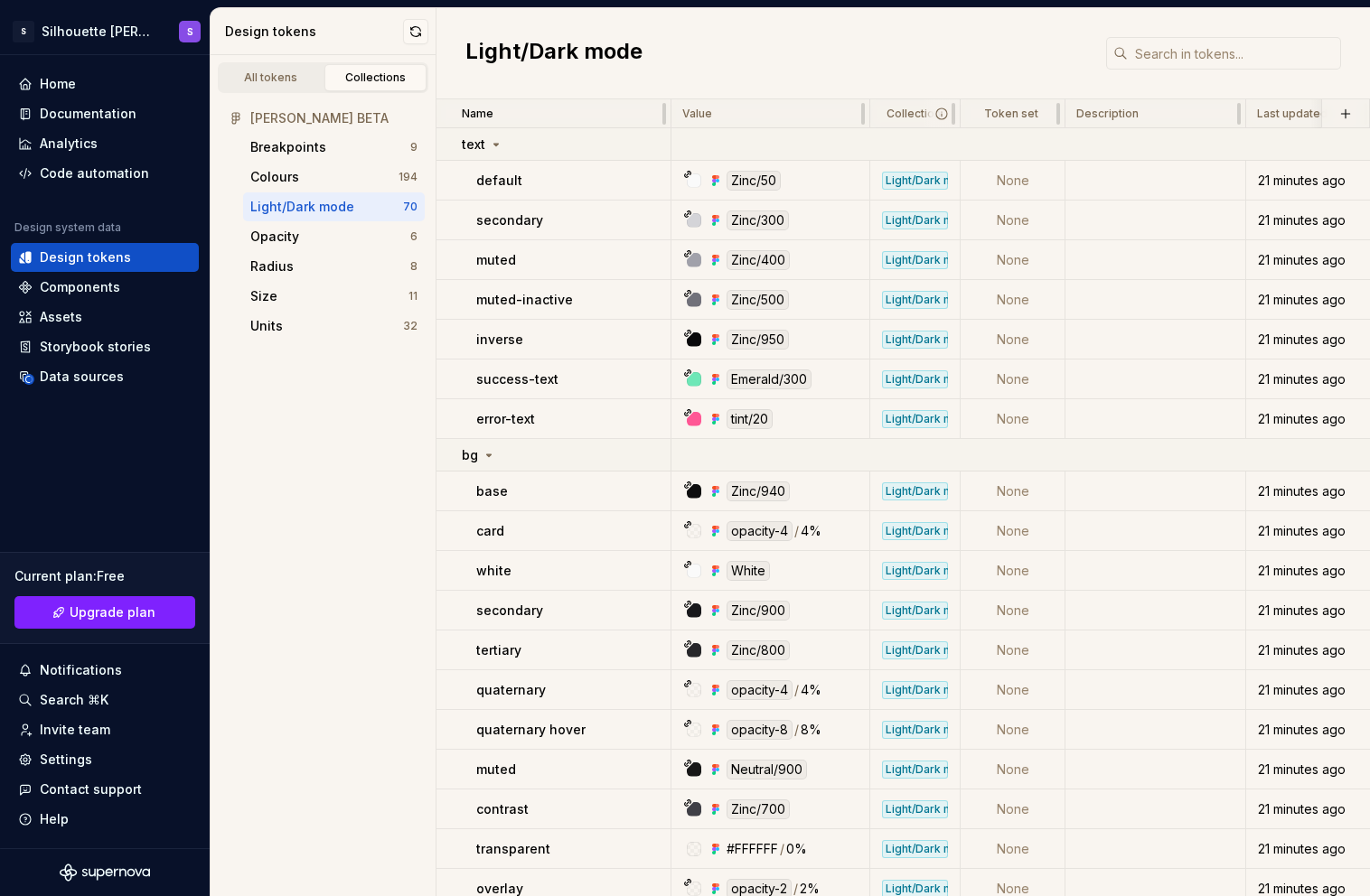
click at [909, 117] on p "Collection" at bounding box center [914, 114] width 55 height 15
click at [917, 182] on div "Light/Dark mode" at bounding box center [915, 181] width 66 height 18
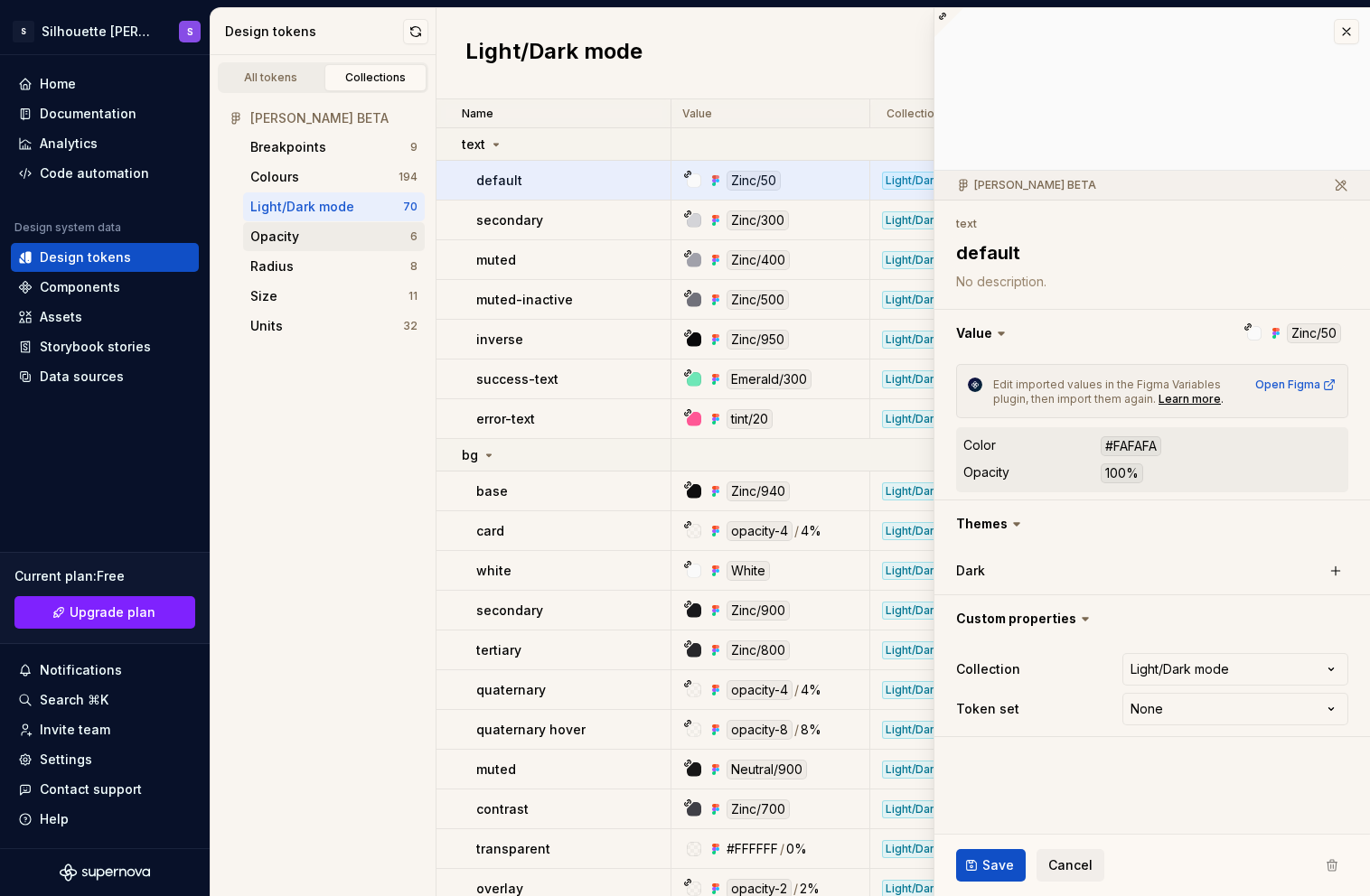
click at [308, 231] on div "Opacity" at bounding box center [330, 237] width 160 height 18
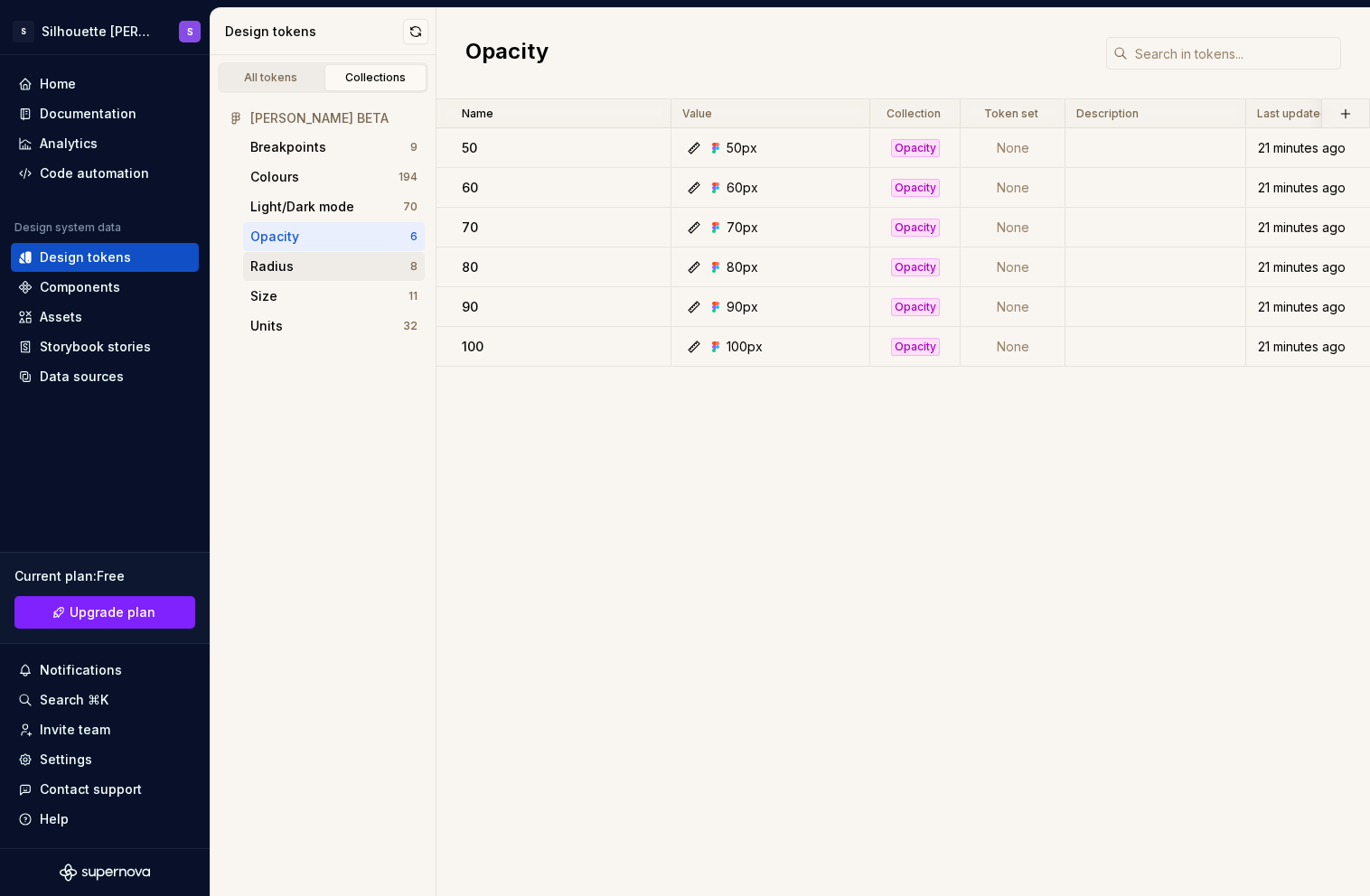
click at [334, 272] on div "Radius" at bounding box center [330, 266] width 160 height 18
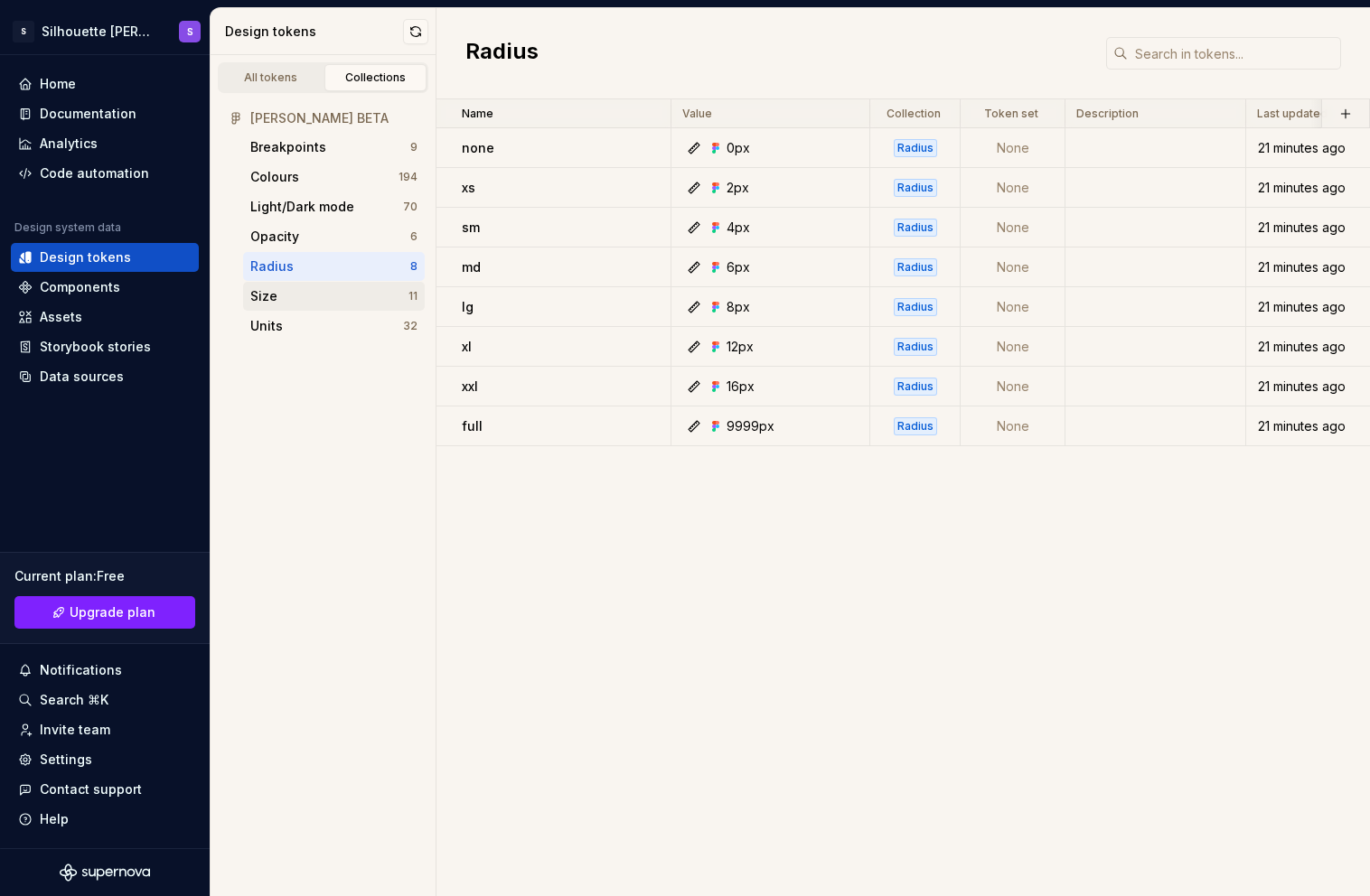
click at [324, 301] on div "Size" at bounding box center [329, 297] width 158 height 18
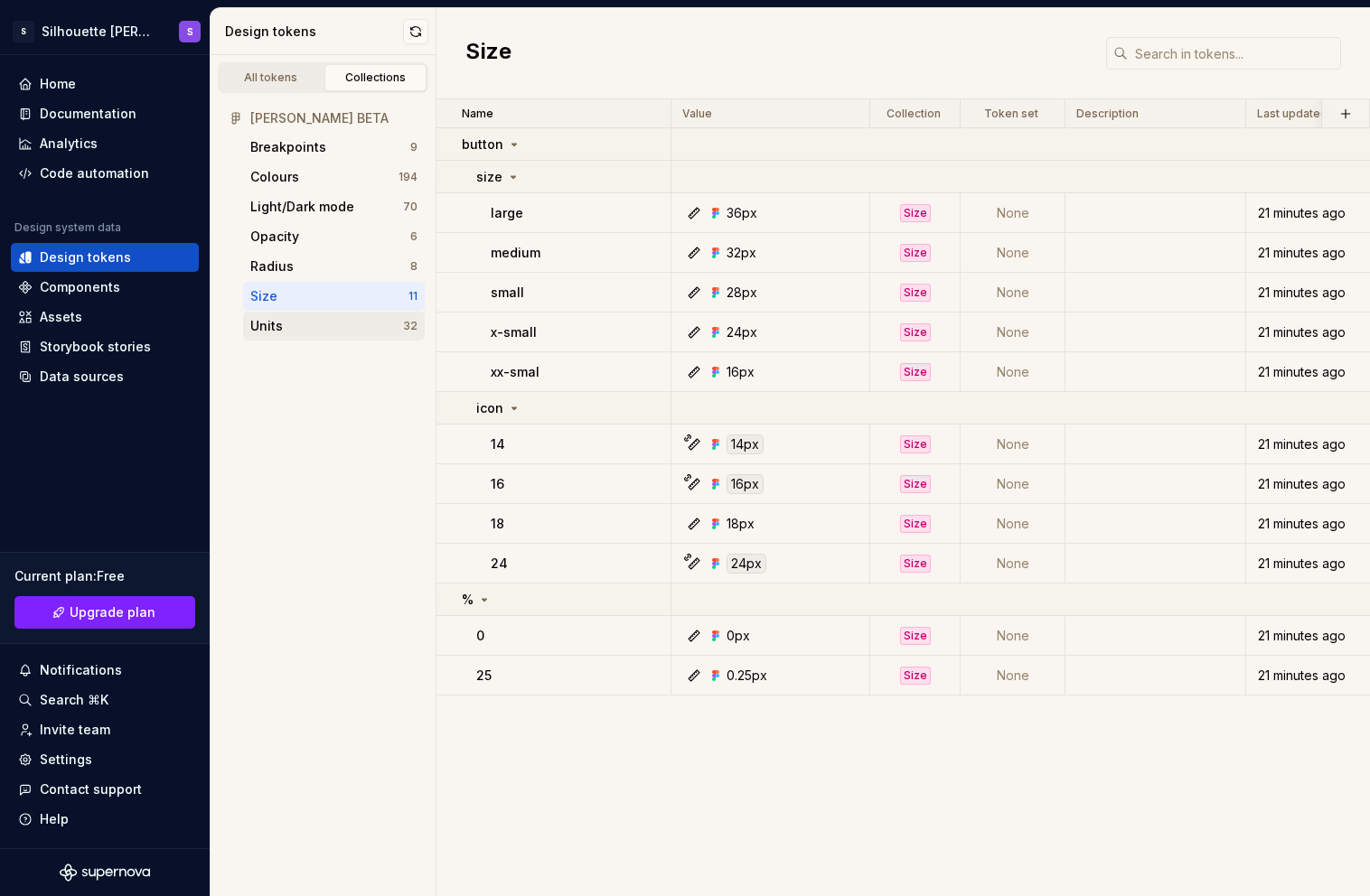
click at [324, 338] on div "Units 32" at bounding box center [334, 325] width 181 height 29
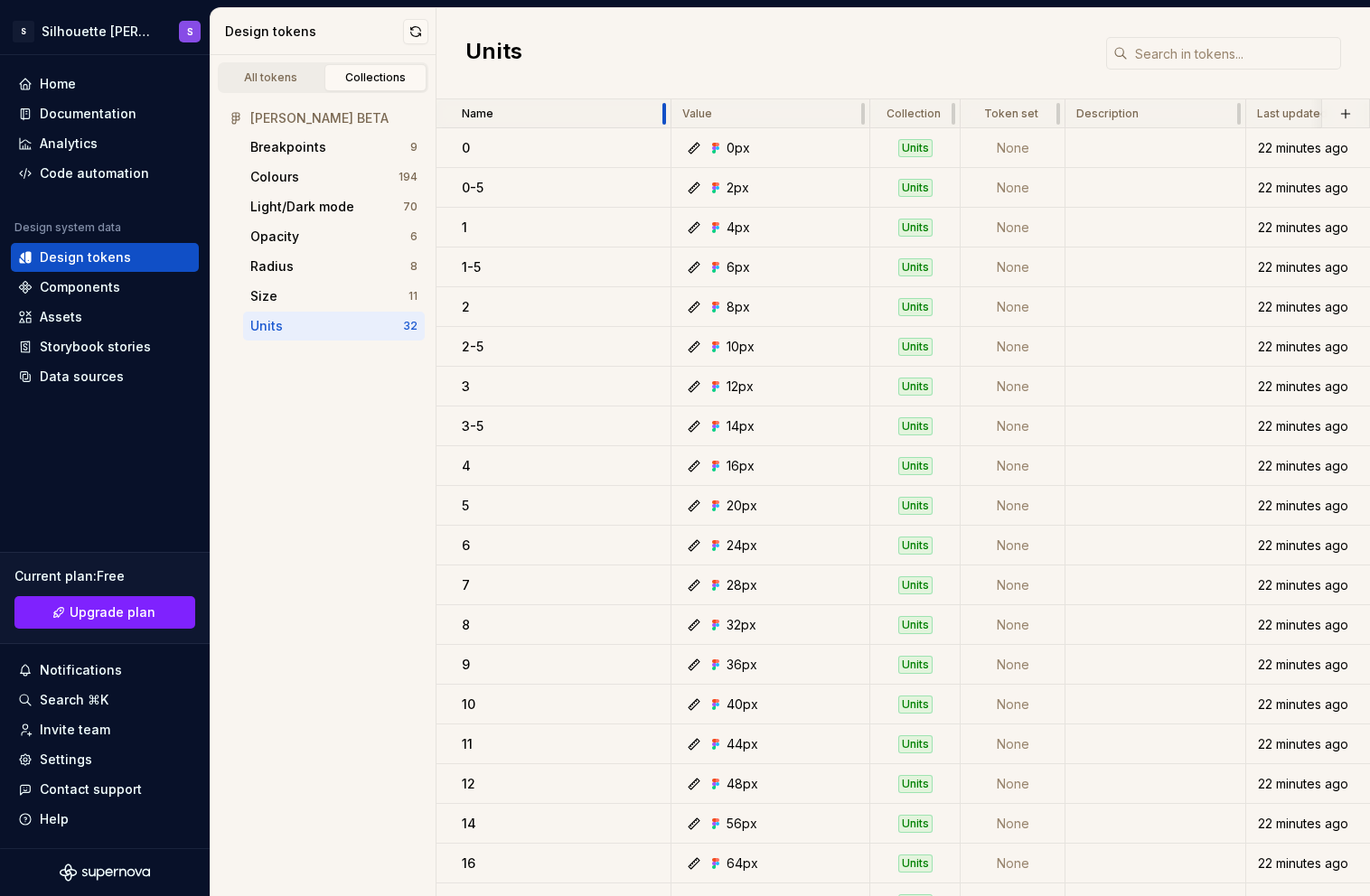
drag, startPoint x: 669, startPoint y: 113, endPoint x: 556, endPoint y: 113, distance: 113.0
click at [556, 113] on div "Name" at bounding box center [554, 113] width 235 height 29
click at [1022, 153] on td "None" at bounding box center [1013, 148] width 105 height 40
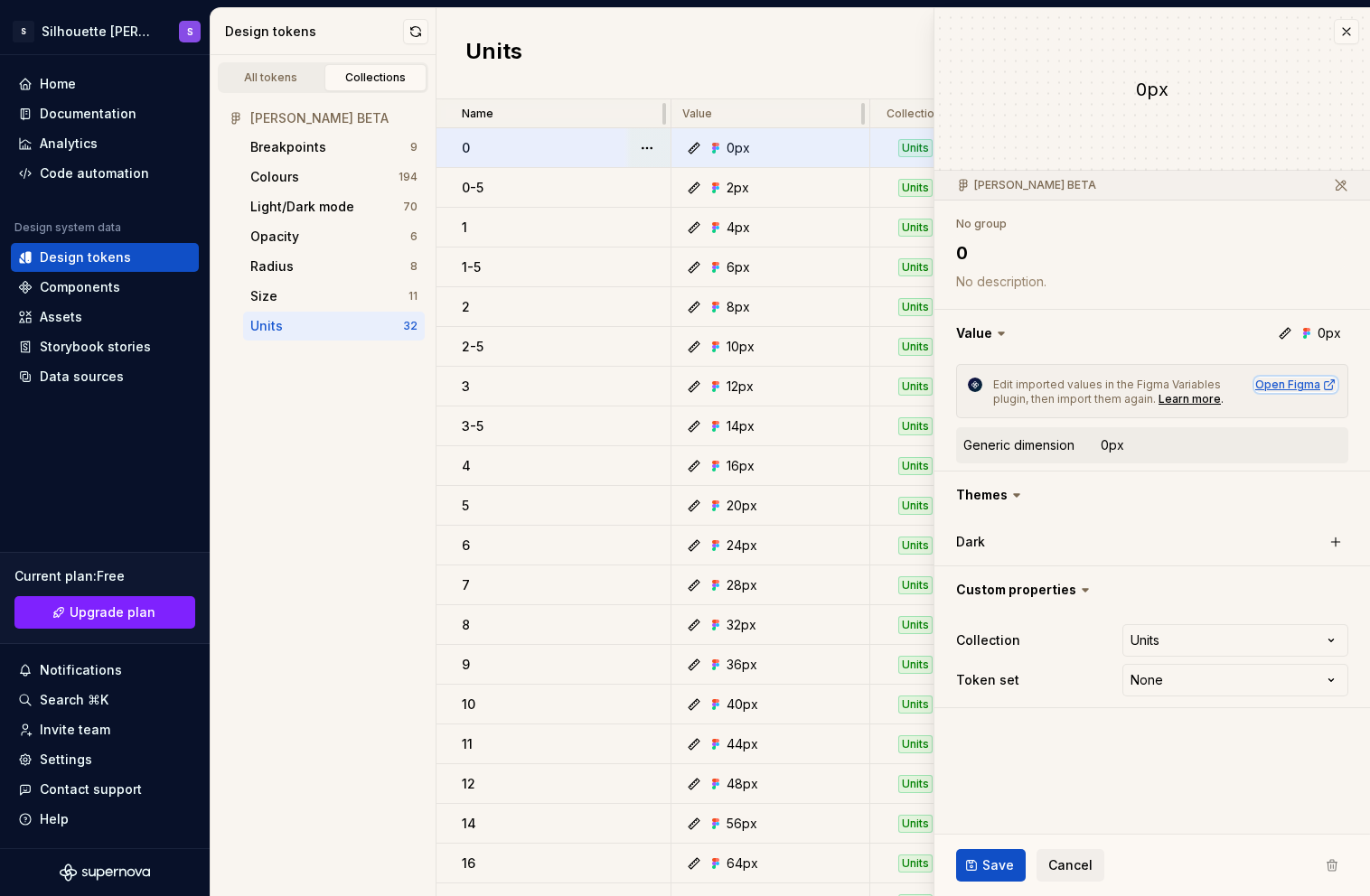
click at [1277, 383] on div "Open Figma" at bounding box center [1296, 385] width 81 height 15
click at [874, 43] on div "Units" at bounding box center [903, 54] width 933 height 92
click at [415, 31] on button "button" at bounding box center [415, 31] width 25 height 25
click at [1351, 31] on button "button" at bounding box center [1346, 31] width 25 height 25
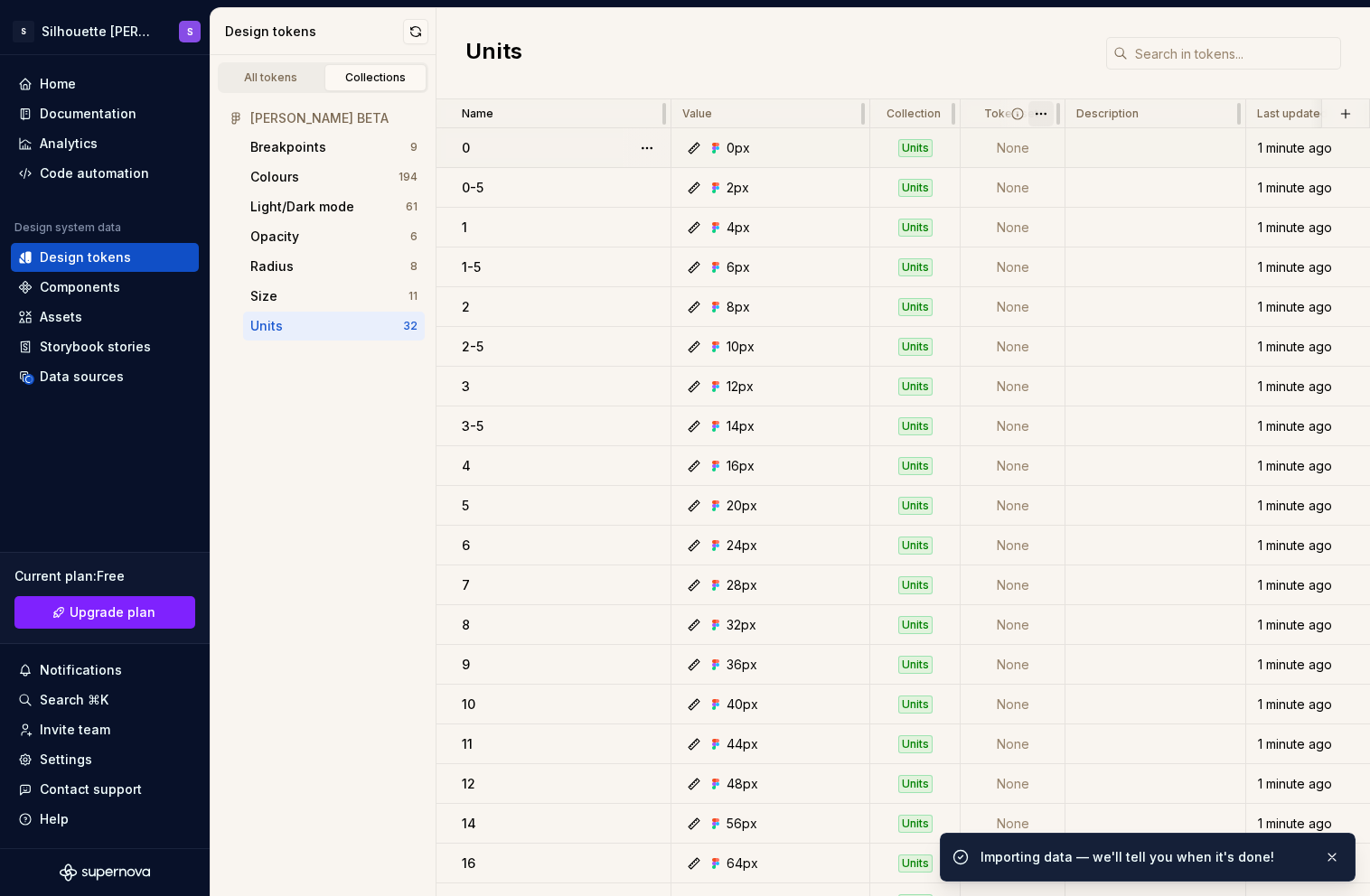
click at [1043, 117] on html "S Silhouette Dapp S Home Documentation Analytics Code automation Design system …" at bounding box center [685, 448] width 1370 height 896
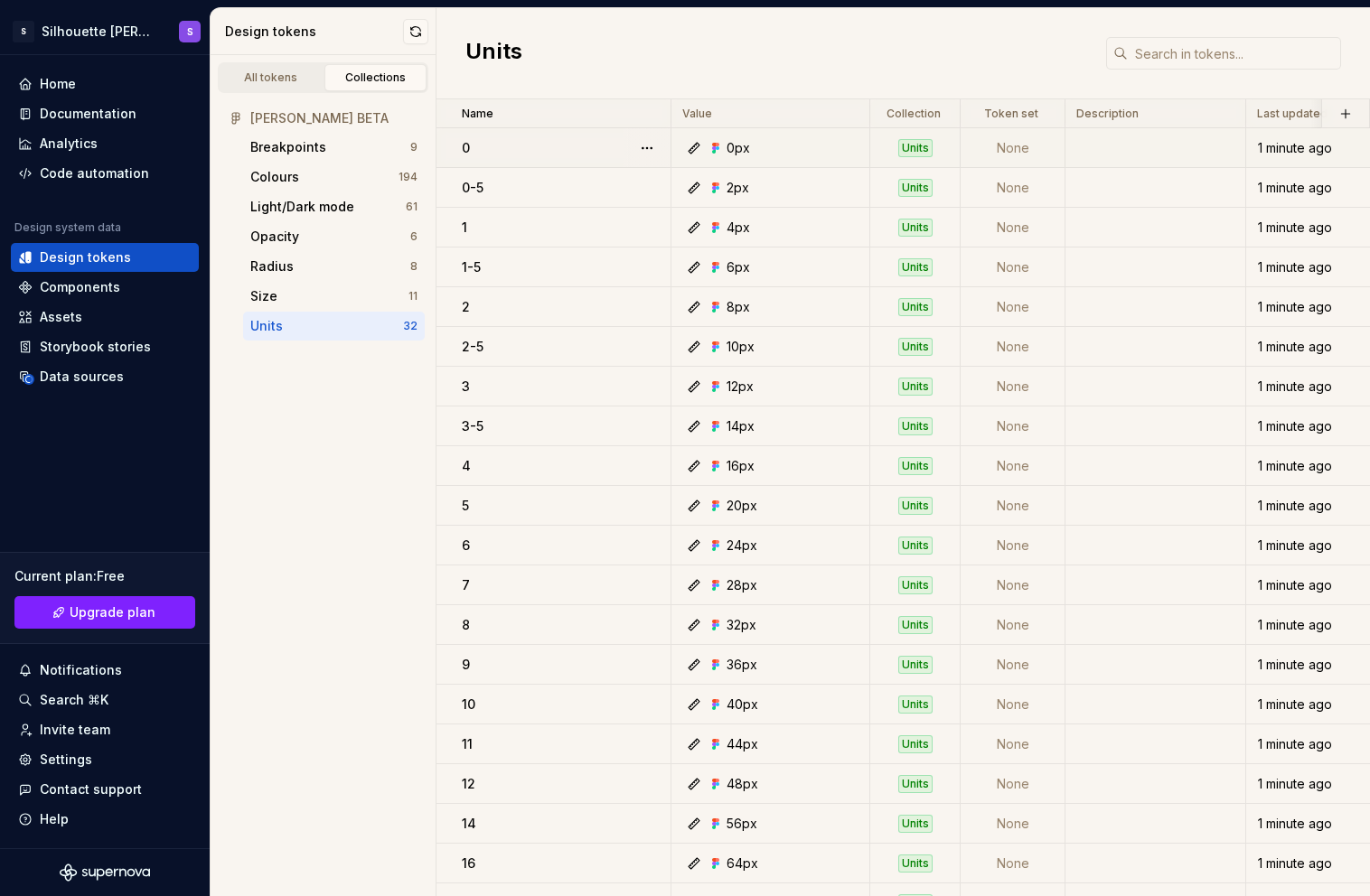
click at [1037, 69] on html "S Silhouette Dapp S Home Documentation Analytics Code automation Design system …" at bounding box center [685, 448] width 1370 height 896
click at [1011, 146] on td "None" at bounding box center [1013, 148] width 105 height 40
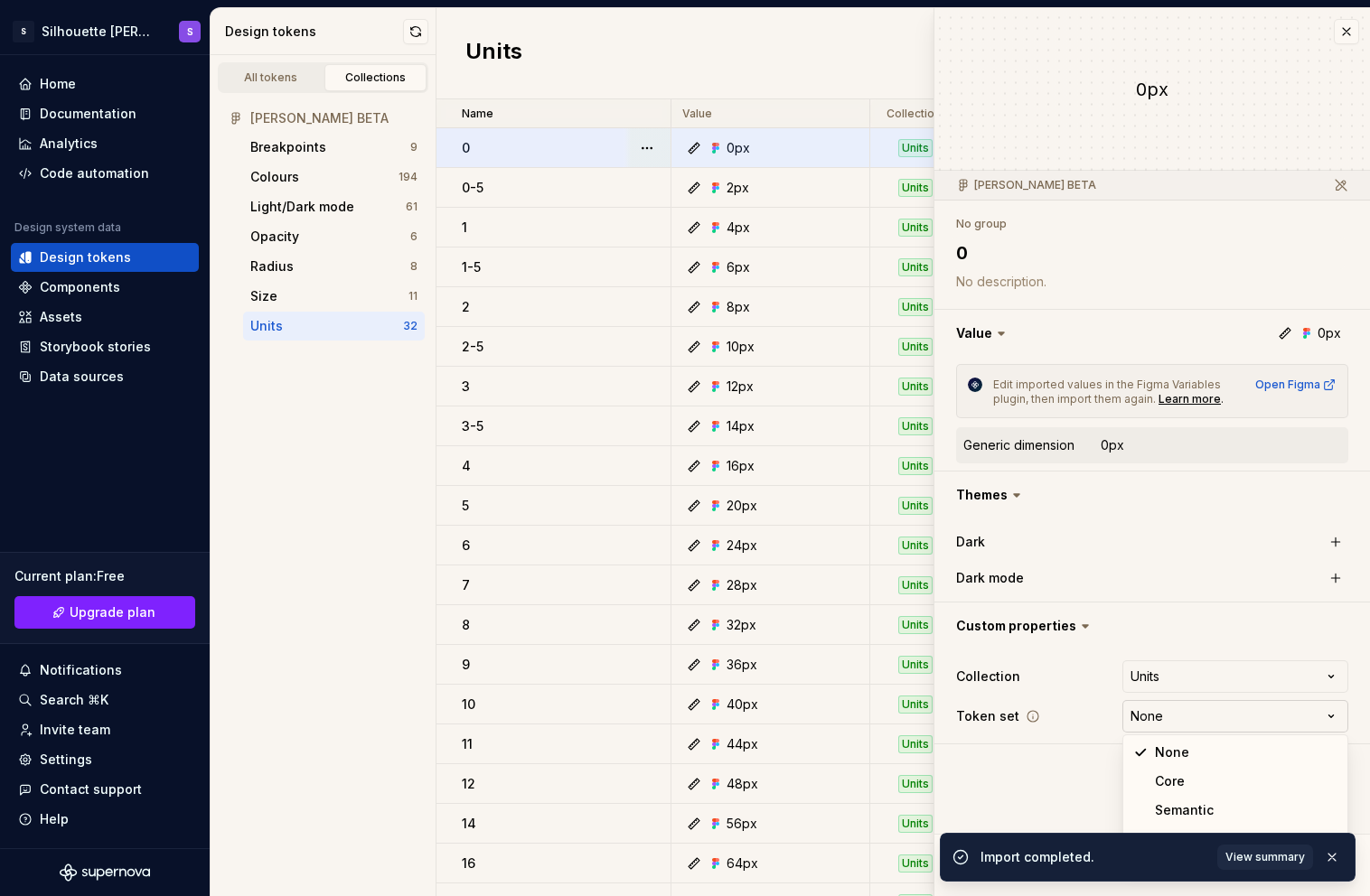
click at [1199, 708] on html "S Silhouette Dapp S Home Documentation Analytics Code automation Design system …" at bounding box center [685, 448] width 1370 height 896
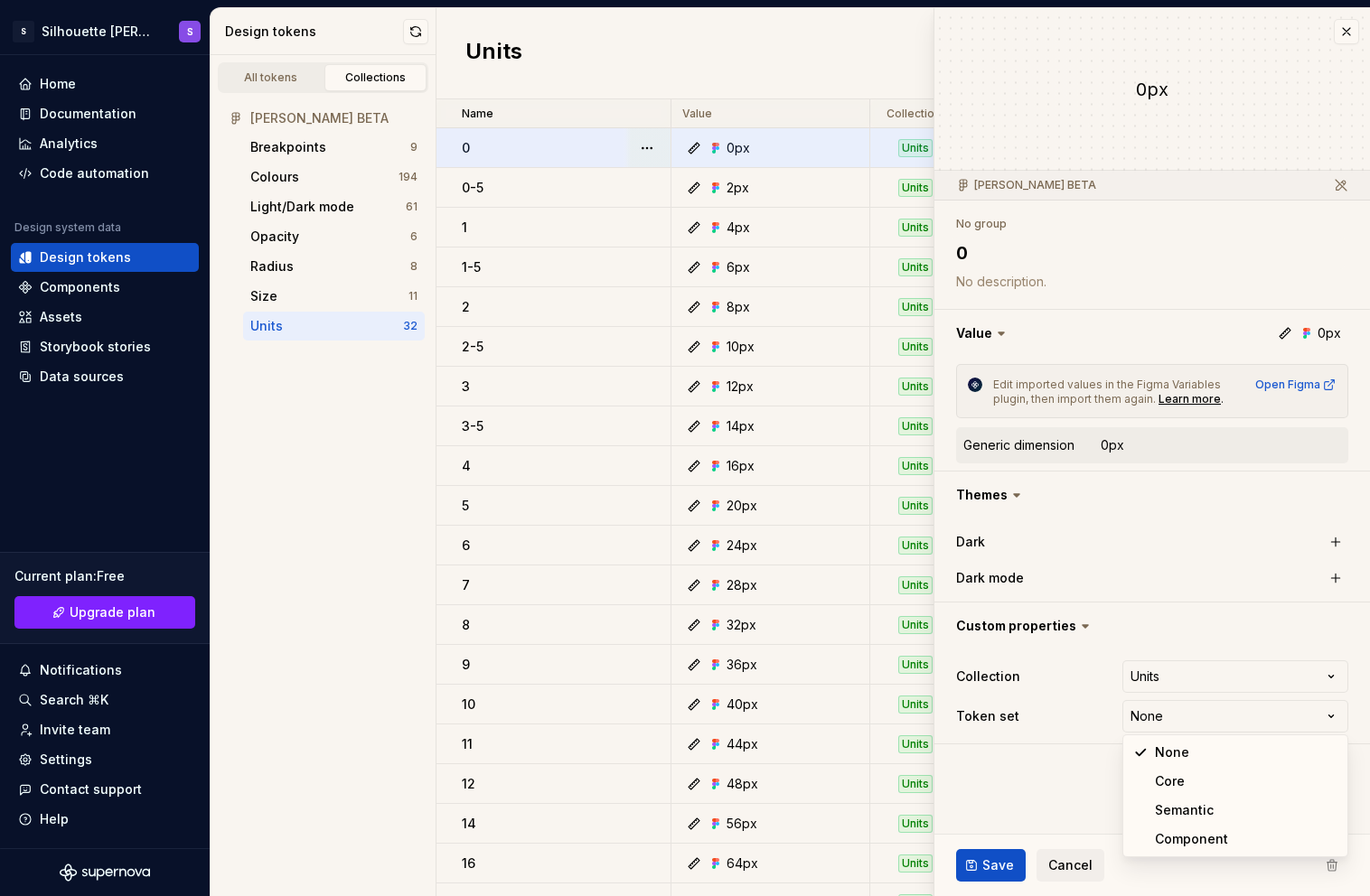
type textarea "*"
click at [1051, 790] on html "S Silhouette Dapp S Home Documentation Analytics Code automation Design system …" at bounding box center [685, 448] width 1370 height 896
click at [1238, 721] on html "S Silhouette Dapp S Home Documentation Analytics Code automation Design system …" at bounding box center [685, 448] width 1370 height 896
click at [1045, 788] on html "S Silhouette Dapp S Home Documentation Analytics Code automation Design system …" at bounding box center [685, 448] width 1370 height 896
click at [1348, 40] on button "button" at bounding box center [1346, 31] width 25 height 25
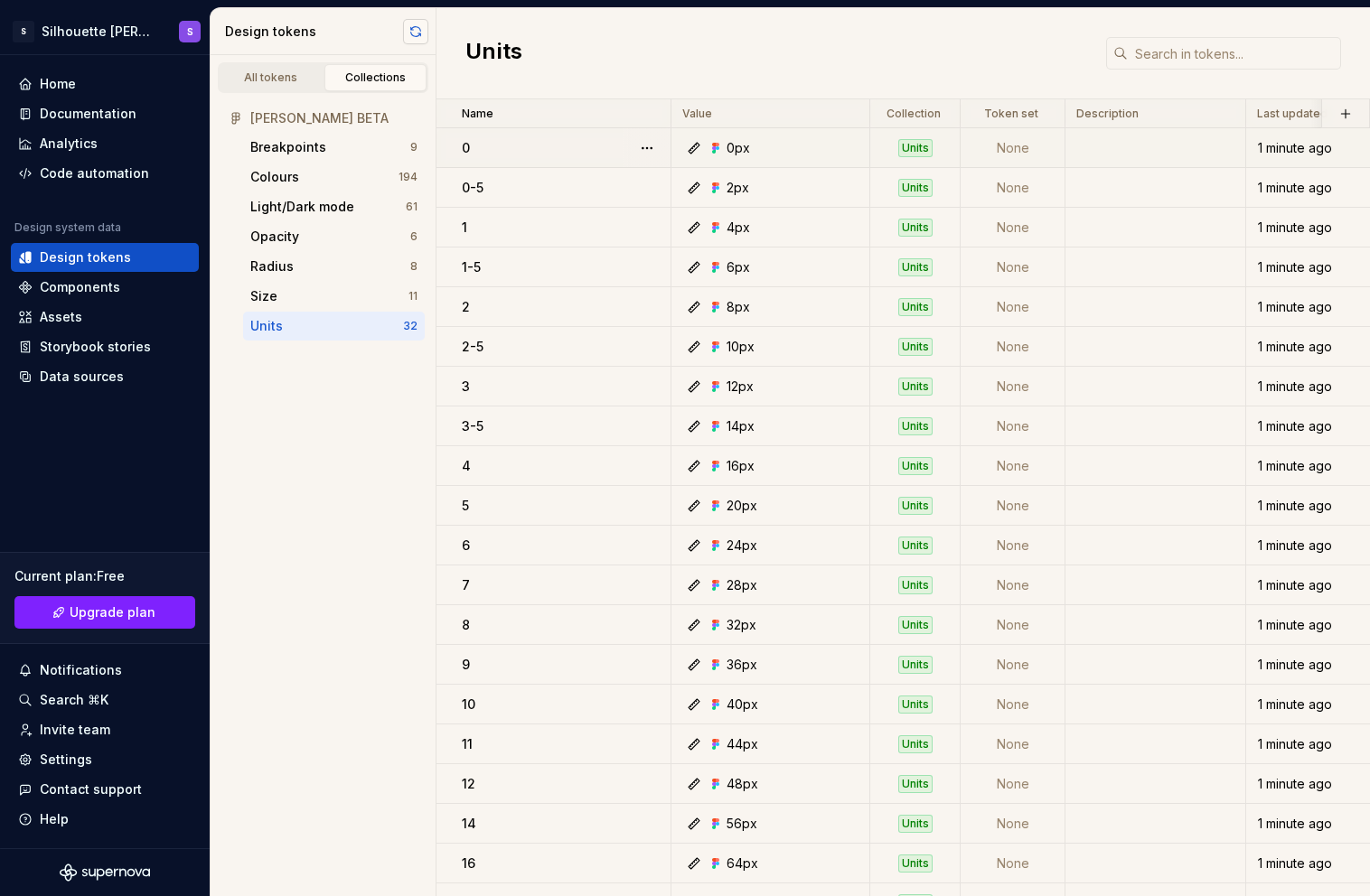
click at [411, 31] on button "button" at bounding box center [415, 31] width 25 height 25
click at [343, 208] on div "Primitive colours" at bounding box center [302, 207] width 105 height 18
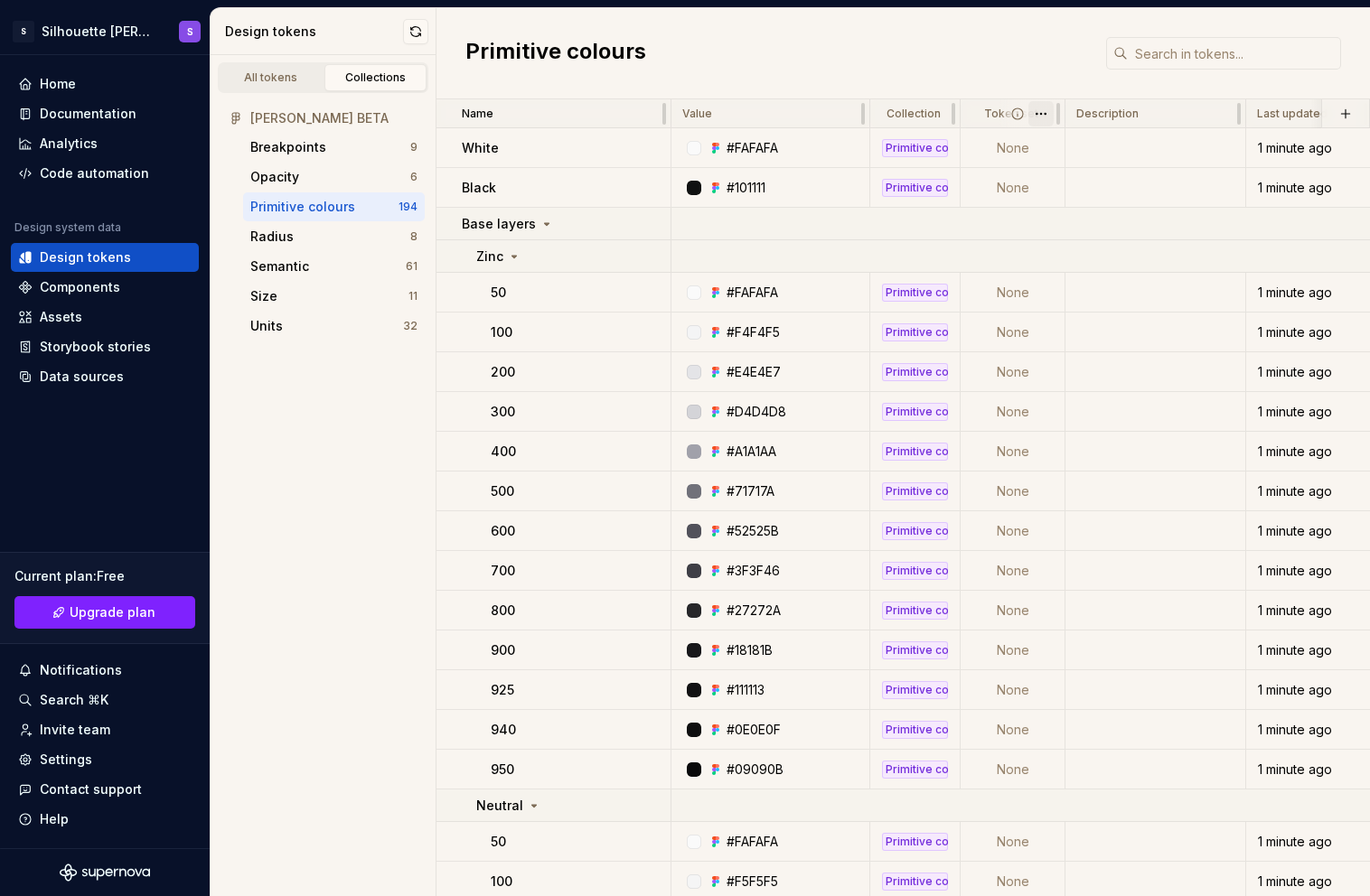
click at [1046, 114] on html "S Silhouette Dapp S Home Documentation Analytics Code automation Design system …" at bounding box center [685, 448] width 1370 height 896
click at [993, 111] on p "Token set" at bounding box center [1011, 114] width 55 height 15
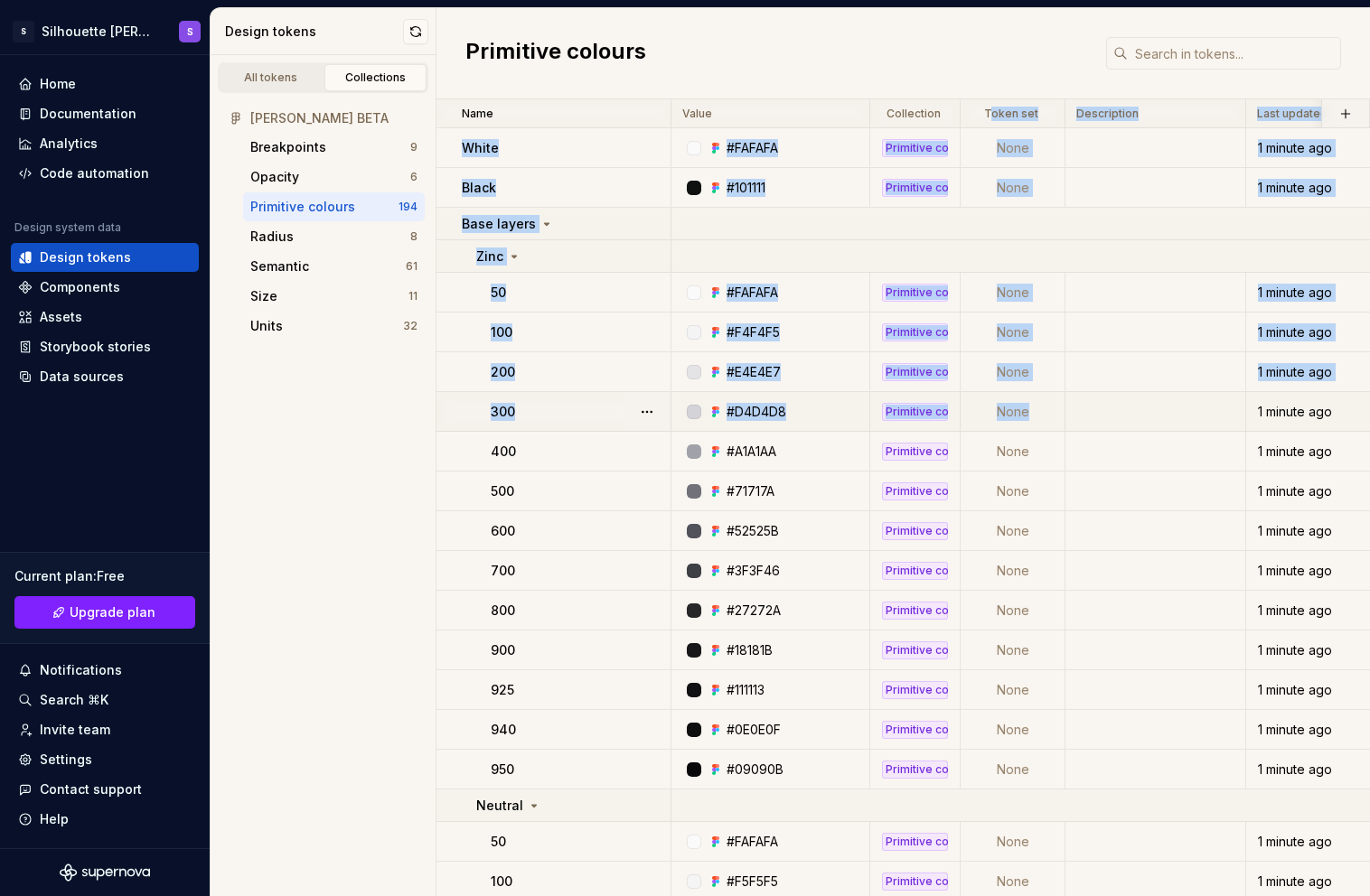
drag, startPoint x: 994, startPoint y: 115, endPoint x: 1047, endPoint y: 401, distance: 290.9
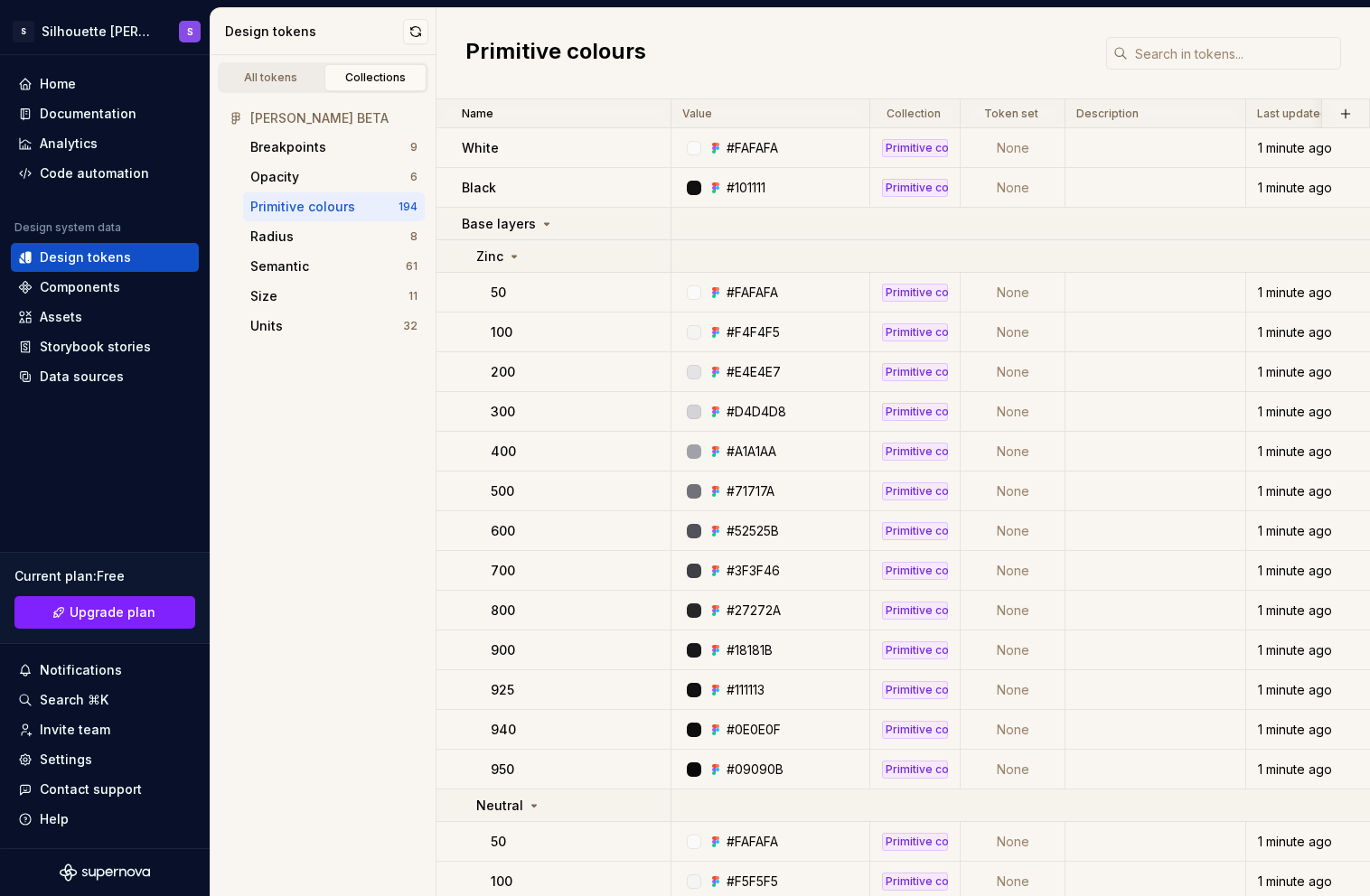
click at [748, 58] on div "Primitive colours" at bounding box center [903, 54] width 933 height 92
click at [508, 156] on td "White" at bounding box center [554, 148] width 235 height 40
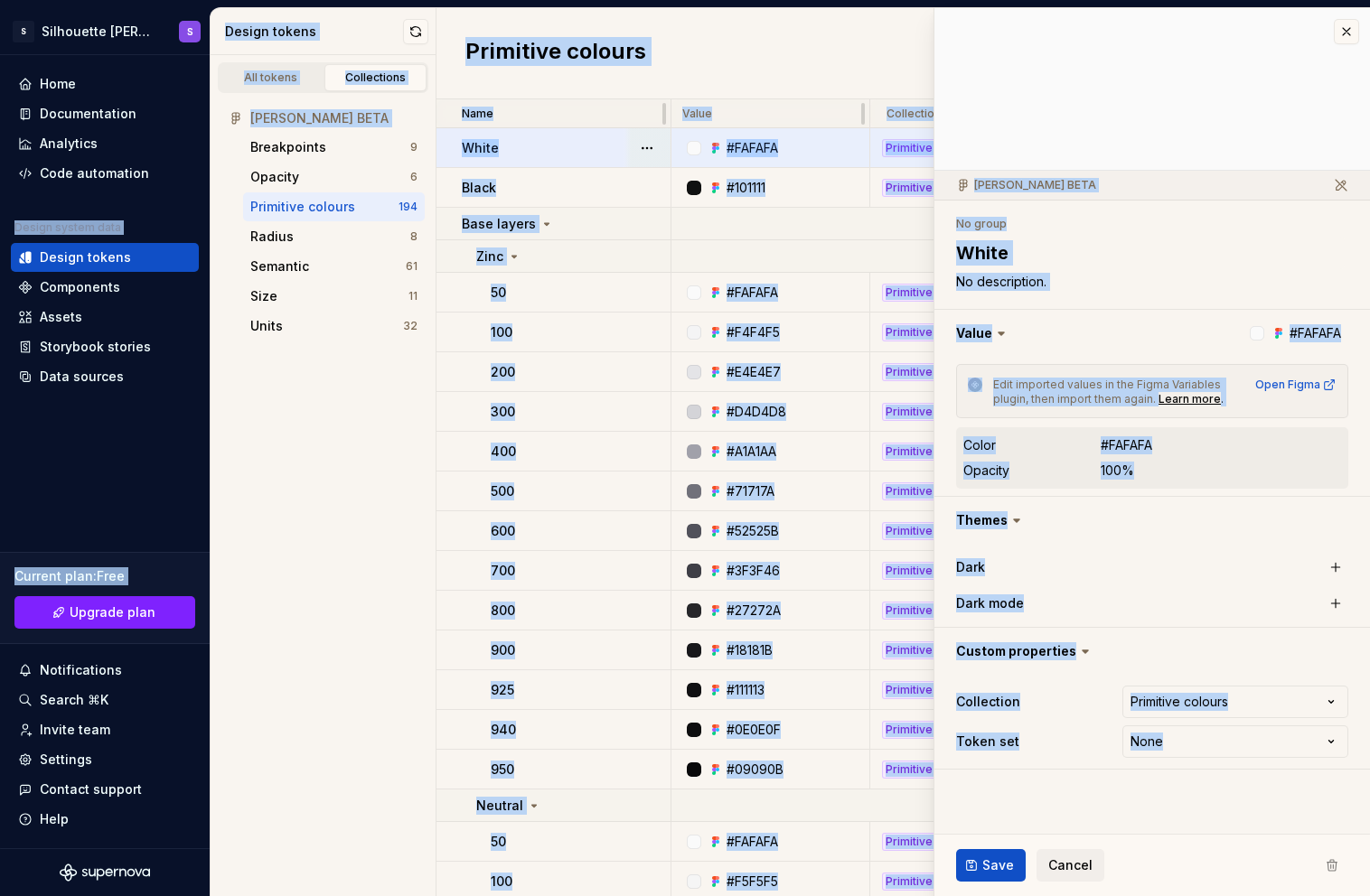
click at [622, 121] on div "Name" at bounding box center [554, 113] width 235 height 29
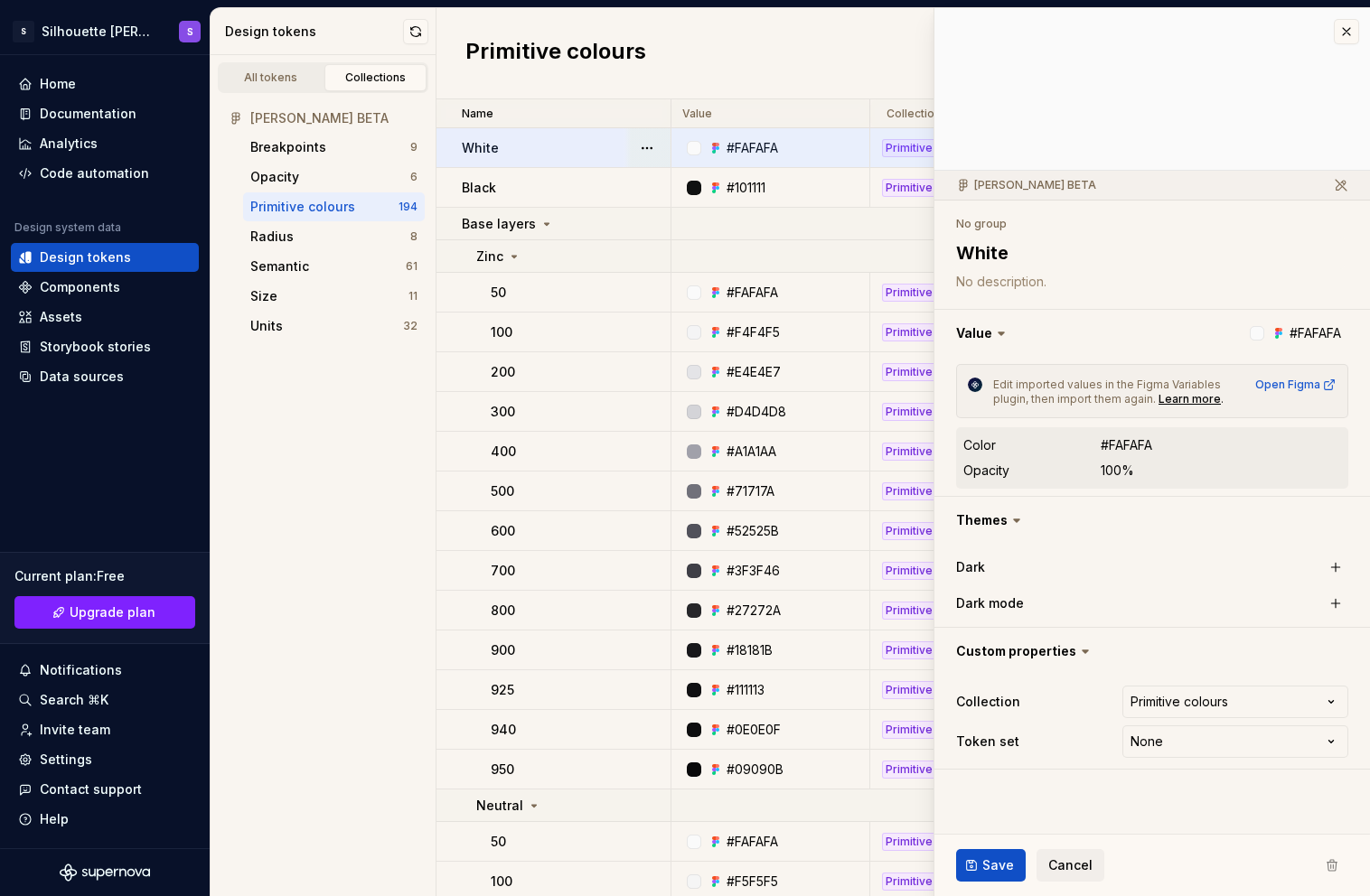
click at [715, 69] on div "Primitive colours" at bounding box center [903, 54] width 933 height 92
click at [1345, 35] on button "button" at bounding box center [1346, 31] width 25 height 25
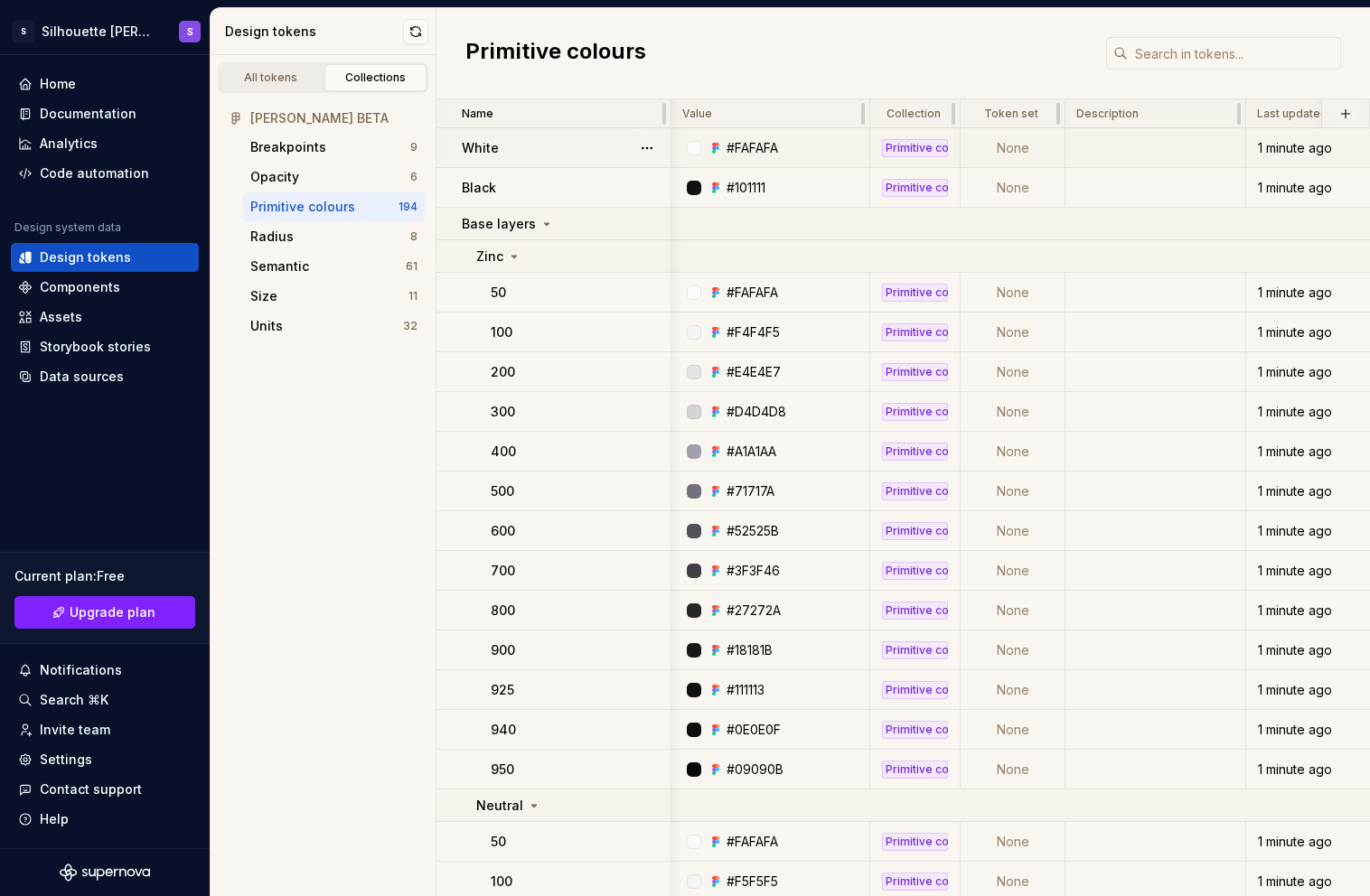
scroll to position [0, 1]
click at [1018, 112] on icon at bounding box center [1017, 114] width 15 height 15
click at [1038, 112] on html "S Silhouette Dapp S Home Documentation Analytics Code automation Design system …" at bounding box center [685, 448] width 1370 height 896
click at [1127, 147] on span "Edit property" at bounding box center [1119, 149] width 117 height 18
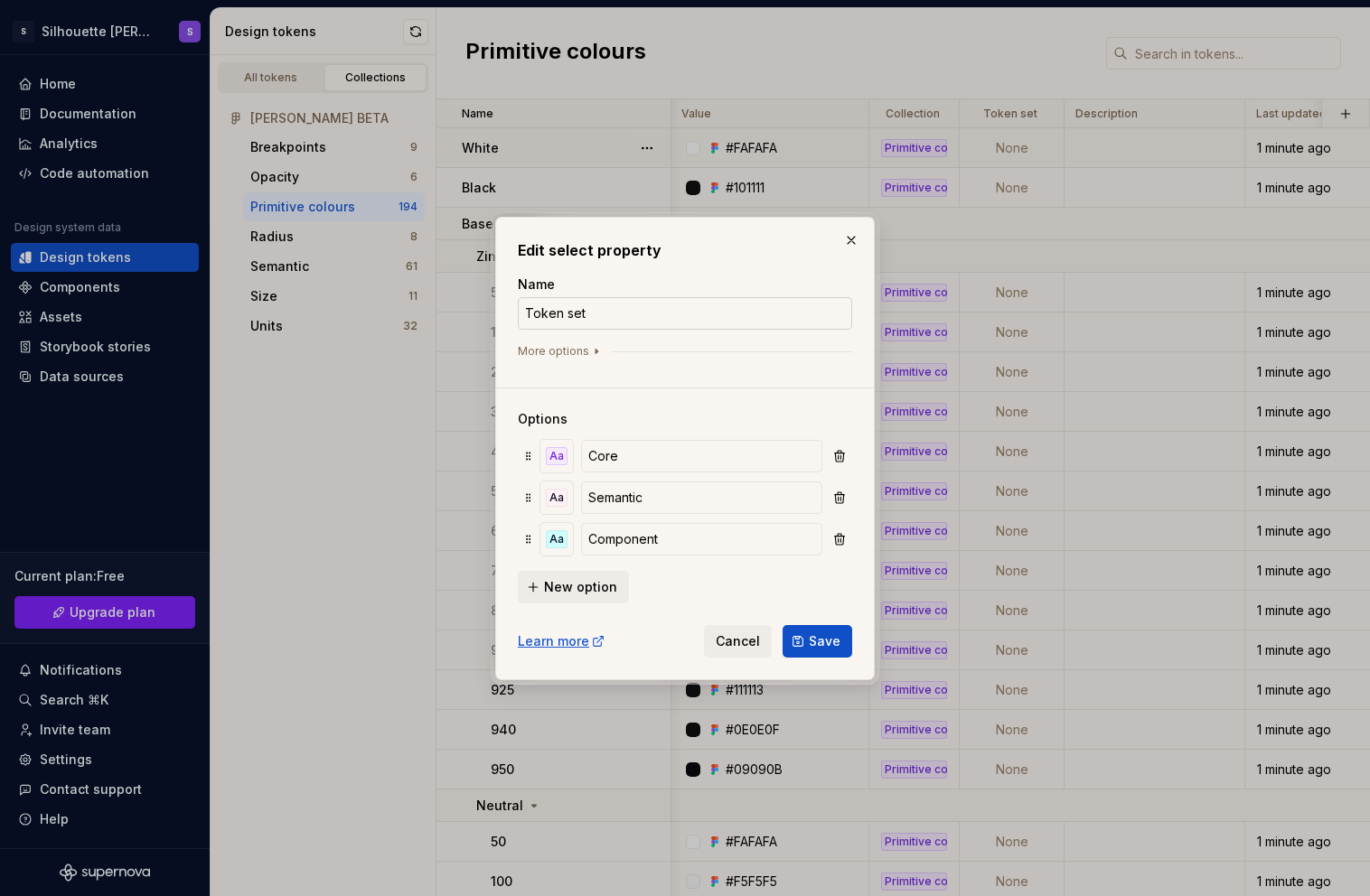
click at [596, 311] on input "Token set" at bounding box center [685, 313] width 335 height 32
click at [554, 498] on div "Aa" at bounding box center [556, 498] width 21 height 18
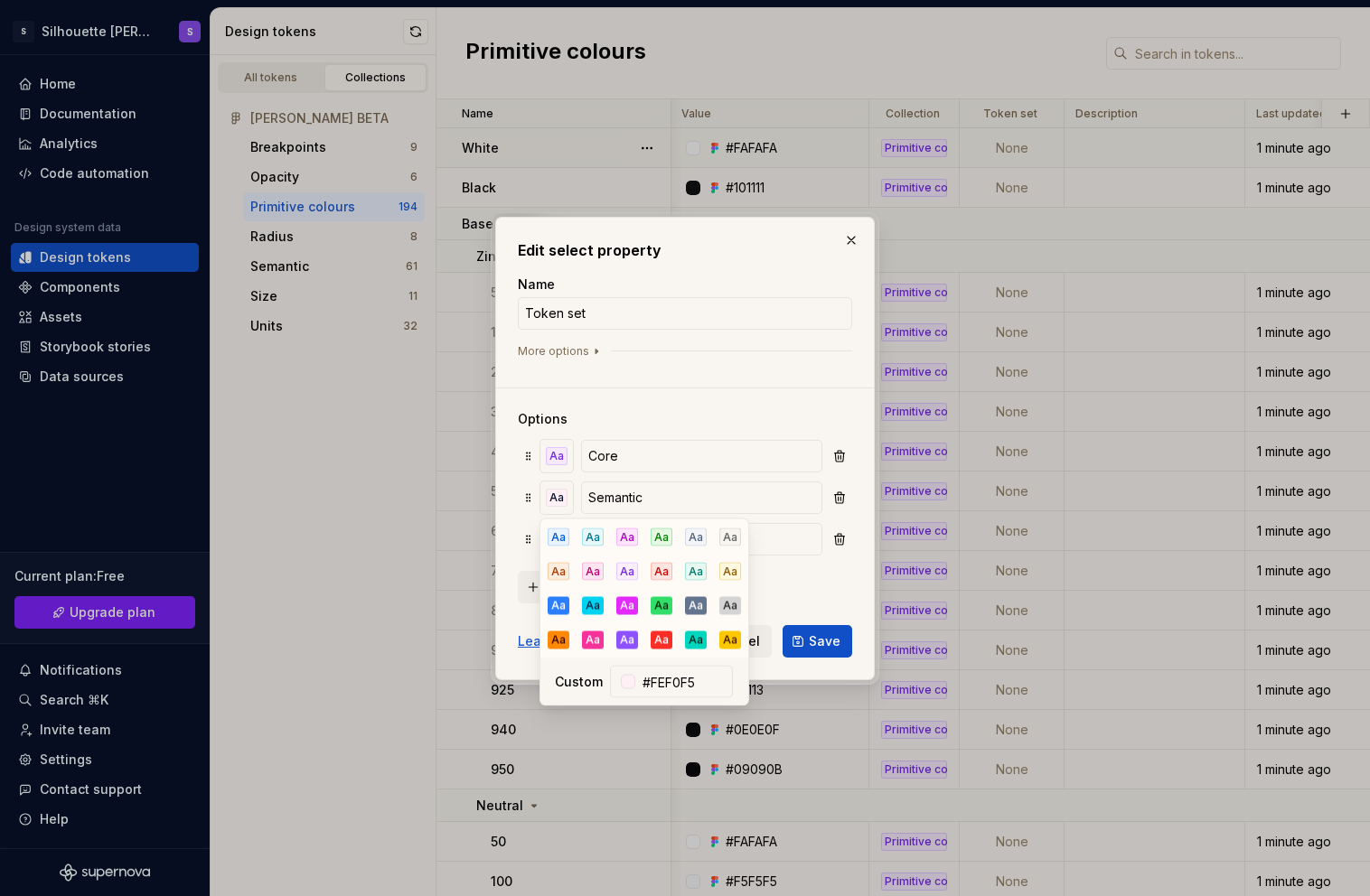
click at [636, 396] on div "Options Aa Core Aa Semantic Aa Component New option" at bounding box center [685, 496] width 335 height 216
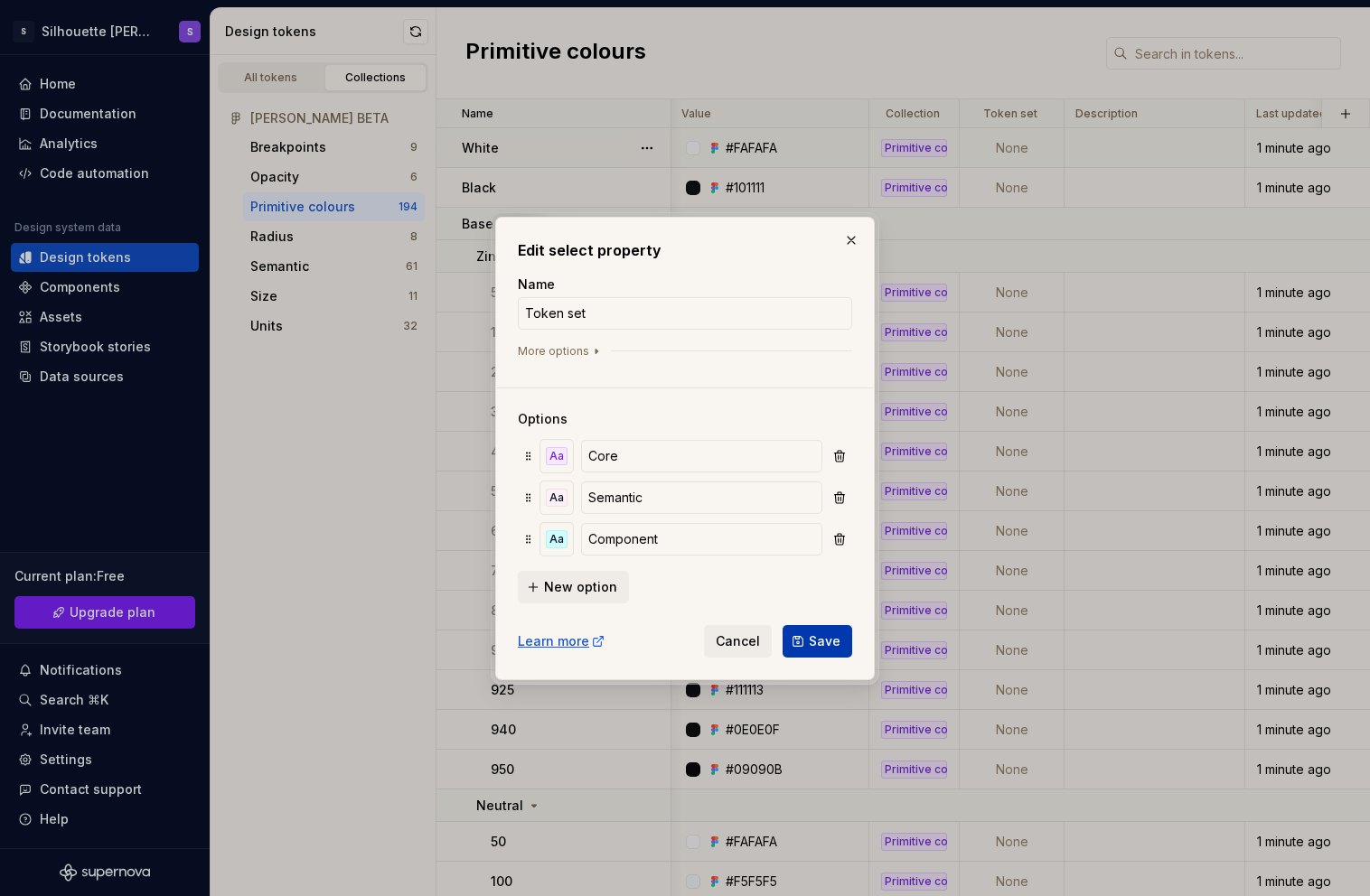
click at [821, 644] on span "Save" at bounding box center [824, 642] width 31 height 18
click at [630, 313] on input "Token set" at bounding box center [685, 313] width 335 height 32
drag, startPoint x: 675, startPoint y: 319, endPoint x: 651, endPoint y: 319, distance: 24.0
click at [651, 319] on input "Token set" at bounding box center [685, 313] width 335 height 32
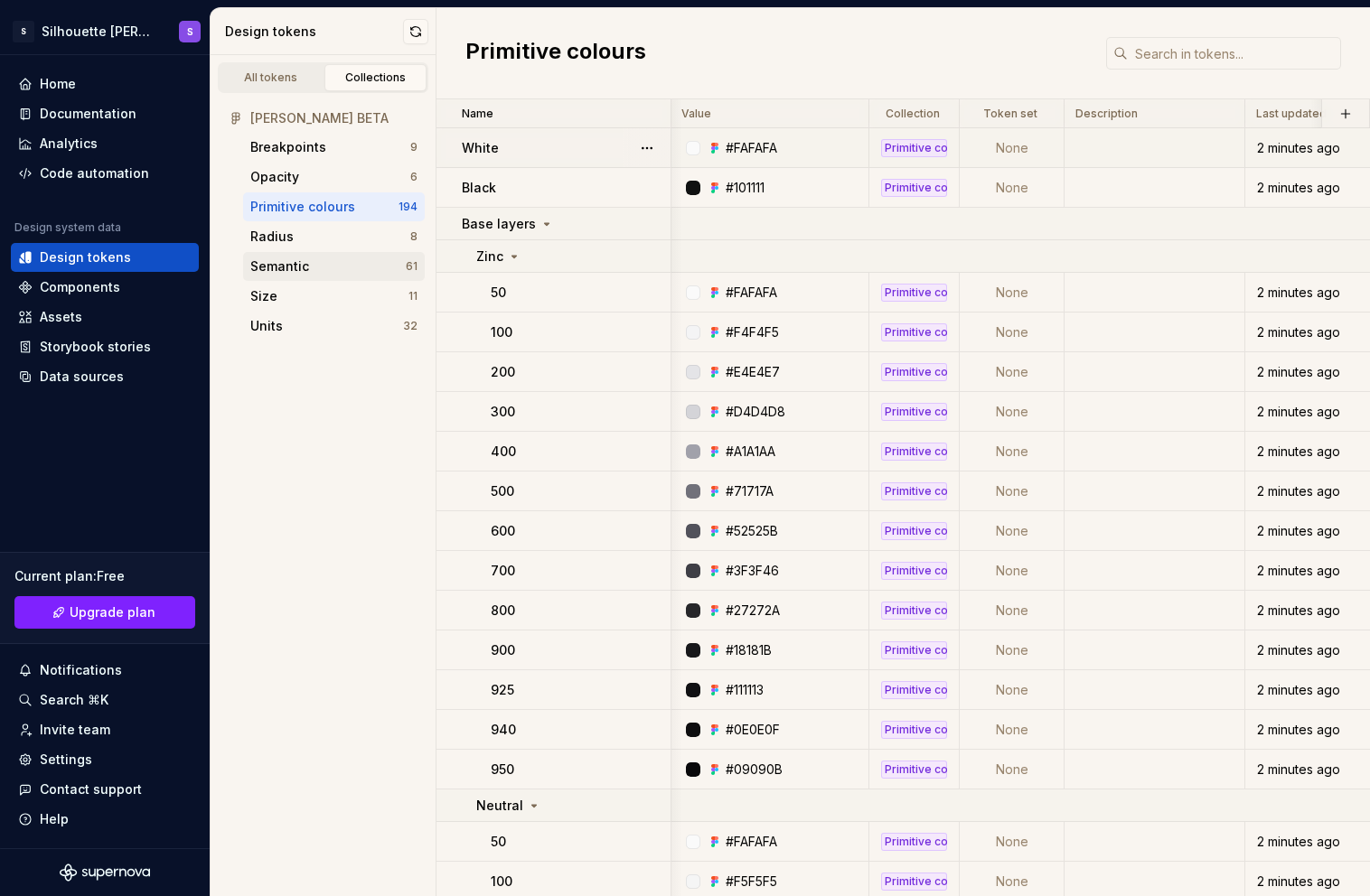
click at [304, 268] on div "Semantic" at bounding box center [280, 266] width 59 height 18
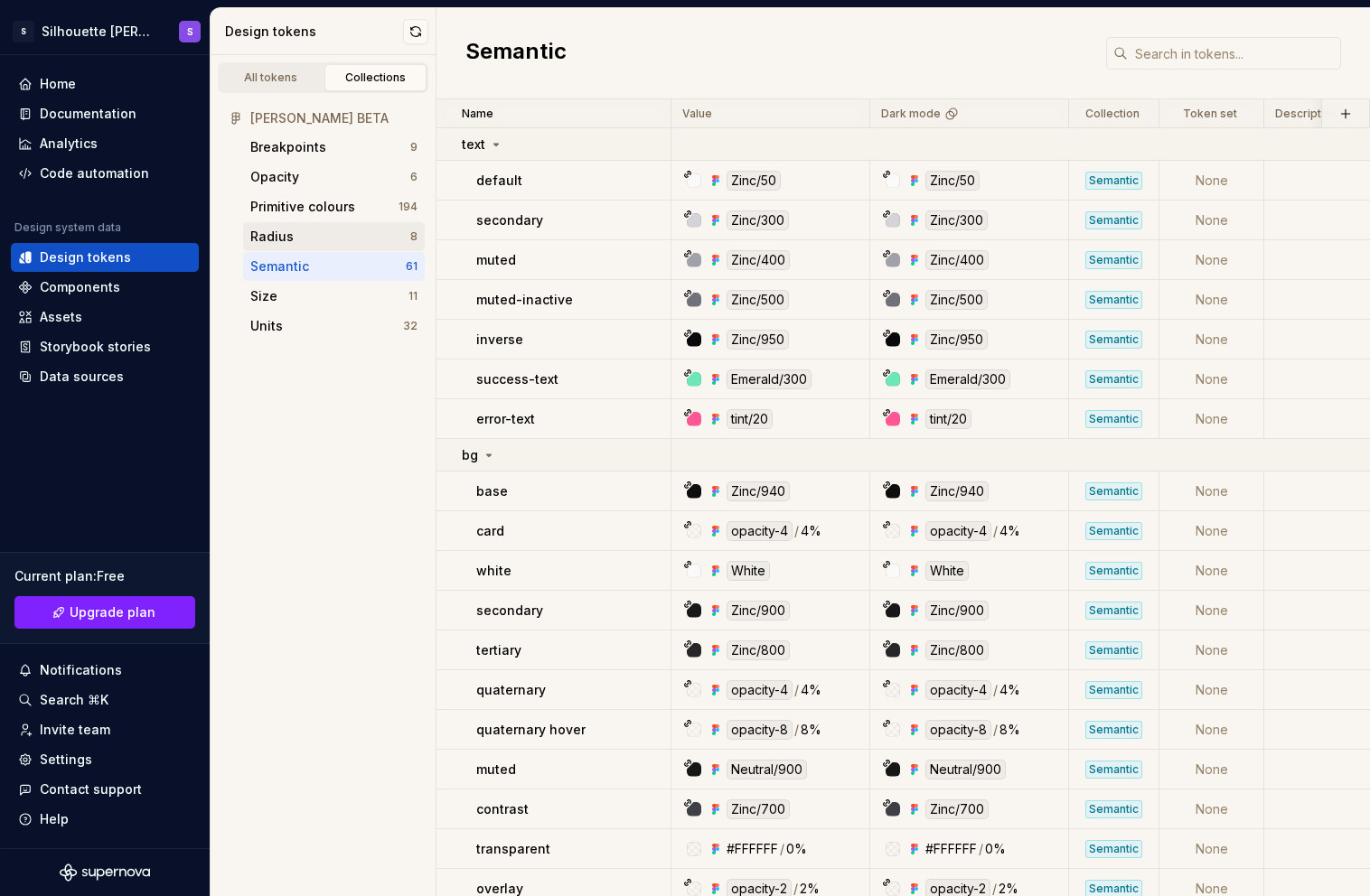
click at [313, 227] on div "Radius" at bounding box center [330, 237] width 160 height 18
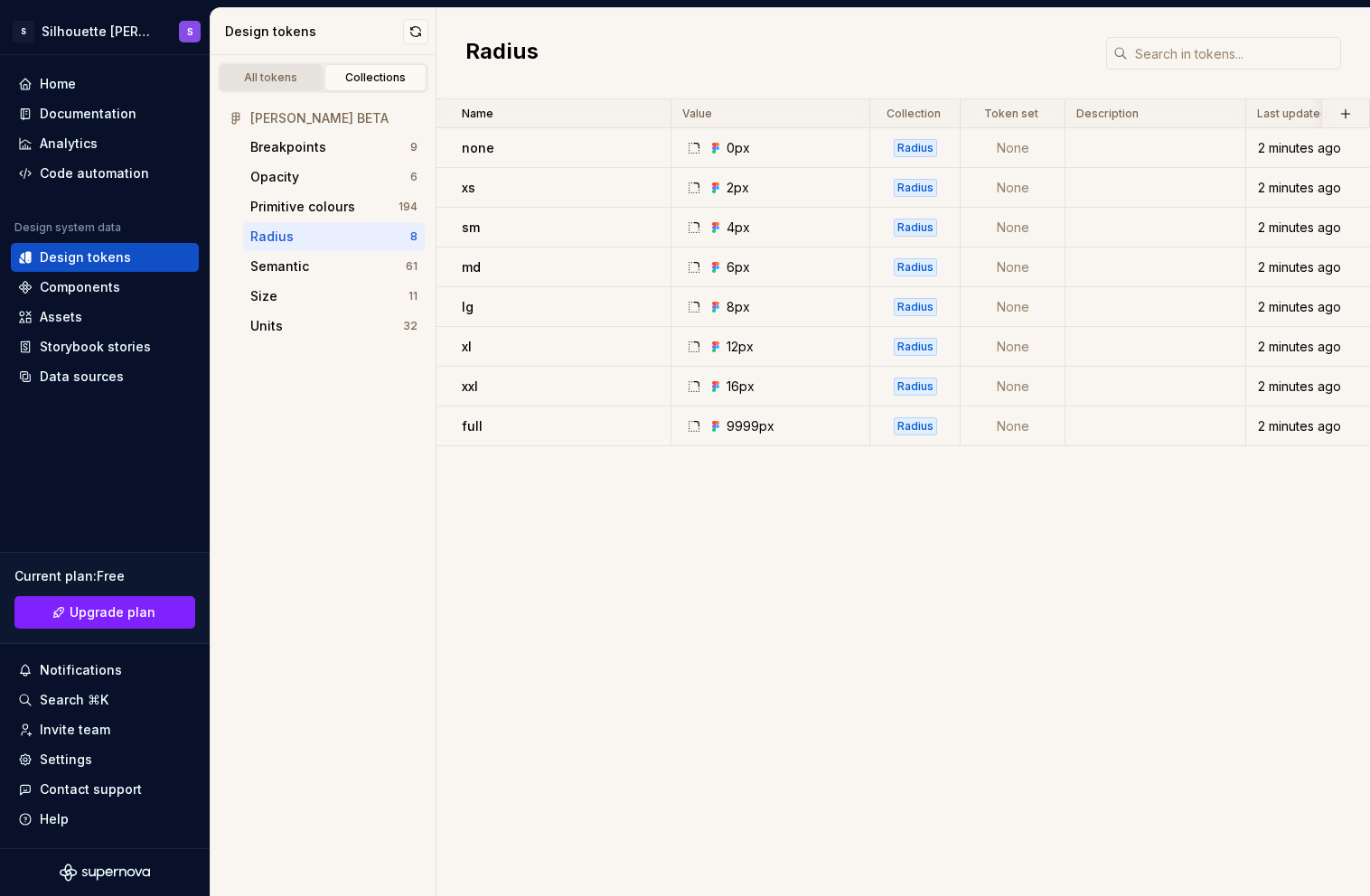
click at [282, 72] on div "All tokens" at bounding box center [271, 78] width 91 height 15
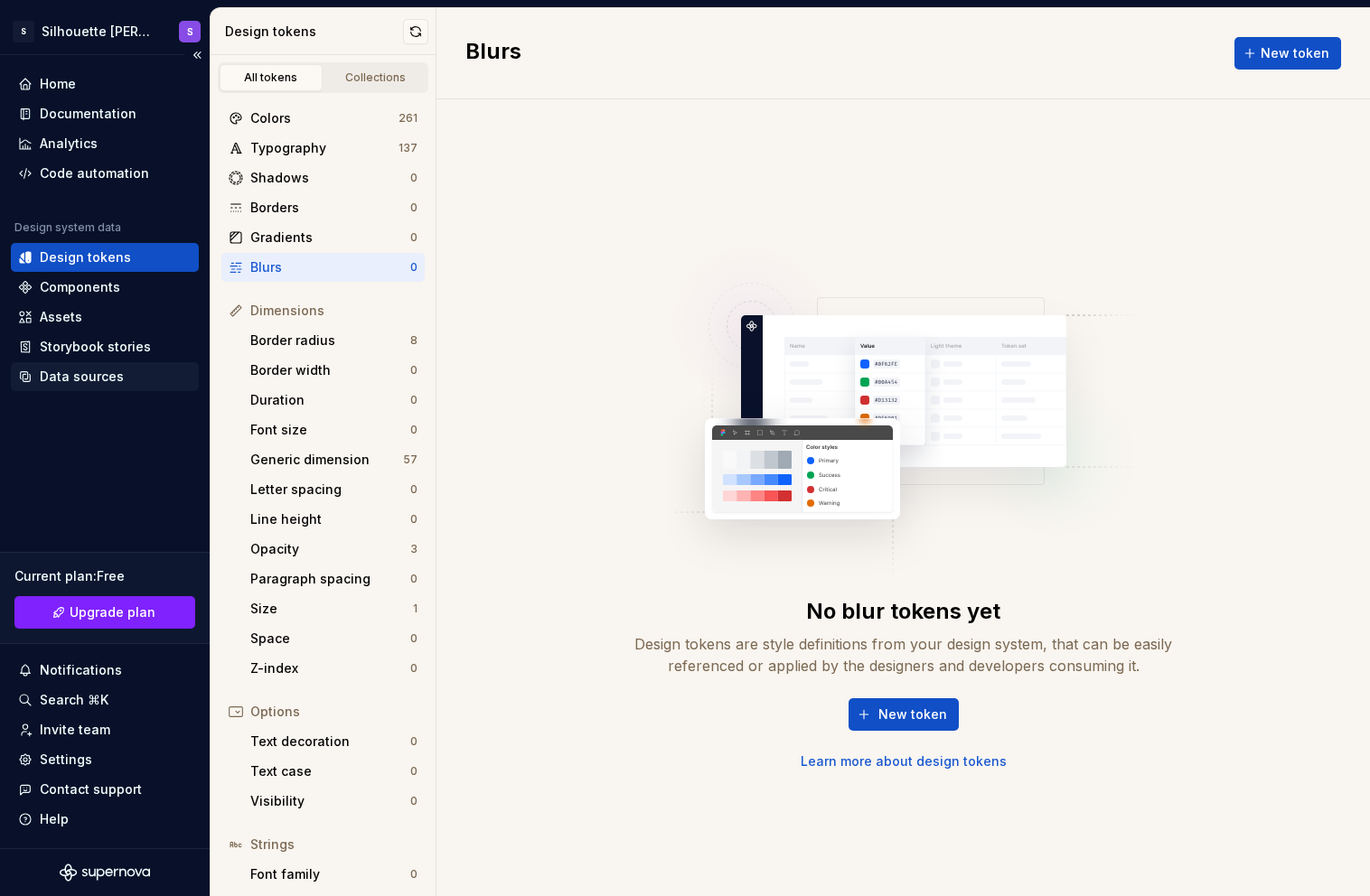
click at [93, 379] on div "Data sources" at bounding box center [81, 377] width 84 height 18
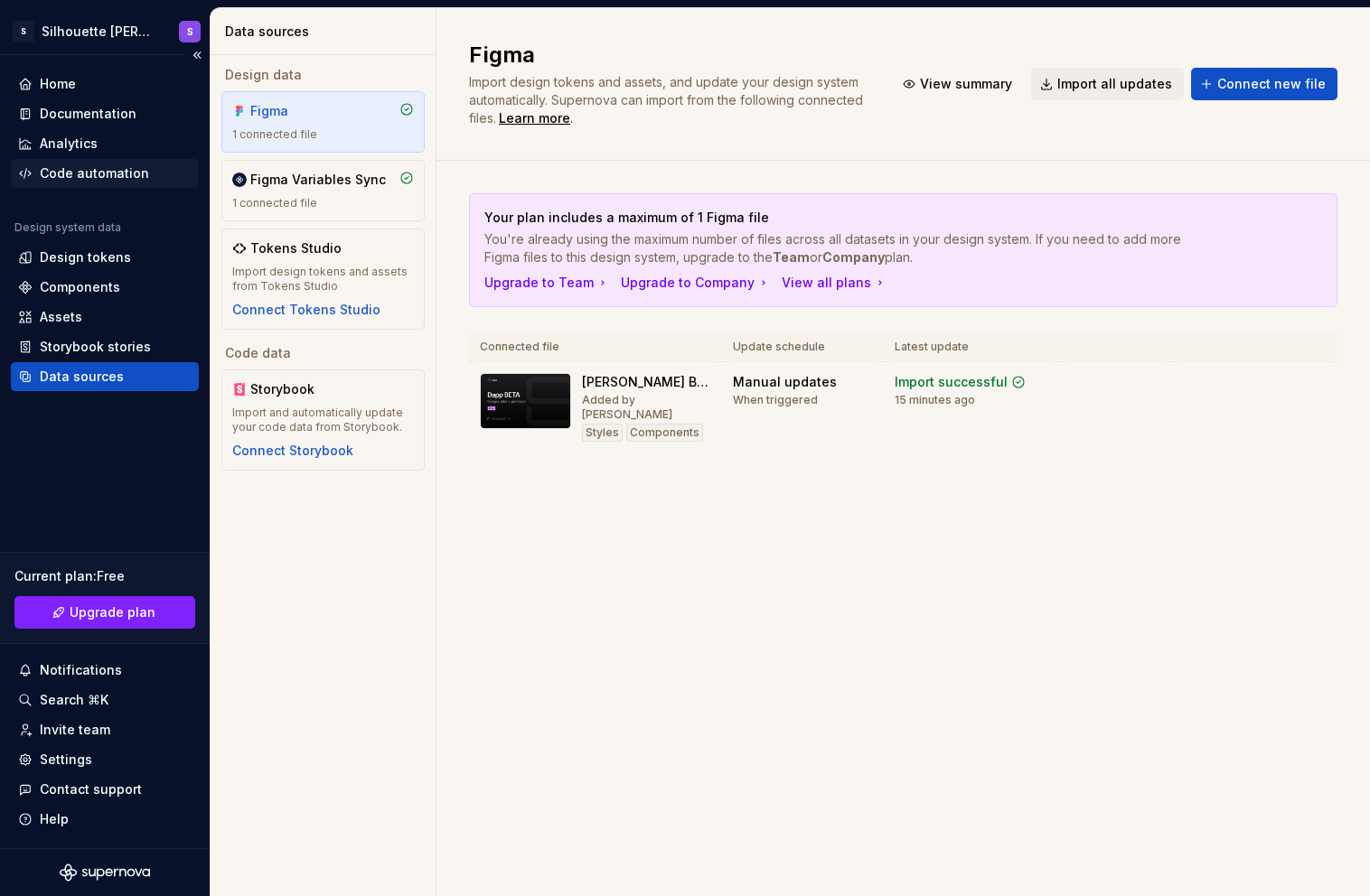
click at [99, 178] on div "Code automation" at bounding box center [94, 174] width 109 height 18
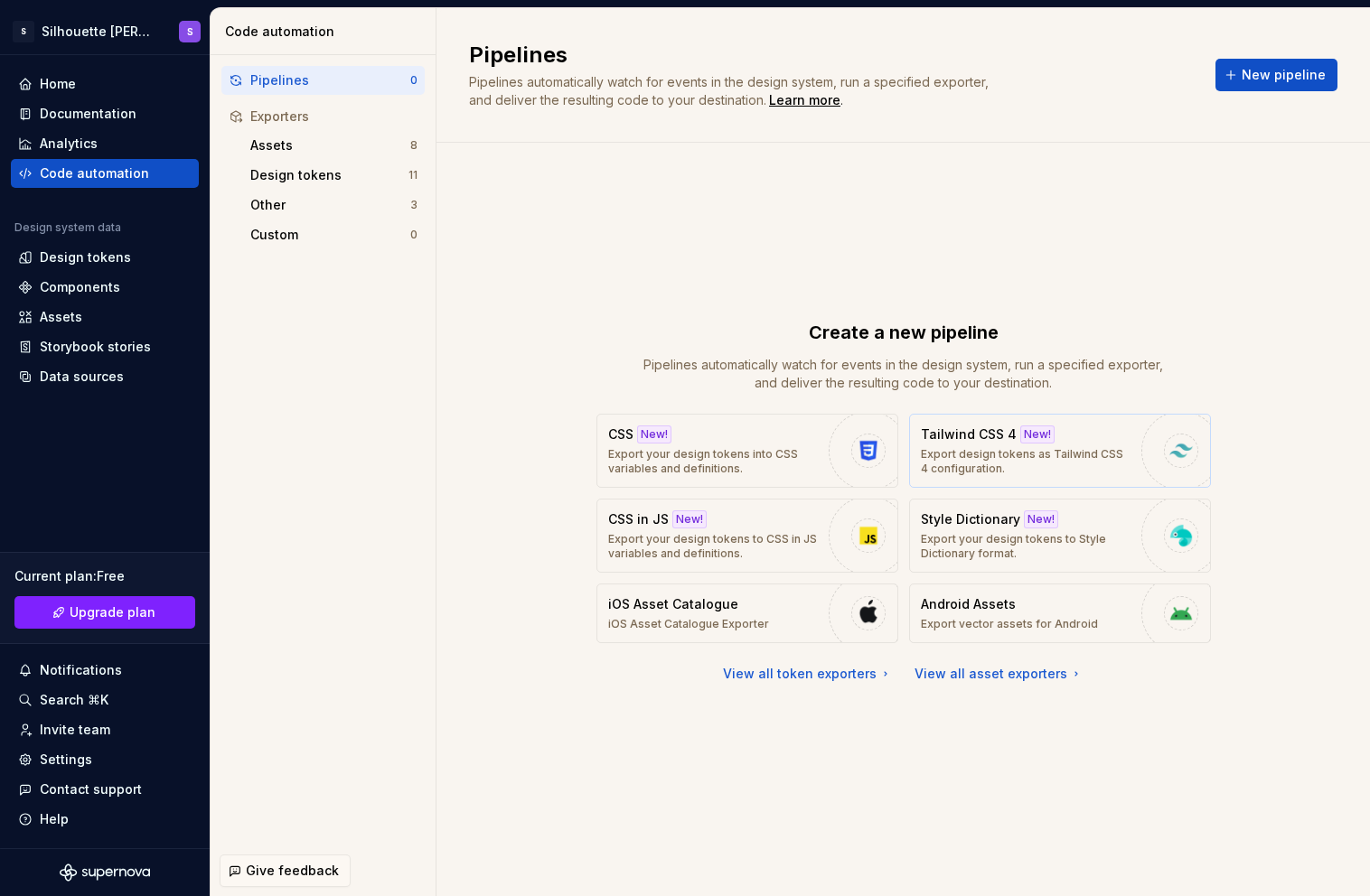
click at [1136, 454] on button "Tailwind CSS 4 New! Export design tokens as Tailwind CSS 4 configuration." at bounding box center [1060, 451] width 302 height 74
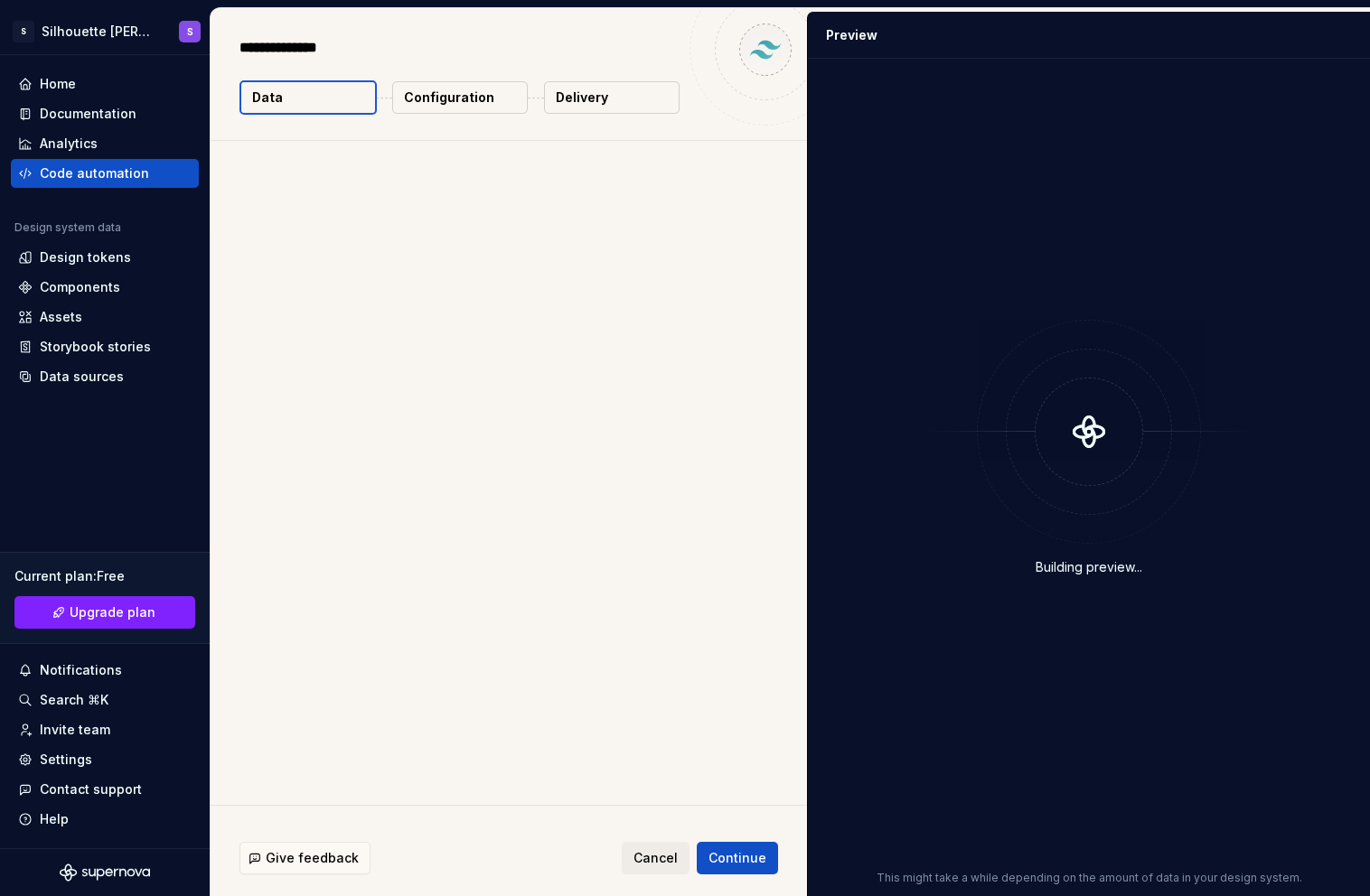
type textarea "*"
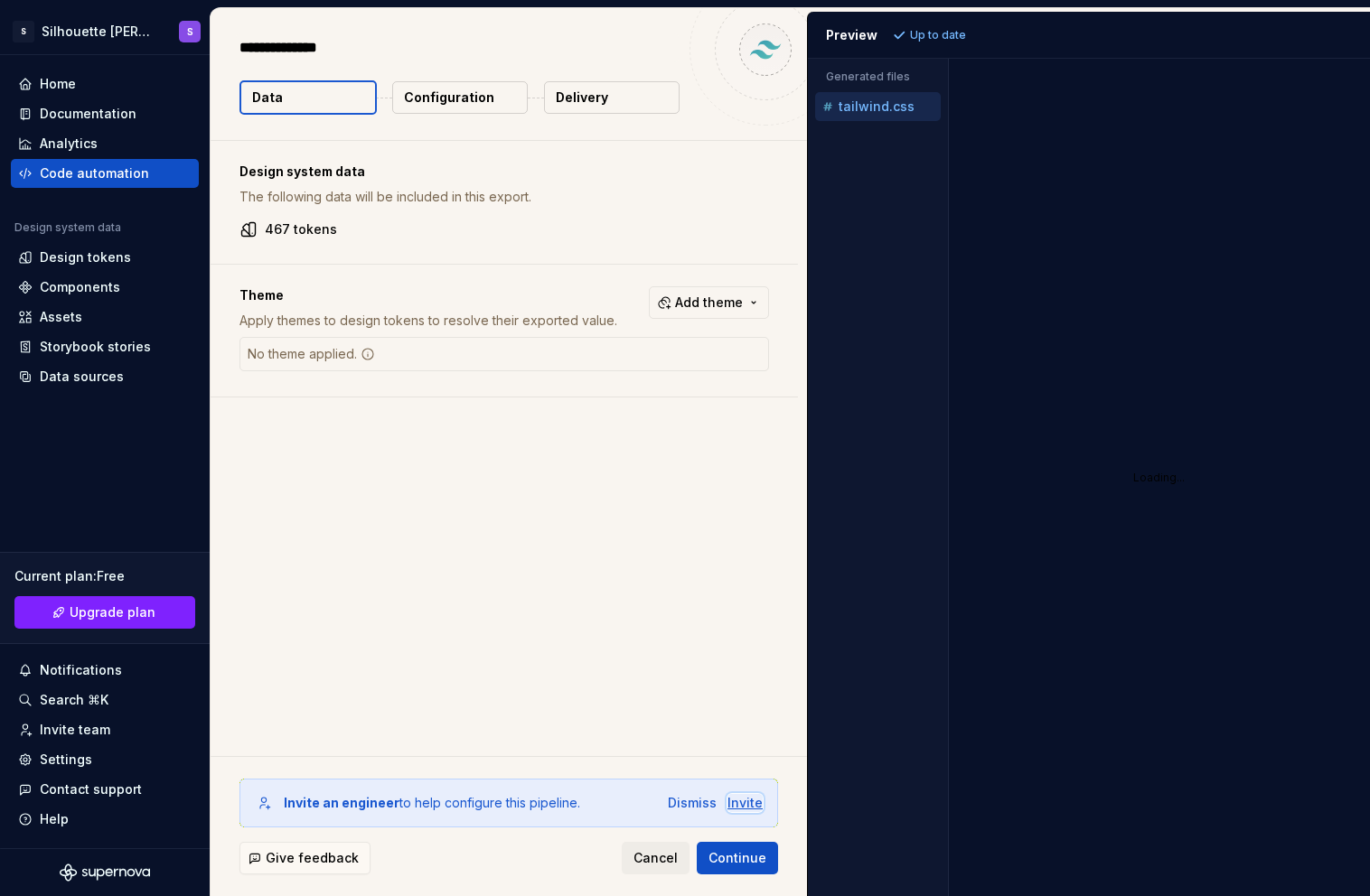
click at [747, 802] on div "Invite" at bounding box center [746, 804] width 35 height 18
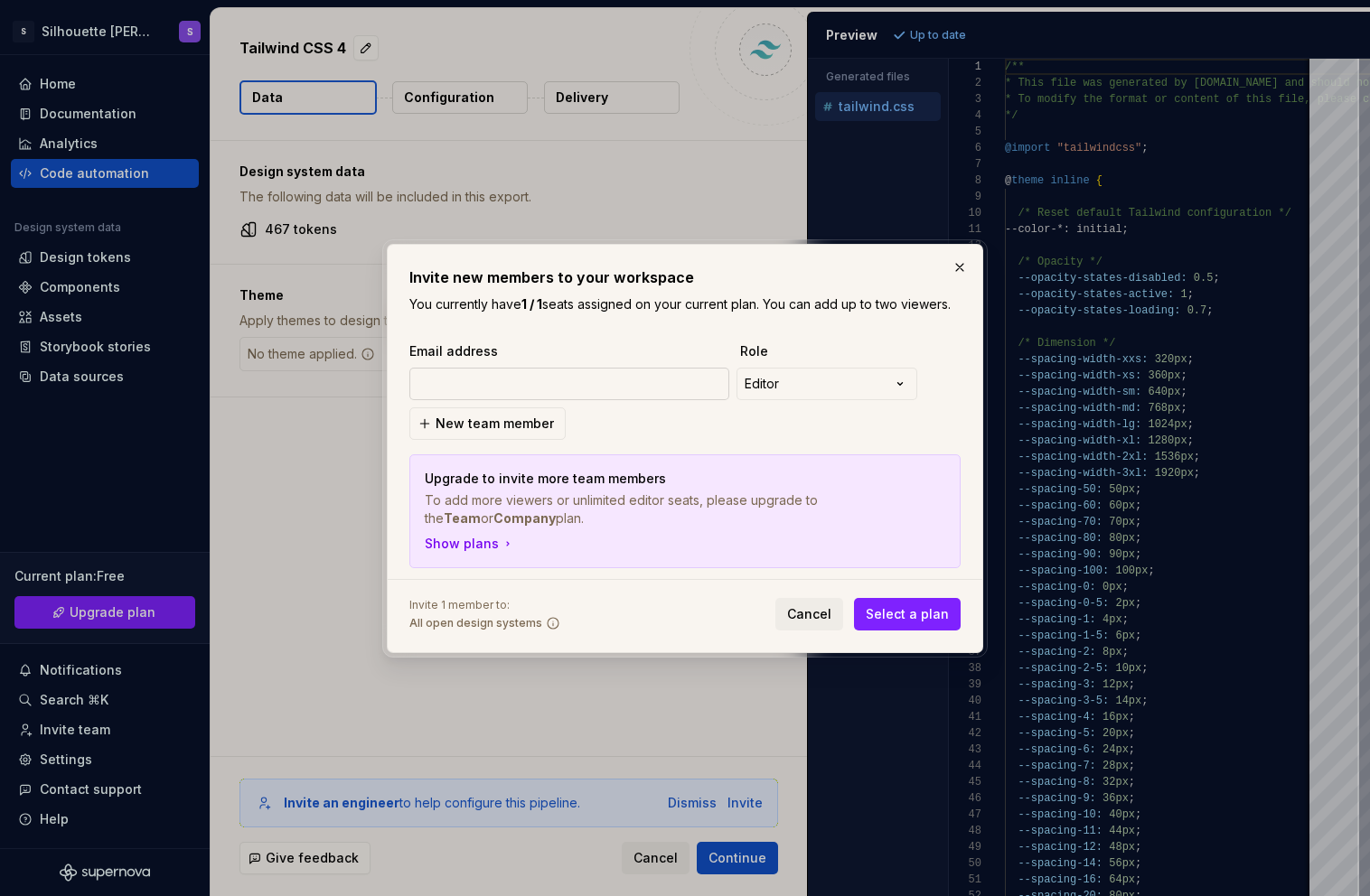
click at [515, 377] on input "email" at bounding box center [570, 384] width 320 height 32
click at [554, 384] on input "ryan@silhouette.exchnage" at bounding box center [570, 384] width 320 height 32
type input "[PERSON_NAME][EMAIL_ADDRESS][DOMAIN_NAME]"
click at [633, 384] on input "[PERSON_NAME][EMAIL_ADDRESS][DOMAIN_NAME]" at bounding box center [570, 384] width 320 height 32
click at [509, 415] on span "New team member" at bounding box center [495, 423] width 118 height 18
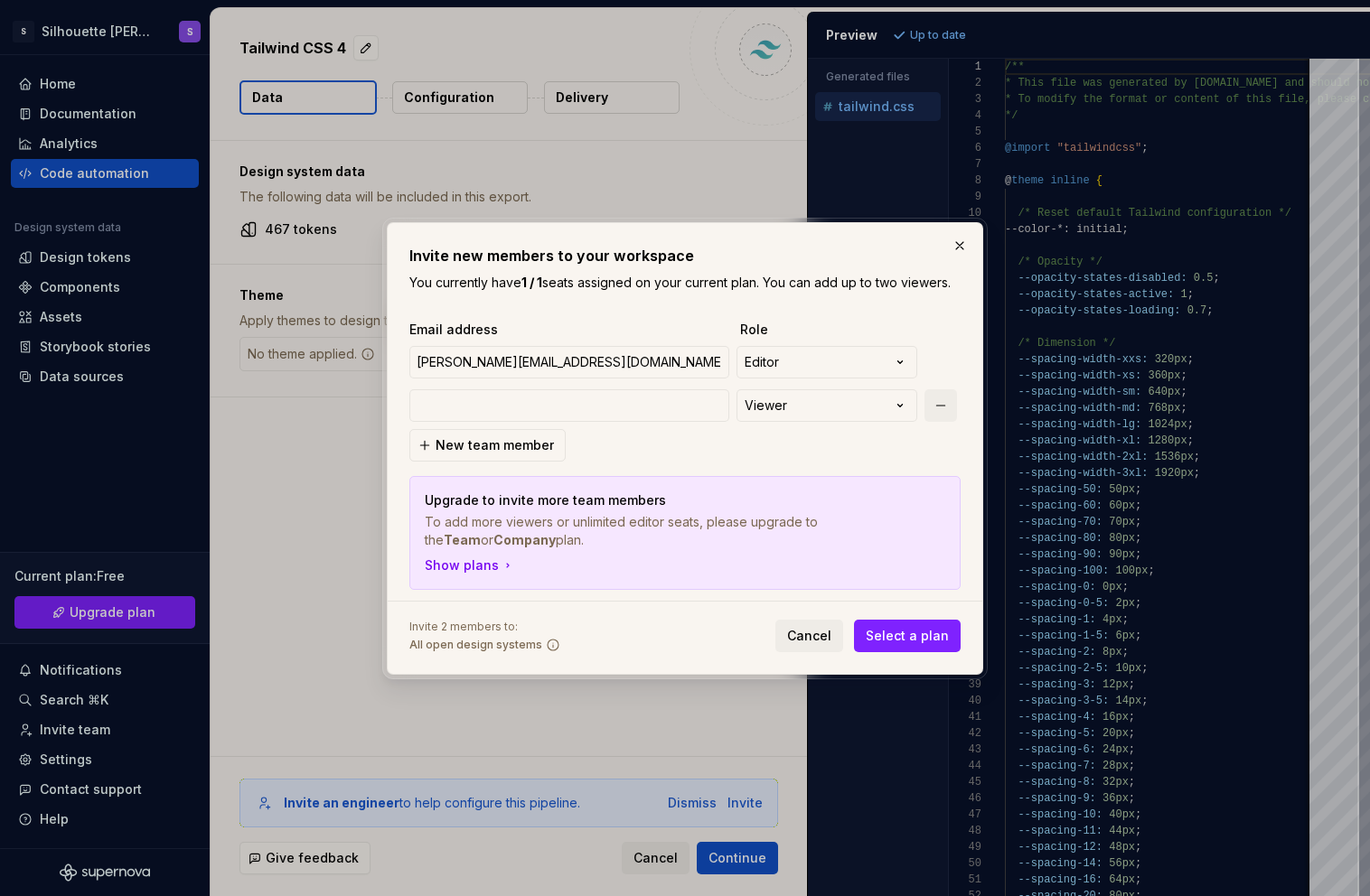
click at [945, 399] on button "button" at bounding box center [941, 405] width 32 height 32
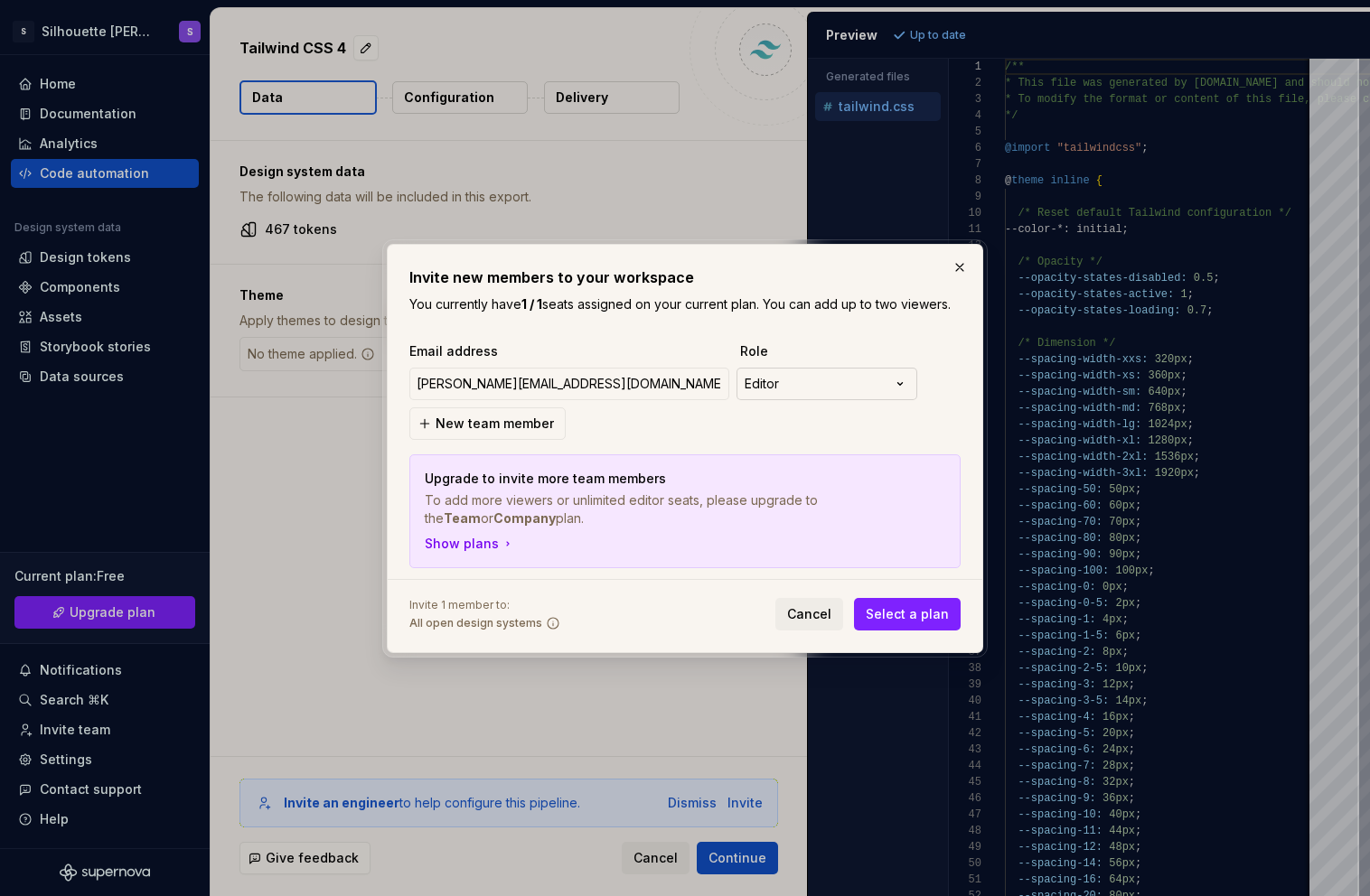
click at [792, 373] on div "**********" at bounding box center [685, 448] width 1370 height 896
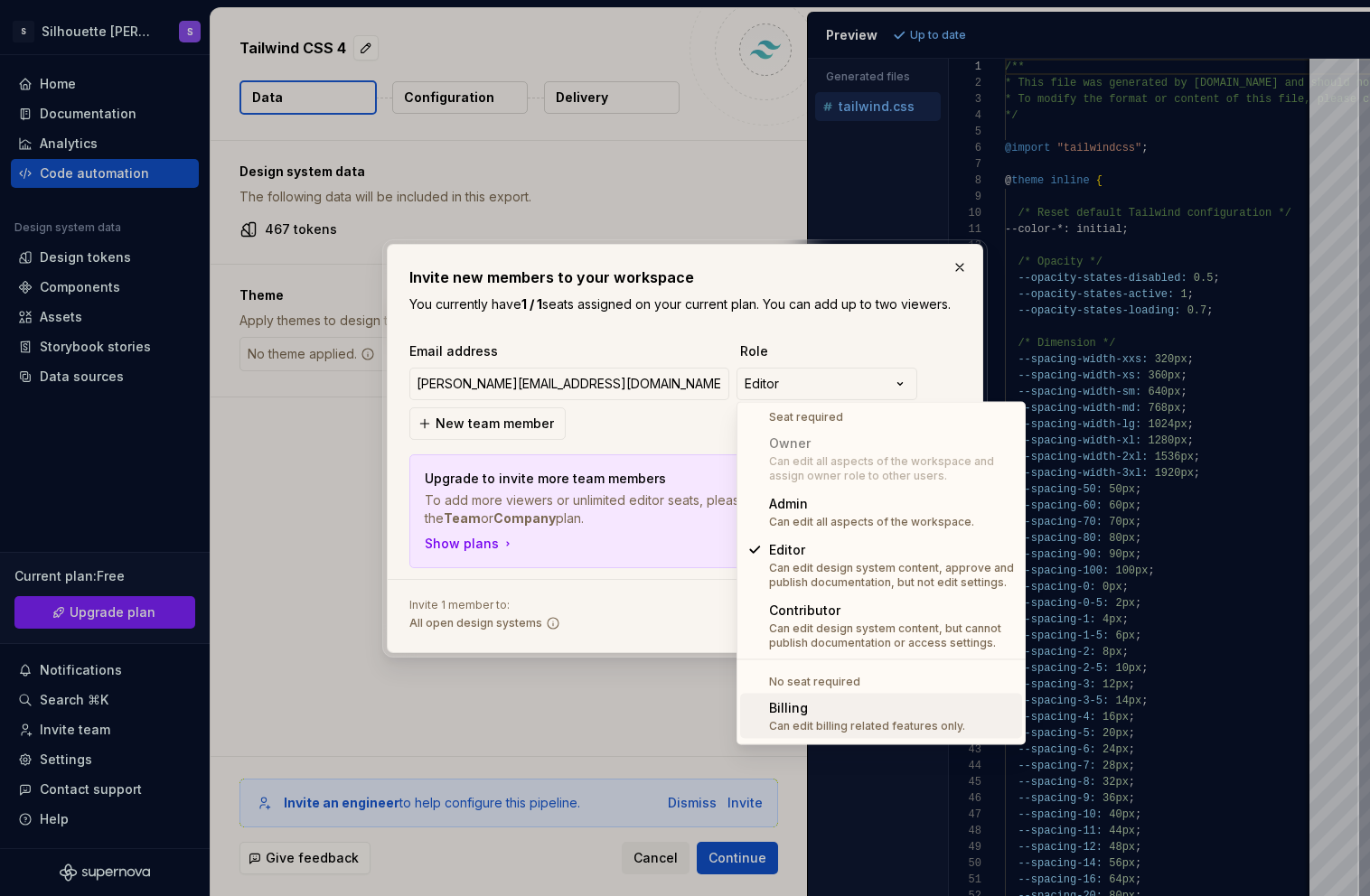
scroll to position [50, 0]
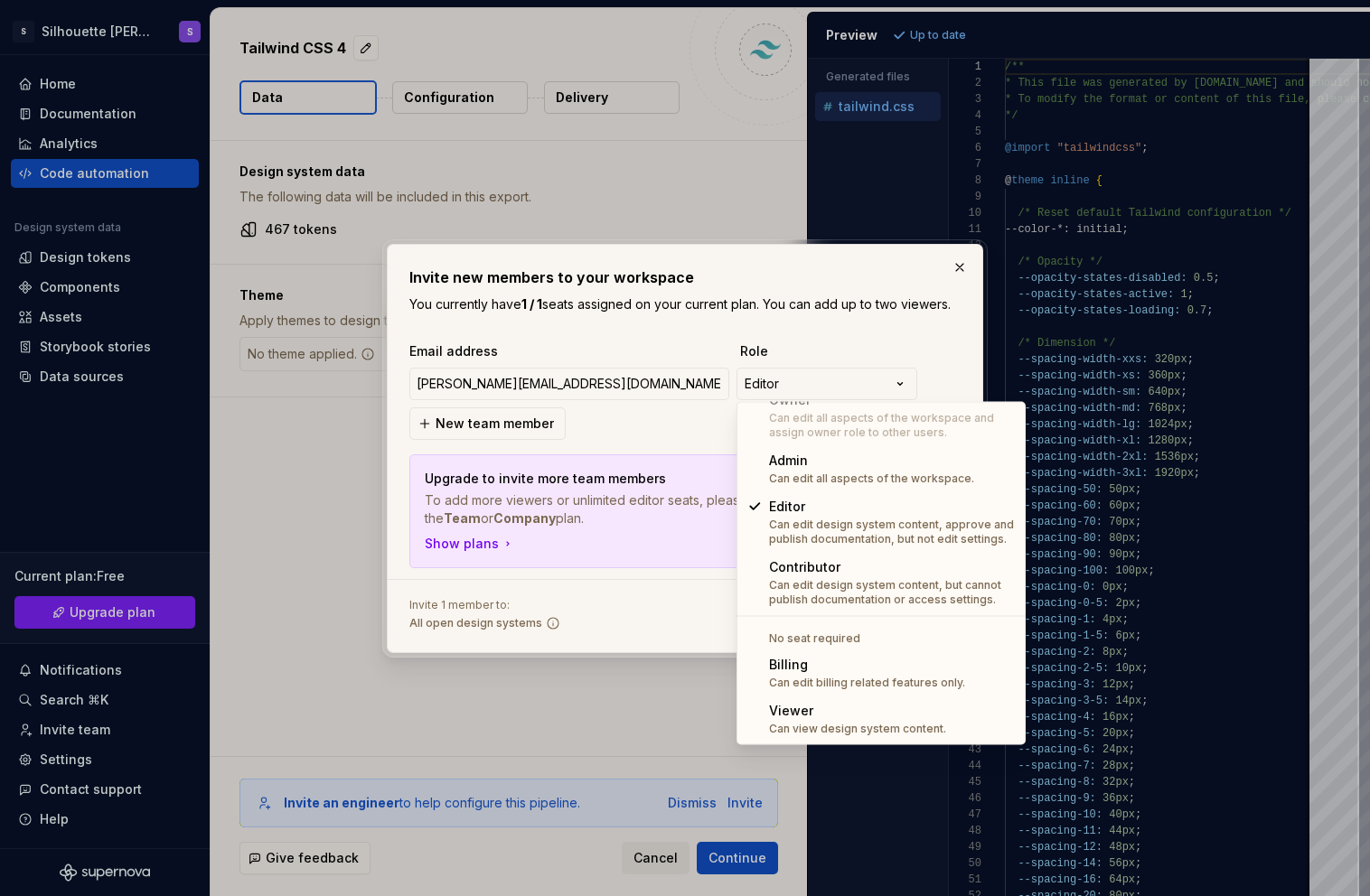
click at [573, 353] on div "**********" at bounding box center [685, 448] width 1370 height 896
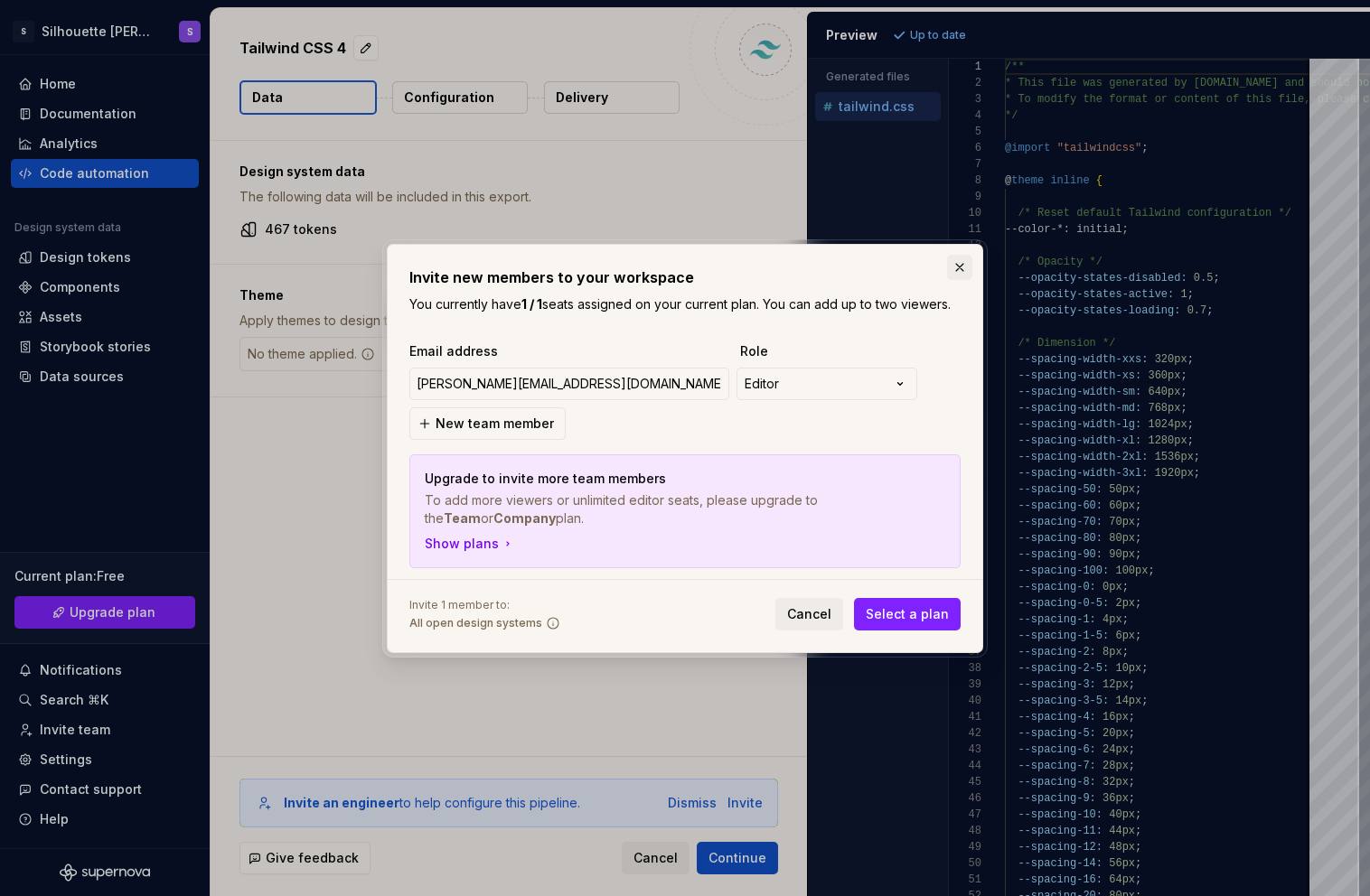
click at [959, 260] on button "button" at bounding box center [959, 267] width 25 height 25
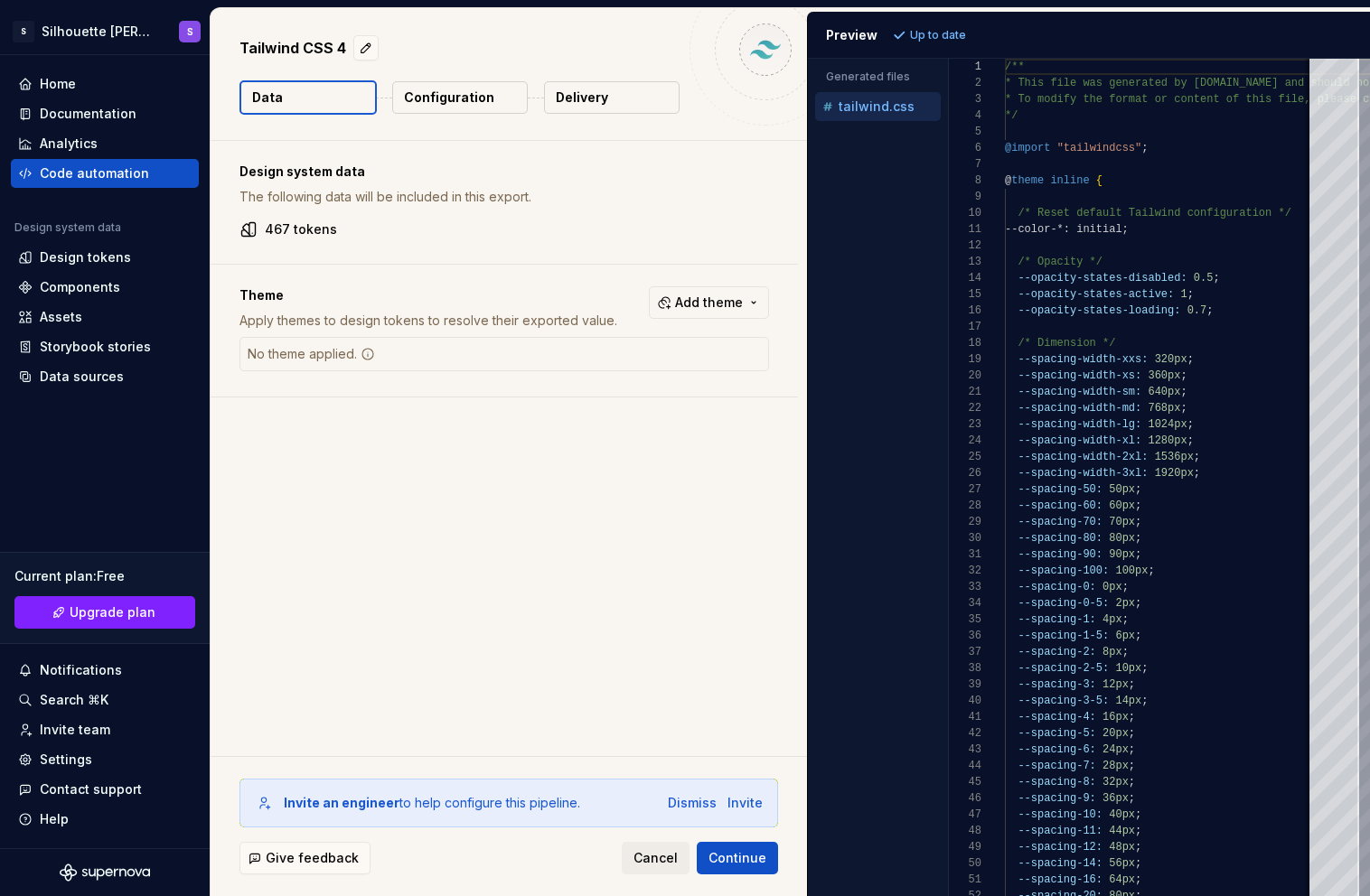
click at [432, 347] on div "No theme applied." at bounding box center [504, 353] width 530 height 34
click at [715, 297] on span "Add theme" at bounding box center [709, 303] width 68 height 18
click at [715, 297] on html "S Silhouette Dapp S Home Documentation Analytics Code automation Design system …" at bounding box center [685, 448] width 1370 height 896
click at [489, 93] on button "Configuration" at bounding box center [460, 97] width 136 height 32
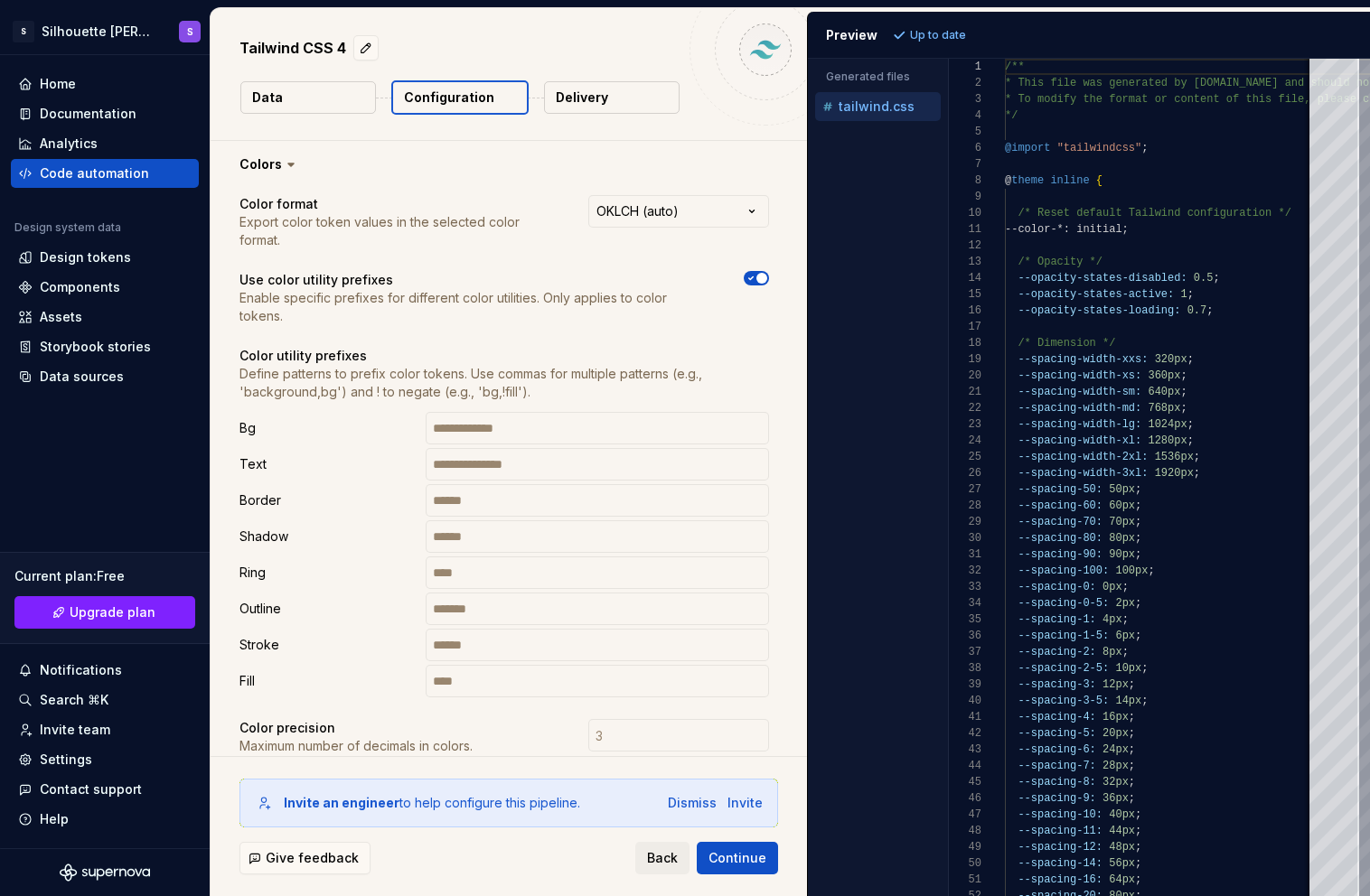
click at [623, 91] on button "Delivery" at bounding box center [611, 97] width 136 height 32
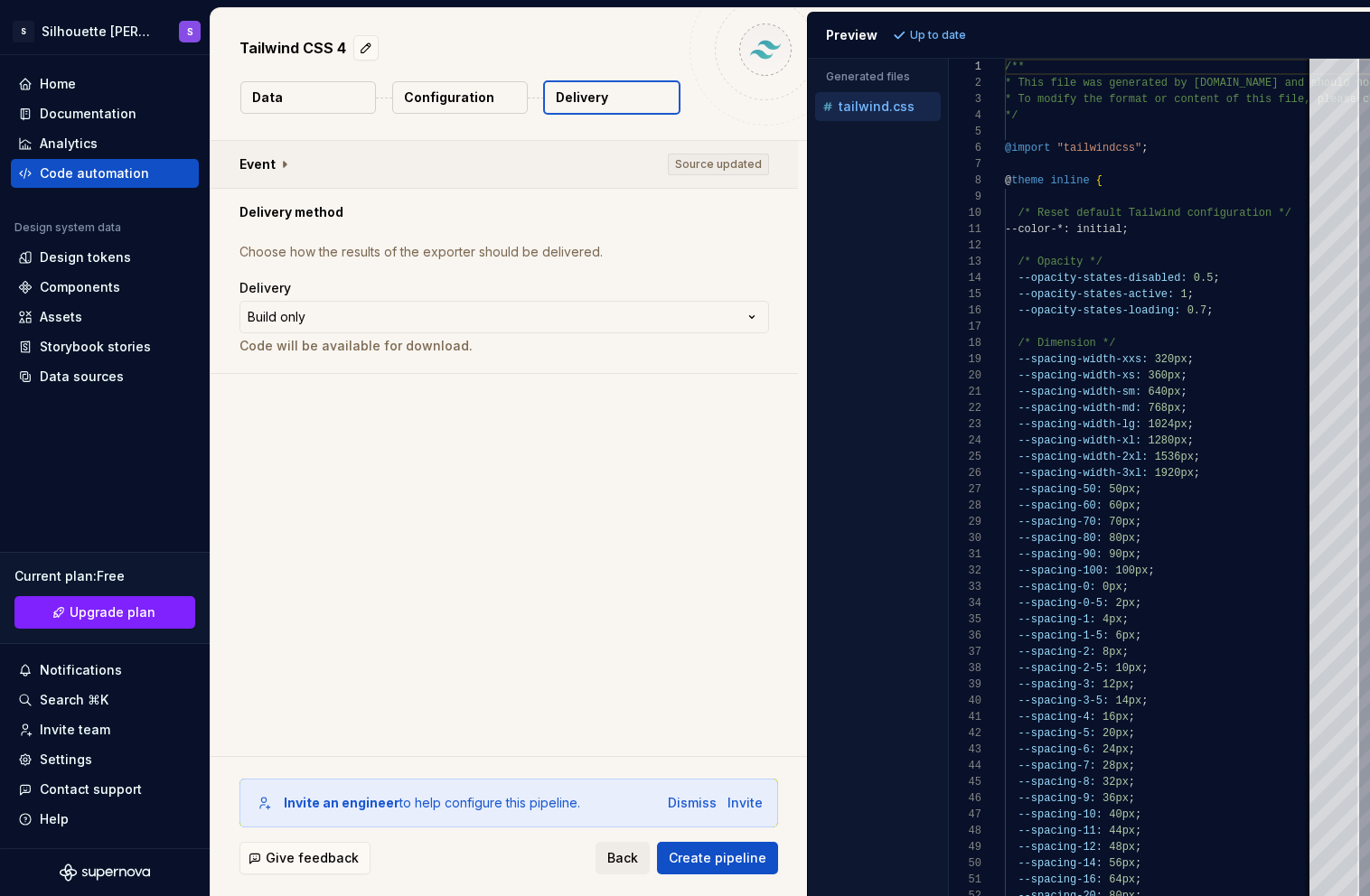
click at [278, 165] on button "button" at bounding box center [504, 164] width 587 height 47
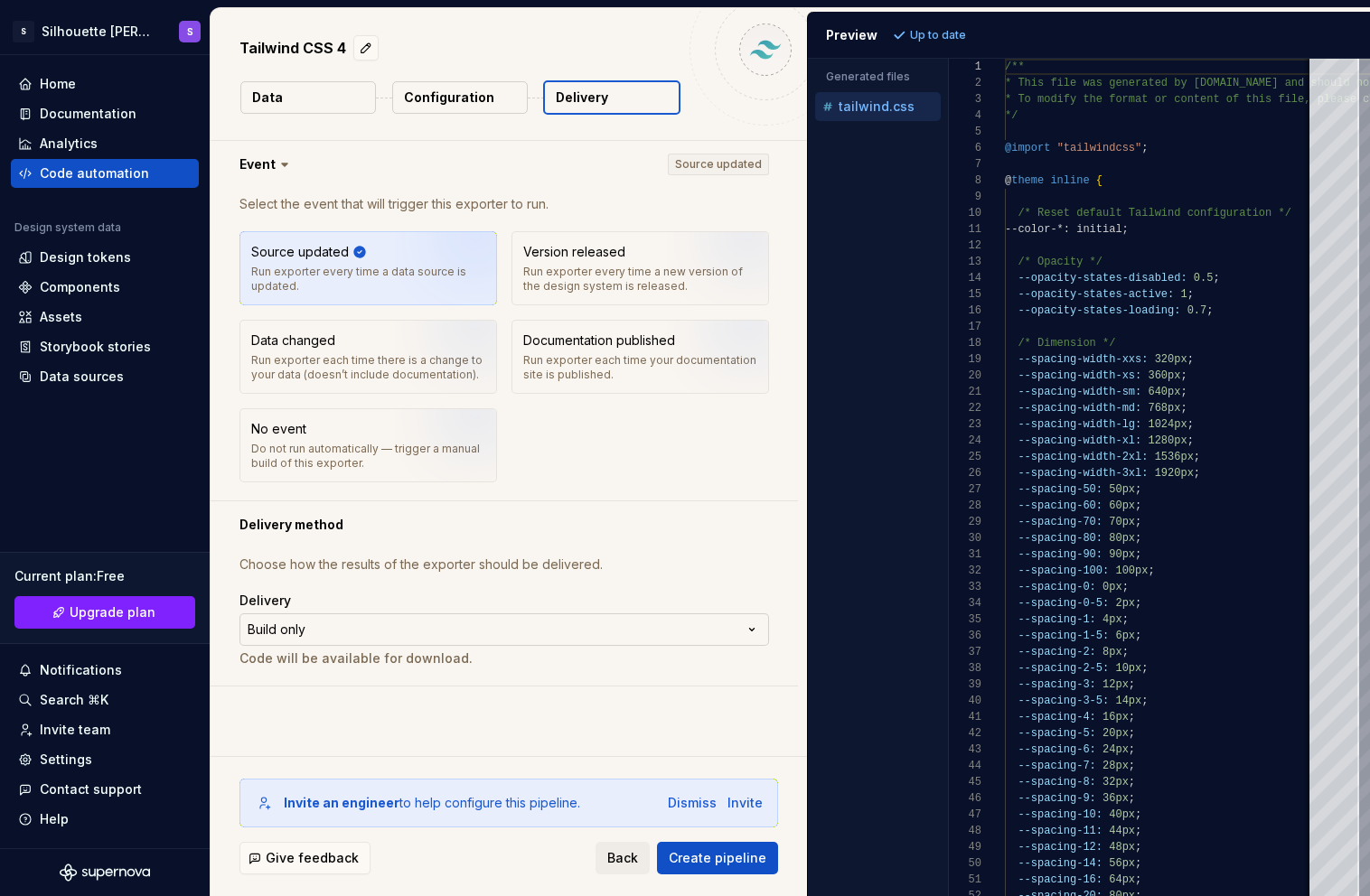
click at [755, 630] on html "**********" at bounding box center [685, 448] width 1370 height 896
